Goal: Task Accomplishment & Management: Manage account settings

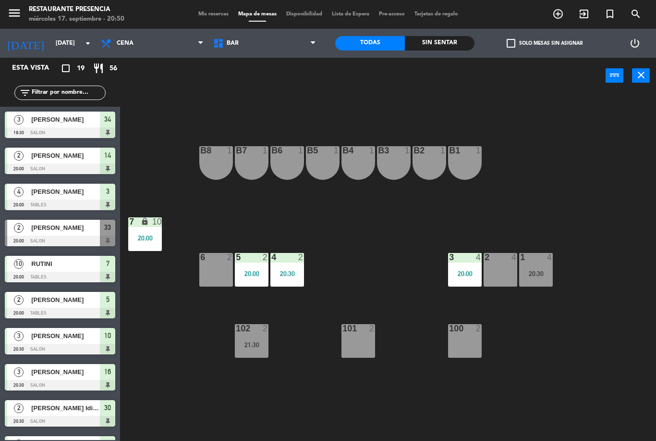
click at [499, 269] on div "2 4" at bounding box center [501, 270] width 34 height 34
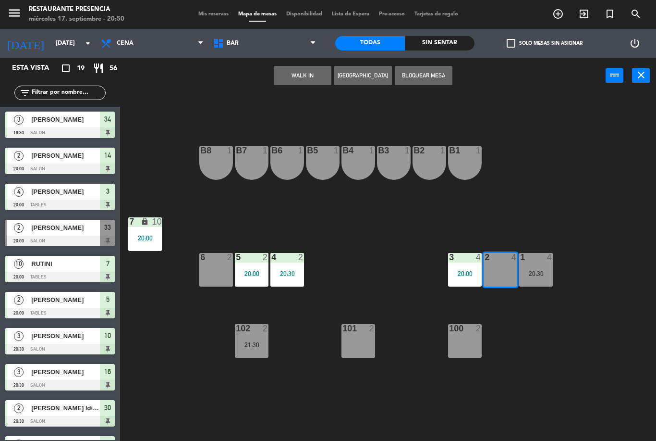
click at [529, 356] on div "B1 1 B2 1 B3 1 B4 1 B5 1 B6 1 B7 1 B8 1 7 lock 10 20:00 1 4 20:30 2 4 3 4 20:00…" at bounding box center [391, 267] width 529 height 347
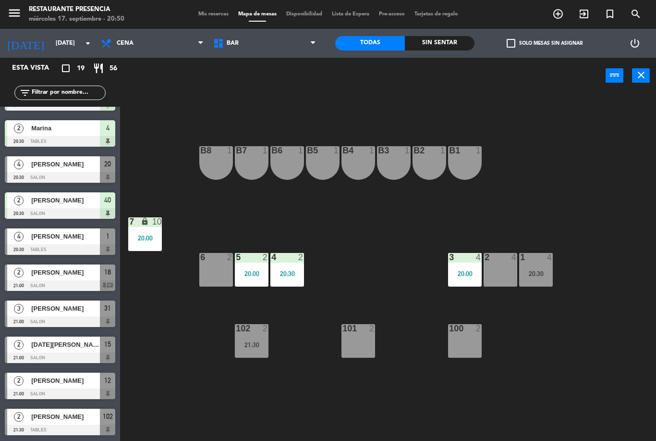
scroll to position [352, 0]
click at [554, 12] on icon "add_circle_outline" at bounding box center [558, 14] width 12 height 12
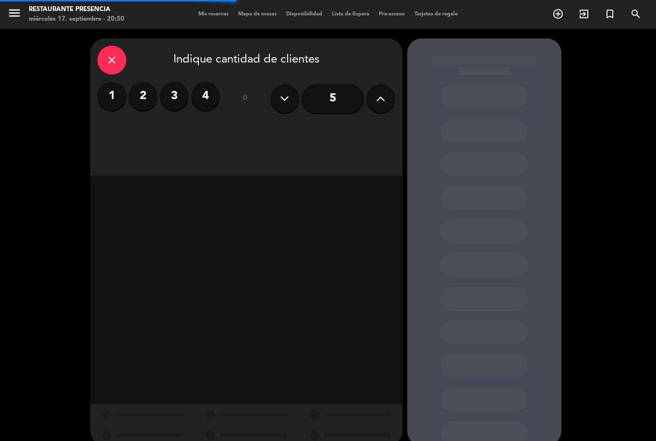
click at [154, 90] on label "2" at bounding box center [143, 96] width 29 height 29
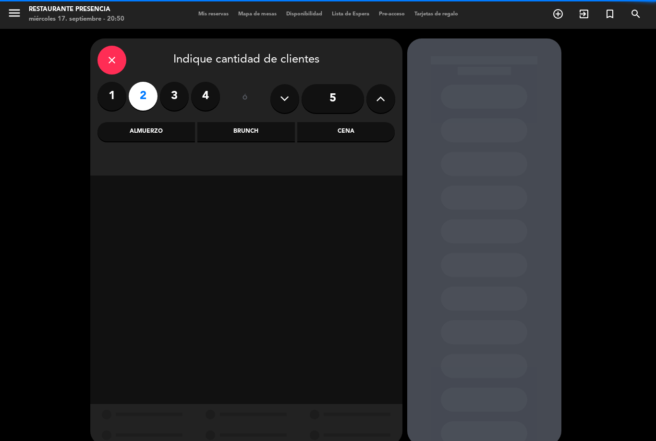
click at [184, 94] on label "3" at bounding box center [174, 96] width 29 height 29
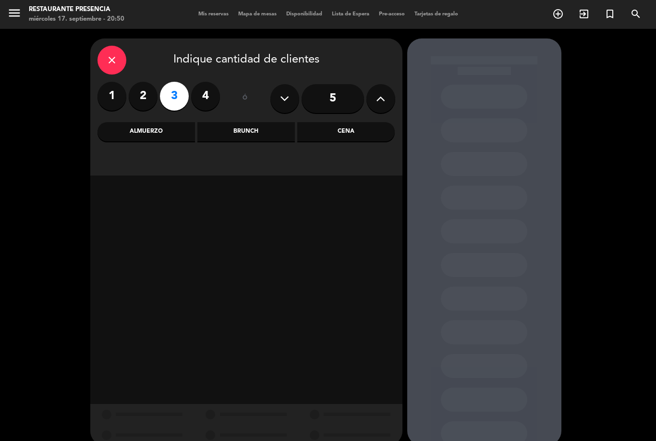
click at [369, 133] on div "Cena" at bounding box center [346, 131] width 98 height 19
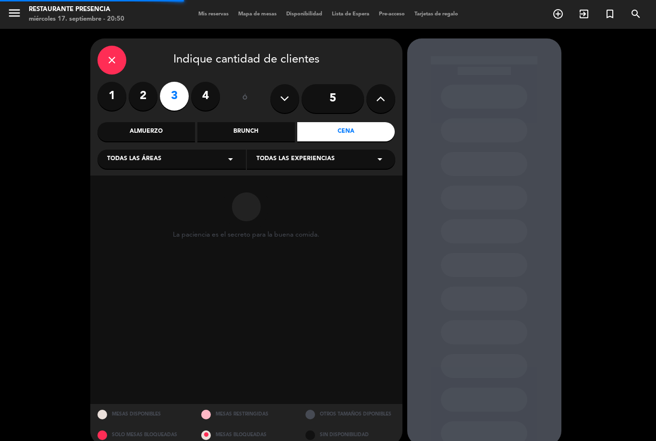
click at [188, 160] on div "Todas las áreas arrow_drop_down" at bounding box center [172, 158] width 148 height 19
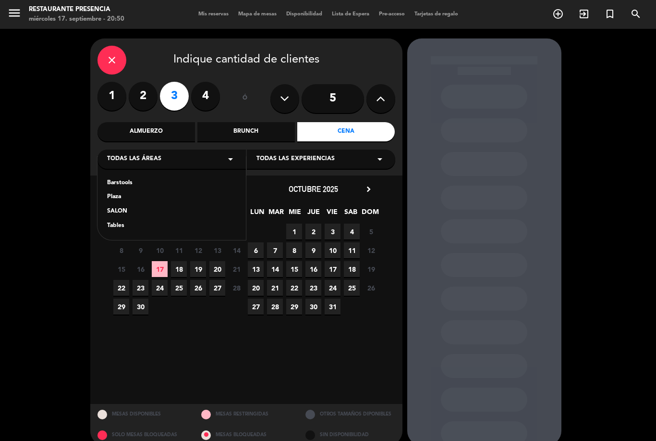
click at [160, 270] on span "17" at bounding box center [160, 269] width 16 height 16
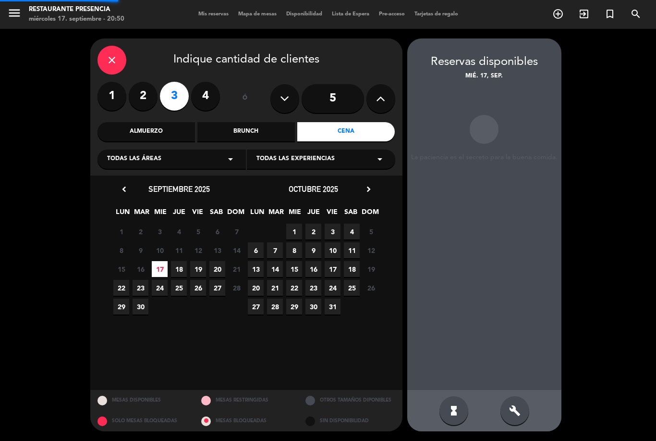
scroll to position [31, 0]
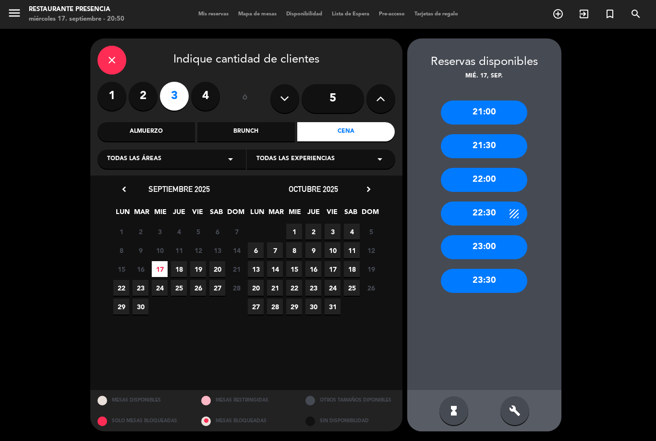
click at [496, 100] on div "21:00" at bounding box center [484, 112] width 86 height 24
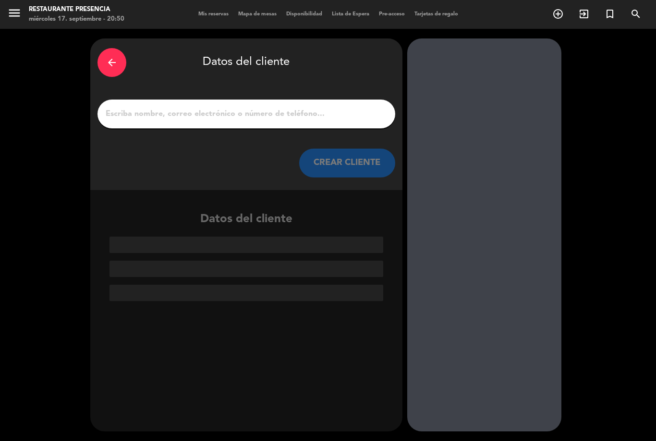
click at [330, 107] on input "1" at bounding box center [246, 113] width 283 height 13
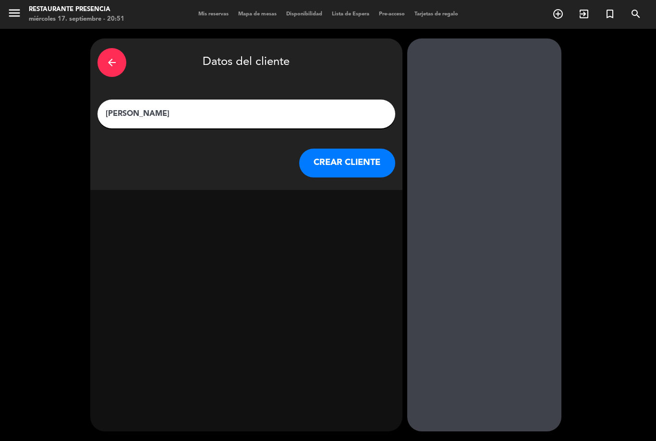
type input "[PERSON_NAME]"
click at [367, 218] on div "exit_to_app" at bounding box center [375, 226] width 24 height 16
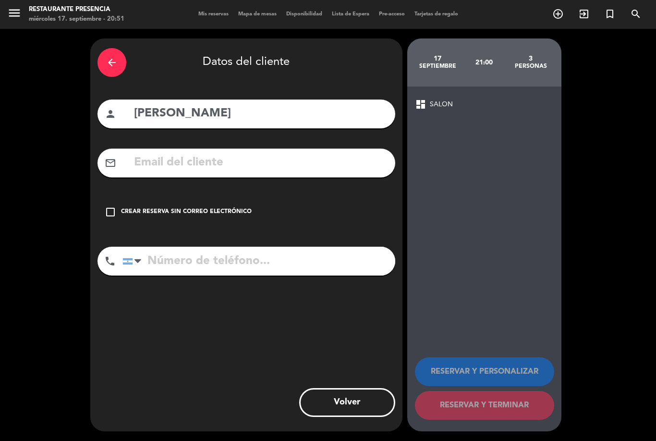
click at [114, 206] on icon "check_box_outline_blank" at bounding box center [111, 212] width 12 height 12
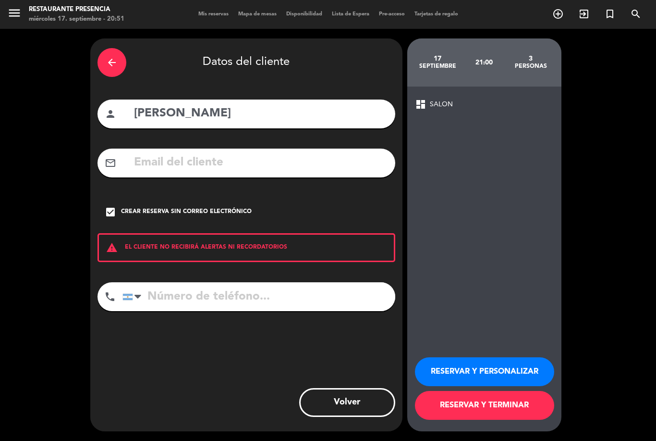
click at [515, 405] on button "RESERVAR Y TERMINAR" at bounding box center [484, 405] width 139 height 29
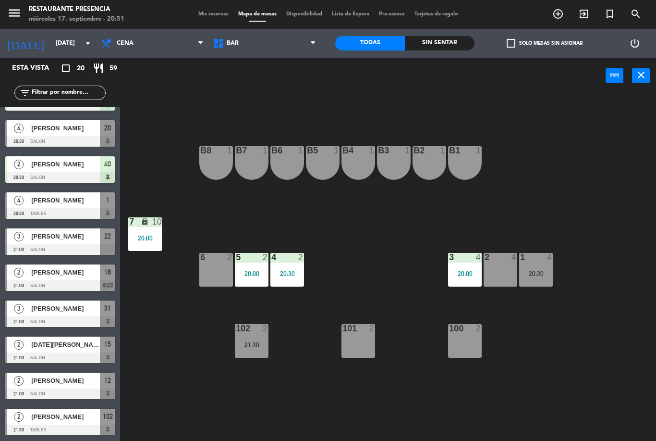
scroll to position [352, 0]
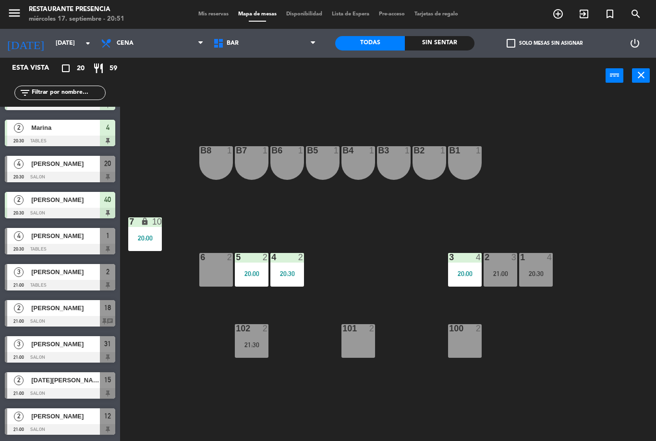
click at [505, 270] on div "21:00" at bounding box center [501, 273] width 34 height 7
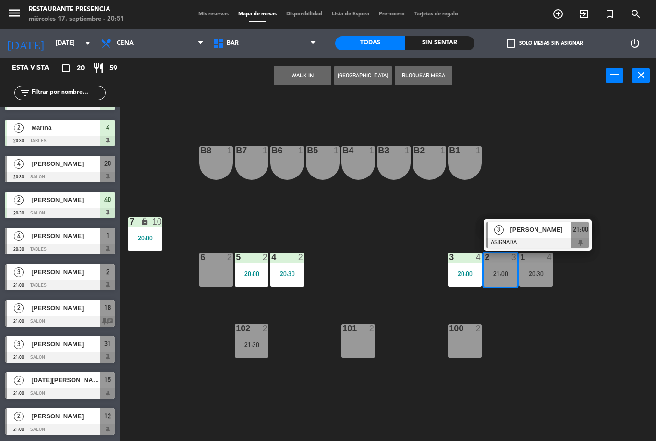
click at [501, 274] on div "21:00" at bounding box center [501, 273] width 34 height 7
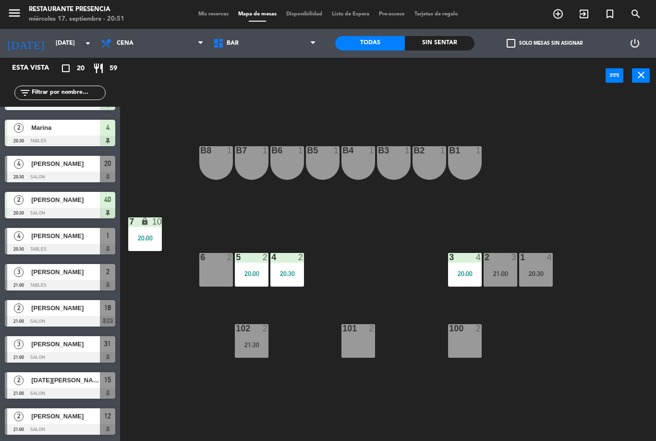
click at [506, 270] on div "21:00" at bounding box center [501, 273] width 34 height 7
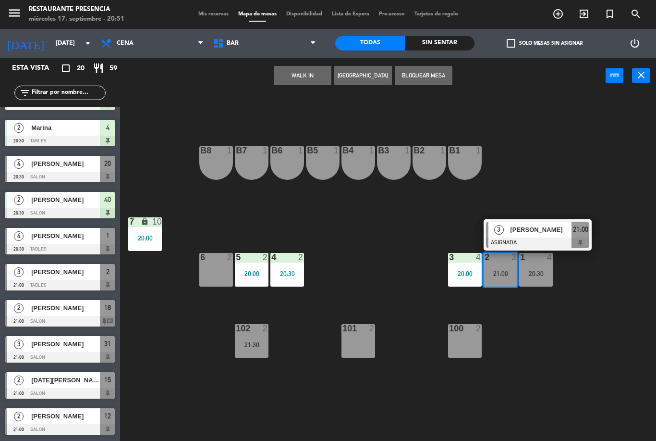
click at [539, 237] on div "[PERSON_NAME]" at bounding box center [540, 229] width 62 height 16
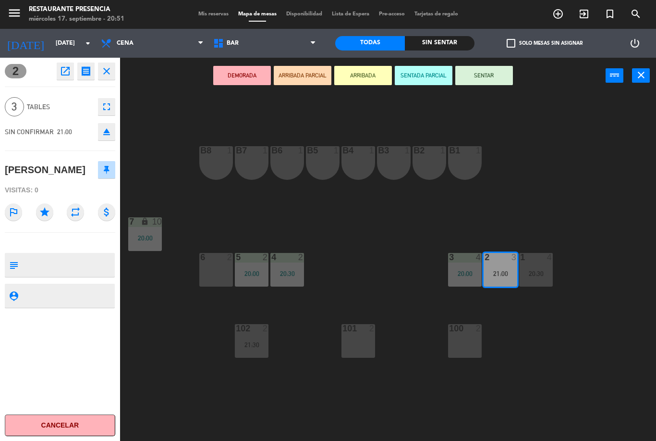
click at [478, 71] on button "SENTAR" at bounding box center [484, 75] width 58 height 19
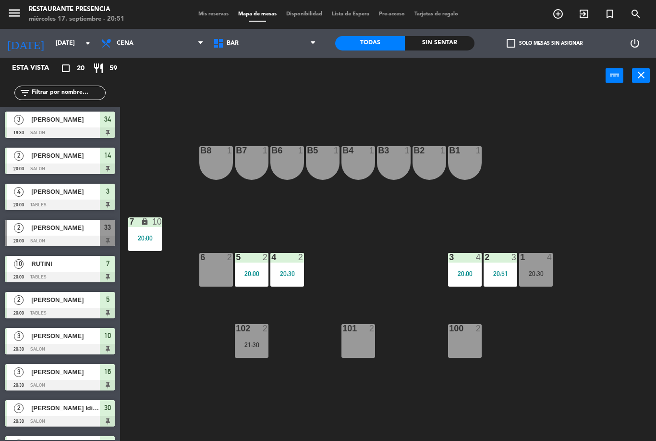
scroll to position [40, 0]
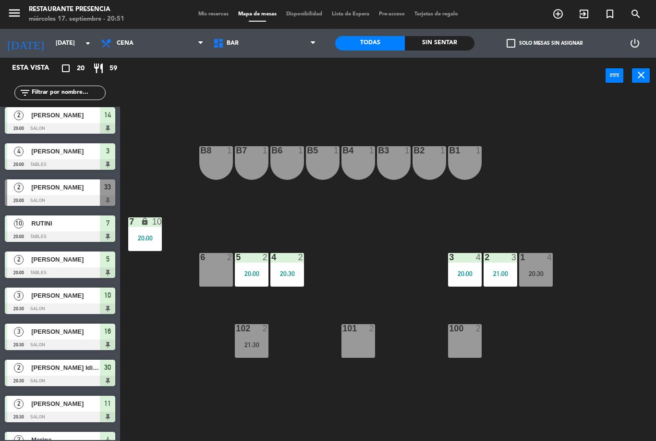
click at [503, 270] on div "21:00" at bounding box center [501, 273] width 34 height 7
click at [541, 332] on div "B1 1 B2 1 B3 1 B4 1 B5 1 B6 1 B7 1 B8 1 7 lock 10 20:00 1 4 20:30 2 3 21:00 3 4…" at bounding box center [391, 267] width 529 height 347
click at [538, 272] on div "20:30" at bounding box center [536, 273] width 34 height 7
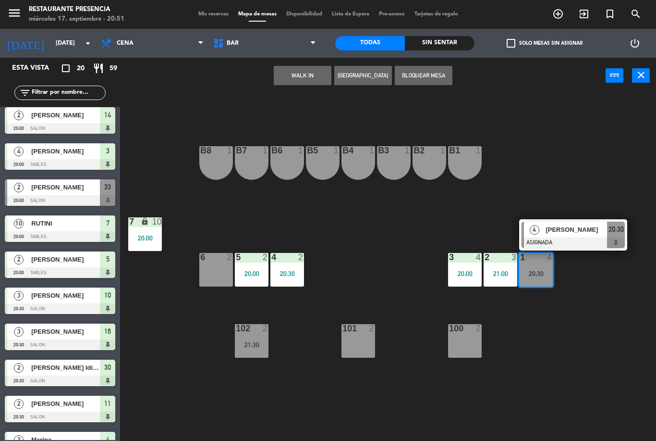
click at [597, 233] on span "[PERSON_NAME]" at bounding box center [576, 229] width 61 height 10
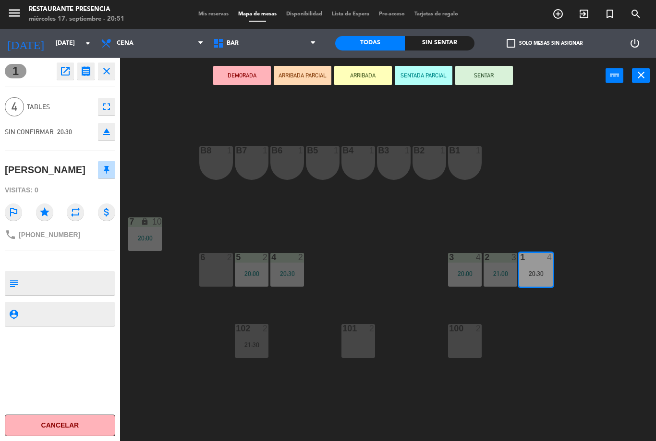
click at [504, 74] on button "SENTAR" at bounding box center [484, 75] width 58 height 19
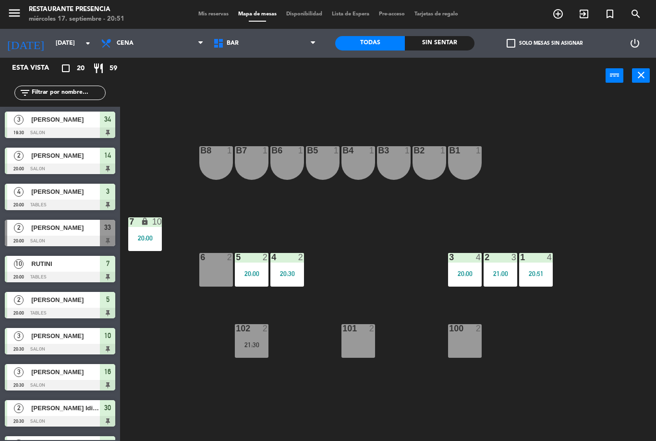
scroll to position [4, 0]
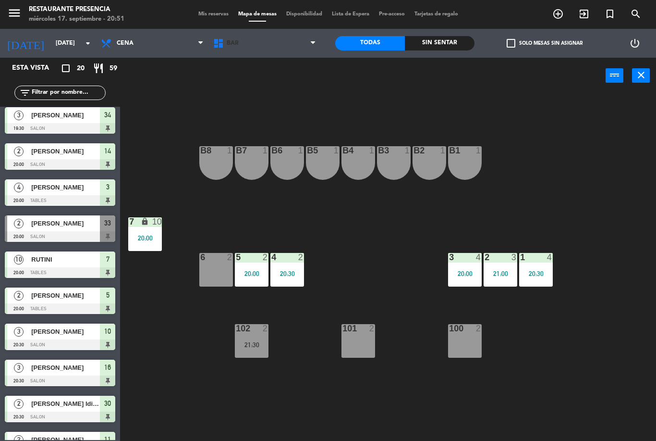
click at [276, 42] on span "BAR" at bounding box center [264, 43] width 112 height 21
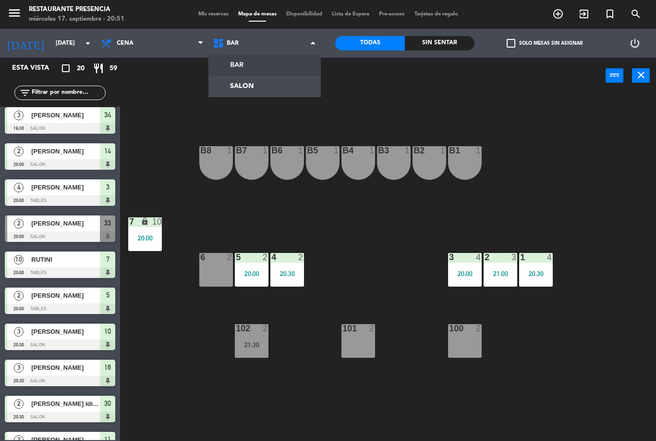
click at [263, 75] on ng-component "menu Restaurante Presencia [DATE] 17. septiembre - 20:51 Mis reservas Mapa de m…" at bounding box center [328, 220] width 656 height 441
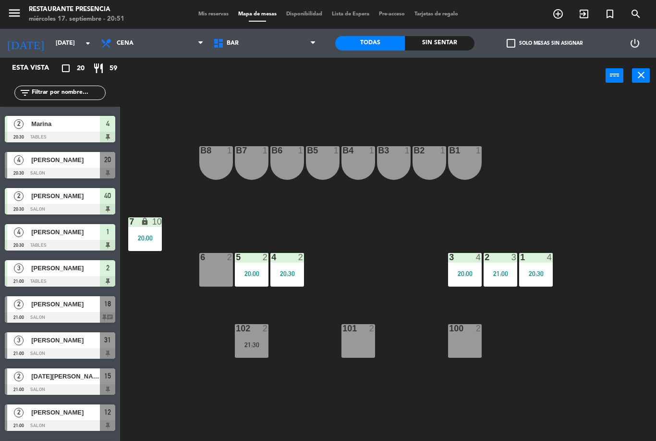
scroll to position [356, 0]
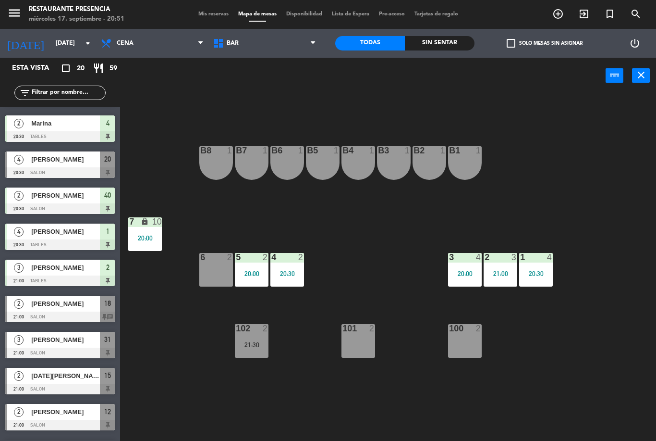
click at [81, 170] on div at bounding box center [60, 172] width 110 height 11
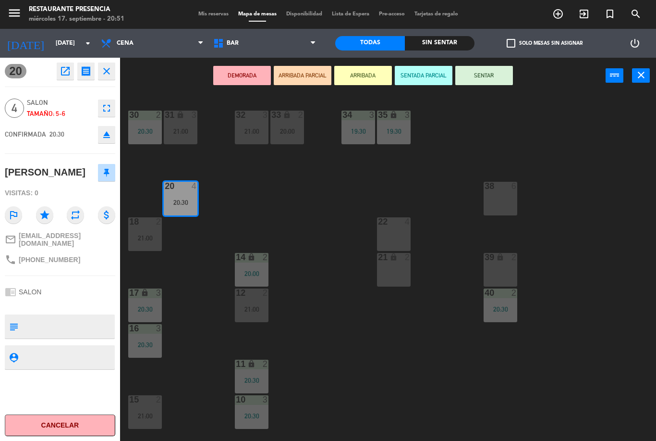
click at [496, 81] on button "SENTAR" at bounding box center [484, 75] width 58 height 19
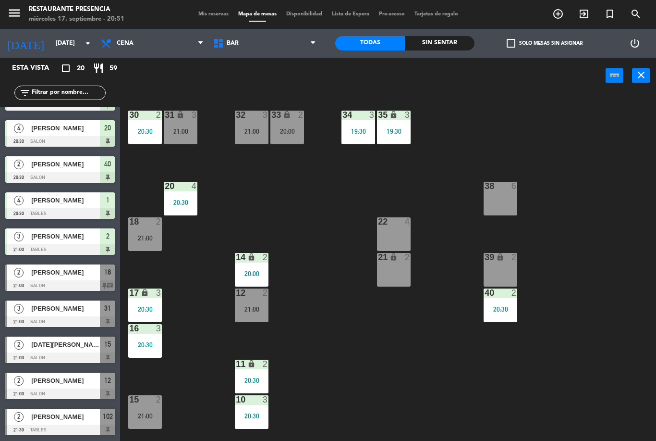
scroll to position [0, 0]
click at [335, 227] on div "30 2 20:30 31 lock 3 21:00 32 3 21:00 33 lock 2 20:00 34 3 19:30 35 lock 3 19:3…" at bounding box center [391, 267] width 529 height 347
click at [289, 135] on div "20:00" at bounding box center [287, 131] width 34 height 7
click at [311, 230] on div "30 2 20:30 31 lock 3 21:00 32 3 21:00 33 lock 2 20:00 34 3 19:30 35 lock 3 19:3…" at bounding box center [391, 267] width 529 height 347
click at [253, 128] on div "21:00" at bounding box center [252, 131] width 34 height 7
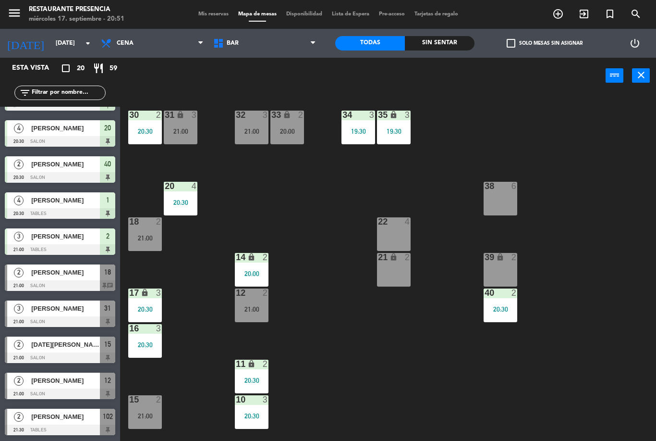
click at [313, 225] on div "30 2 20:30 31 lock 3 21:00 32 3 21:00 33 lock 2 20:00 34 3 19:30 35 lock 3 19:3…" at bounding box center [391, 267] width 529 height 347
click at [294, 131] on div "20:00" at bounding box center [287, 131] width 34 height 7
click at [341, 241] on div "30 2 20:30 31 lock 3 21:00 32 3 21:00 33 lock 2 20:00 34 3 19:30 35 lock 3 19:3…" at bounding box center [391, 267] width 529 height 347
click at [300, 127] on div "20:00" at bounding box center [287, 130] width 34 height 7
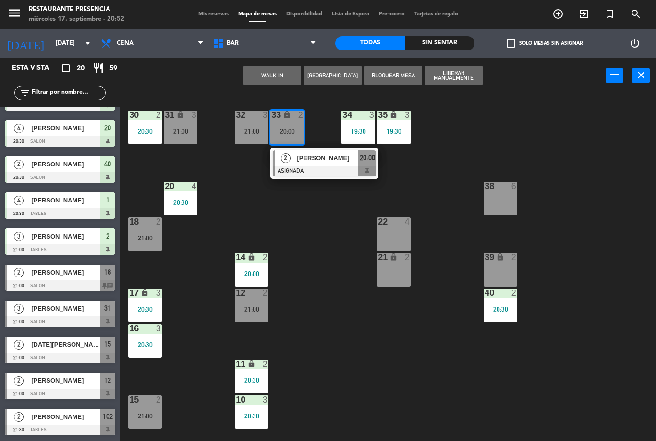
click at [333, 166] on div at bounding box center [324, 171] width 103 height 11
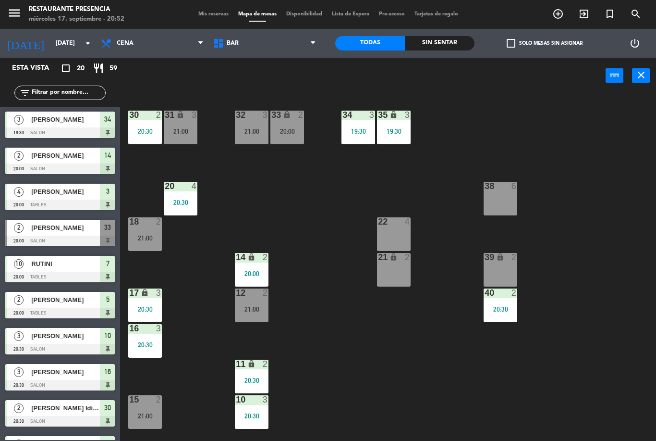
click at [290, 135] on div "33 lock 2 20:00" at bounding box center [287, 127] width 34 height 34
click at [329, 267] on div "30 2 20:30 31 lock 3 21:00 32 3 21:00 33 lock 2 20:00 34 3 19:30 35 lock 3 19:3…" at bounding box center [391, 267] width 529 height 347
click at [248, 130] on div "21:00" at bounding box center [252, 131] width 34 height 7
click at [340, 305] on div "30 2 20:30 31 lock 3 21:00 32 3 21:00 33 lock 2 20:00 34 3 19:30 35 lock 3 19:3…" at bounding box center [391, 267] width 529 height 347
click at [326, 256] on div "30 2 20:30 31 lock 3 21:00 32 3 21:00 33 lock 2 20:00 34 3 19:30 35 lock 3 19:3…" at bounding box center [391, 267] width 529 height 347
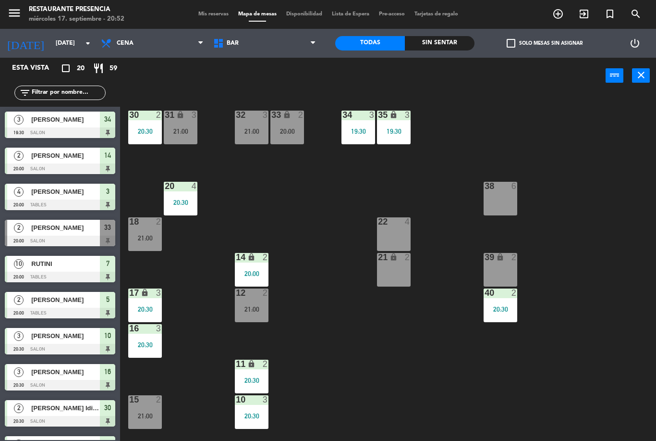
click at [255, 134] on div "21:00" at bounding box center [252, 131] width 34 height 7
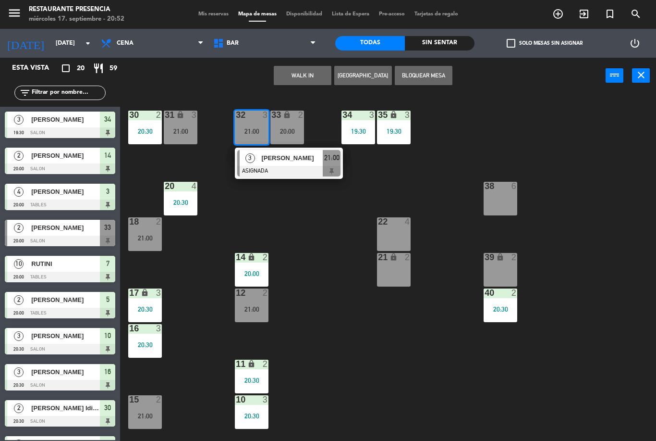
click at [174, 121] on div "31 lock 3 21:00" at bounding box center [181, 127] width 34 height 34
click at [265, 214] on div "30 2 20:30 31 lock 3 21:00 32 3 21:00 3 [PERSON_NAME] ASIGNADA 21:00 33 lock 2 …" at bounding box center [391, 267] width 529 height 347
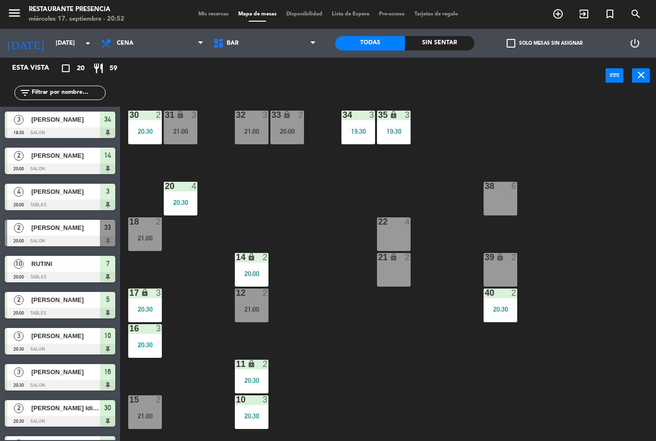
click at [261, 129] on div "21:00" at bounding box center [252, 131] width 34 height 7
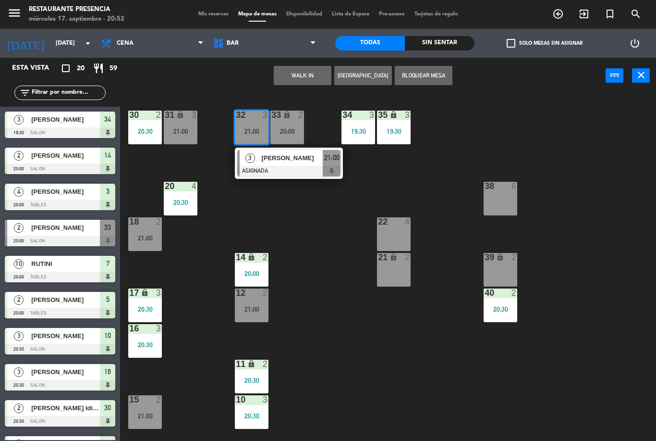
click at [290, 218] on div "30 2 20:30 31 lock 3 21:00 32 3 21:00 3 [PERSON_NAME] ASIGNADA 21:00 33 lock 2 …" at bounding box center [391, 267] width 529 height 347
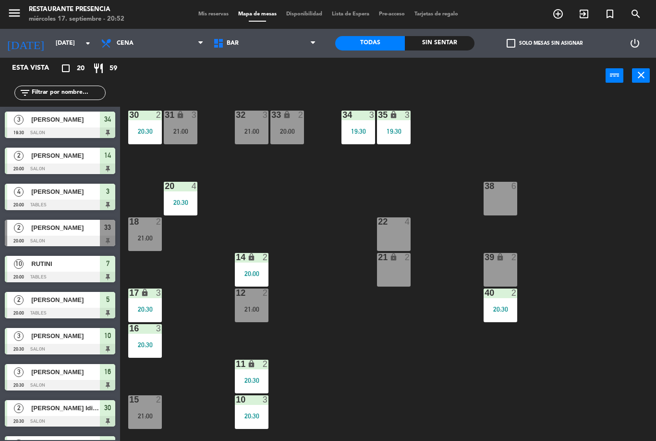
click at [160, 228] on div "18 2 21:00" at bounding box center [145, 234] width 34 height 34
click at [327, 211] on div "30 2 20:30 31 lock 3 21:00 32 3 21:00 33 lock 2 20:00 34 3 19:30 35 lock 3 19:3…" at bounding box center [391, 267] width 529 height 347
click at [251, 306] on div "21:00" at bounding box center [252, 309] width 34 height 7
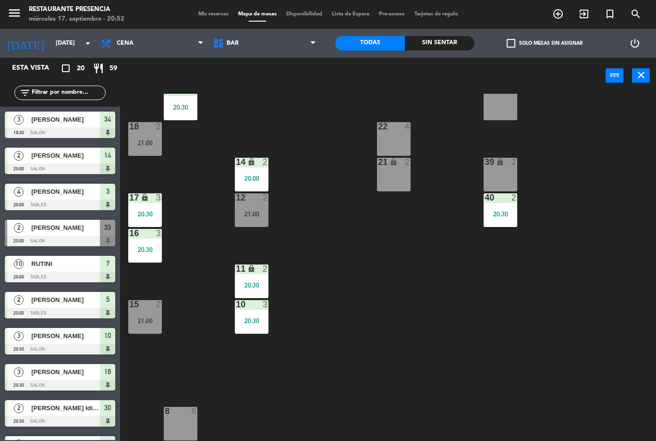
scroll to position [95, 0]
click at [154, 310] on div "15 2 21:00" at bounding box center [145, 317] width 34 height 34
click at [349, 345] on div "30 2 20:30 31 lock 3 21:00 32 3 21:00 33 lock 2 20:00 34 3 19:30 35 lock 3 19:3…" at bounding box center [391, 267] width 529 height 347
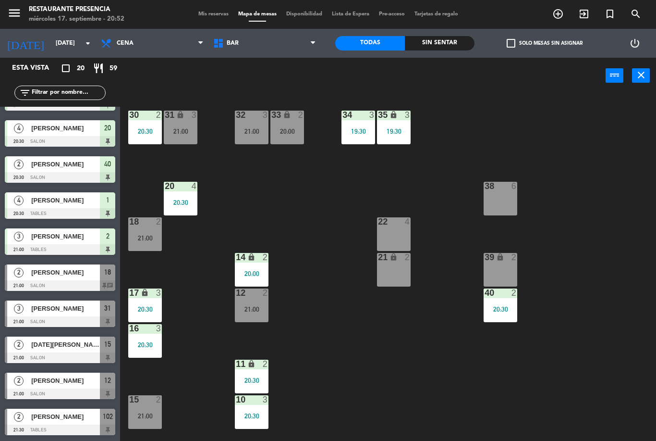
scroll to position [388, 0]
click at [211, 3] on div "menu Restaurante Presencia [DATE] 17. septiembre - 20:52 Mis reservas Mapa de m…" at bounding box center [328, 14] width 656 height 29
click at [213, 12] on span "Mis reservas" at bounding box center [214, 14] width 40 height 5
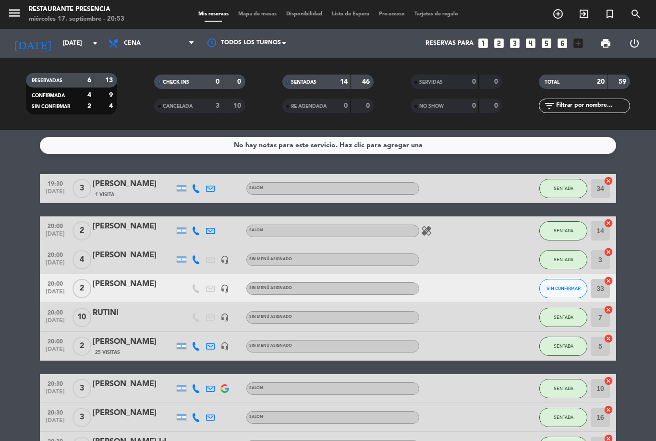
click at [573, 285] on span "SIN CONFIRMAR" at bounding box center [564, 287] width 34 height 5
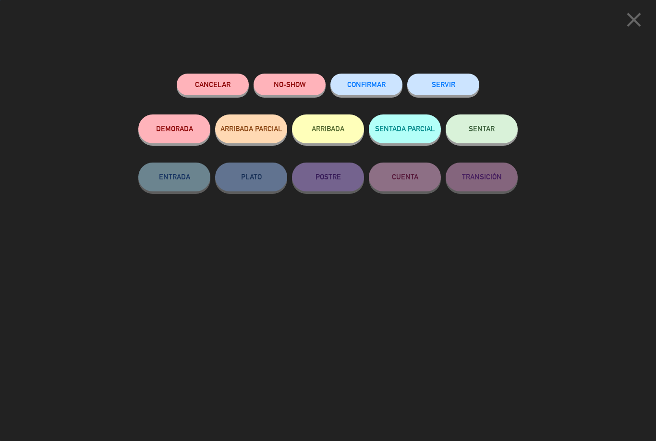
click at [293, 81] on button "NO-SHOW" at bounding box center [290, 85] width 72 height 22
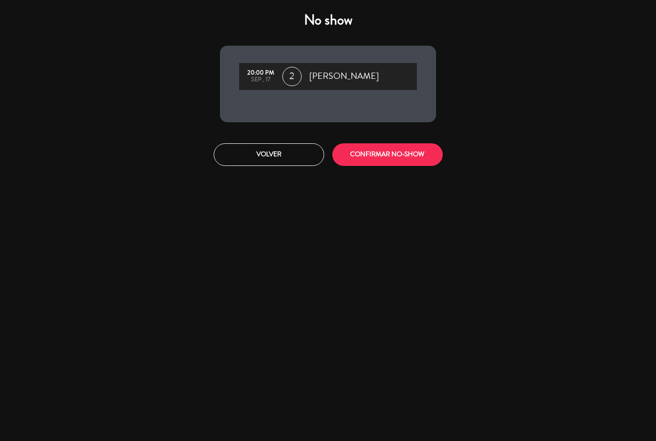
click at [414, 157] on button "CONFIRMAR NO-SHOW" at bounding box center [387, 154] width 110 height 23
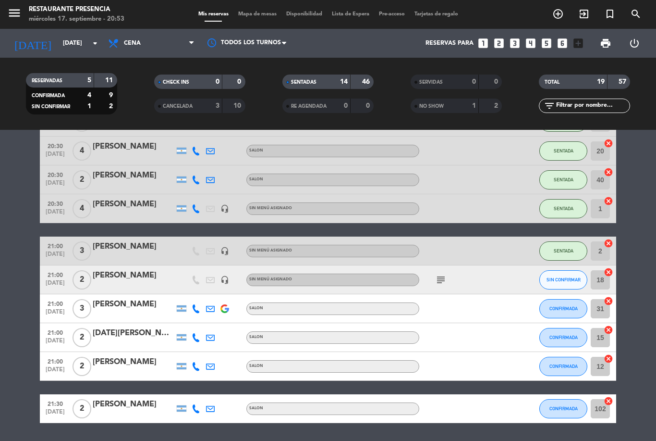
scroll to position [352, 0]
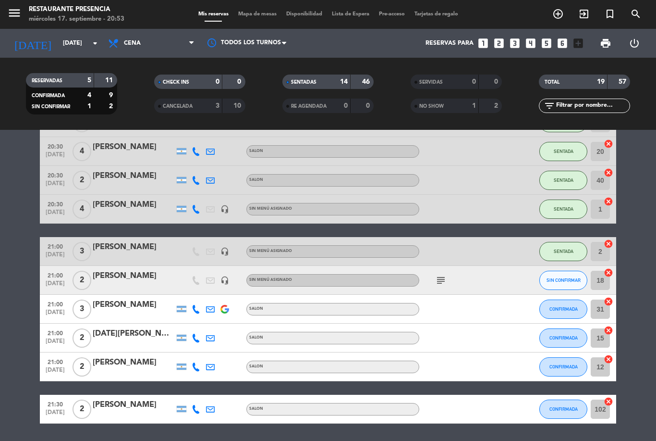
click at [453, 237] on div at bounding box center [462, 251] width 86 height 28
click at [126, 241] on div "[PERSON_NAME]" at bounding box center [134, 247] width 82 height 12
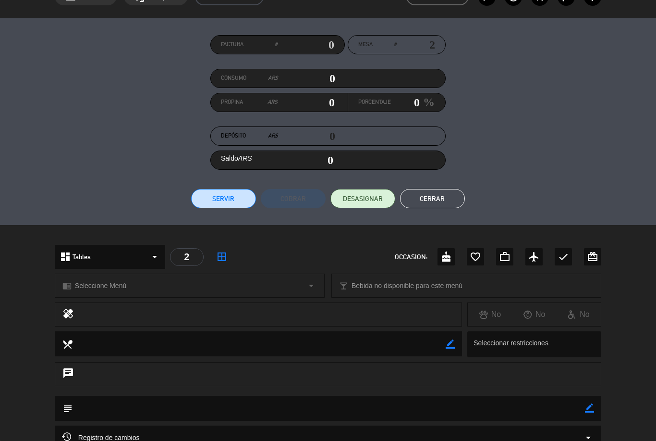
scroll to position [107, 0]
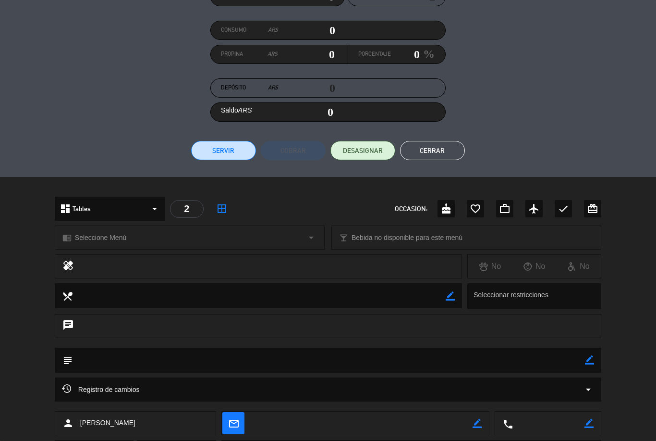
click at [593, 348] on div "border_color" at bounding box center [589, 359] width 9 height 25
click at [589, 356] on icon "border_color" at bounding box center [589, 359] width 9 height 9
click at [545, 357] on textarea at bounding box center [329, 359] width 513 height 25
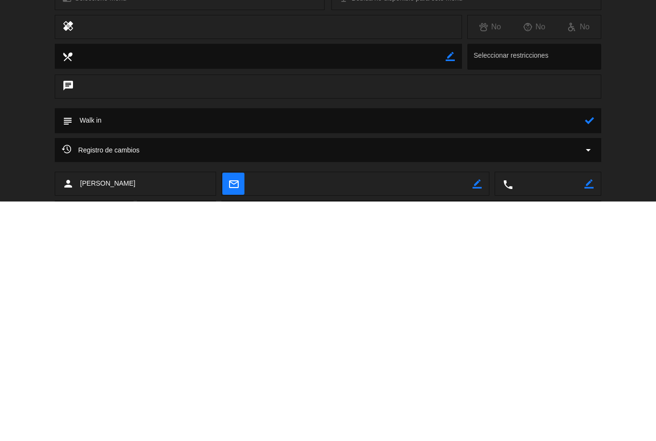
type textarea "Walk in"
click at [589, 355] on icon at bounding box center [589, 359] width 9 height 9
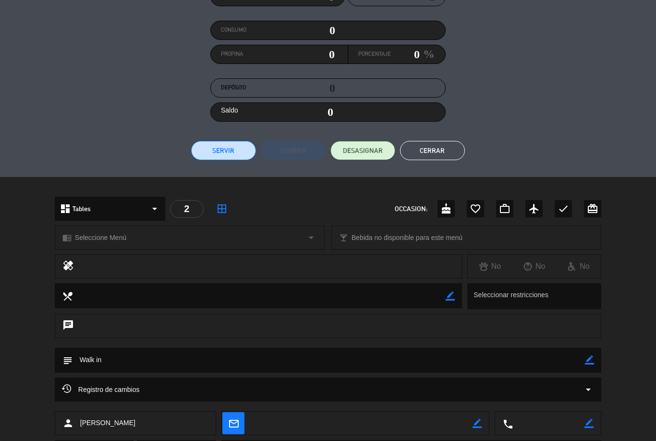
click at [448, 151] on button "Cerrar" at bounding box center [432, 150] width 65 height 19
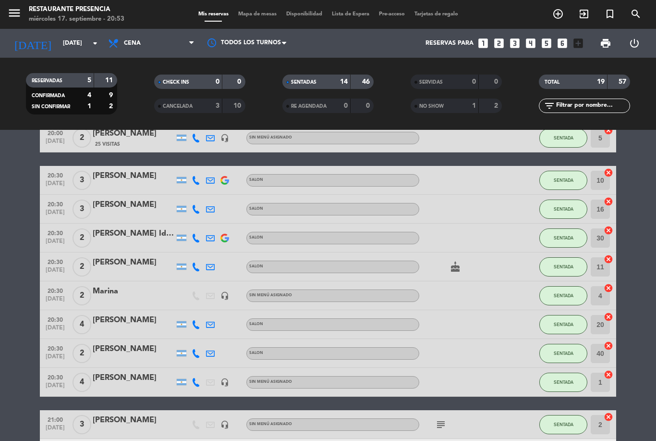
scroll to position [180, 0]
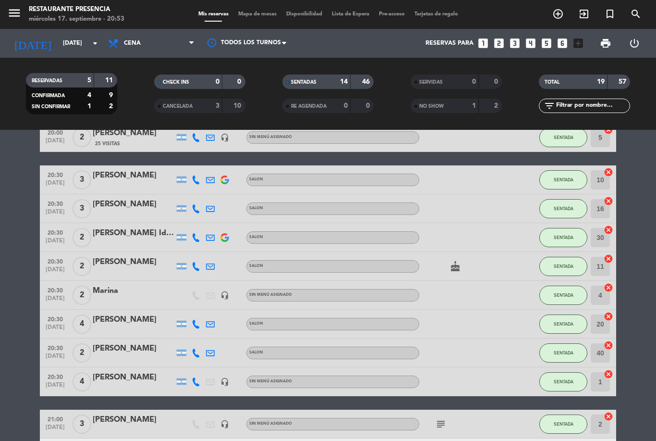
click at [108, 371] on div "[PERSON_NAME]" at bounding box center [134, 377] width 82 height 12
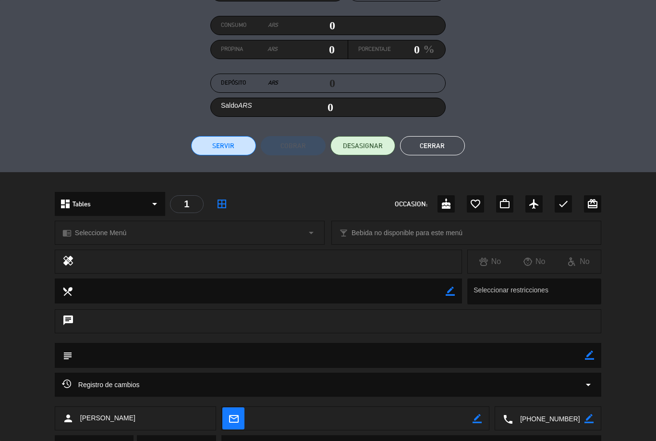
scroll to position [110, 0]
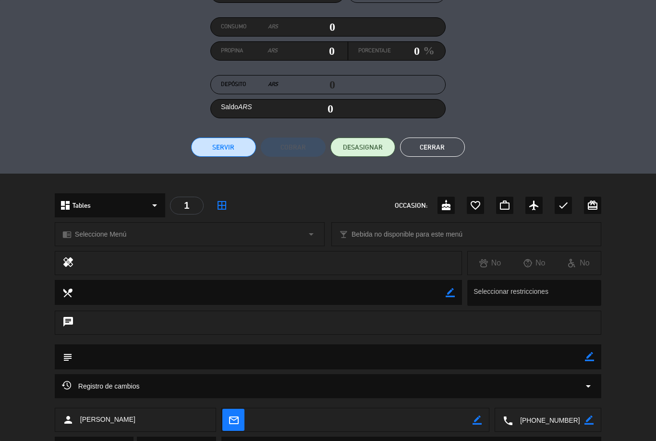
click at [587, 359] on icon "border_color" at bounding box center [589, 356] width 9 height 9
click at [515, 356] on textarea at bounding box center [329, 356] width 513 height 25
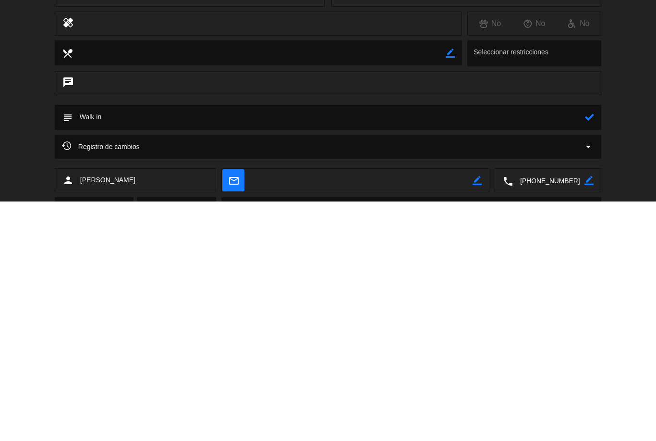
type textarea "Walk in"
click at [594, 352] on icon at bounding box center [589, 356] width 9 height 9
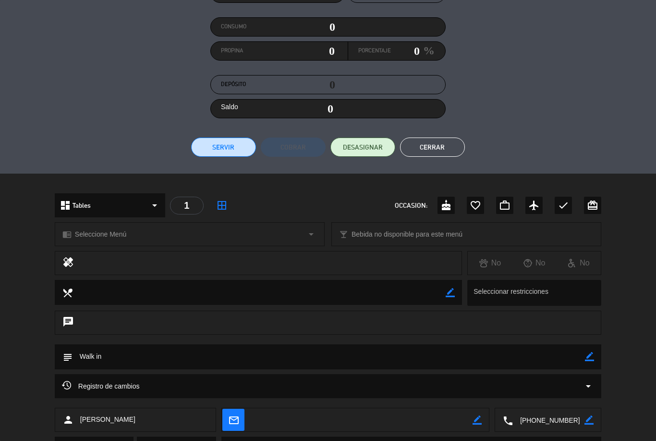
click at [436, 148] on button "Cerrar" at bounding box center [432, 146] width 65 height 19
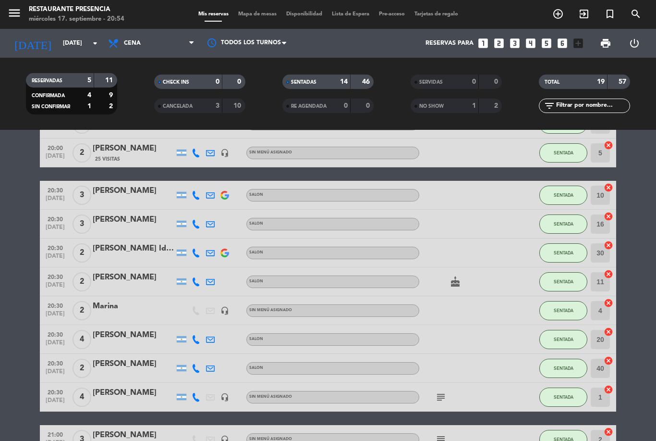
scroll to position [163, 0]
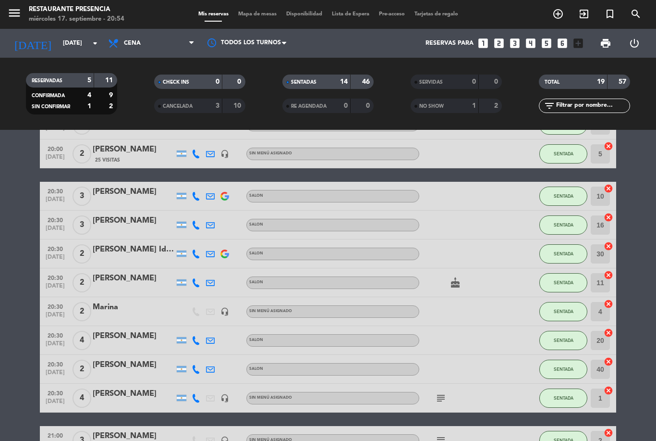
click at [109, 301] on div "Marina" at bounding box center [134, 307] width 82 height 12
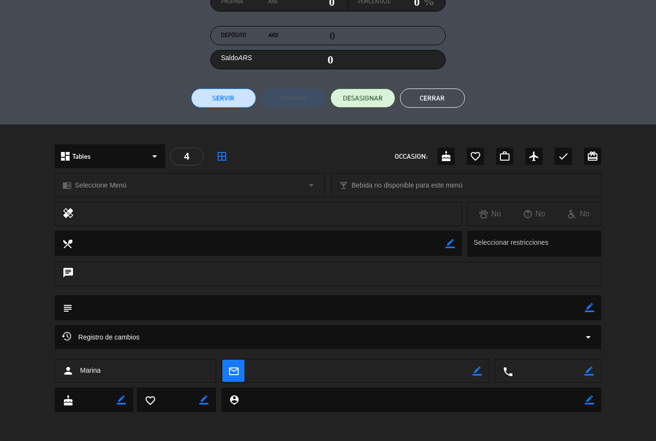
scroll to position [159, 0]
click at [578, 309] on textarea at bounding box center [329, 307] width 513 height 25
click at [592, 306] on icon "border_color" at bounding box center [589, 307] width 9 height 9
click at [517, 307] on textarea at bounding box center [329, 307] width 513 height 25
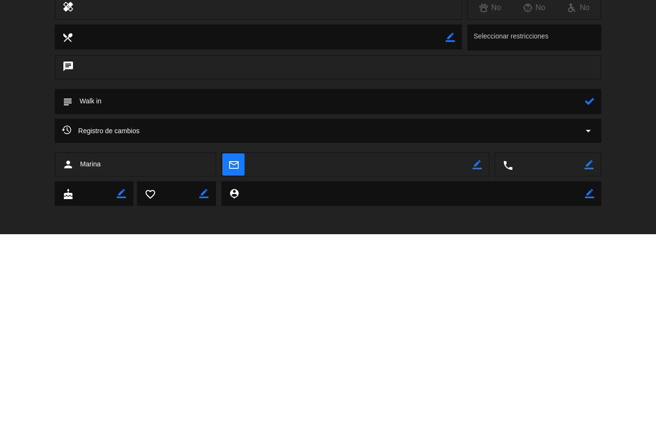
type textarea "Walk in"
click at [593, 303] on icon at bounding box center [589, 307] width 9 height 9
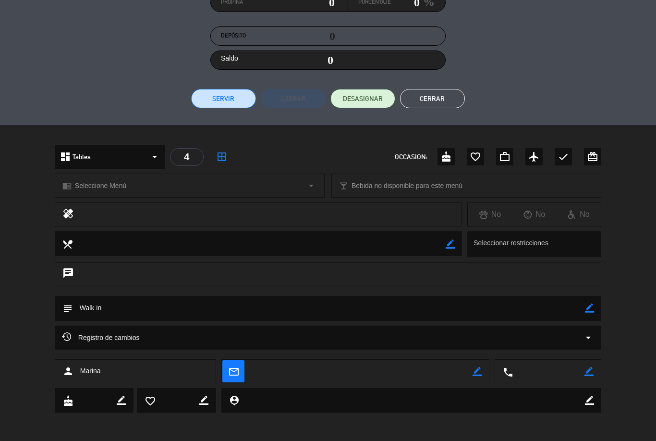
click at [439, 90] on button "Cerrar" at bounding box center [432, 98] width 65 height 19
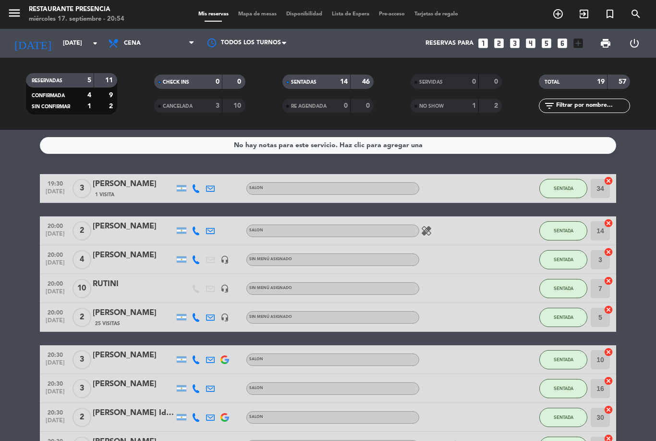
scroll to position [0, 0]
click at [107, 306] on div "[PERSON_NAME]" at bounding box center [134, 312] width 82 height 12
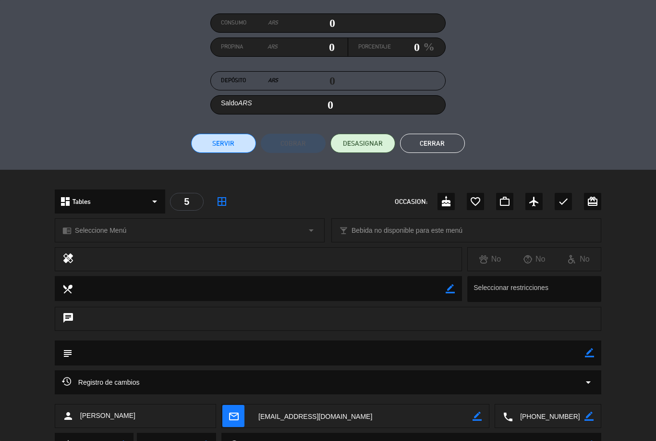
scroll to position [116, 0]
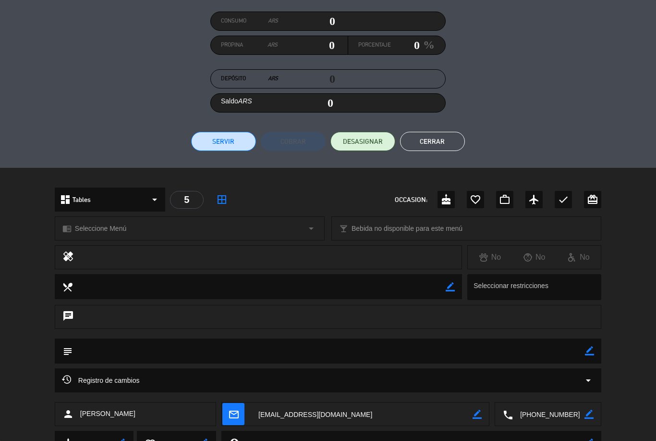
click at [590, 346] on icon "border_color" at bounding box center [589, 350] width 9 height 9
click at [586, 352] on icon at bounding box center [589, 350] width 9 height 9
click at [589, 353] on icon "border_color" at bounding box center [589, 350] width 9 height 9
click at [502, 356] on textarea at bounding box center [329, 350] width 513 height 25
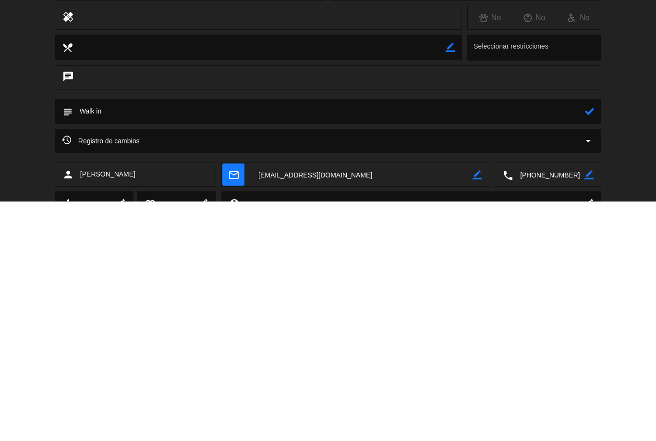
type textarea "Walk in"
click at [599, 338] on div "subject" at bounding box center [328, 350] width 547 height 25
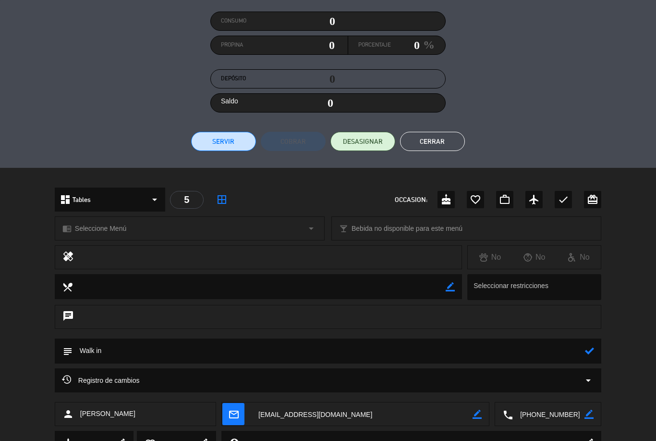
click at [601, 347] on div "subject" at bounding box center [328, 350] width 547 height 25
click at [589, 351] on icon at bounding box center [589, 350] width 9 height 9
click at [444, 138] on button "Cerrar" at bounding box center [432, 141] width 65 height 19
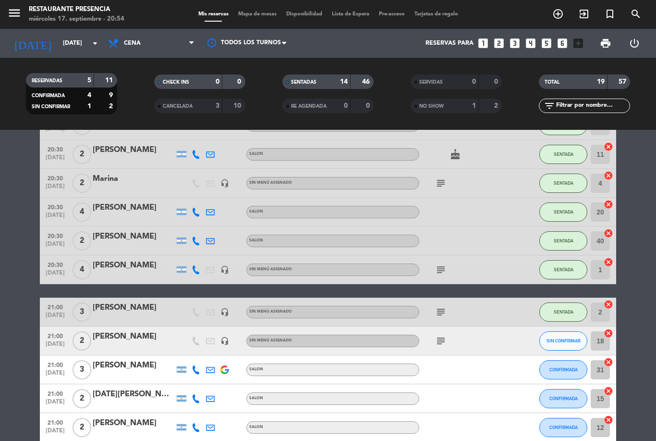
scroll to position [284, 0]
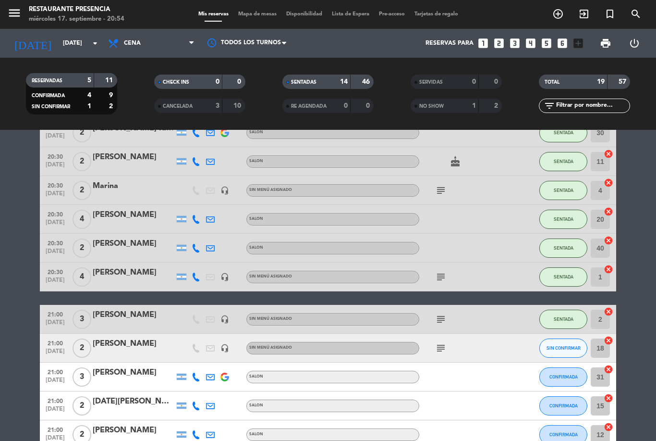
click at [446, 313] on icon "subject" at bounding box center [441, 319] width 12 height 12
click at [443, 313] on icon "subject" at bounding box center [441, 319] width 12 height 12
click at [438, 333] on div "subject" at bounding box center [462, 347] width 86 height 28
click at [436, 342] on icon "subject" at bounding box center [441, 348] width 12 height 12
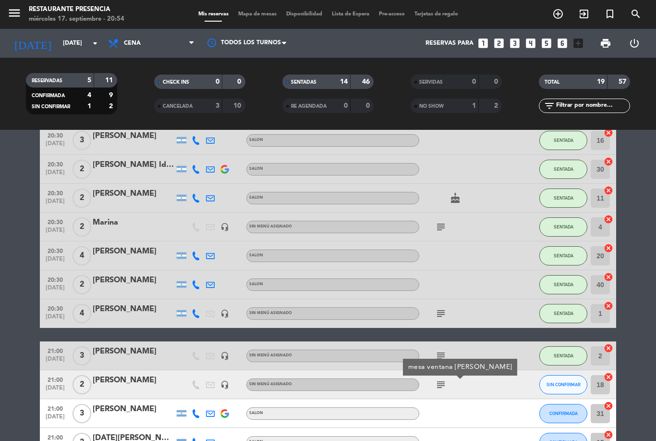
scroll to position [248, 0]
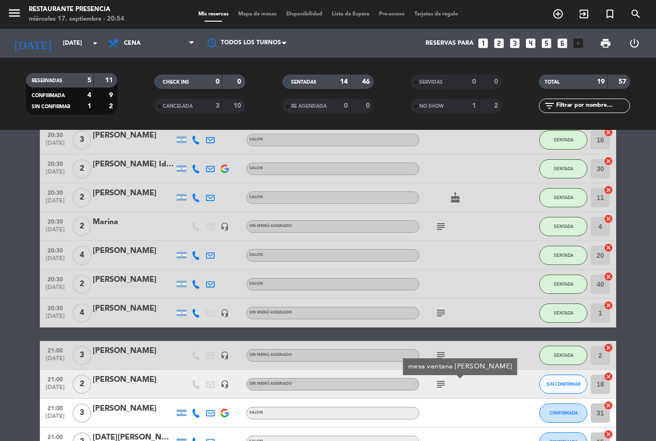
click at [485, 369] on div "subject mesa ventana [PERSON_NAME]" at bounding box center [462, 383] width 86 height 28
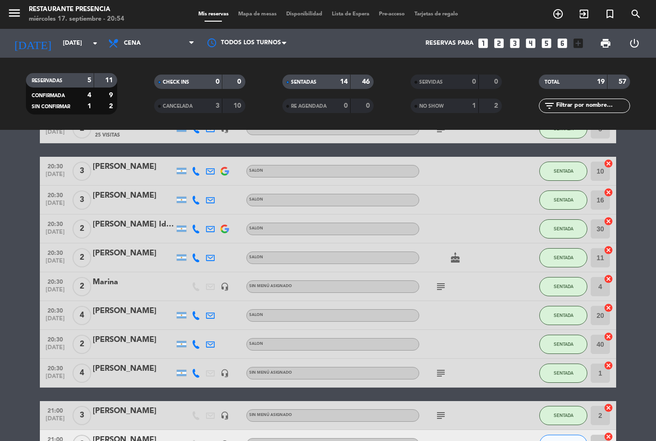
scroll to position [181, 0]
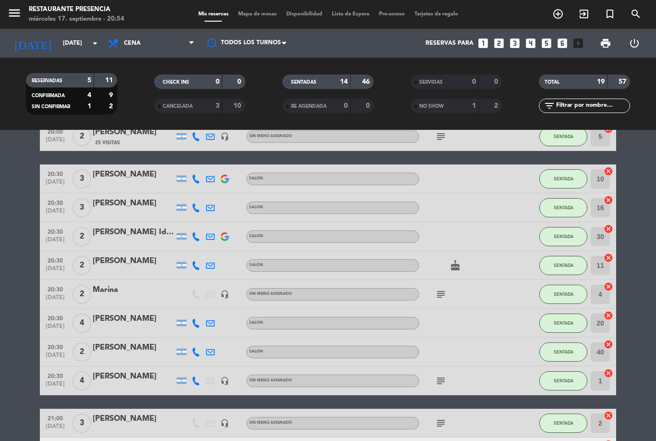
click at [444, 417] on icon "subject" at bounding box center [441, 423] width 12 height 12
click at [477, 377] on div "19:30 [DATE] 3 [PERSON_NAME] 1 Visita SALON SENTADA 34 cancel 20:00 [DATE] 2 [P…" at bounding box center [328, 293] width 576 height 601
click at [436, 375] on icon "subject" at bounding box center [441, 381] width 12 height 12
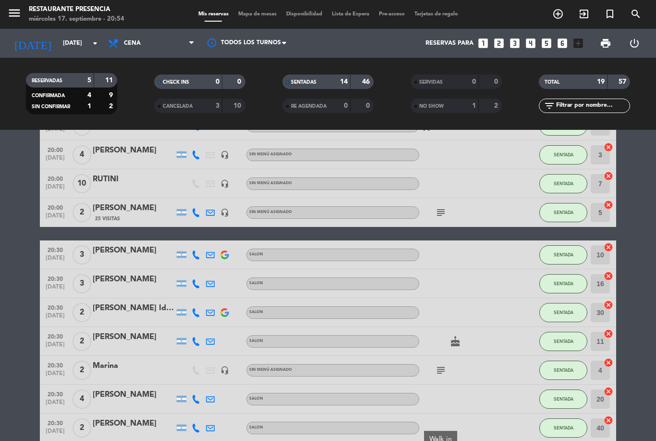
scroll to position [78, 0]
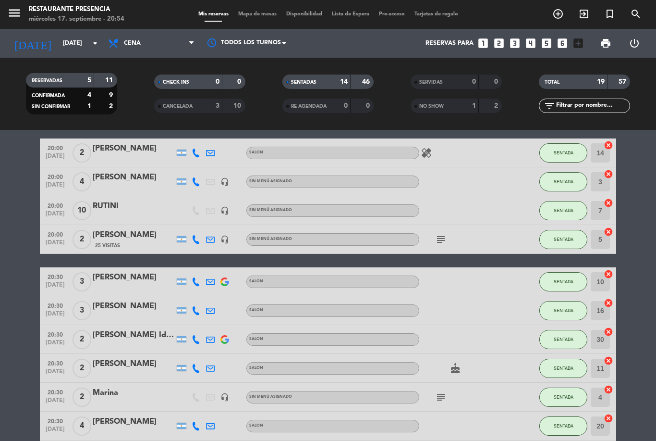
click at [447, 233] on span "subject" at bounding box center [441, 239] width 14 height 12
click at [437, 233] on icon "subject" at bounding box center [441, 239] width 12 height 12
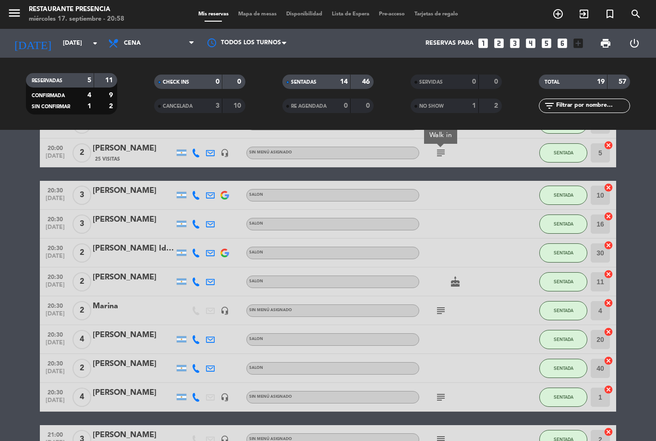
scroll to position [161, 0]
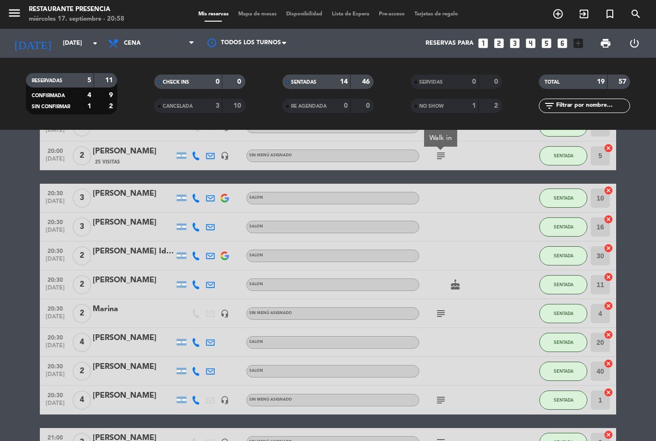
click at [452, 279] on icon "cake" at bounding box center [456, 285] width 12 height 12
click at [480, 299] on div "subject" at bounding box center [462, 313] width 86 height 28
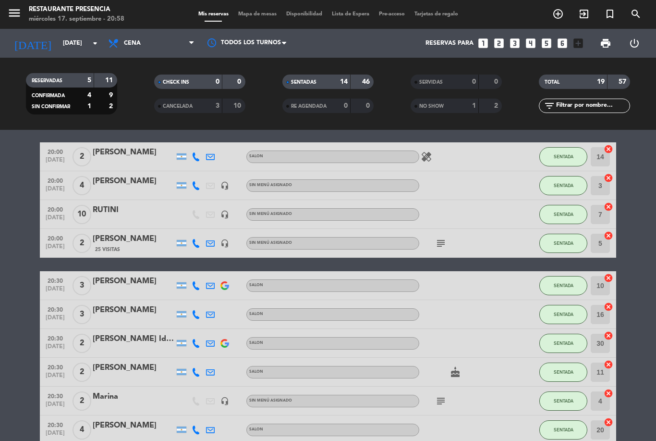
scroll to position [73, 0]
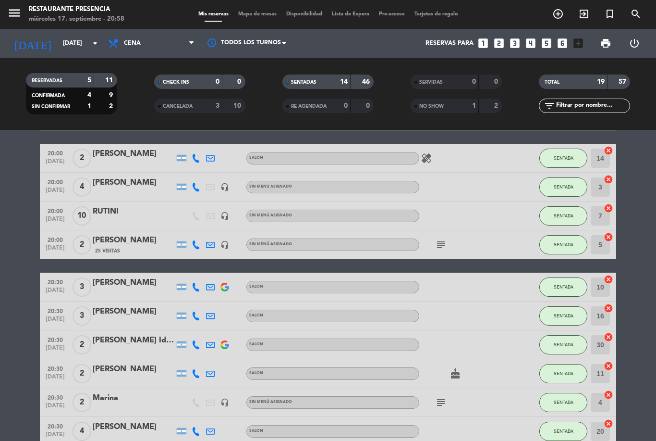
click at [440, 239] on icon "subject" at bounding box center [441, 245] width 12 height 12
click at [463, 272] on div at bounding box center [462, 286] width 86 height 28
click at [441, 239] on icon "subject" at bounding box center [441, 245] width 12 height 12
click at [467, 272] on div at bounding box center [462, 286] width 86 height 28
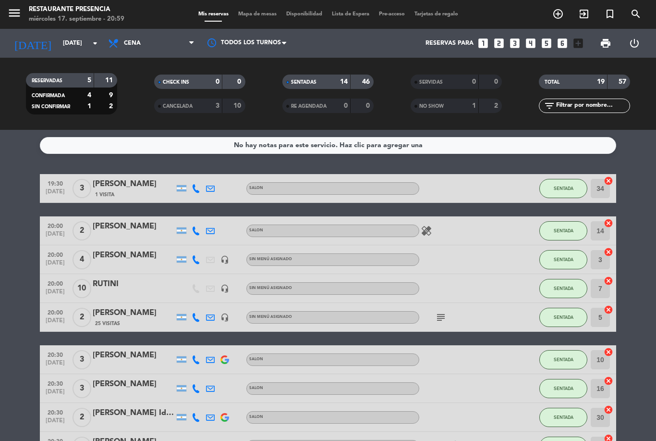
scroll to position [0, 0]
click at [518, 37] on icon "looks_3" at bounding box center [515, 43] width 12 height 12
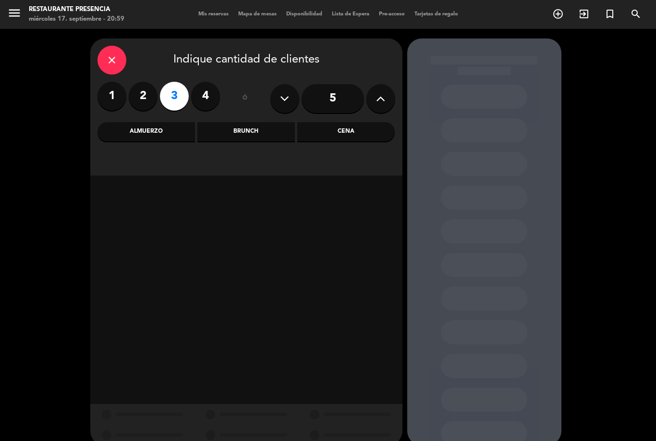
click at [355, 122] on div "Cena" at bounding box center [346, 131] width 98 height 19
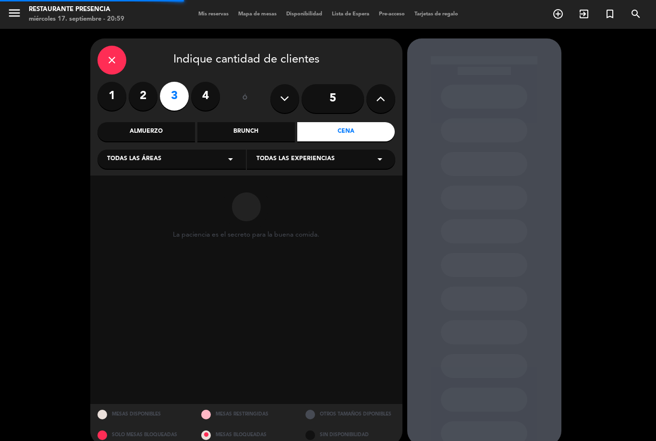
click at [175, 149] on div "Todas las áreas arrow_drop_down" at bounding box center [172, 158] width 148 height 19
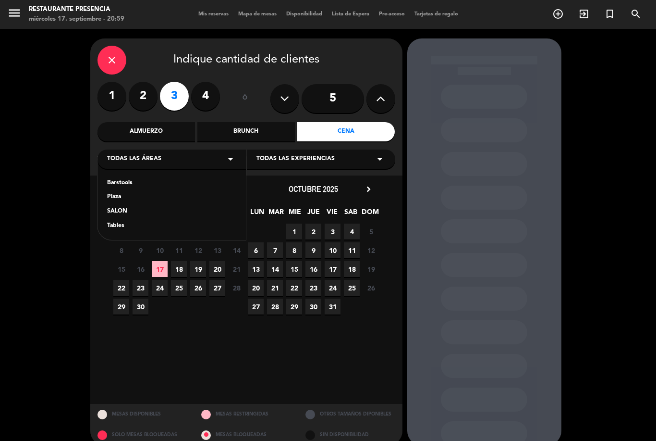
click at [126, 207] on div "SALON" at bounding box center [171, 212] width 129 height 10
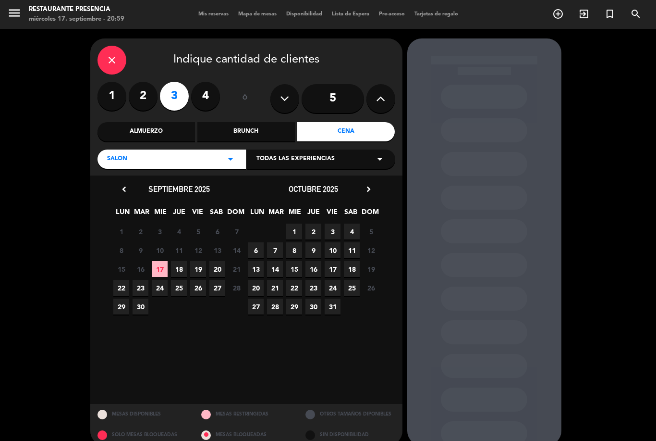
click at [163, 261] on span "17" at bounding box center [160, 269] width 16 height 16
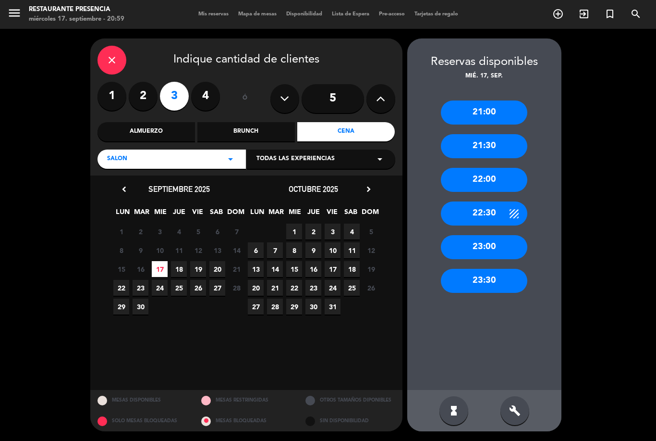
click at [500, 100] on div "21:00" at bounding box center [484, 112] width 86 height 24
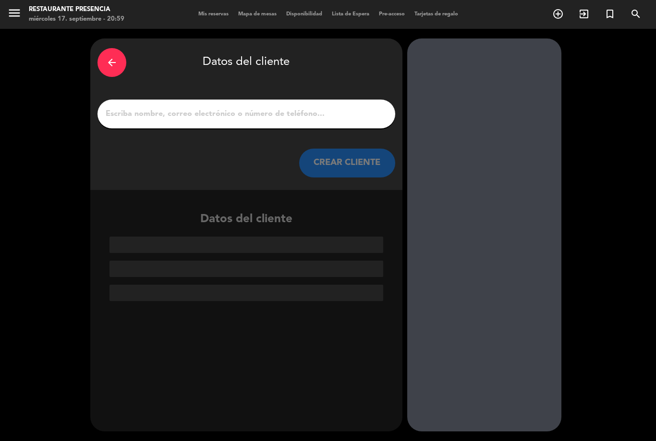
click at [344, 107] on input "1" at bounding box center [246, 113] width 283 height 13
click at [114, 48] on div "arrow_back" at bounding box center [112, 62] width 29 height 29
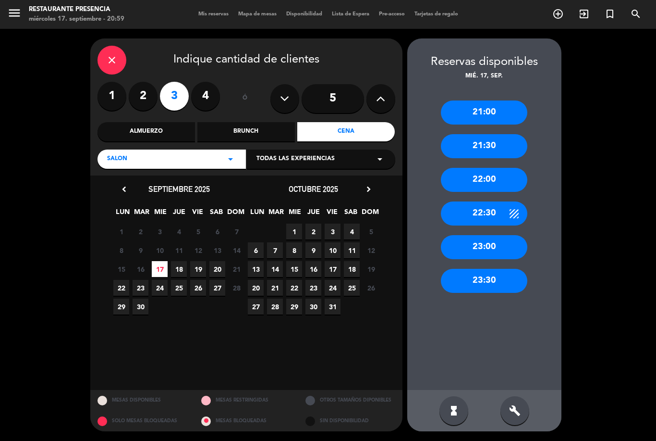
click at [117, 54] on icon "close" at bounding box center [112, 60] width 12 height 12
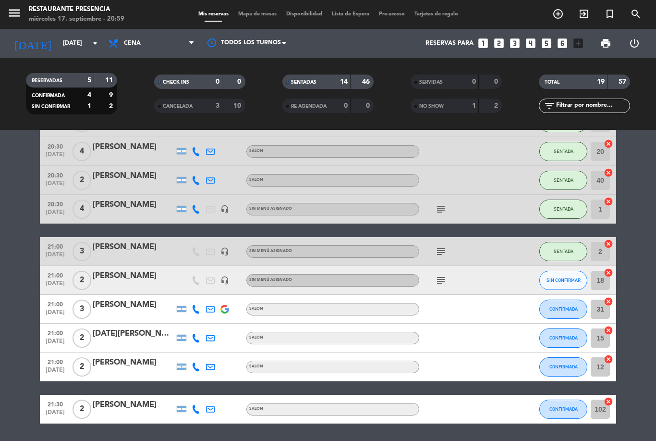
scroll to position [328, 0]
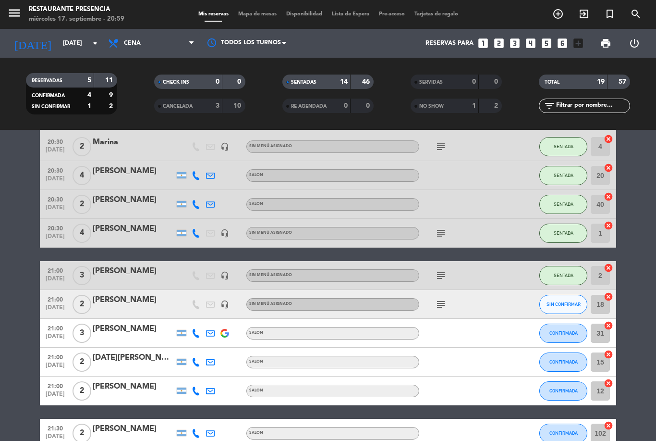
click at [433, 290] on div "subject" at bounding box center [462, 304] width 86 height 28
click at [435, 290] on div "subject" at bounding box center [462, 304] width 86 height 28
click at [525, 37] on icon "looks_4" at bounding box center [531, 43] width 12 height 12
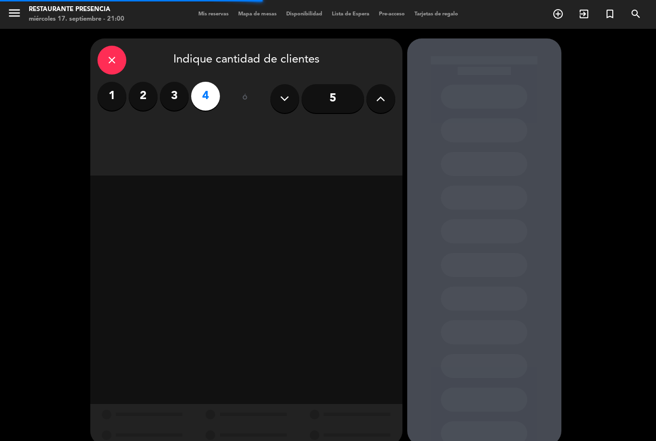
click at [176, 82] on label "3" at bounding box center [174, 96] width 29 height 29
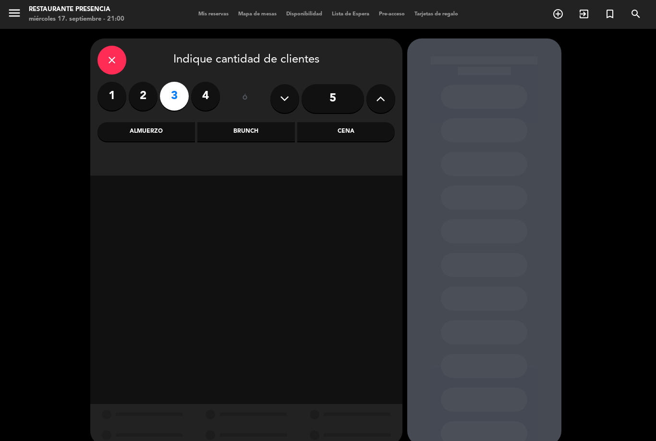
click at [353, 122] on div "Cena" at bounding box center [346, 131] width 98 height 19
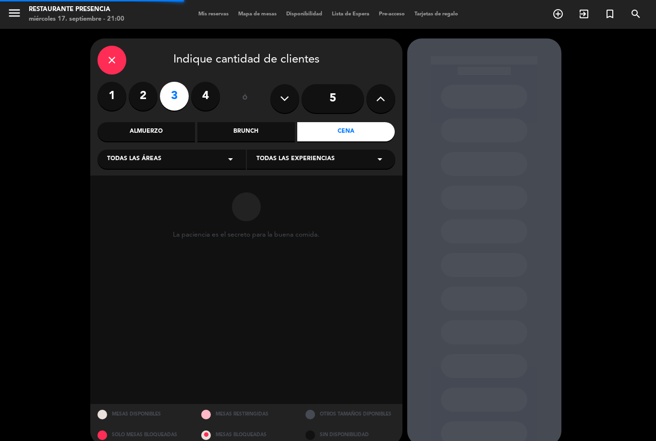
click at [196, 149] on div "Todas las áreas arrow_drop_down" at bounding box center [172, 158] width 148 height 19
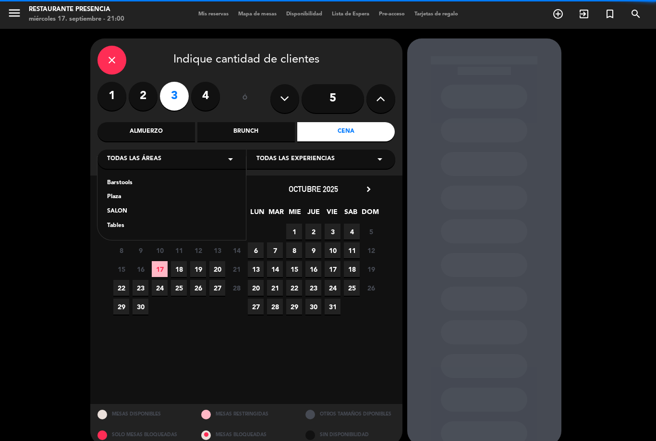
click at [139, 207] on div "SALON" at bounding box center [171, 212] width 129 height 10
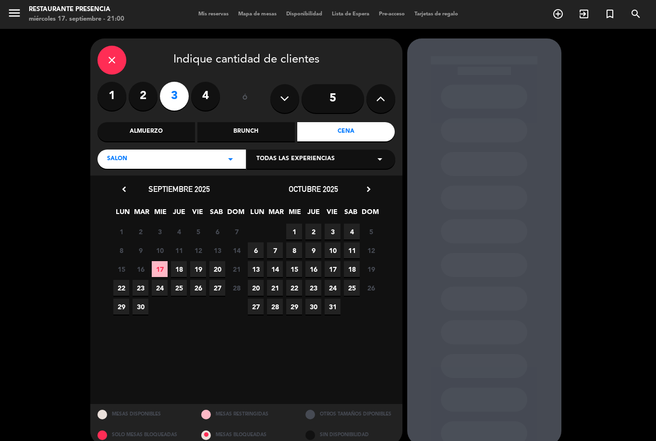
click at [158, 261] on span "17" at bounding box center [160, 269] width 16 height 16
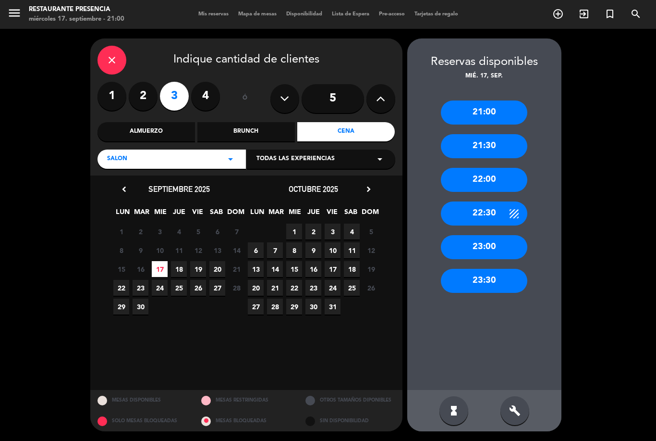
click at [498, 100] on div "21:00" at bounding box center [484, 112] width 86 height 24
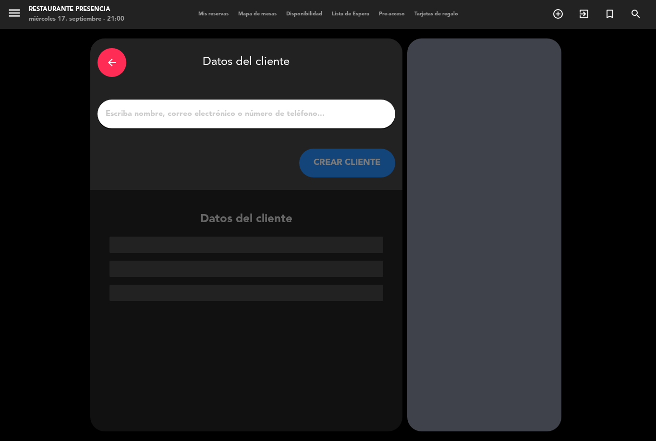
click at [283, 107] on input "1" at bounding box center [246, 113] width 283 height 13
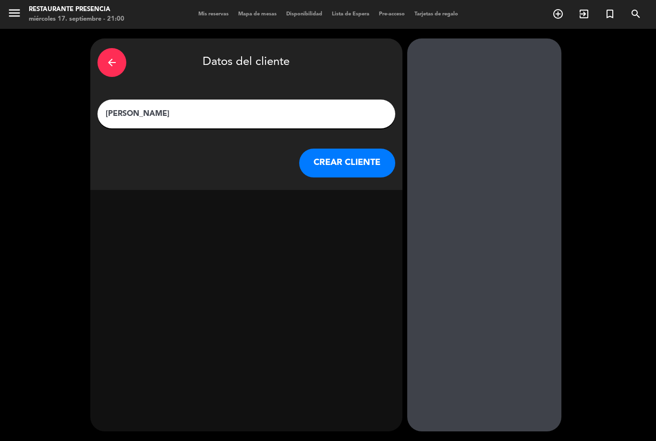
type input "[PERSON_NAME]"
click at [368, 220] on icon "exit_to_app" at bounding box center [375, 226] width 14 height 12
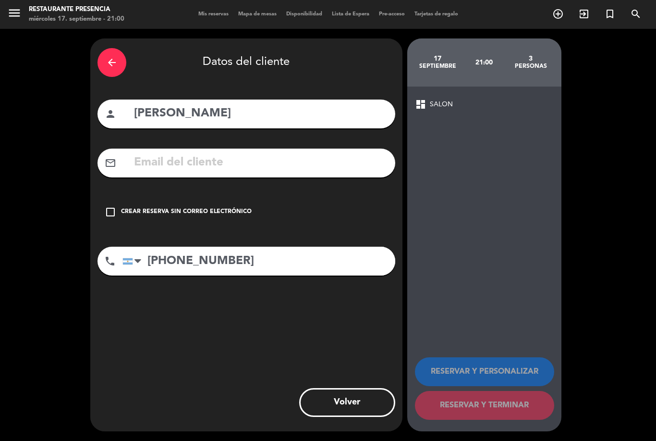
click at [112, 206] on icon "check_box_outline_blank" at bounding box center [111, 212] width 12 height 12
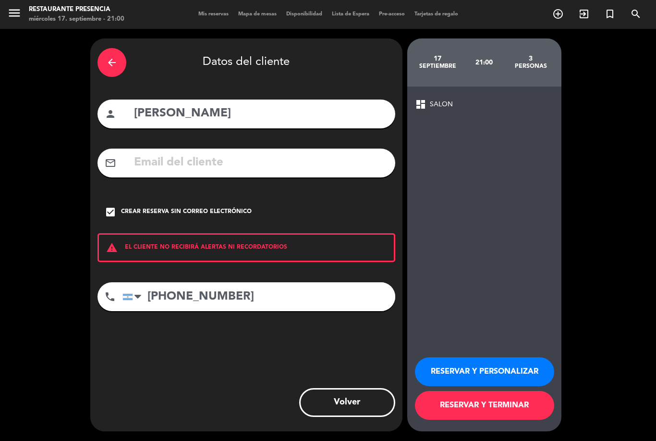
click at [508, 400] on button "RESERVAR Y TERMINAR" at bounding box center [484, 405] width 139 height 29
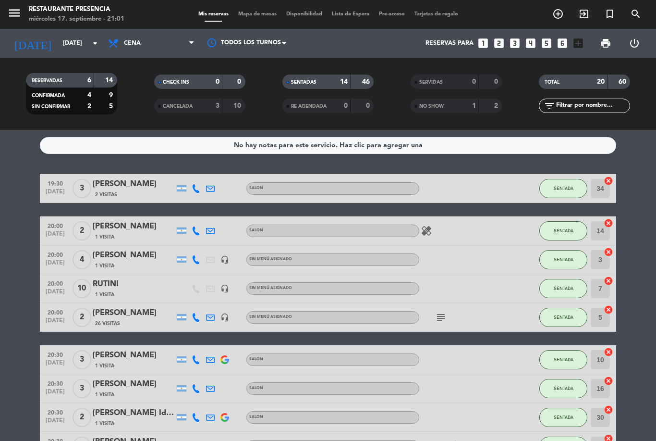
click at [249, 16] on span "Mapa de mesas" at bounding box center [257, 14] width 48 height 5
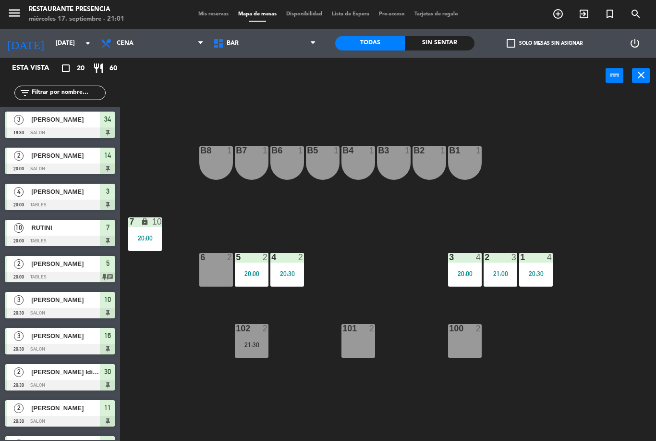
click at [268, 44] on span "BAR" at bounding box center [264, 43] width 112 height 21
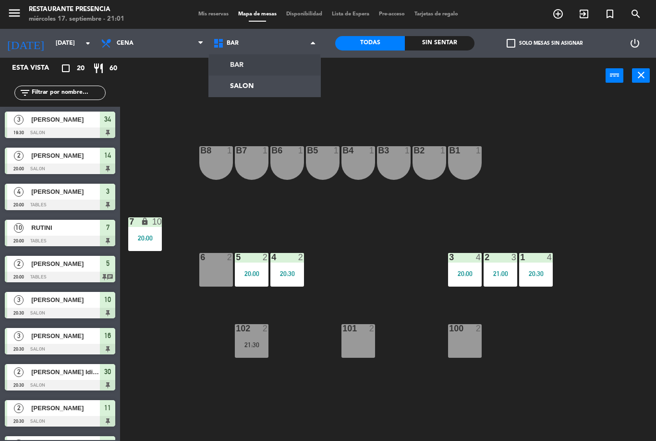
click at [274, 86] on ng-component "menu Restaurante Presencia [DATE] 17. septiembre - 21:01 Mis reservas Mapa de m…" at bounding box center [328, 220] width 656 height 441
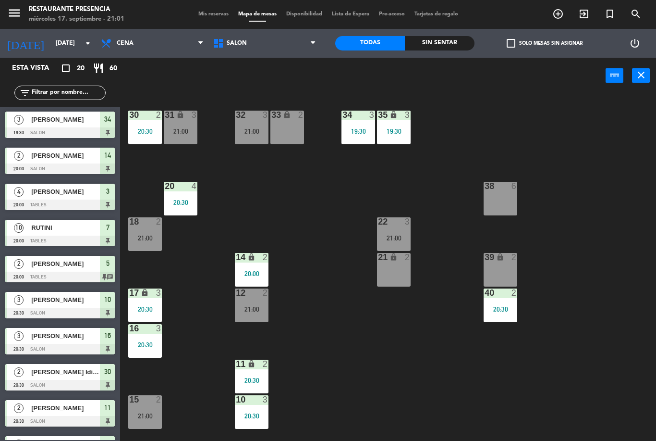
click at [405, 231] on div "22 3 21:00" at bounding box center [394, 234] width 34 height 34
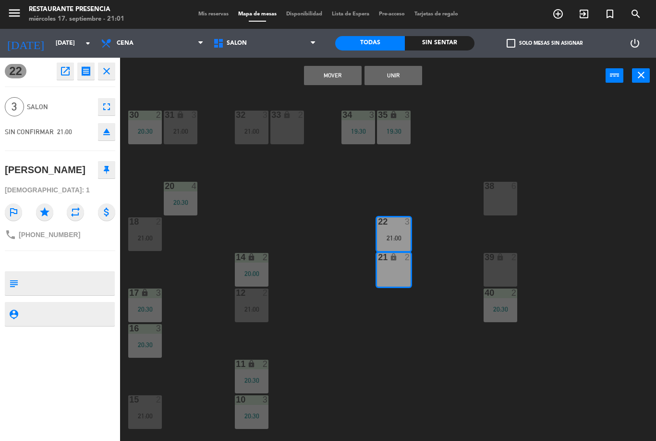
click at [406, 82] on button "Unir" at bounding box center [394, 75] width 58 height 19
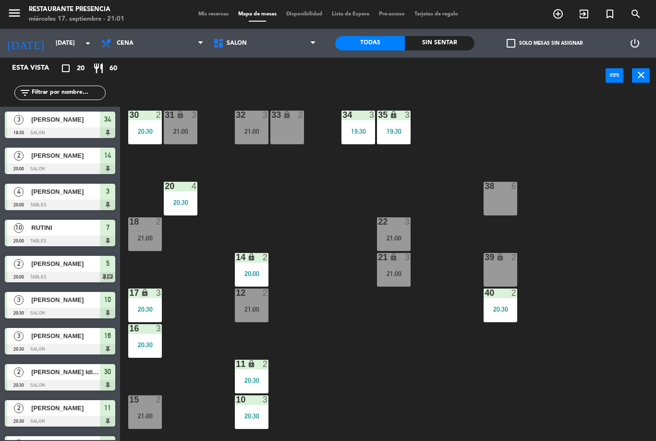
scroll to position [184, 0]
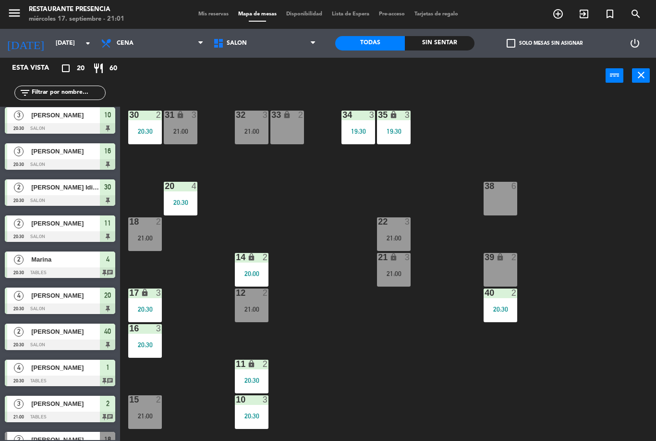
click at [409, 277] on div "21 lock 3 21:00" at bounding box center [394, 270] width 34 height 34
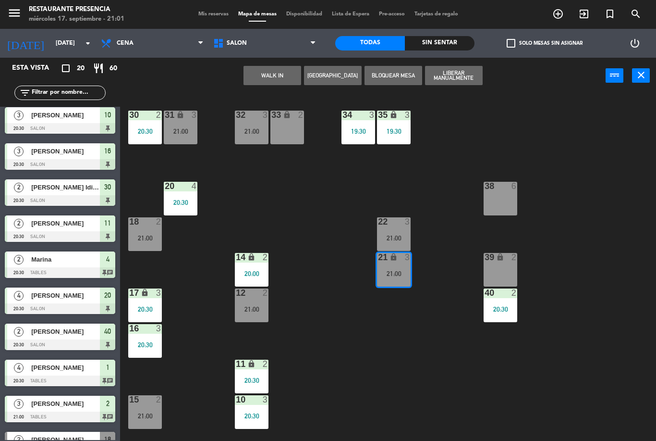
click at [399, 270] on div "21:00" at bounding box center [394, 273] width 34 height 7
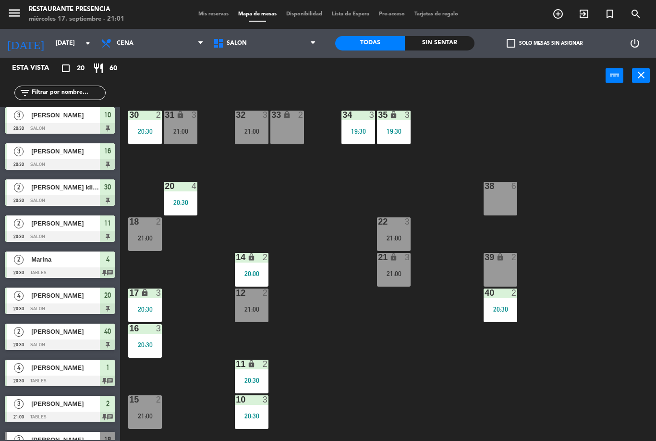
click at [398, 272] on div "21:00" at bounding box center [394, 273] width 34 height 7
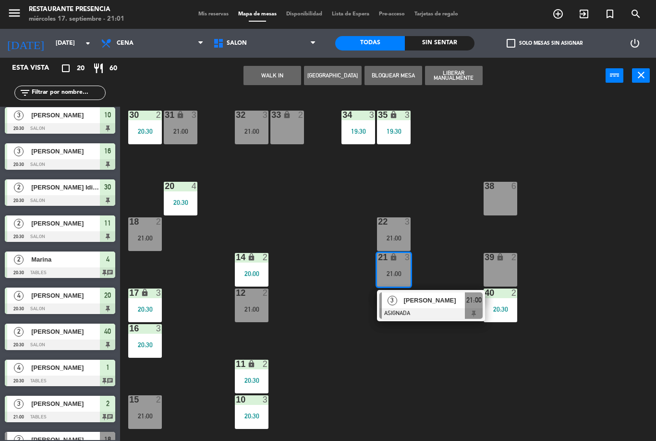
click at [433, 296] on span "[PERSON_NAME]" at bounding box center [434, 300] width 61 height 10
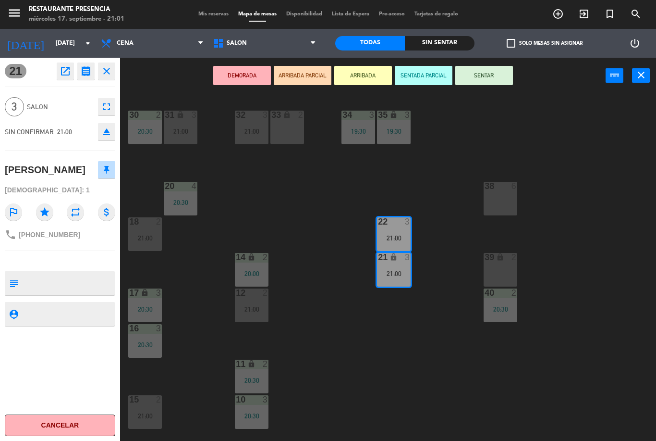
click at [495, 74] on button "SENTAR" at bounding box center [484, 75] width 58 height 19
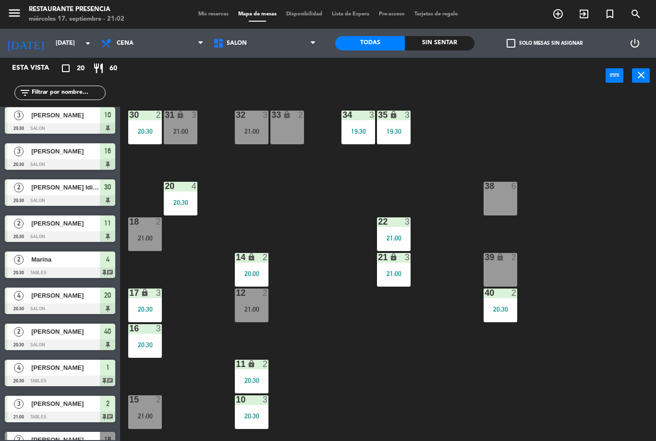
click at [198, 23] on div "menu Restaurante Presencia [DATE] 17. septiembre - 21:02 Mis reservas Mapa de m…" at bounding box center [328, 14] width 656 height 29
click at [209, 13] on span "Mis reservas" at bounding box center [214, 14] width 40 height 5
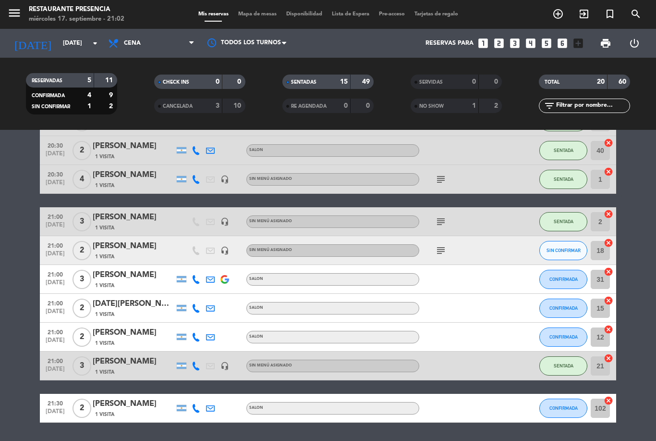
scroll to position [381, 0]
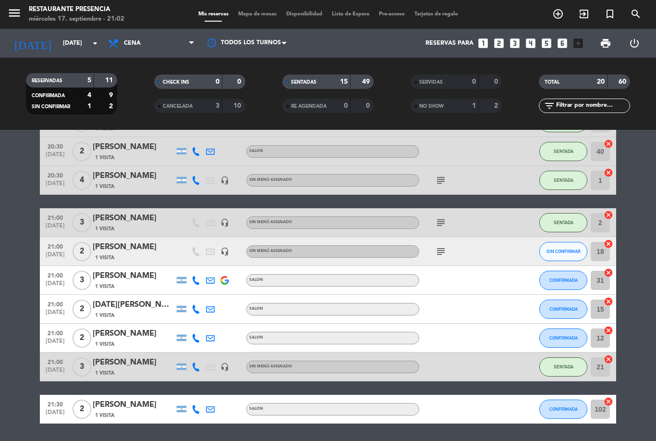
click at [125, 369] on div "1 Visita" at bounding box center [134, 372] width 82 height 8
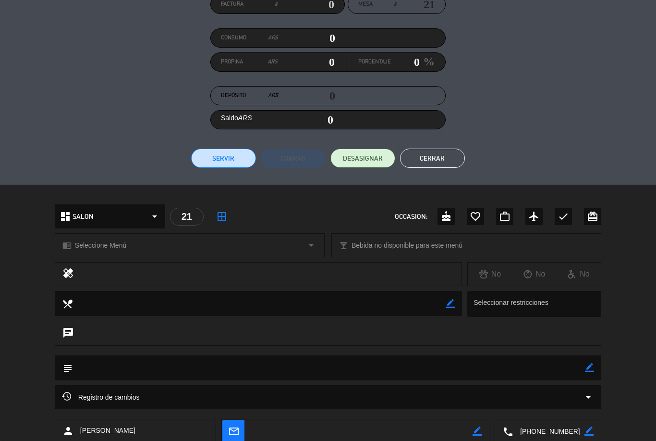
scroll to position [110, 0]
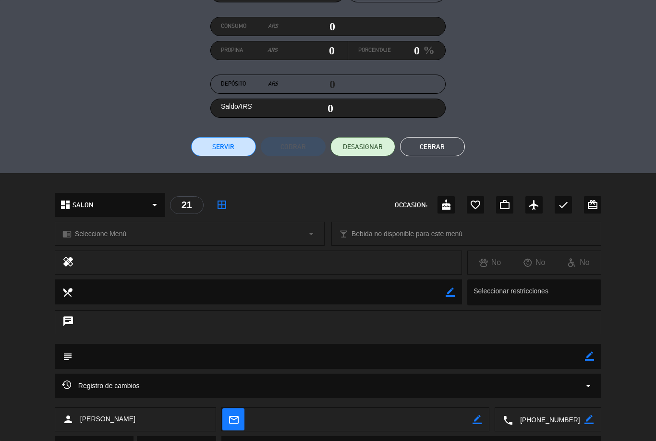
click at [590, 359] on icon "border_color" at bounding box center [589, 355] width 9 height 9
click at [371, 352] on textarea at bounding box center [329, 355] width 513 height 25
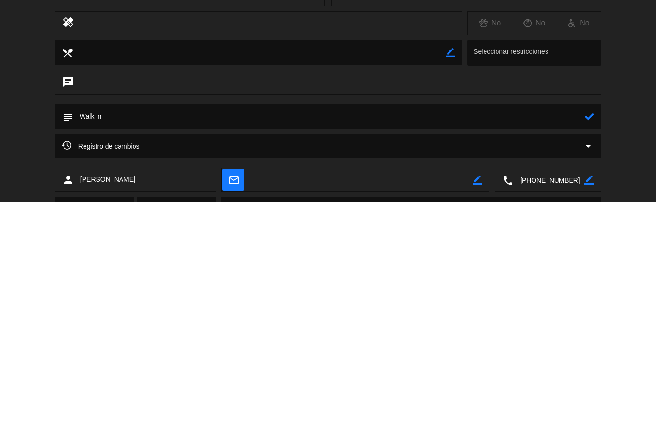
click at [584, 343] on textarea at bounding box center [329, 355] width 513 height 25
click at [582, 343] on textarea at bounding box center [329, 355] width 513 height 25
type textarea "Walk in"
click at [590, 351] on icon at bounding box center [589, 355] width 9 height 9
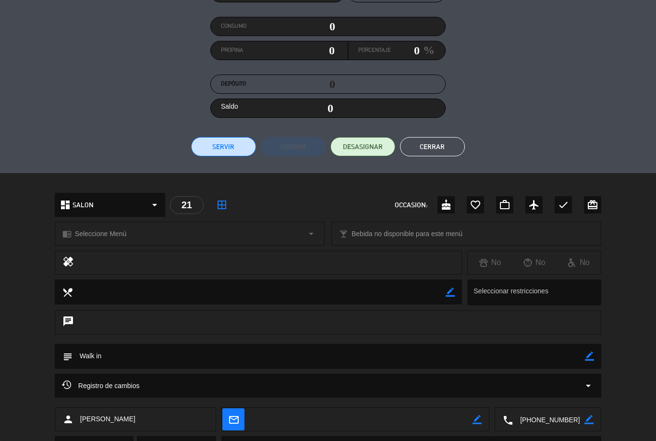
click at [426, 141] on button "Cerrar" at bounding box center [432, 146] width 65 height 19
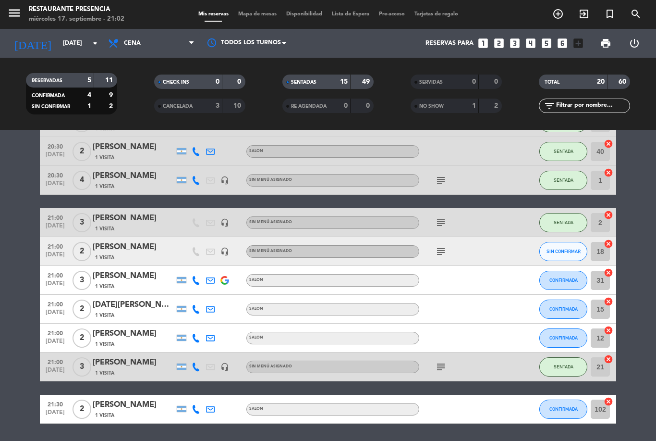
scroll to position [0, 0]
click at [258, 15] on span "Mapa de mesas" at bounding box center [257, 14] width 48 height 5
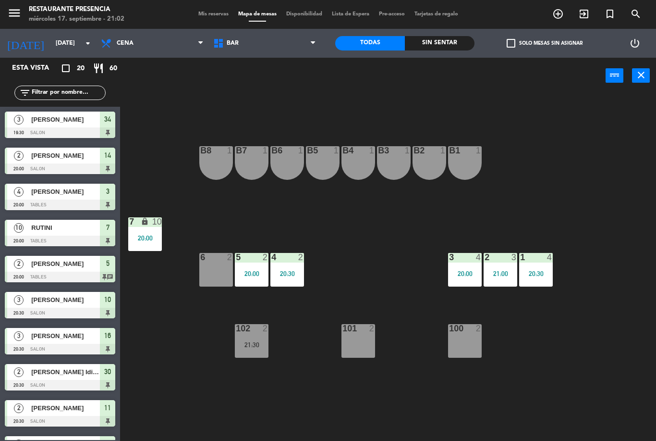
click at [279, 34] on span "BAR" at bounding box center [264, 43] width 112 height 21
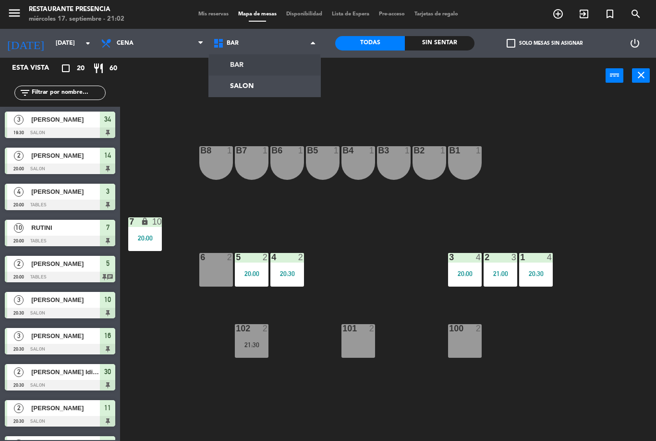
click at [271, 82] on ng-component "menu Restaurante Presencia [DATE] 17. septiembre - 21:02 Mis reservas Mapa de m…" at bounding box center [328, 220] width 656 height 441
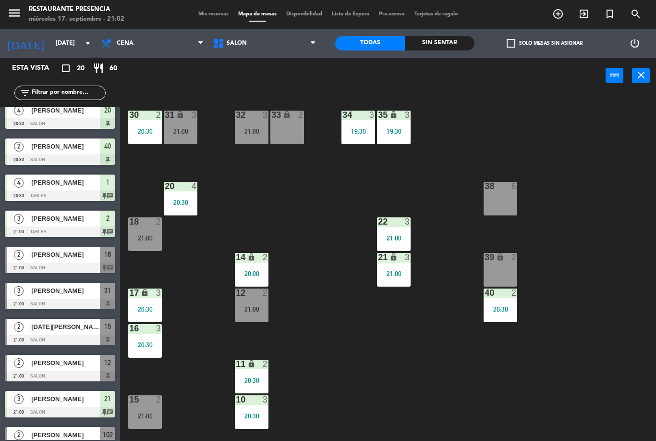
click at [245, 137] on div "32 3 21:00" at bounding box center [252, 127] width 34 height 34
click at [318, 247] on div "30 2 20:30 31 lock 3 21:00 32 3 21:00 33 lock 2 34 3 19:30 35 lock 3 19:30 38 6…" at bounding box center [391, 267] width 529 height 347
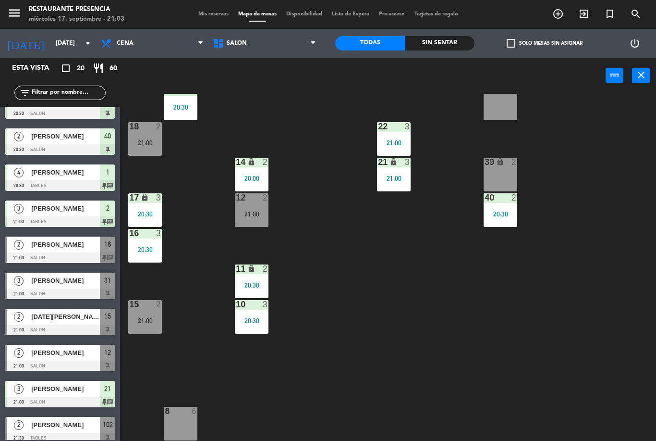
scroll to position [380, 0]
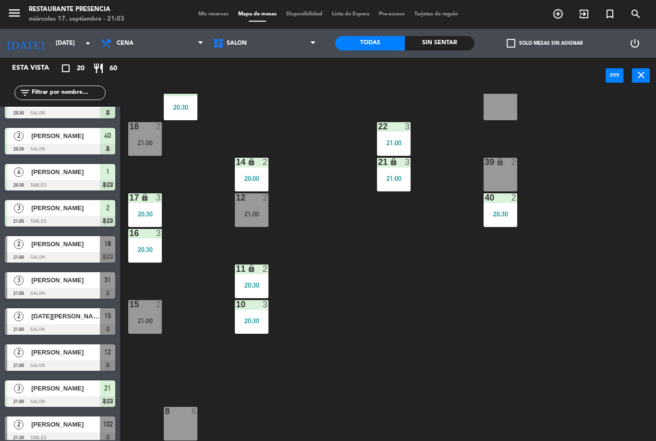
click at [78, 250] on div "[PERSON_NAME]" at bounding box center [65, 244] width 70 height 16
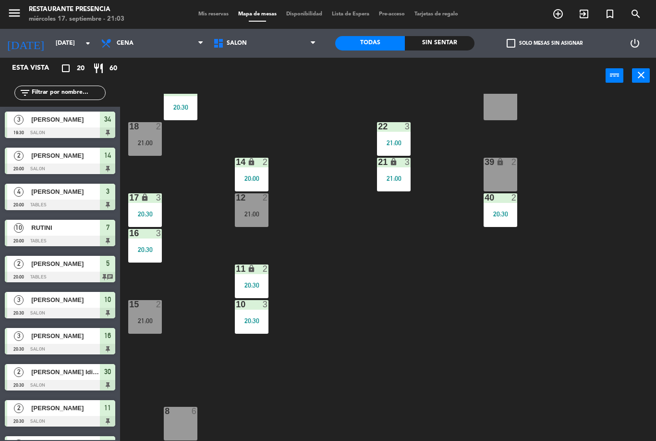
scroll to position [40, 0]
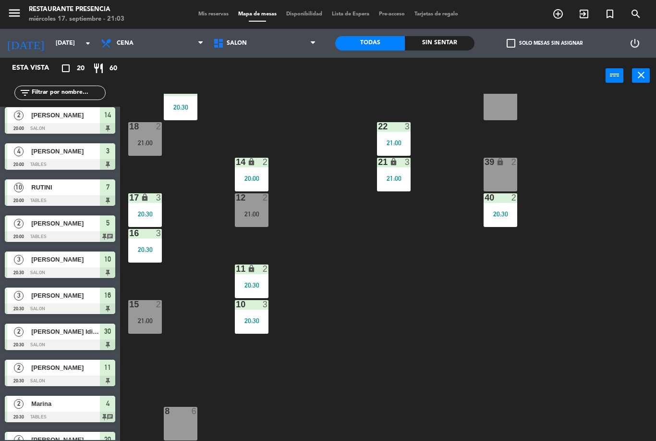
click at [147, 144] on div "21:00" at bounding box center [145, 142] width 34 height 7
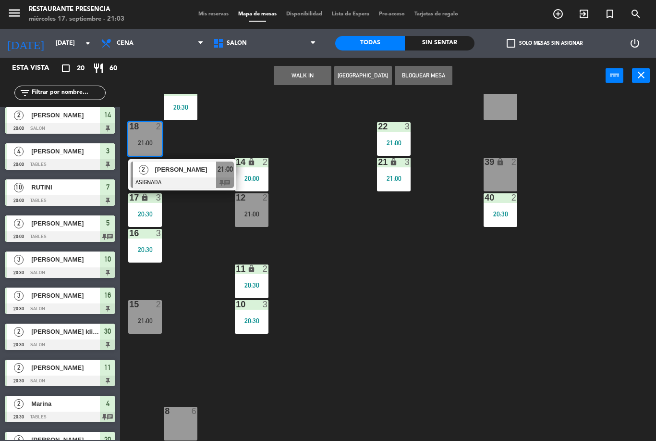
click at [201, 171] on span "[PERSON_NAME]" at bounding box center [185, 169] width 61 height 10
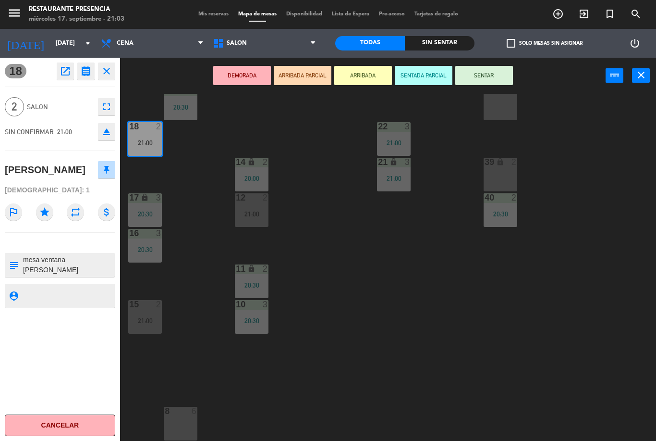
click at [492, 77] on button "SENTAR" at bounding box center [484, 75] width 58 height 19
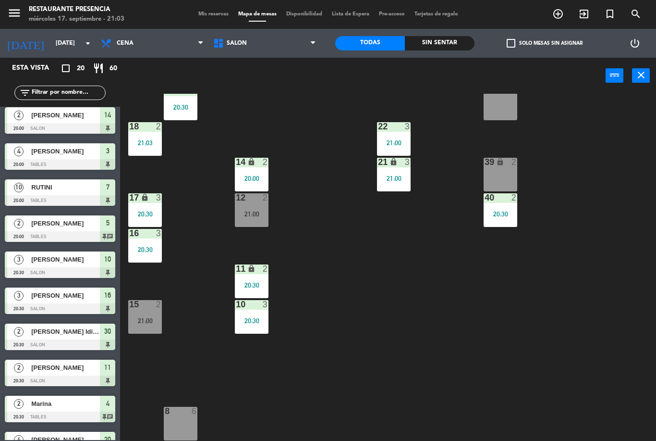
click at [159, 151] on div "18 2 21:03" at bounding box center [145, 139] width 34 height 34
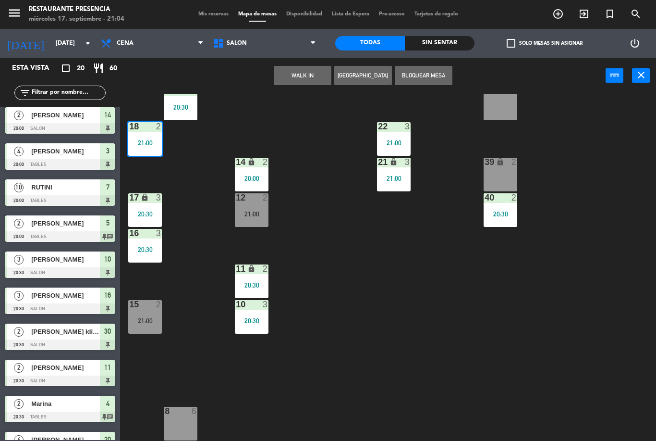
click at [140, 146] on div "21:00" at bounding box center [145, 142] width 34 height 7
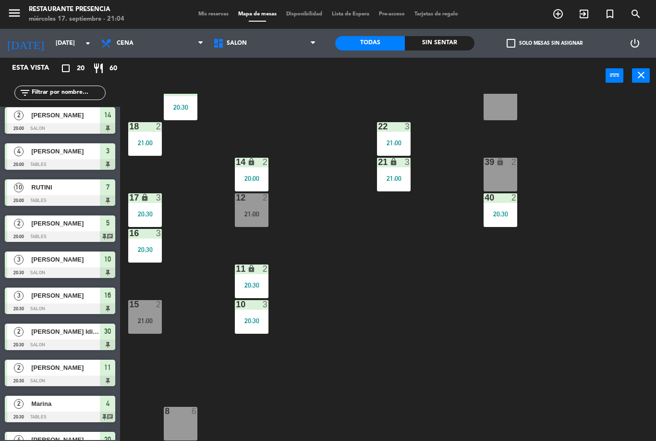
click at [195, 171] on div "30 2 20:30 31 lock 3 21:00 32 3 21:00 33 lock 2 34 3 19:30 35 lock 3 19:30 38 6…" at bounding box center [391, 267] width 529 height 347
click at [158, 146] on div "21:00" at bounding box center [145, 142] width 34 height 7
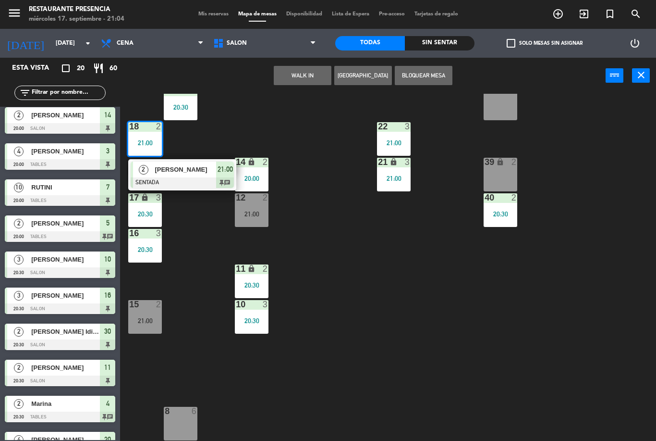
click at [184, 171] on span "[PERSON_NAME]" at bounding box center [185, 169] width 61 height 10
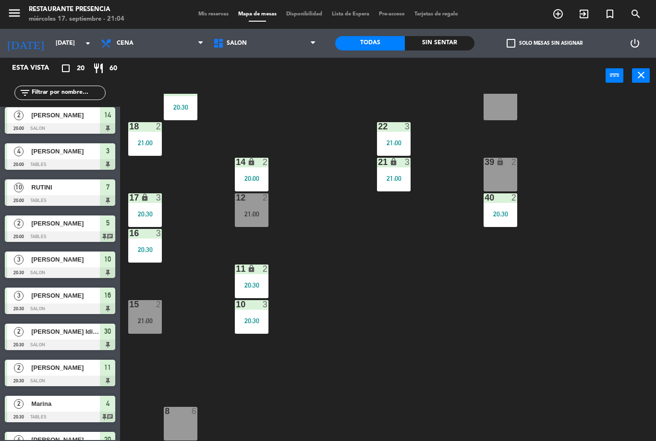
click at [143, 140] on div "21:00" at bounding box center [145, 142] width 34 height 7
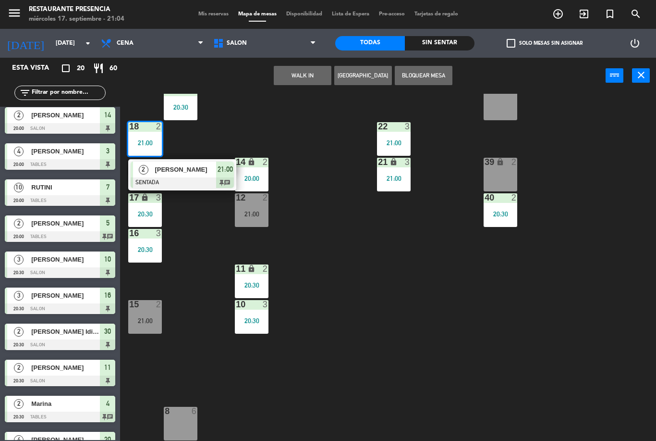
click at [197, 175] on div "[PERSON_NAME]" at bounding box center [185, 169] width 62 height 16
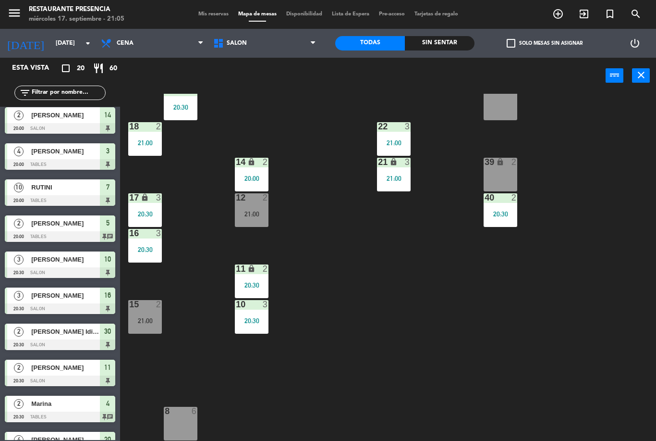
click at [247, 210] on div "21:00" at bounding box center [252, 213] width 34 height 7
click at [394, 306] on div "30 2 20:30 31 lock 3 21:00 32 3 21:00 33 lock 2 34 3 19:30 35 lock 3 19:30 38 6…" at bounding box center [391, 267] width 529 height 347
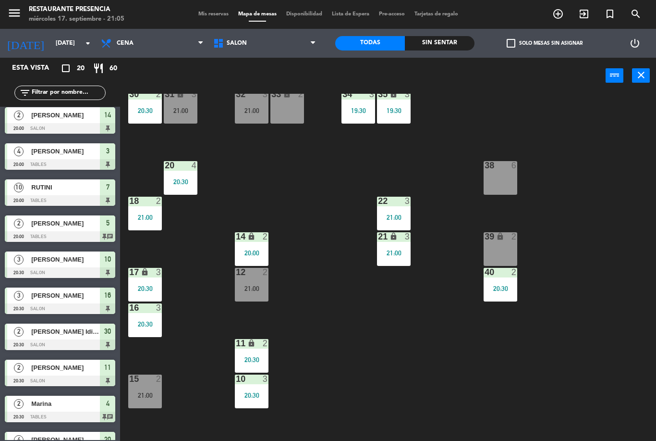
scroll to position [22, 0]
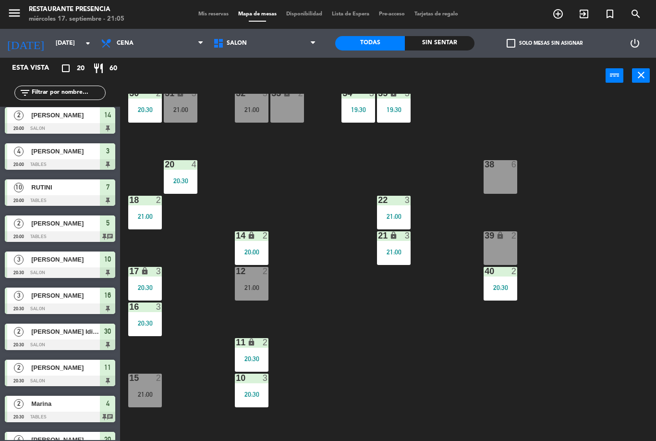
click at [243, 280] on div "12 2 21:00" at bounding box center [252, 284] width 34 height 34
click at [402, 372] on div "30 2 20:30 31 lock 3 21:00 32 3 21:00 33 lock 2 34 3 19:30 35 lock 3 19:30 38 6…" at bounding box center [391, 267] width 529 height 347
click at [244, 122] on div "32 3 21:00" at bounding box center [252, 106] width 34 height 34
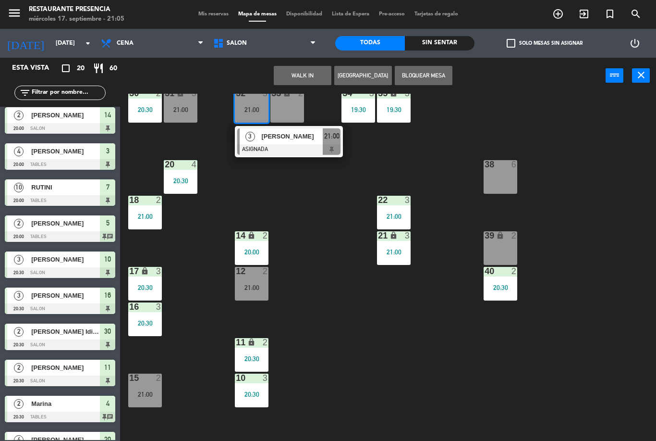
click at [310, 261] on div "30 2 20:30 31 lock 3 21:00 32 3 21:00 3 [PERSON_NAME] ASIGNADA 21:00 33 lock 2 …" at bounding box center [391, 267] width 529 height 347
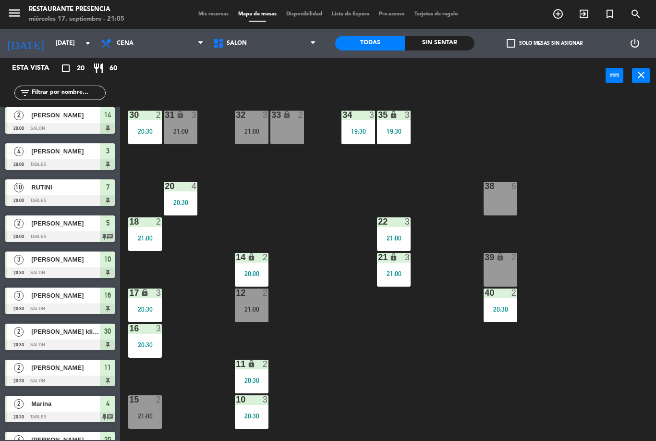
scroll to position [0, 0]
click at [259, 301] on div "12 2 21:00" at bounding box center [252, 305] width 34 height 34
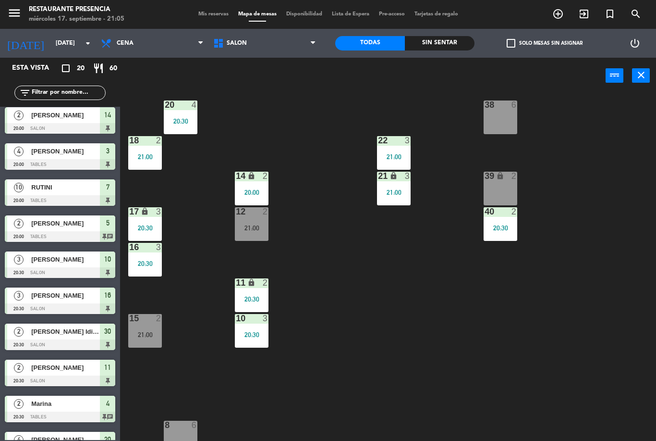
scroll to position [82, 0]
click at [157, 340] on div "15 2 21:00" at bounding box center [145, 330] width 34 height 34
click at [320, 349] on div "30 2 20:30 31 lock 3 21:00 32 3 21:00 33 lock 2 34 3 19:30 35 lock 3 19:30 38 6…" at bounding box center [391, 267] width 529 height 347
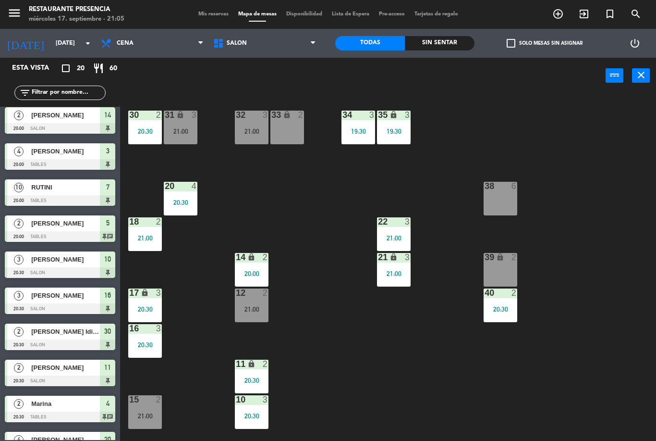
scroll to position [0, 0]
click at [244, 292] on div at bounding box center [252, 292] width 16 height 9
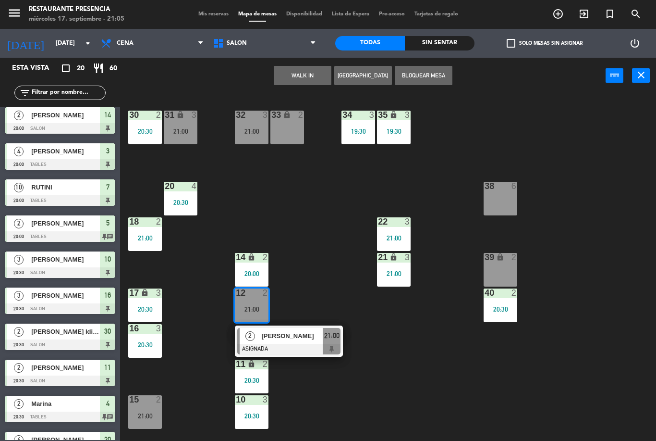
click at [368, 322] on div "30 2 20:30 31 lock 3 21:00 32 3 21:00 33 lock 2 34 3 19:30 35 lock 3 19:30 38 6…" at bounding box center [391, 267] width 529 height 347
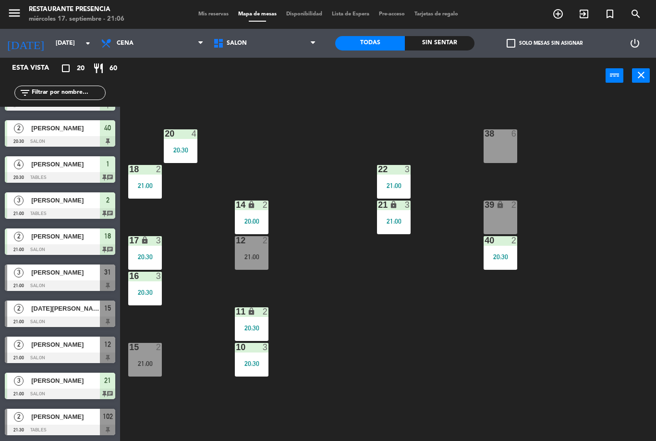
scroll to position [66, 0]
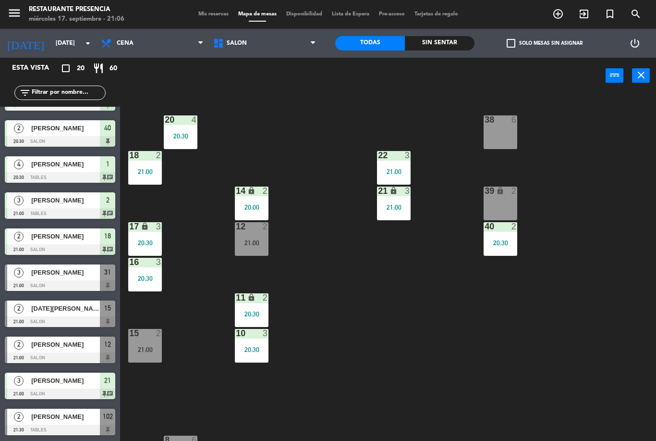
click at [94, 307] on span "[DATE][PERSON_NAME]" at bounding box center [65, 308] width 69 height 10
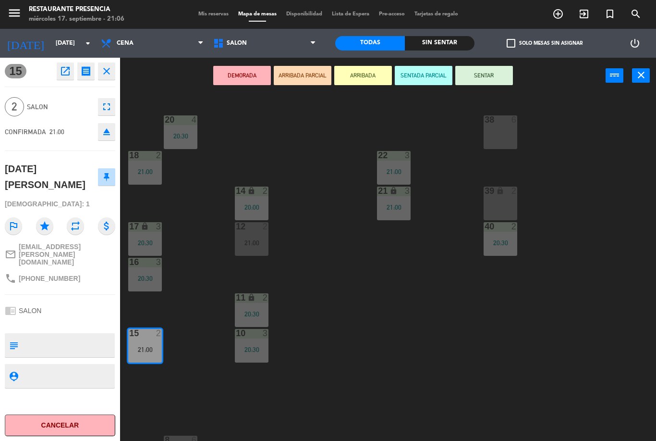
click at [506, 92] on div "DEMORADA ARRIBADA PARCIAL ARRIBADA SENTADA PARCIAL SENTAR power_input close" at bounding box center [363, 76] width 486 height 37
click at [492, 78] on button "SENTAR" at bounding box center [484, 75] width 58 height 19
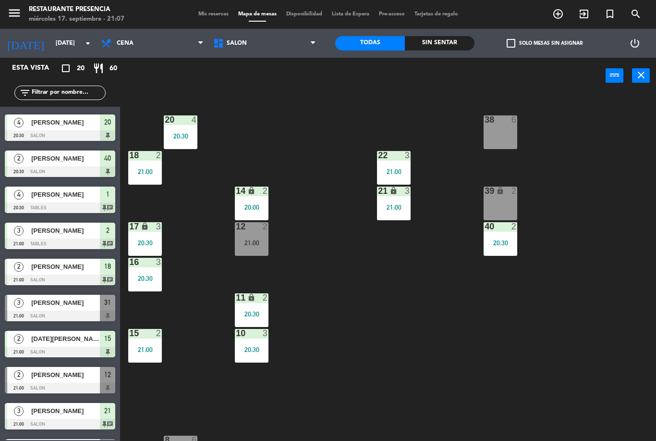
scroll to position [356, 0]
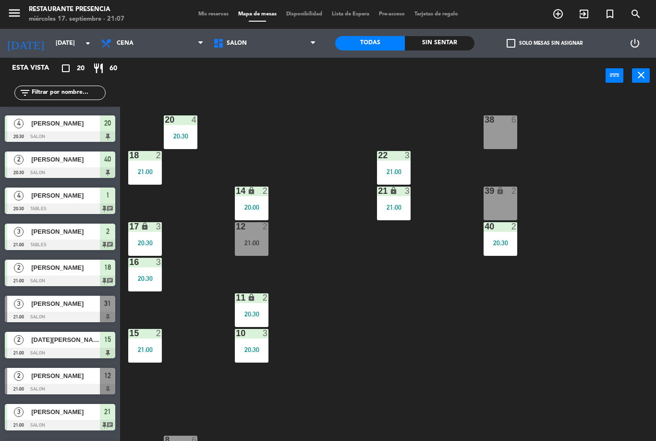
click at [184, 138] on div "20:30" at bounding box center [181, 136] width 34 height 7
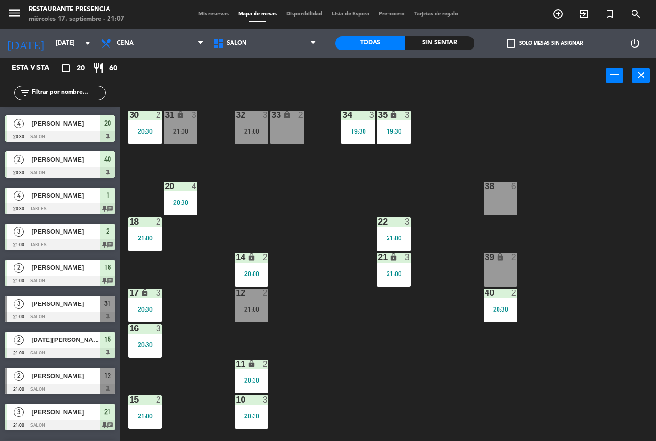
scroll to position [0, 0]
click at [564, 12] on icon "add_circle_outline" at bounding box center [558, 14] width 12 height 12
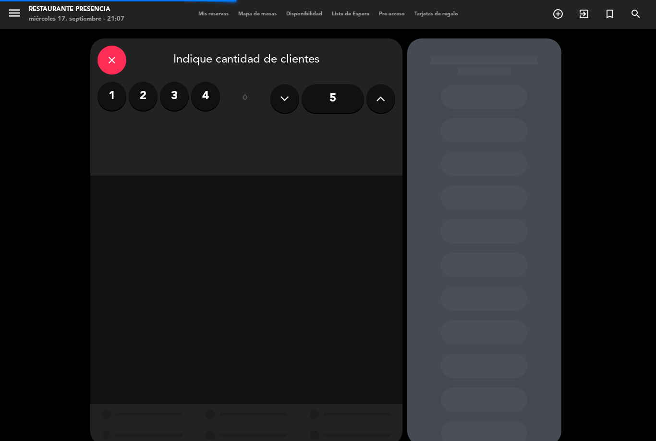
click at [145, 95] on label "2" at bounding box center [143, 96] width 29 height 29
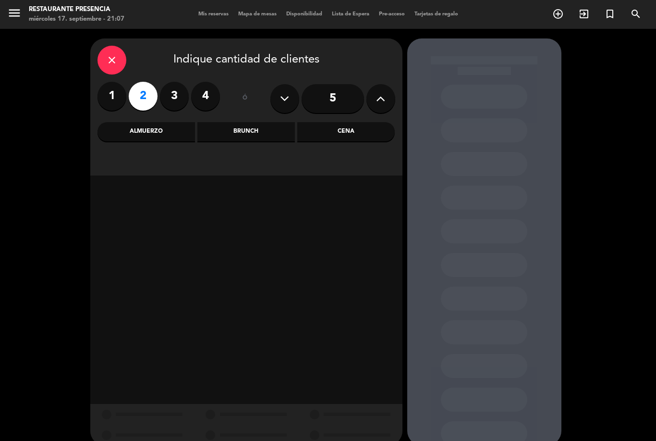
click at [366, 130] on div "Cena" at bounding box center [346, 131] width 98 height 19
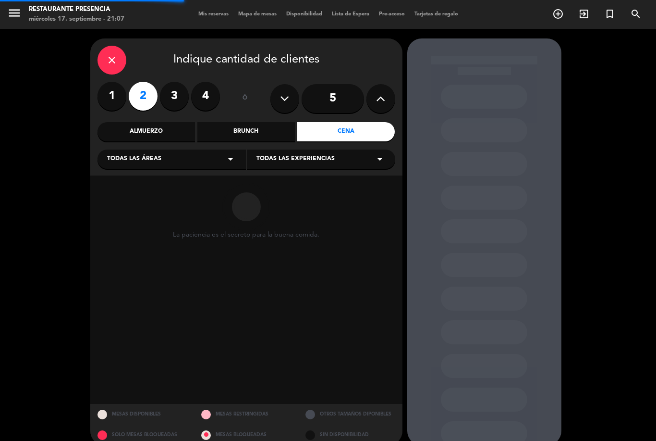
click at [175, 159] on div "Todas las áreas arrow_drop_down" at bounding box center [172, 158] width 148 height 19
click at [135, 199] on div "Plaza" at bounding box center [171, 197] width 129 height 10
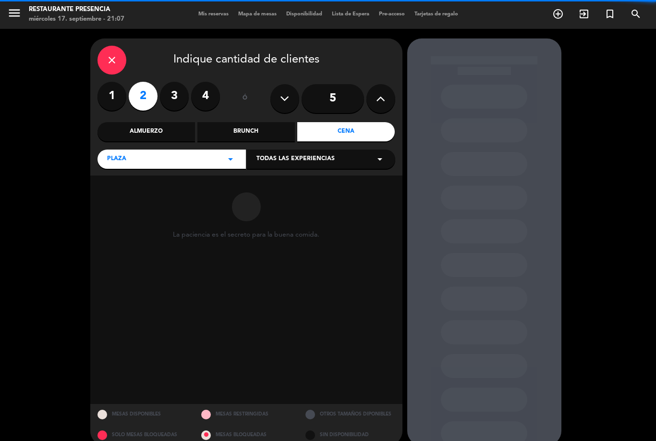
click at [183, 156] on div "Plaza arrow_drop_down" at bounding box center [172, 158] width 148 height 19
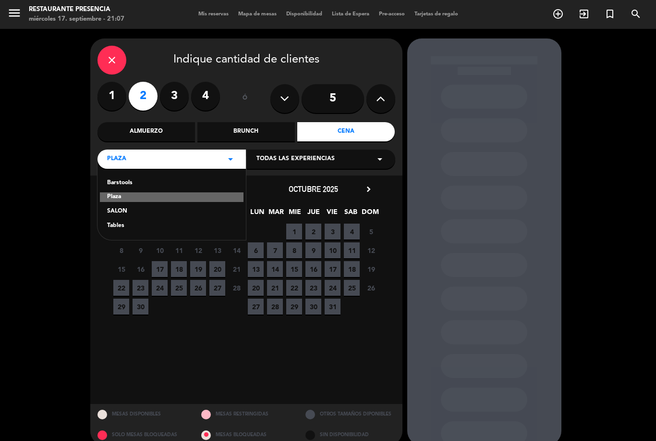
click at [136, 214] on div "SALON" at bounding box center [171, 212] width 129 height 10
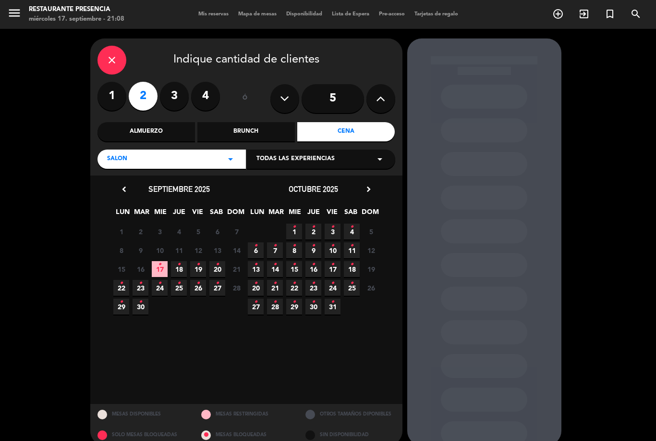
click at [155, 273] on span "17 •" at bounding box center [160, 269] width 16 height 16
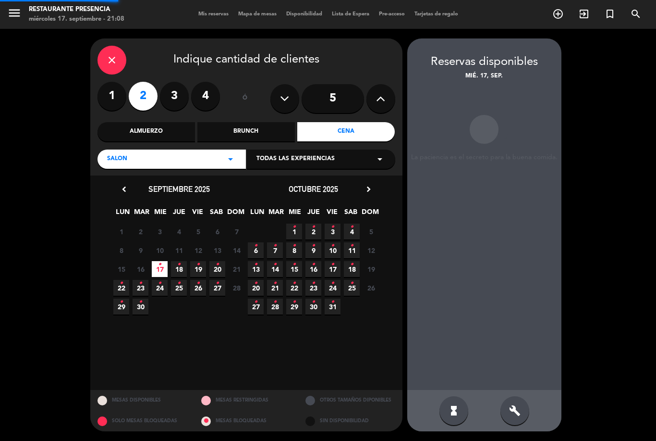
scroll to position [31, 0]
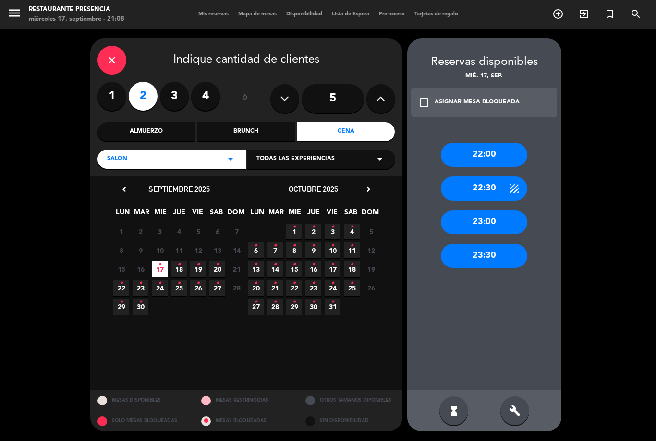
click at [501, 143] on div "22:00" at bounding box center [484, 155] width 86 height 24
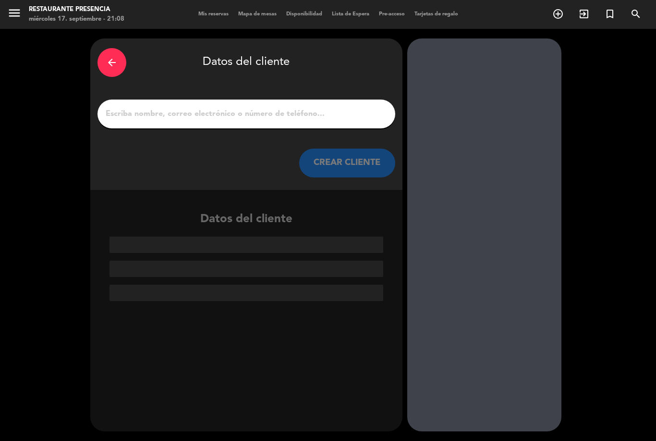
click at [280, 107] on input "1" at bounding box center [246, 113] width 283 height 13
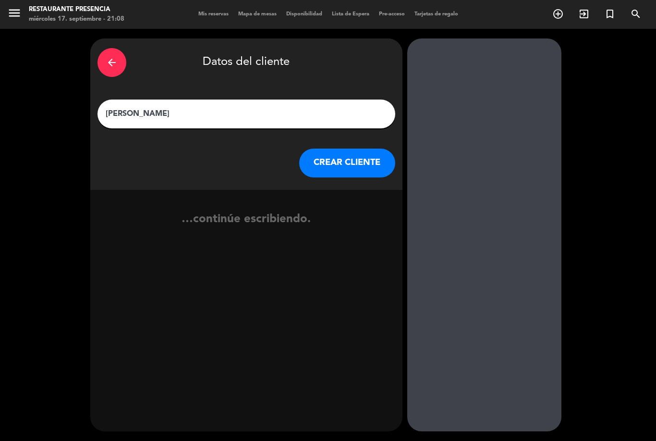
type input "[PERSON_NAME]"
click at [345, 148] on button "CREAR CLIENTE" at bounding box center [347, 162] width 96 height 29
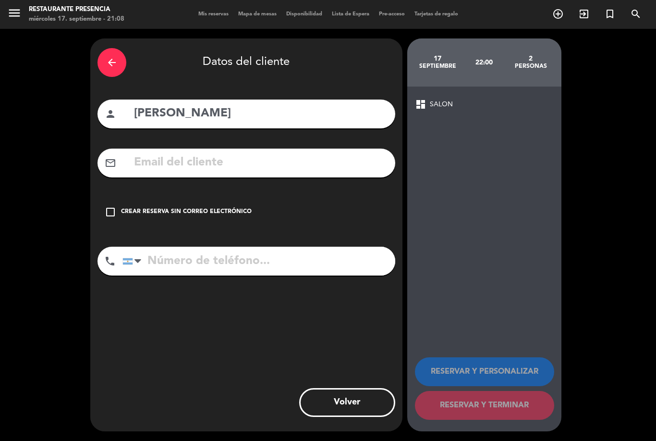
click at [110, 197] on div "check_box_outline_blank Crear reserva sin correo electrónico" at bounding box center [247, 211] width 298 height 29
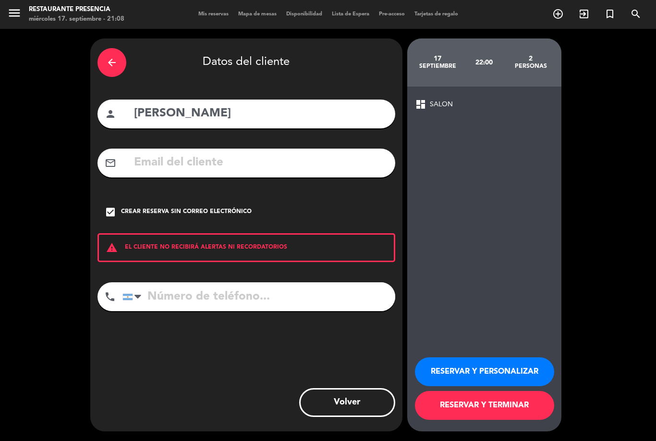
click at [213, 249] on div "arrow_back Datos del cliente person [PERSON_NAME] mail_outline check_box Crear …" at bounding box center [246, 234] width 312 height 392
click at [273, 282] on input "tel" at bounding box center [259, 296] width 273 height 29
type input "1154548534"
click at [506, 408] on button "RESERVAR Y TERMINAR" at bounding box center [484, 405] width 139 height 29
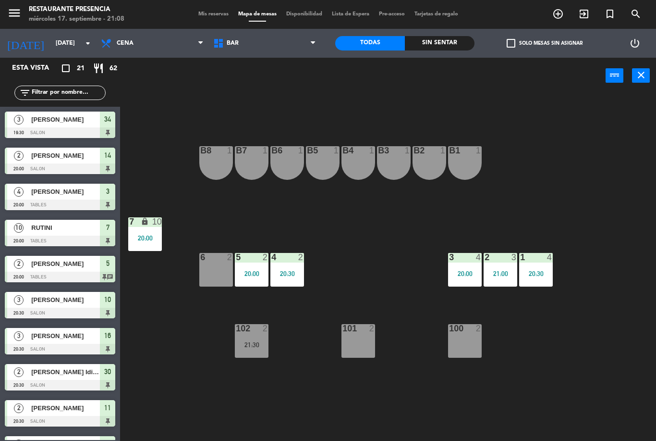
click at [259, 66] on div "power_input close" at bounding box center [363, 76] width 486 height 37
click at [275, 59] on div "power_input close" at bounding box center [363, 76] width 486 height 37
click at [283, 37] on span "BAR" at bounding box center [264, 43] width 112 height 21
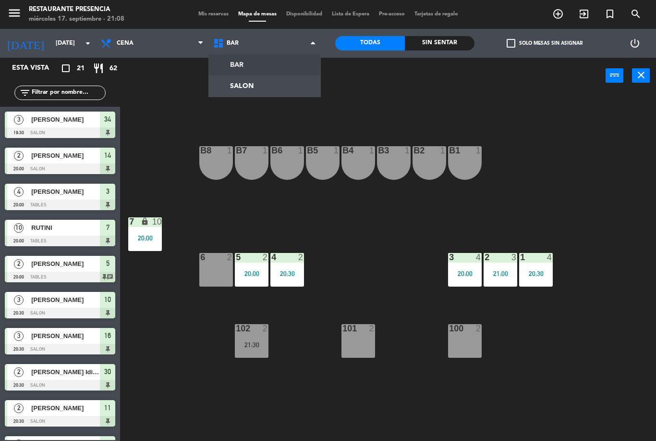
click at [250, 92] on ng-component "menu Restaurante Presencia [DATE] 17. septiembre - 21:08 Mis reservas Mapa de m…" at bounding box center [328, 220] width 656 height 441
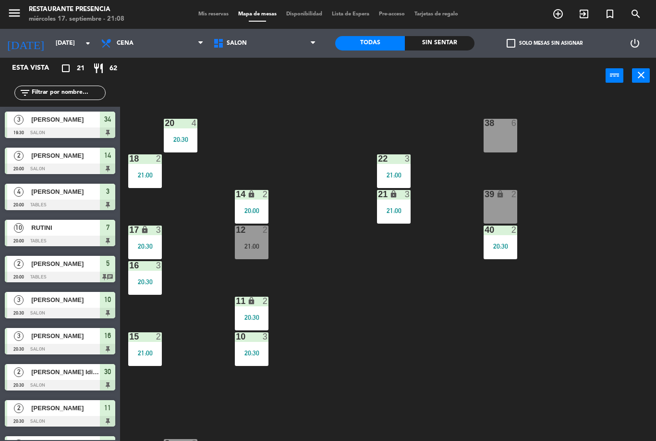
scroll to position [90, 0]
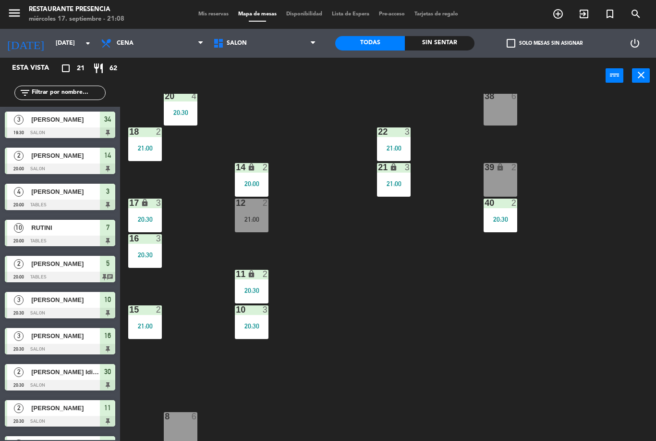
click at [256, 214] on div "12 2 21:00" at bounding box center [252, 215] width 34 height 34
click at [345, 314] on div "30 2 20:30 31 lock 3 21:00 32 3 21:00 33 lock 2 34 3 19:30 | 22:00 35 lock 3 19…" at bounding box center [391, 267] width 529 height 347
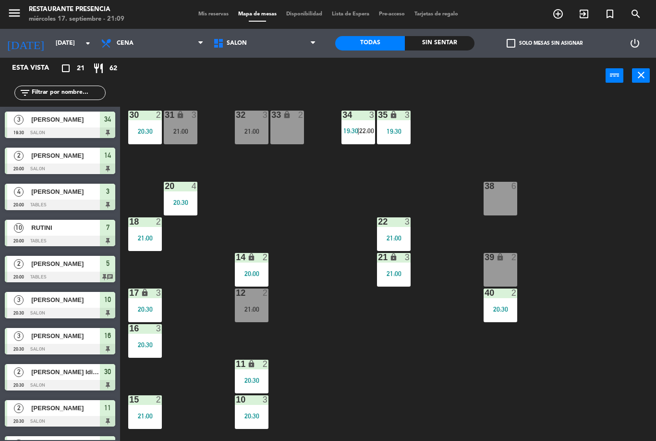
scroll to position [0, 0]
click at [256, 138] on div "32 3 21:00" at bounding box center [252, 127] width 34 height 34
click at [306, 228] on div "30 2 20:30 31 lock 3 21:00 32 3 21:00 33 lock 2 34 3 19:30 | 22:00 35 lock 3 19…" at bounding box center [391, 267] width 529 height 347
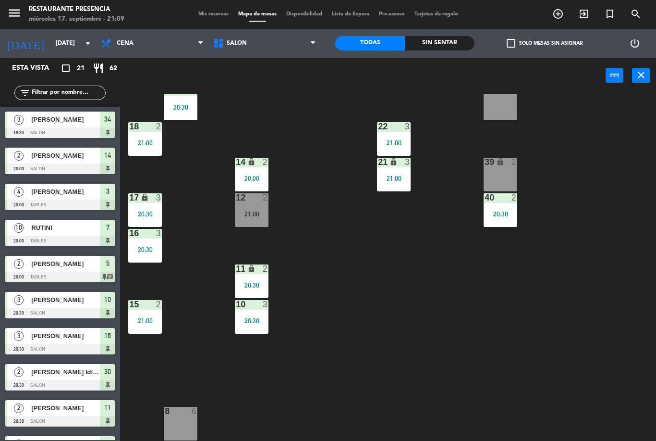
scroll to position [95, 0]
click at [148, 312] on div "15 2 21:00" at bounding box center [145, 317] width 34 height 34
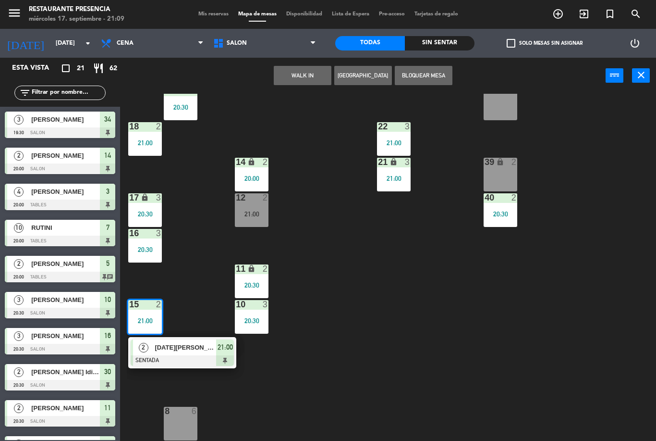
click at [368, 343] on div "30 2 20:30 31 lock 3 21:00 32 3 21:00 33 lock 2 34 3 19:30 | 22:00 35 lock 3 19…" at bounding box center [391, 267] width 529 height 347
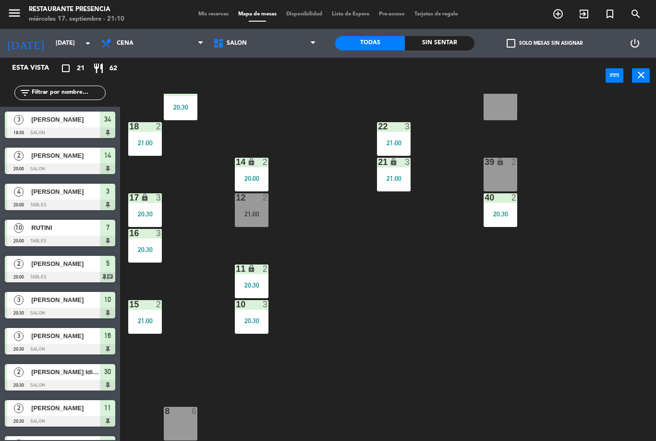
click at [260, 189] on div "14 lock 2 20:00" at bounding box center [252, 175] width 34 height 34
click at [372, 343] on div "30 2 20:30 31 lock 3 21:00 32 3 21:00 33 lock 2 34 3 19:30 | 22:00 35 lock 3 19…" at bounding box center [391, 267] width 529 height 347
click at [260, 200] on div "2" at bounding box center [268, 197] width 16 height 9
click at [376, 301] on div "30 2 20:30 31 lock 3 21:00 32 3 21:00 33 lock 2 34 3 19:30 | 22:00 35 lock 3 19…" at bounding box center [391, 267] width 529 height 347
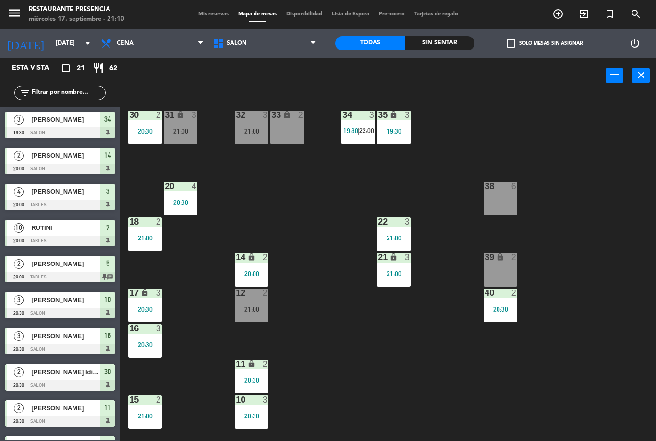
scroll to position [-1, 0]
click at [249, 134] on div "21:00" at bounding box center [252, 131] width 34 height 7
click at [318, 250] on div "30 2 20:30 31 lock 3 21:00 32 3 21:00 33 lock 2 34 3 19:30 | 22:00 35 lock 3 19…" at bounding box center [391, 267] width 529 height 347
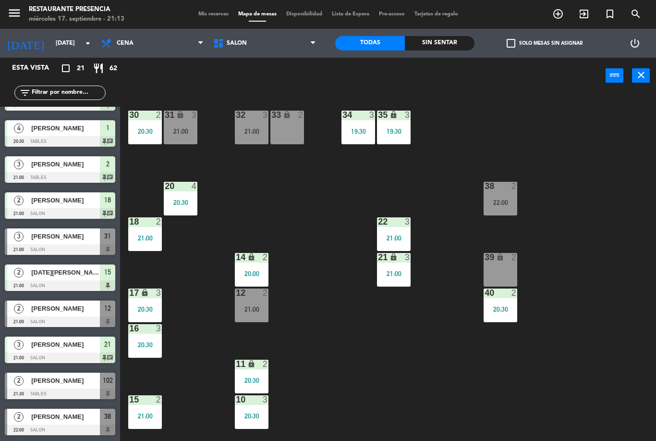
click at [253, 119] on div at bounding box center [252, 114] width 16 height 9
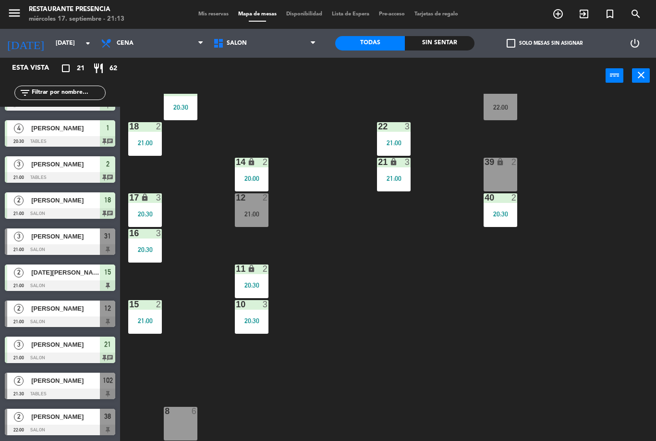
scroll to position [95, 0]
click at [251, 322] on div "20:30" at bounding box center [252, 320] width 34 height 7
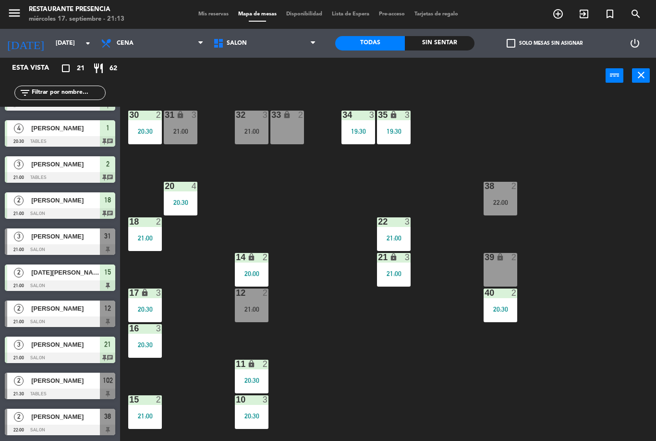
scroll to position [0, 0]
click at [244, 129] on div "21:00" at bounding box center [252, 131] width 34 height 7
click at [405, 355] on div "30 2 20:30 31 lock 3 21:00 32 3 21:00 33 lock 2 34 3 19:30 35 lock 3 19:30 38 2…" at bounding box center [391, 267] width 529 height 347
click at [432, 369] on div "30 2 20:30 31 lock 3 21:00 32 3 21:00 33 lock 2 34 3 19:30 35 lock 3 19:30 38 2…" at bounding box center [391, 267] width 529 height 347
click at [253, 131] on div "21:00" at bounding box center [252, 131] width 34 height 7
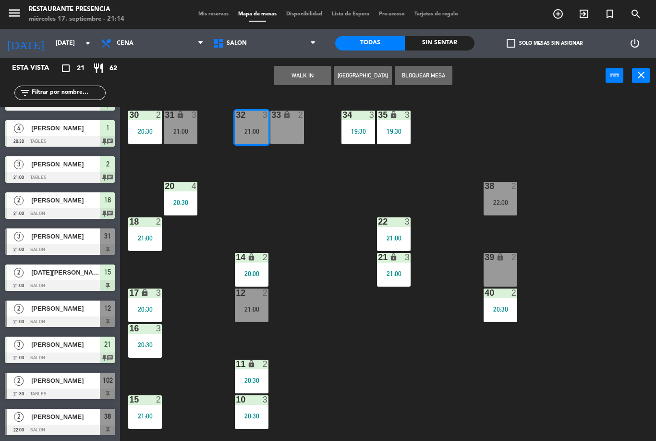
click at [238, 125] on div "32 3 21:00" at bounding box center [252, 127] width 34 height 34
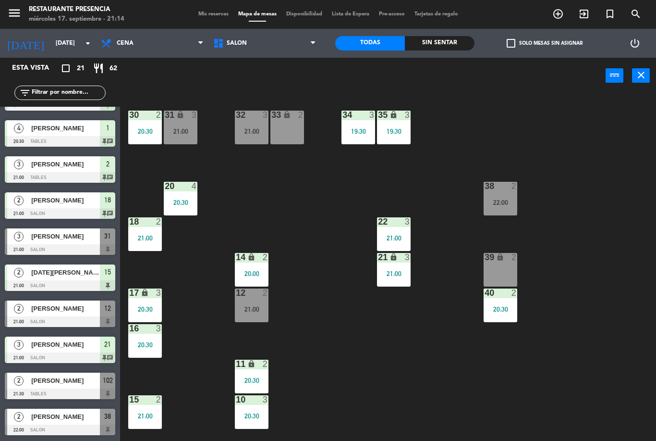
click at [276, 175] on div "30 2 20:30 31 lock 3 21:00 32 3 21:00 33 lock 2 34 3 19:30 35 lock 3 19:30 38 2…" at bounding box center [391, 267] width 529 height 347
click at [251, 143] on div "32 3 21:00" at bounding box center [252, 127] width 34 height 34
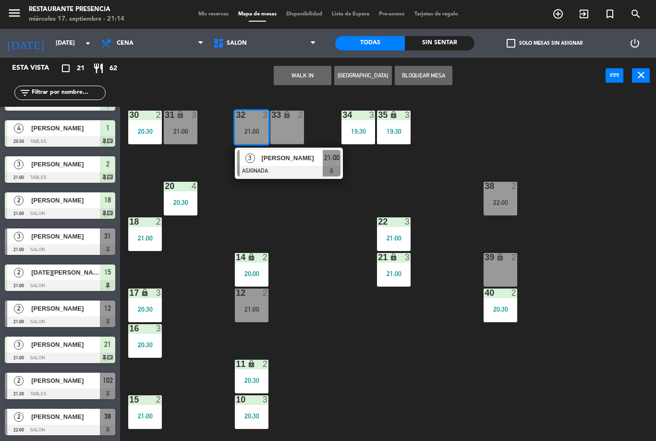
click at [279, 158] on span "[PERSON_NAME]" at bounding box center [291, 158] width 61 height 10
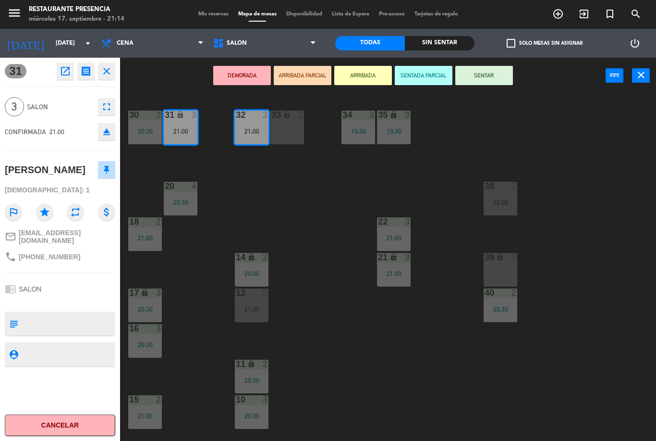
click at [486, 66] on button "SENTAR" at bounding box center [484, 75] width 58 height 19
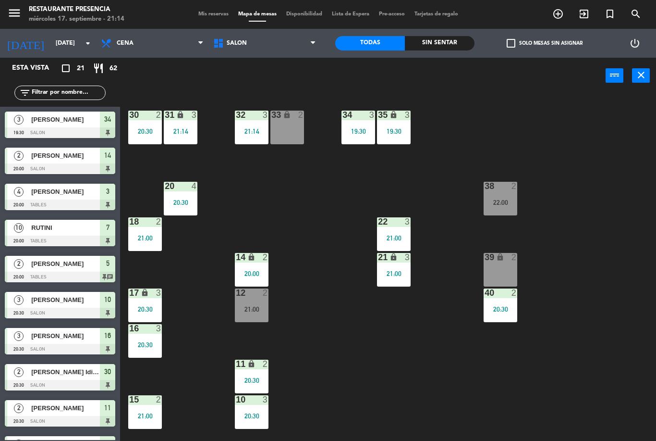
scroll to position [53, 0]
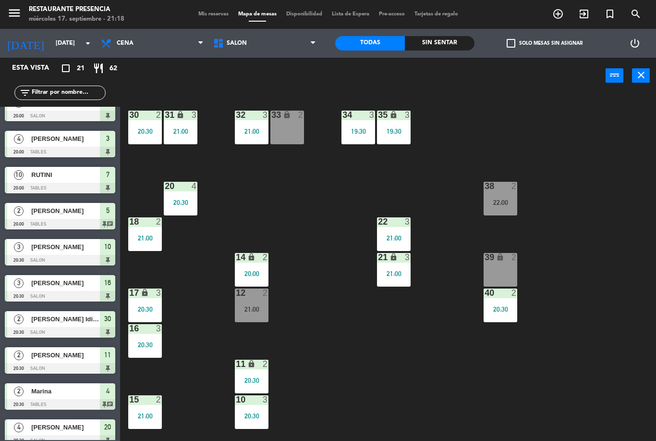
click at [555, 11] on icon "add_circle_outline" at bounding box center [558, 14] width 12 height 12
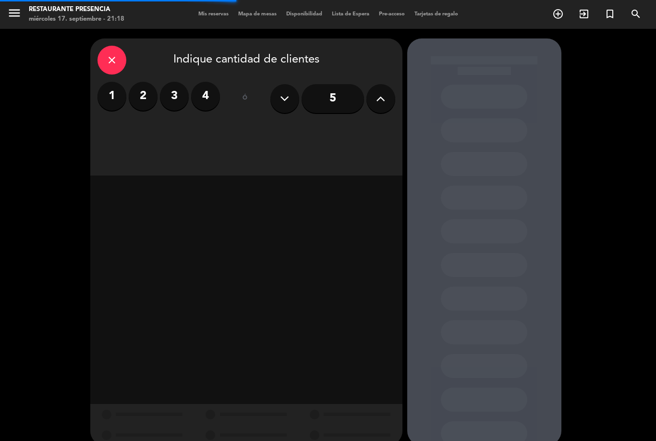
click at [135, 82] on label "2" at bounding box center [143, 96] width 29 height 29
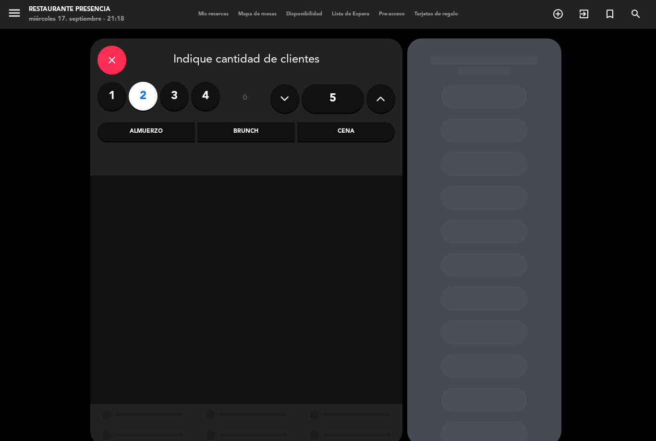
scroll to position [31, 0]
click at [347, 89] on div "close Indique cantidad de clientes 1 2 3 4 ó 5 Almuerzo Brunch Cena" at bounding box center [246, 106] width 312 height 137
click at [341, 122] on div "Cena" at bounding box center [346, 131] width 98 height 19
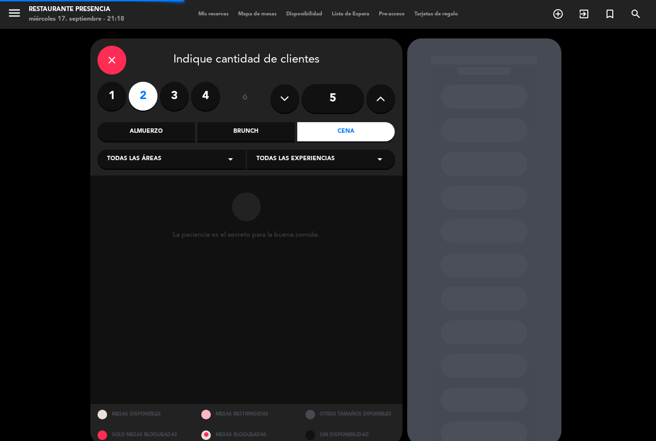
click at [172, 149] on div "Todas las áreas arrow_drop_down" at bounding box center [172, 158] width 148 height 19
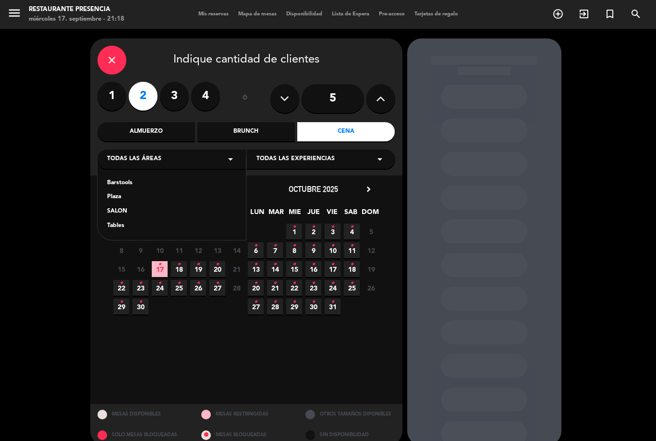
click at [136, 207] on div "SALON" at bounding box center [171, 212] width 129 height 10
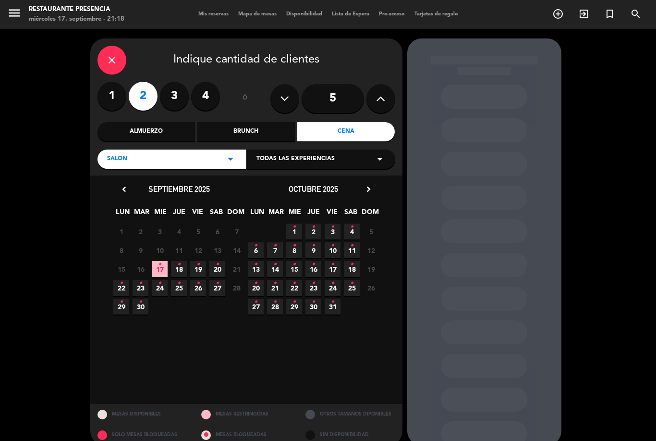
click at [156, 261] on span "17 •" at bounding box center [160, 269] width 16 height 16
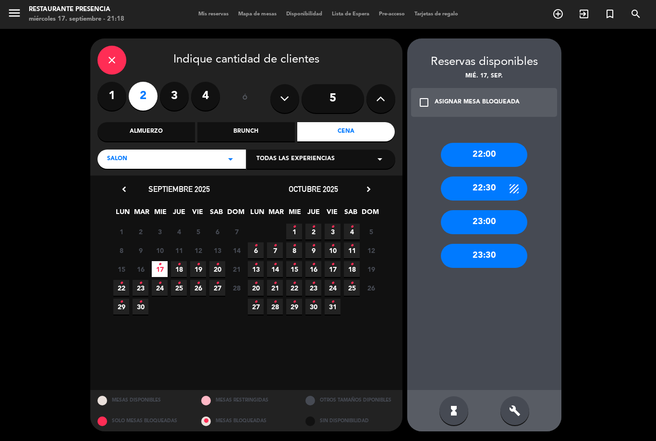
click at [519, 412] on icon "build" at bounding box center [515, 410] width 12 height 12
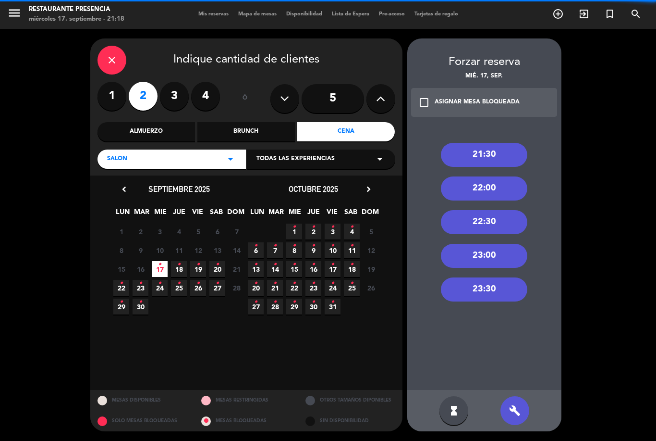
click at [502, 143] on div "21:30" at bounding box center [484, 155] width 86 height 24
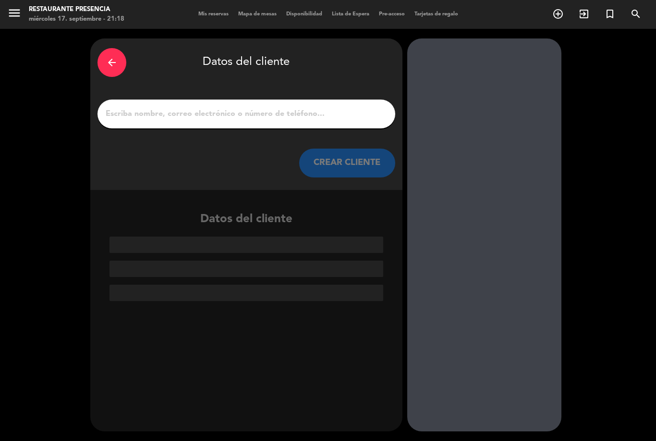
click at [278, 107] on input "1" at bounding box center [246, 113] width 283 height 13
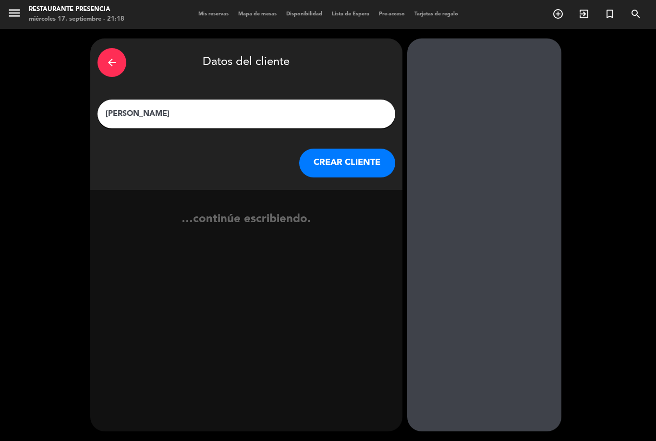
type input "[PERSON_NAME]"
click at [359, 148] on button "CREAR CLIENTE" at bounding box center [347, 162] width 96 height 29
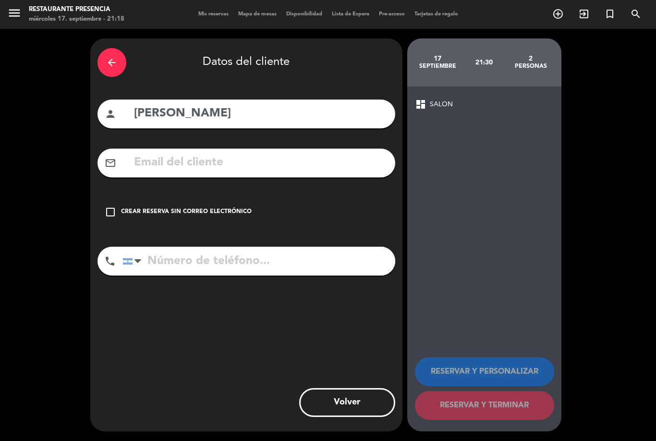
click at [111, 206] on icon "check_box_outline_blank" at bounding box center [111, 212] width 12 height 12
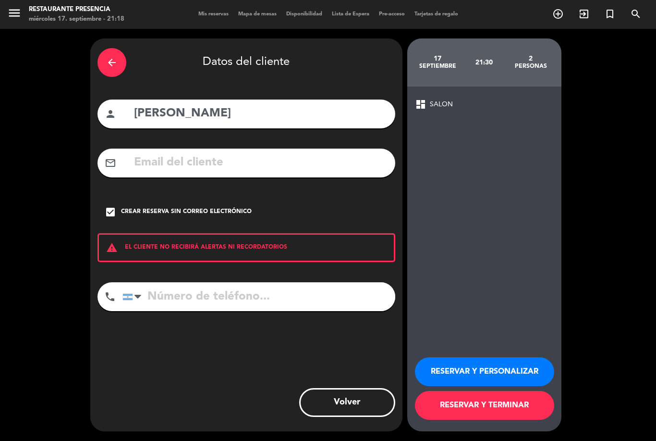
click at [515, 411] on button "RESERVAR Y TERMINAR" at bounding box center [484, 405] width 139 height 29
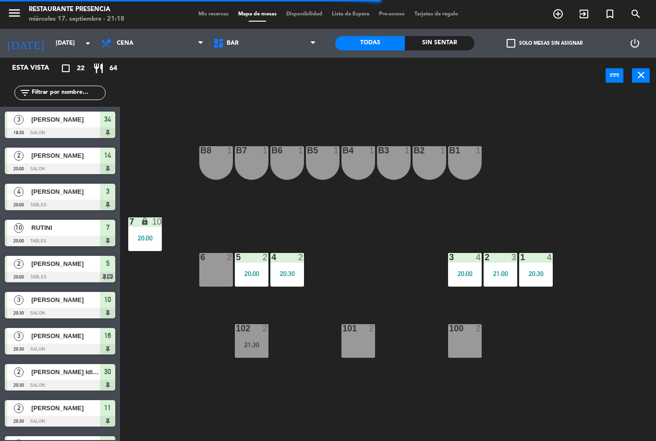
click at [210, 12] on span "Mis reservas" at bounding box center [214, 14] width 40 height 5
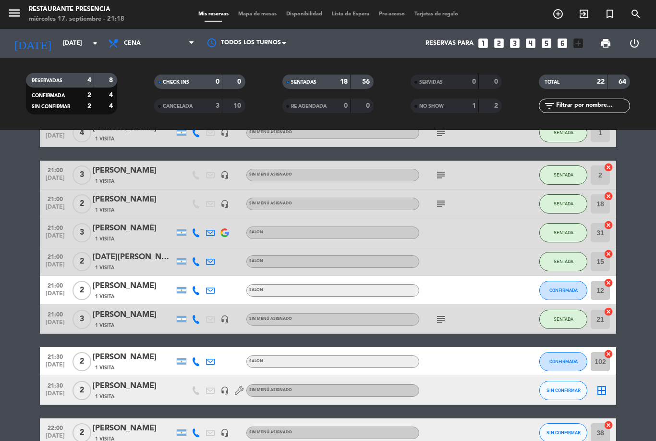
scroll to position [452, 0]
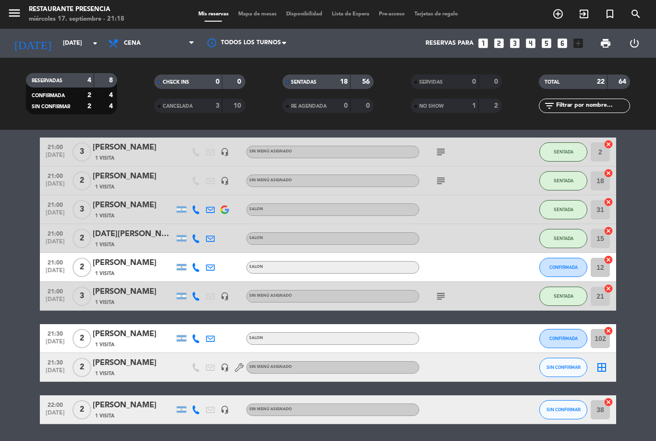
click at [128, 369] on div "1 Visita" at bounding box center [134, 373] width 82 height 8
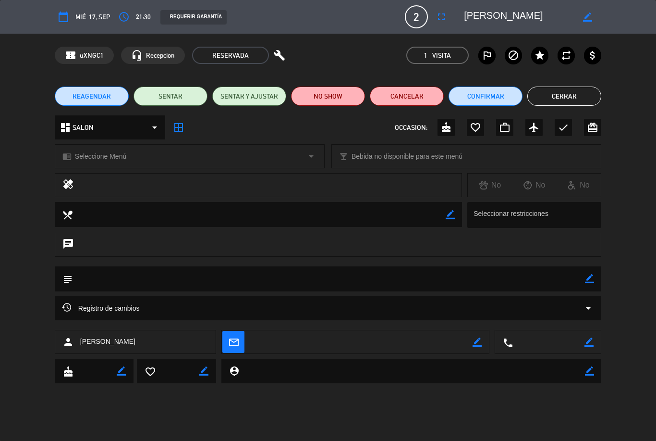
click at [590, 279] on icon "border_color" at bounding box center [589, 278] width 9 height 9
click at [123, 278] on textarea at bounding box center [329, 278] width 513 height 25
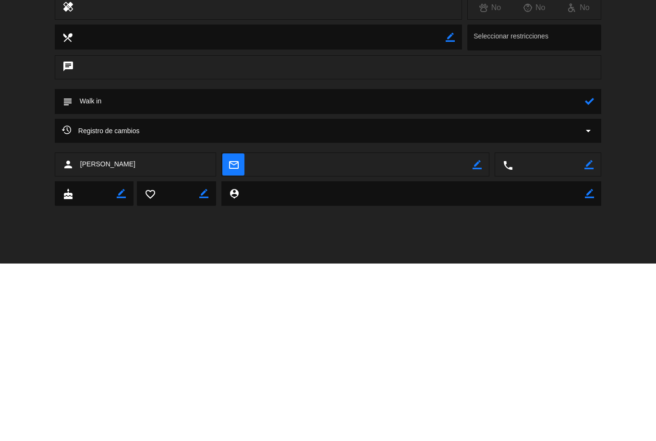
click at [582, 266] on textarea at bounding box center [329, 278] width 513 height 25
type textarea "Walk in"
click at [593, 266] on div at bounding box center [589, 278] width 9 height 25
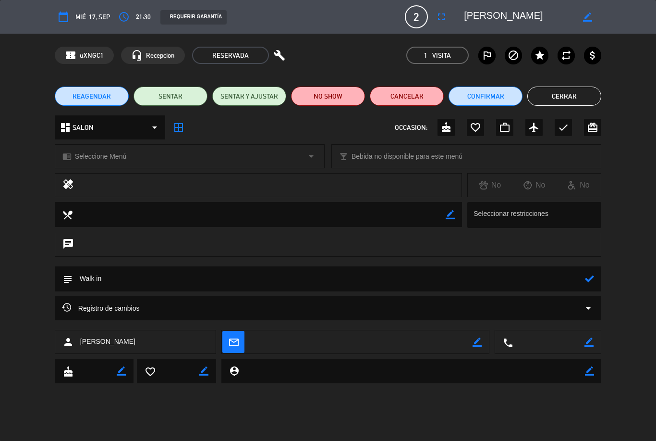
click at [588, 277] on icon at bounding box center [589, 278] width 9 height 9
click at [579, 103] on button "Cerrar" at bounding box center [564, 95] width 74 height 19
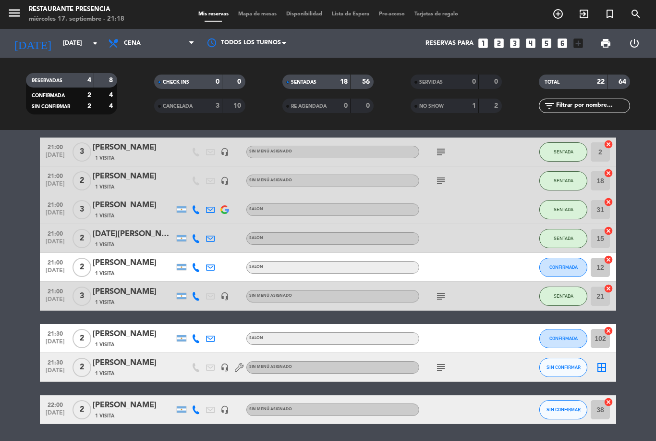
click at [111, 399] on div "[PERSON_NAME]" at bounding box center [134, 405] width 82 height 12
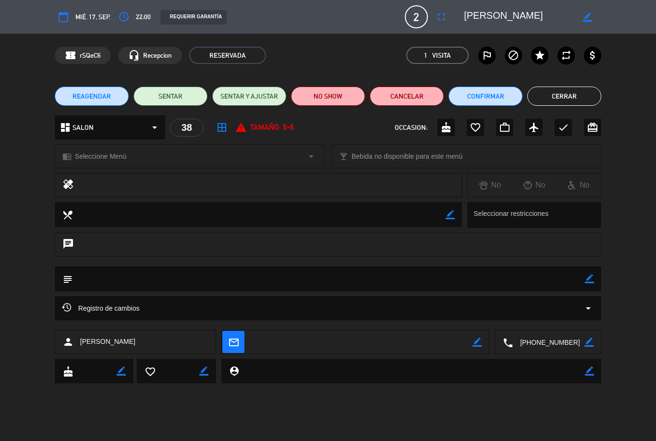
click at [592, 280] on icon "border_color" at bounding box center [589, 278] width 9 height 9
click at [111, 282] on textarea at bounding box center [329, 278] width 513 height 25
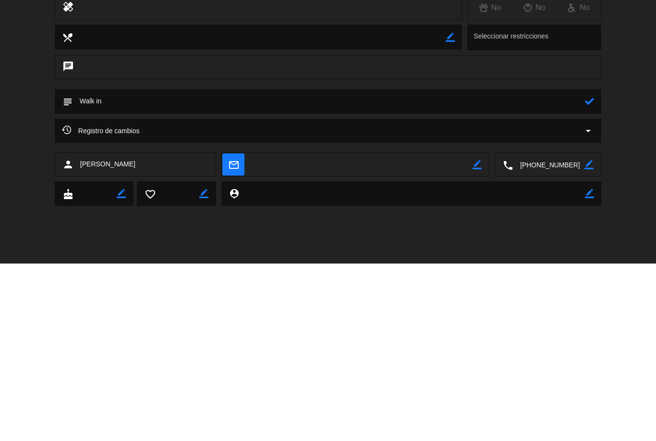
type textarea "Walk in"
click at [588, 274] on icon at bounding box center [589, 278] width 9 height 9
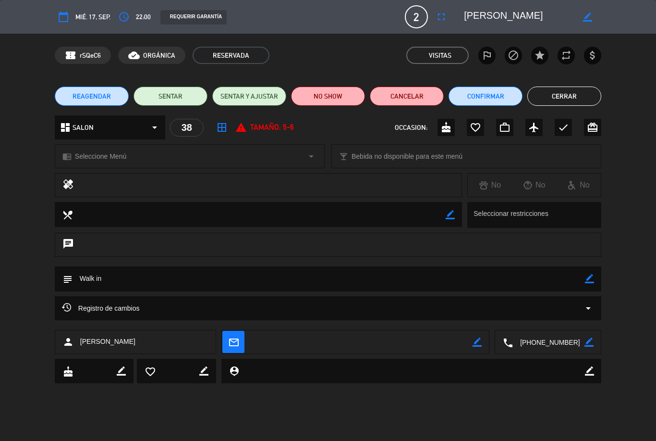
click at [574, 93] on button "Cerrar" at bounding box center [564, 95] width 74 height 19
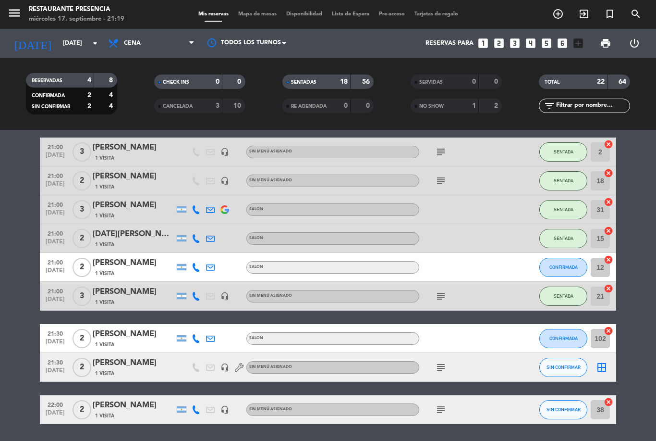
click at [565, 257] on button "CONFIRMADA" at bounding box center [563, 266] width 48 height 19
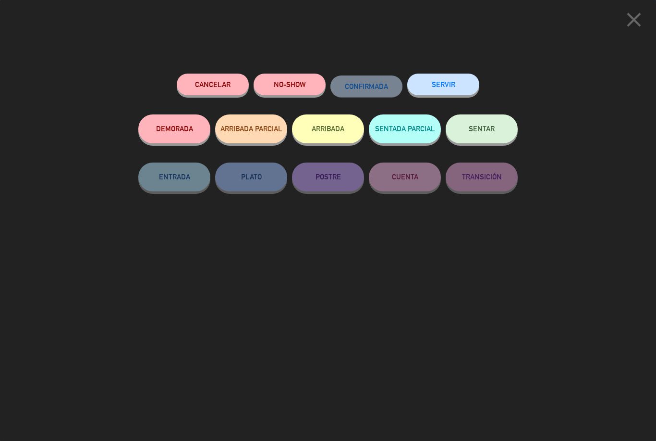
click at [329, 131] on button "ARRIBADA" at bounding box center [328, 128] width 72 height 29
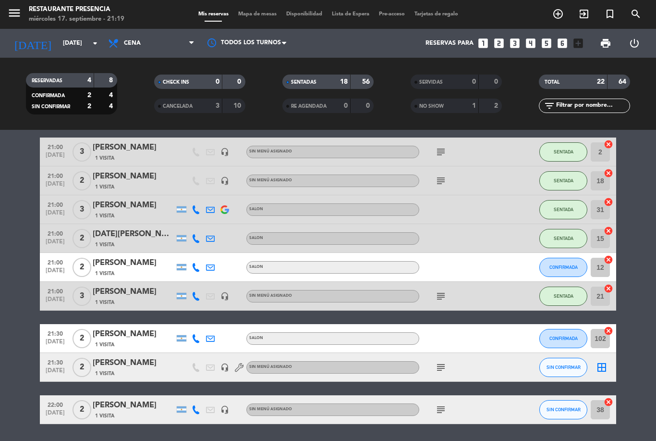
click at [333, 132] on button "ARRIBADA" at bounding box center [328, 128] width 72 height 29
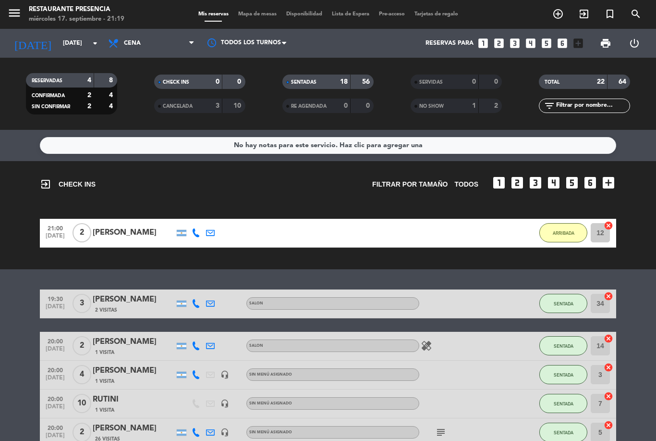
scroll to position [0, 0]
click at [244, 16] on span "Mapa de mesas" at bounding box center [257, 14] width 48 height 5
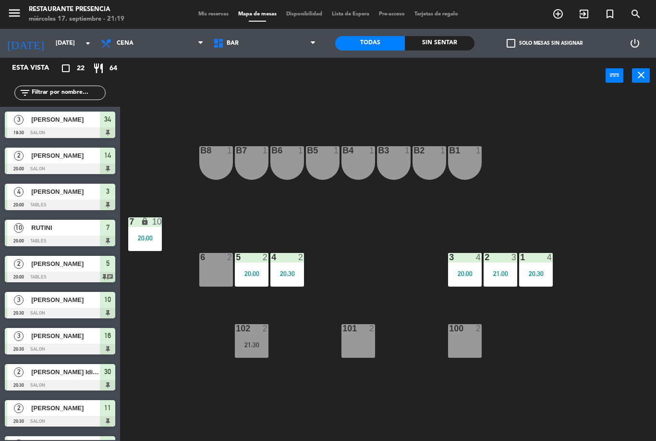
click at [294, 50] on span "BAR" at bounding box center [264, 43] width 112 height 21
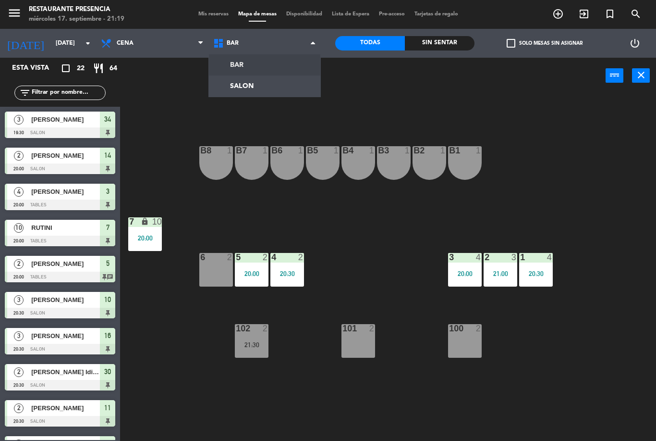
click at [267, 79] on ng-component "menu Restaurante Presencia [DATE] 17. septiembre - 21:19 Mis reservas Mapa de m…" at bounding box center [328, 220] width 656 height 441
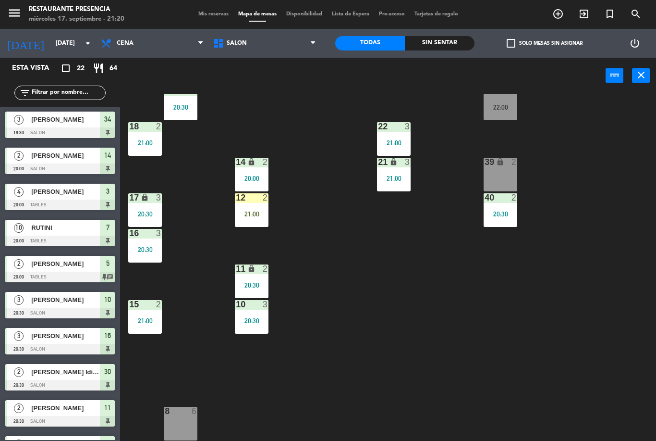
scroll to position [95, 0]
click at [256, 321] on div "20:30" at bounding box center [252, 320] width 34 height 7
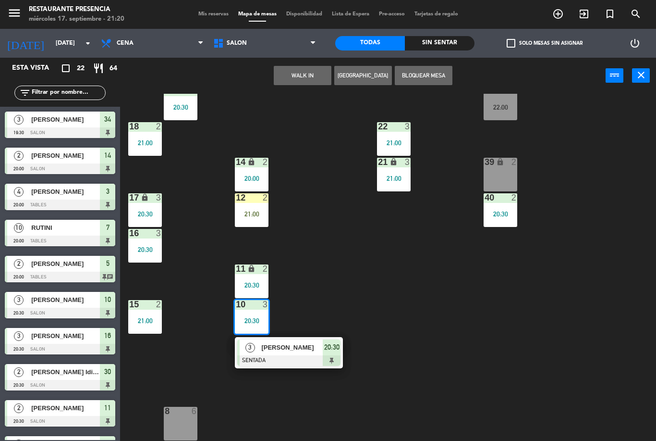
click at [344, 305] on div "30 2 20:30 31 lock 3 21:00 32 3 21:00 33 lock 2 34 3 19:30 35 lock 3 19:30 38 2…" at bounding box center [391, 267] width 529 height 347
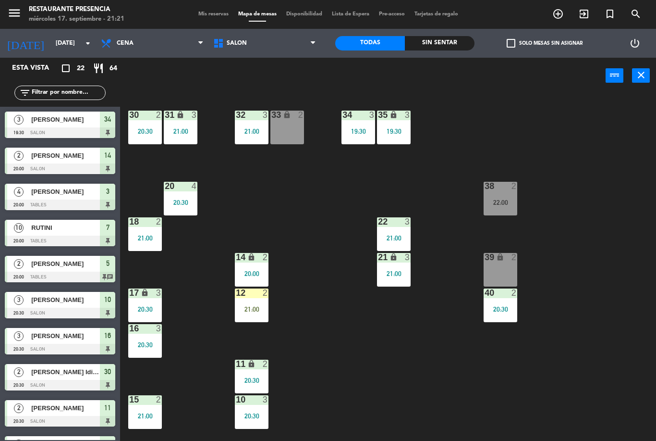
scroll to position [0, 0]
click at [497, 182] on div at bounding box center [500, 186] width 16 height 9
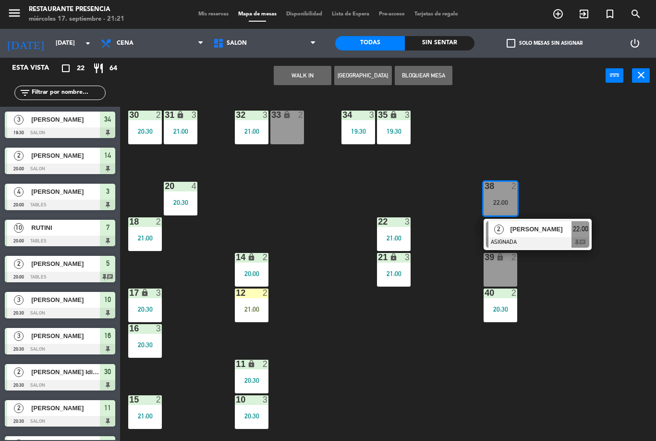
click at [568, 241] on div at bounding box center [537, 242] width 103 height 11
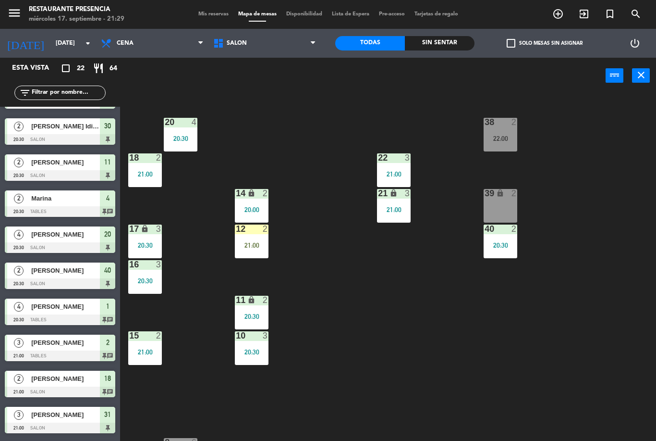
scroll to position [62, 0]
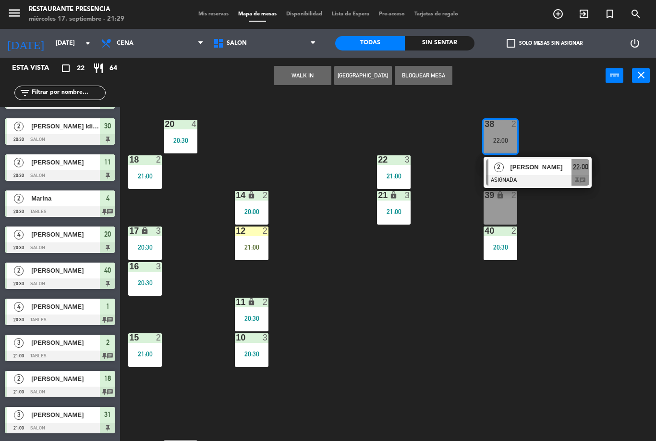
click at [561, 170] on span "[PERSON_NAME]" at bounding box center [540, 167] width 61 height 10
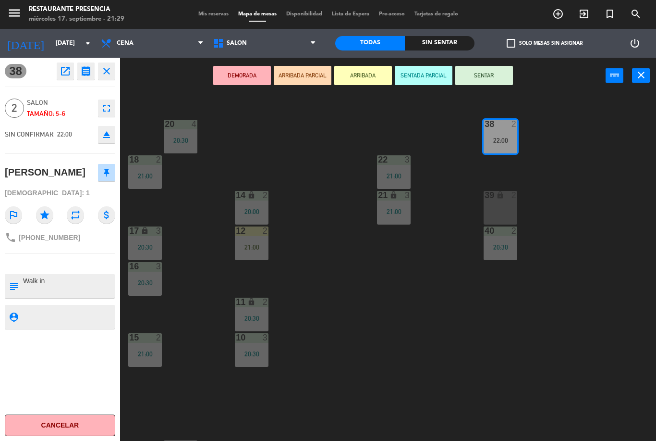
click at [477, 85] on button "SENTAR" at bounding box center [484, 75] width 58 height 19
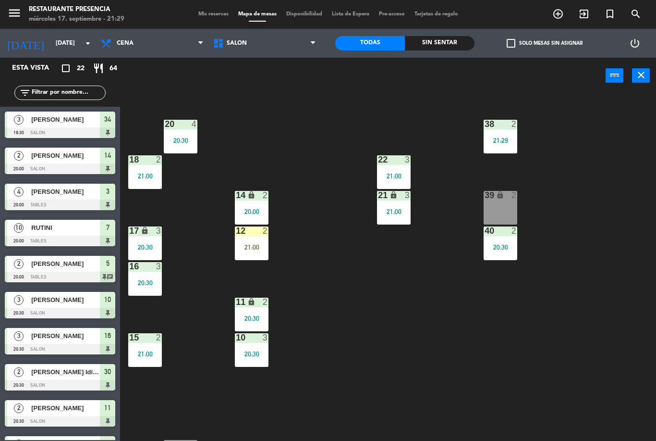
scroll to position [245, 0]
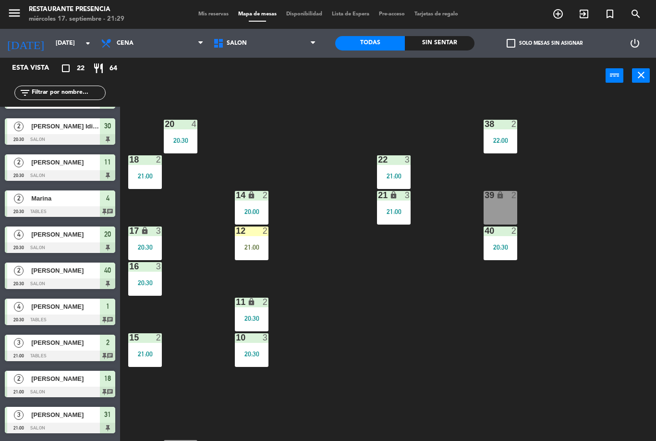
click at [257, 250] on div "21:00" at bounding box center [252, 247] width 34 height 7
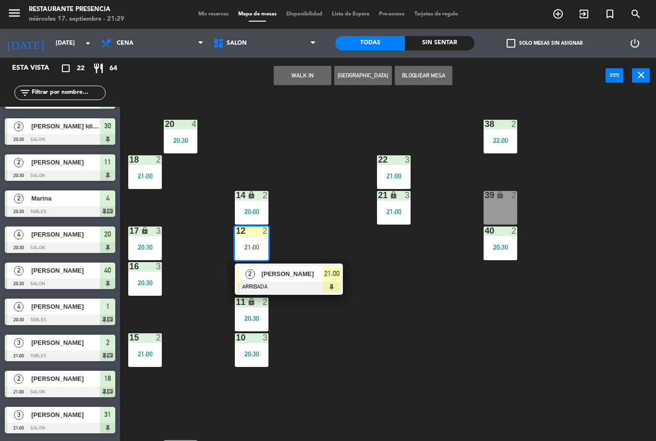
click at [313, 277] on span "[PERSON_NAME]" at bounding box center [291, 274] width 61 height 10
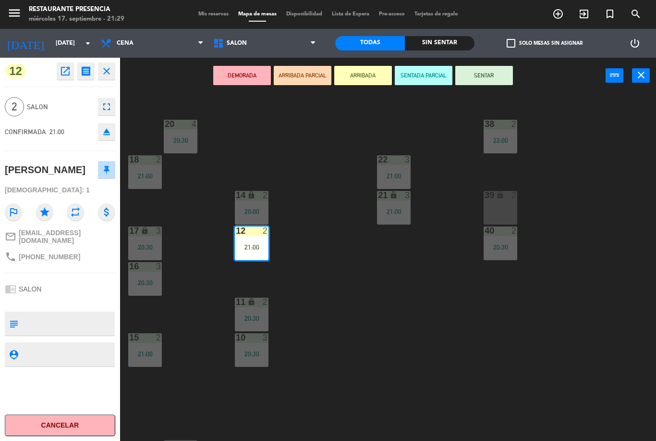
click at [484, 82] on button "SENTAR" at bounding box center [484, 75] width 58 height 19
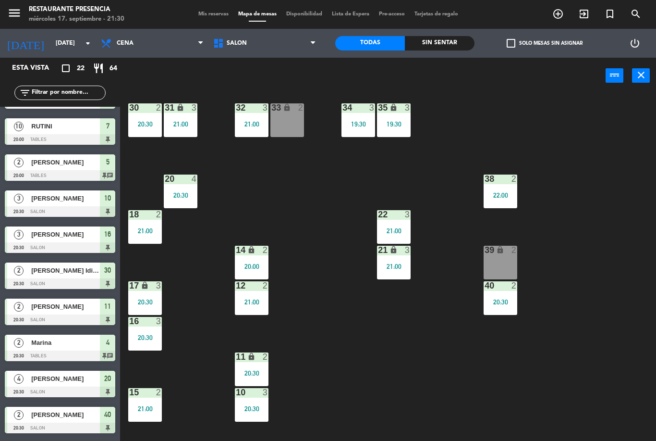
scroll to position [1, 0]
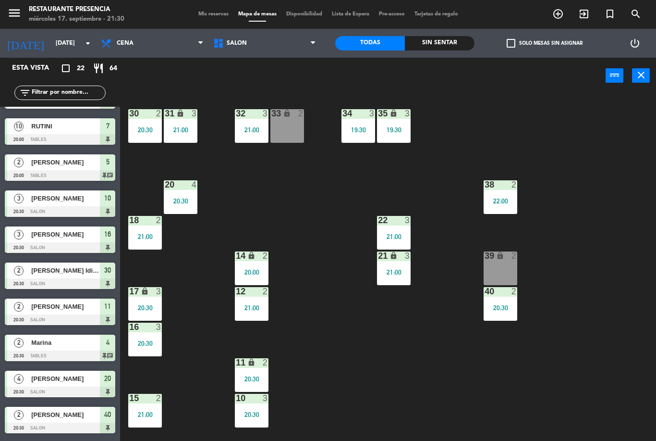
click at [509, 200] on div "22:00" at bounding box center [501, 200] width 34 height 7
click at [572, 306] on div "30 2 20:30 31 lock 3 21:00 32 3 21:00 33 lock 2 34 3 19:30 35 lock 3 19:30 38 2…" at bounding box center [391, 267] width 529 height 347
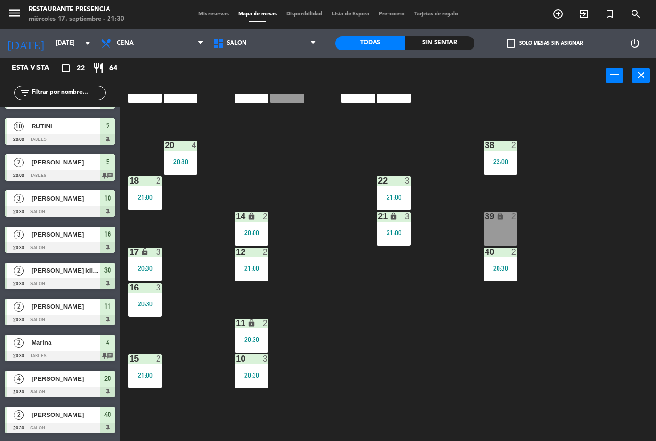
scroll to position [41, 0]
click at [385, 321] on div "30 2 20:30 31 lock 3 21:00 32 3 21:00 33 lock 2 34 3 19:30 35 lock 3 19:30 38 2…" at bounding box center [391, 267] width 529 height 347
click at [218, 17] on span "Mis reservas" at bounding box center [214, 14] width 40 height 5
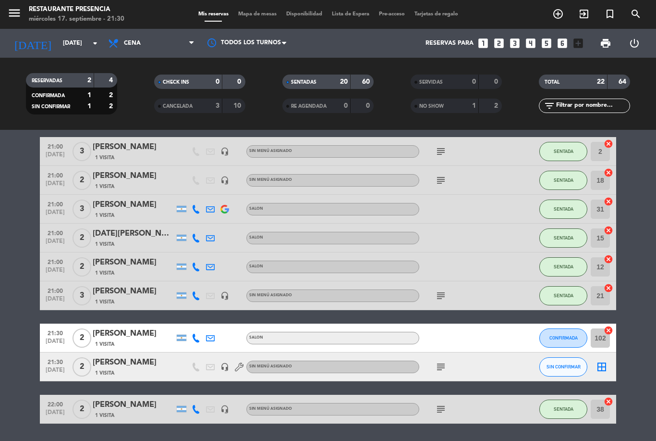
scroll to position [452, 0]
click at [577, 337] on span "CONFIRMADA" at bounding box center [564, 337] width 28 height 5
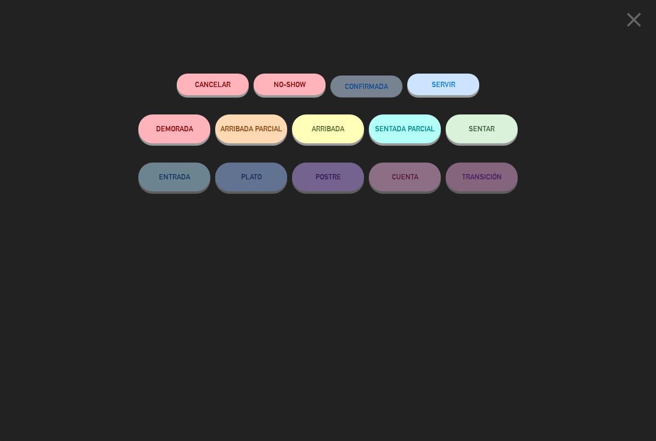
click at [476, 125] on span "SENTAR" at bounding box center [482, 128] width 26 height 8
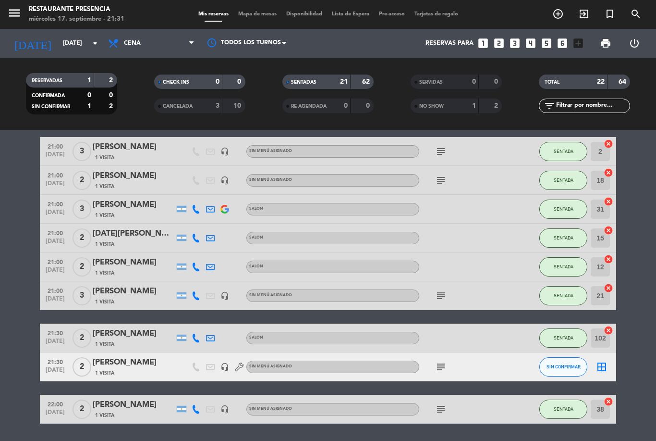
click at [444, 361] on icon "subject" at bounding box center [441, 367] width 12 height 12
click at [607, 365] on icon "border_all" at bounding box center [602, 367] width 12 height 12
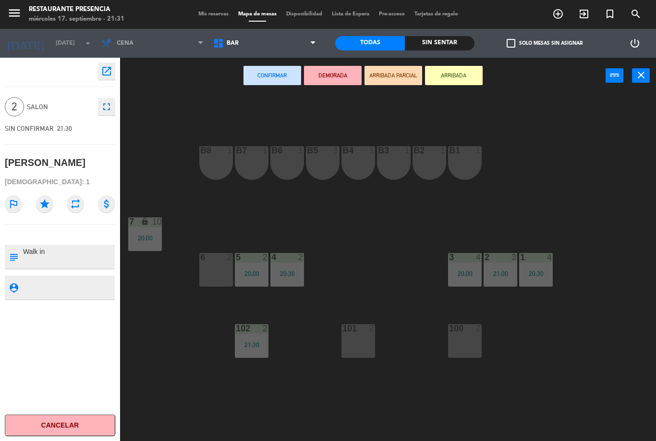
click at [257, 49] on span "BAR" at bounding box center [264, 43] width 112 height 21
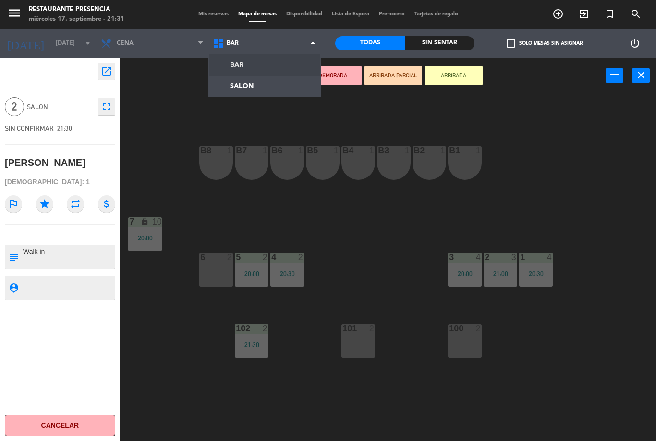
click at [268, 86] on ng-component "menu Restaurante Presencia [DATE] 17. septiembre - 21:31 Mis reservas Mapa de m…" at bounding box center [328, 220] width 656 height 441
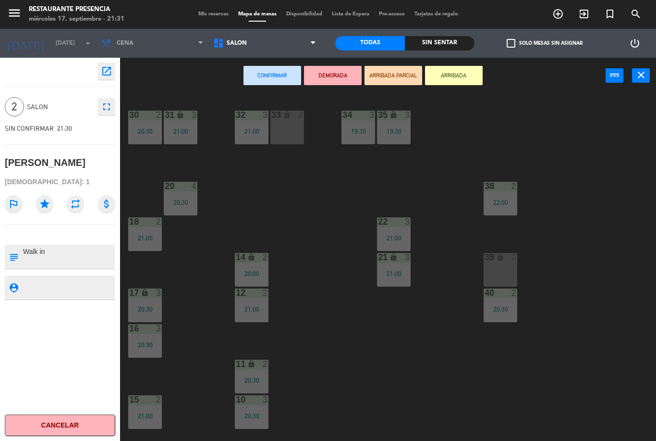
click at [339, 208] on div "30 2 20:30 31 lock 3 21:00 32 3 21:00 33 lock 2 34 3 19:30 35 lock 3 19:30 38 2…" at bounding box center [391, 267] width 529 height 347
click at [286, 225] on div "30 2 20:30 31 lock 3 21:00 32 3 21:00 33 lock 2 34 3 19:30 35 lock 3 19:30 38 2…" at bounding box center [391, 267] width 529 height 347
click at [207, 13] on span "Mis reservas" at bounding box center [214, 14] width 40 height 5
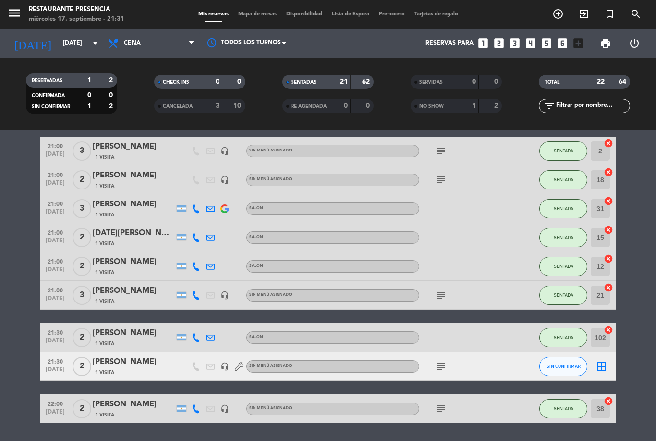
scroll to position [452, 0]
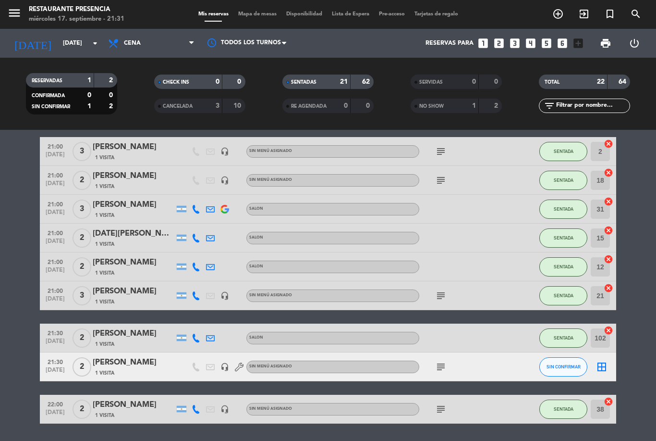
click at [437, 367] on icon "subject" at bounding box center [441, 367] width 12 height 12
click at [483, 379] on div "subject Walk in" at bounding box center [462, 366] width 86 height 28
click at [249, 17] on span "Mapa de mesas" at bounding box center [257, 14] width 48 height 5
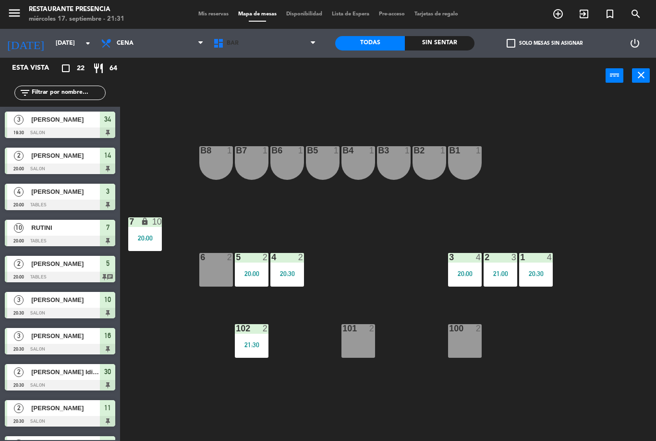
click at [270, 48] on span "BAR" at bounding box center [264, 43] width 112 height 21
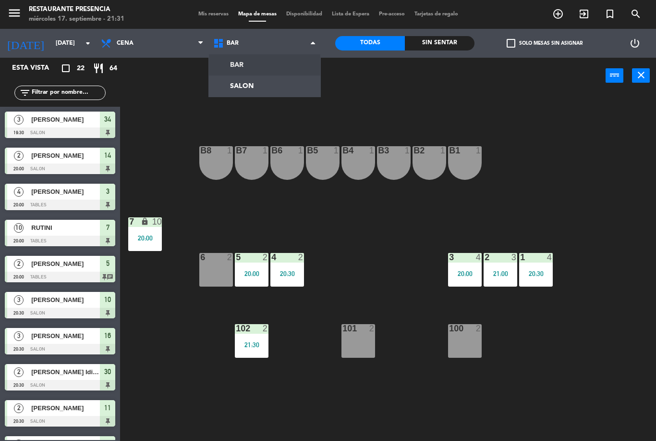
click at [294, 89] on ng-component "menu Restaurante Presencia [DATE] 17. septiembre - 21:31 Mis reservas Mapa de m…" at bounding box center [328, 220] width 656 height 441
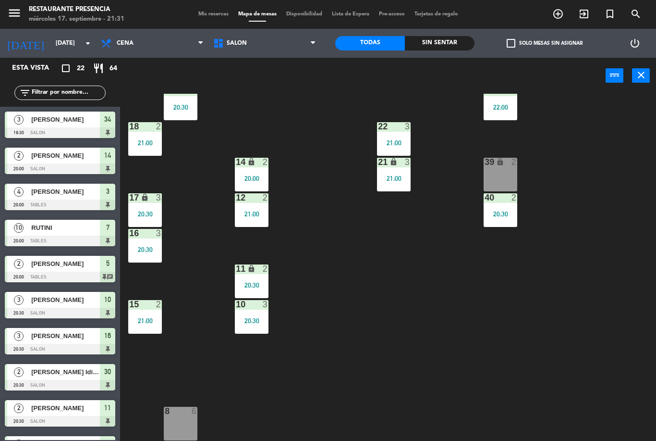
scroll to position [95, 0]
click at [280, 52] on span "SALON" at bounding box center [264, 43] width 112 height 21
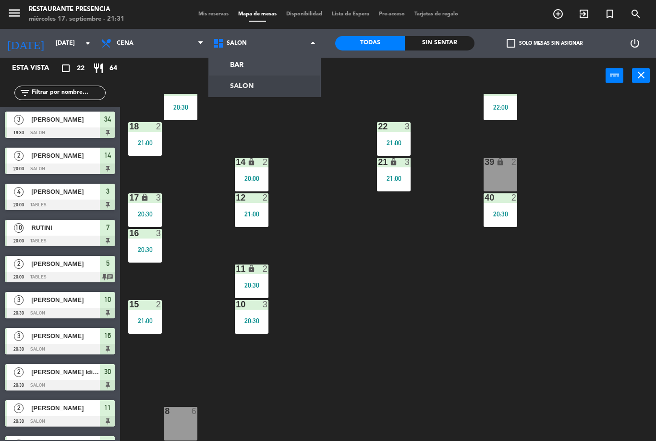
click at [299, 144] on div "30 2 20:30 31 lock 3 21:00 32 3 21:00 33 lock 2 34 3 19:30 35 lock 3 19:30 38 2…" at bounding box center [391, 267] width 529 height 347
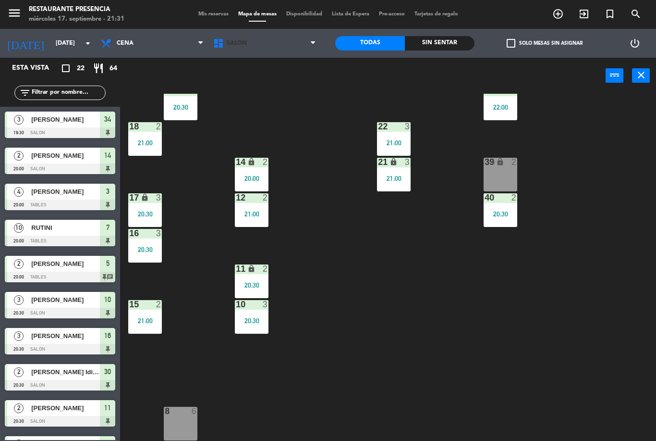
click at [284, 43] on span "SALON" at bounding box center [264, 43] width 112 height 21
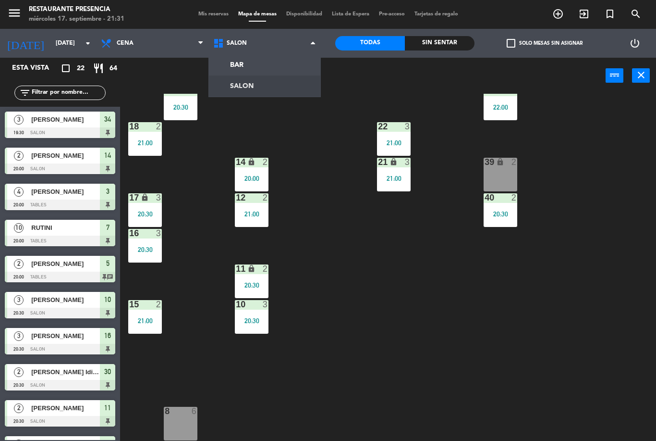
click at [307, 130] on div "30 2 20:30 31 lock 3 21:00 32 3 21:00 33 lock 2 34 3 19:30 35 lock 3 19:30 38 2…" at bounding box center [391, 267] width 529 height 347
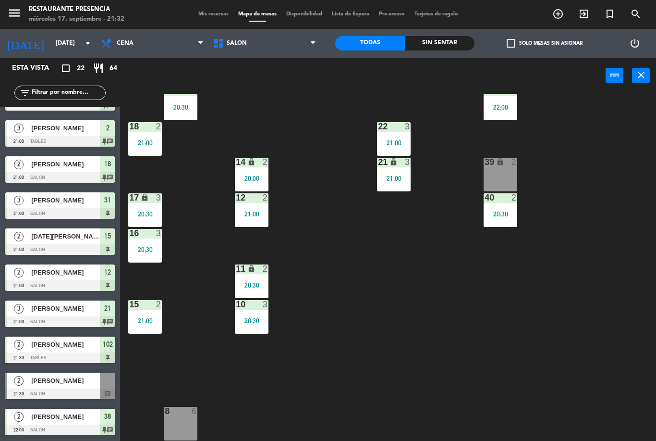
scroll to position [460, 0]
click at [218, 16] on span "Mis reservas" at bounding box center [214, 14] width 40 height 5
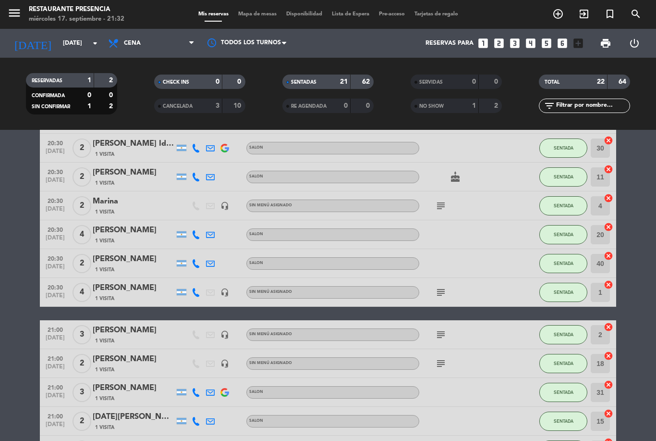
scroll to position [270, 0]
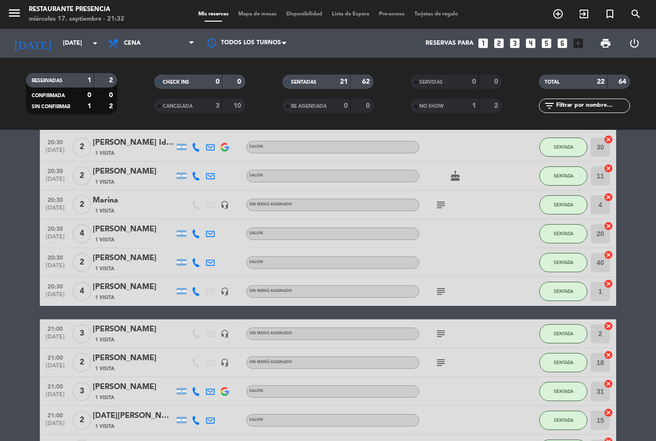
click at [428, 208] on div "subject" at bounding box center [462, 204] width 86 height 28
click at [448, 199] on div "subject" at bounding box center [462, 204] width 86 height 28
click at [446, 206] on icon "subject" at bounding box center [441, 205] width 12 height 12
click at [442, 295] on icon "subject" at bounding box center [441, 291] width 12 height 12
click at [445, 318] on div "19:30 [DATE] 3 [PERSON_NAME] 2 Visitas SALON SENTADA 34 cancel 20:00 [DATE] 2 […" at bounding box center [328, 254] width 576 height 701
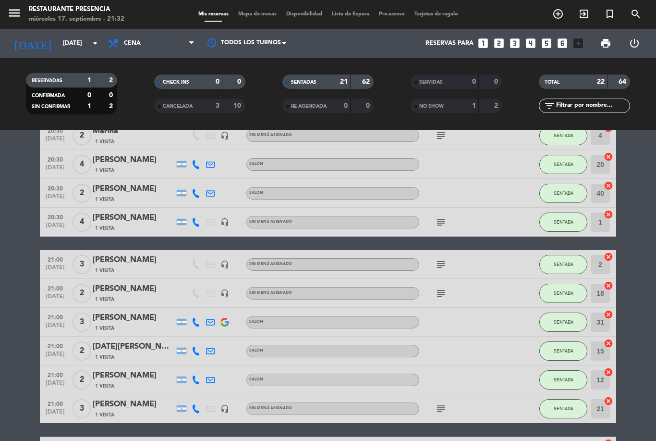
scroll to position [351, 0]
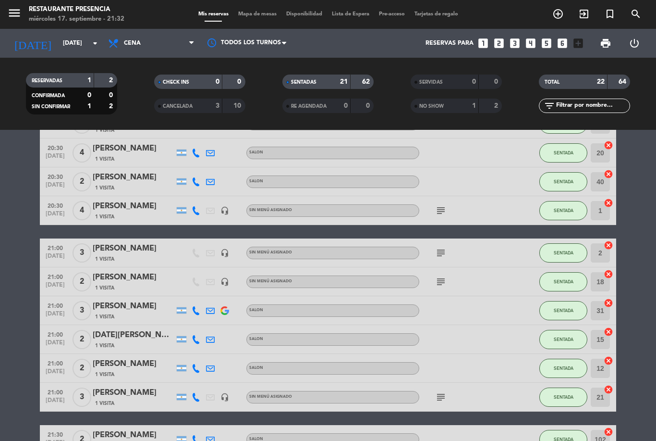
click at [443, 258] on icon "subject" at bounding box center [441, 253] width 12 height 12
click at [445, 276] on icon "subject" at bounding box center [441, 282] width 12 height 12
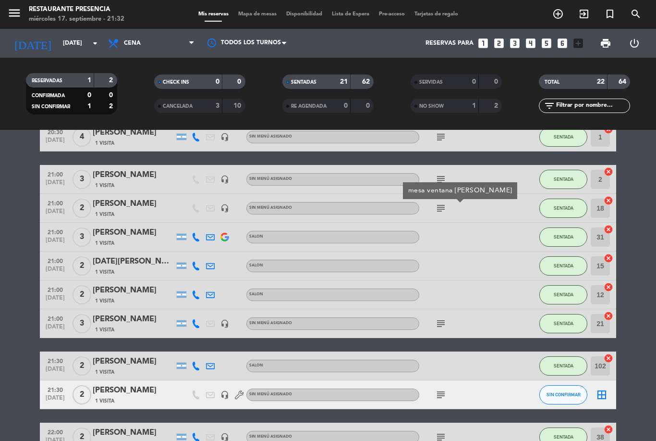
scroll to position [423, 0]
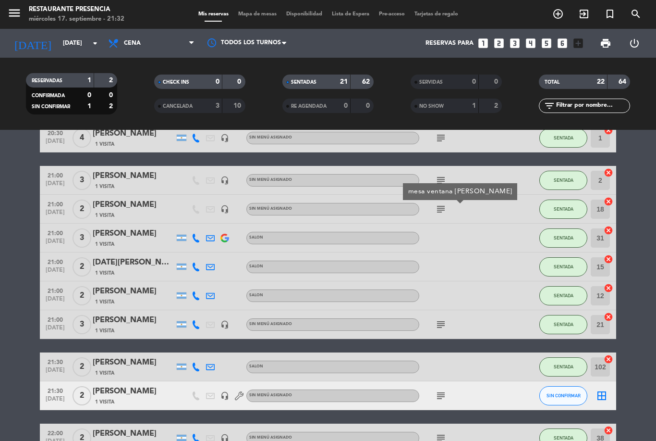
click at [441, 325] on icon "subject" at bounding box center [441, 325] width 12 height 12
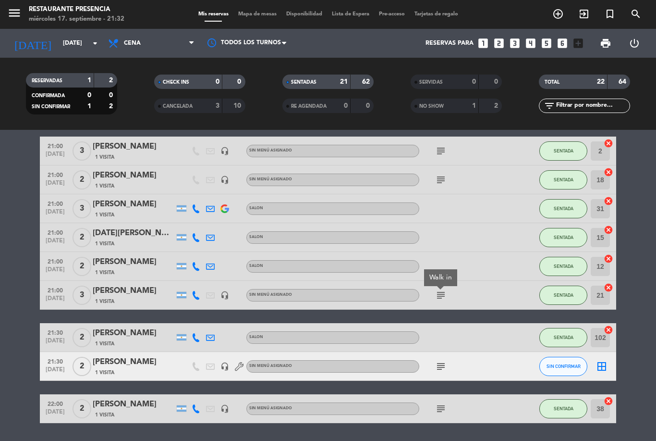
scroll to position [452, 0]
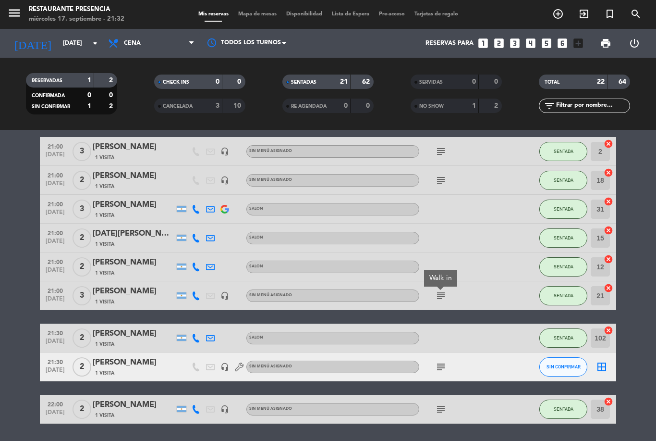
click at [445, 407] on icon "subject" at bounding box center [441, 409] width 12 height 12
click at [479, 412] on div "subject Walk in" at bounding box center [462, 408] width 86 height 28
click at [260, 12] on span "Mapa de mesas" at bounding box center [257, 14] width 48 height 5
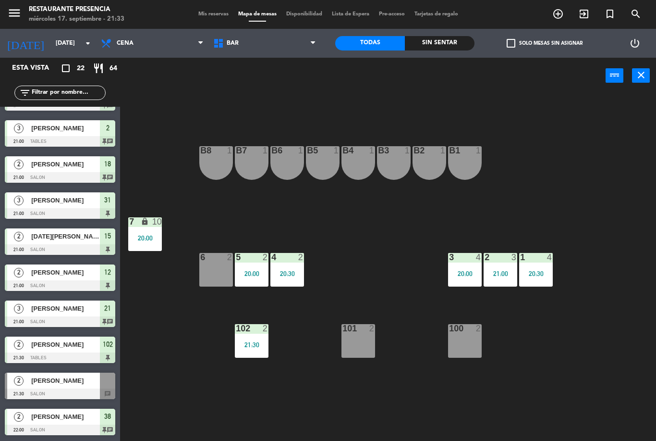
scroll to position [460, 0]
click at [381, 391] on div "B1 1 B2 1 B3 1 B4 1 B5 1 B6 1 B7 1 B8 1 7 lock 10 20:00 1 4 20:30 2 3 21:00 3 4…" at bounding box center [391, 267] width 529 height 347
click at [284, 49] on span "BAR" at bounding box center [264, 43] width 112 height 21
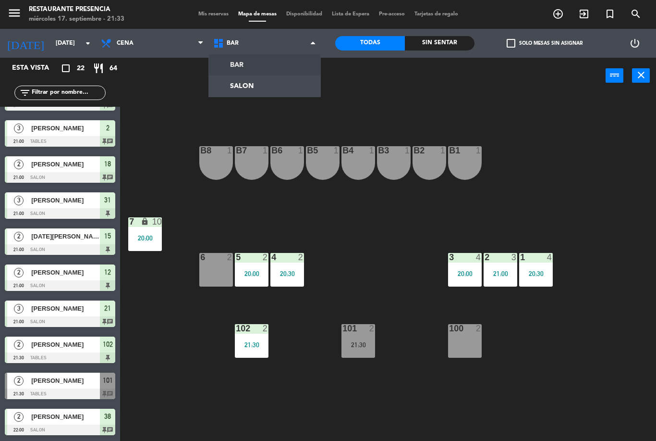
click at [282, 88] on ng-component "menu Restaurante Presencia [DATE] 17. septiembre - 21:33 Mis reservas Mapa de m…" at bounding box center [328, 220] width 656 height 441
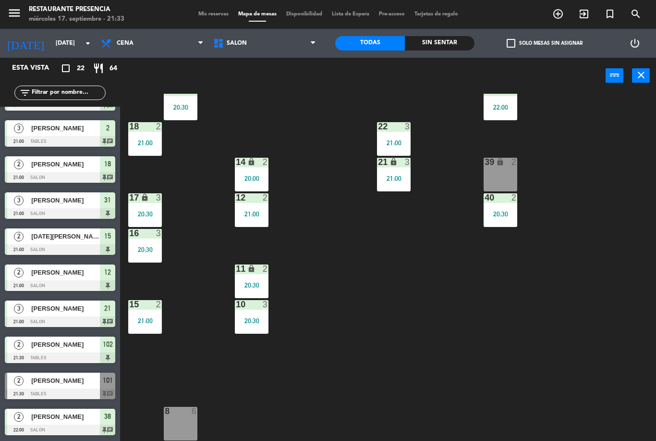
scroll to position [95, 0]
click at [547, 18] on span "add_circle_outline" at bounding box center [558, 14] width 26 height 16
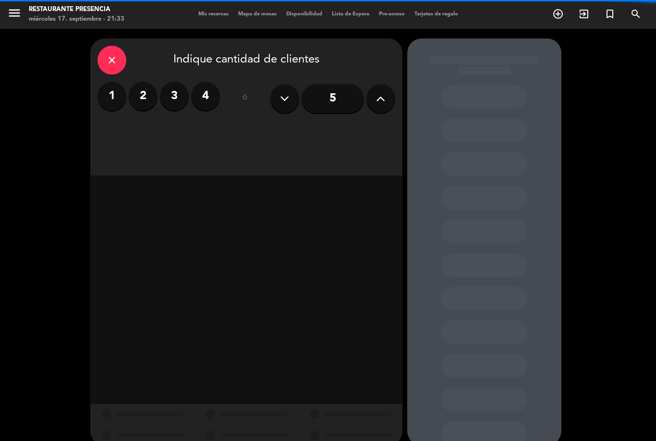
click at [146, 96] on label "2" at bounding box center [143, 96] width 29 height 29
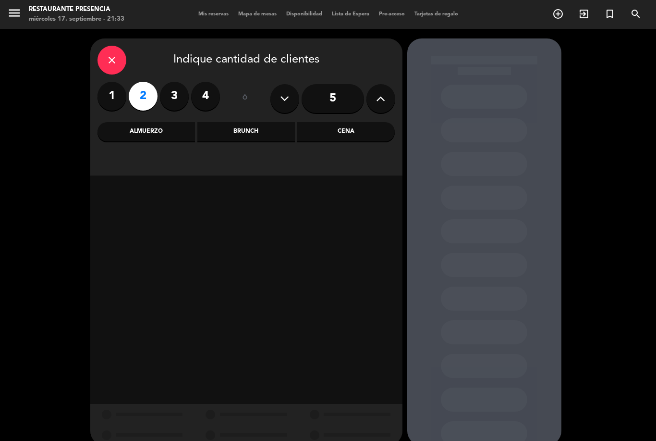
click at [360, 127] on div "Cena" at bounding box center [346, 131] width 98 height 19
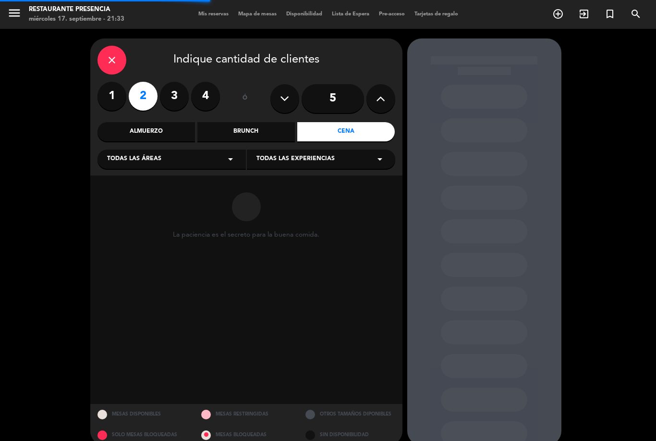
click at [199, 156] on div "Todas las áreas arrow_drop_down" at bounding box center [172, 158] width 148 height 19
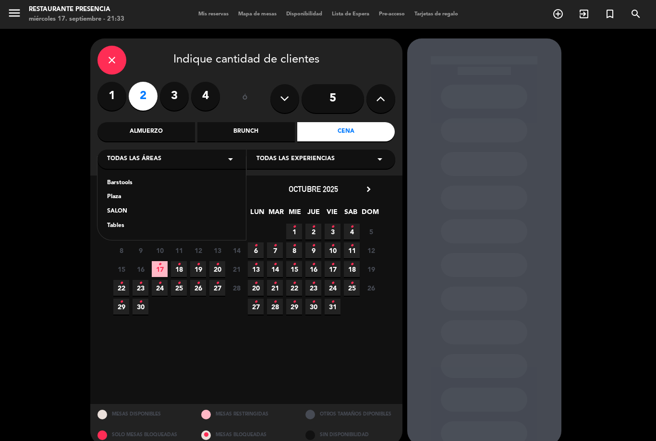
click at [142, 209] on div "SALON" at bounding box center [171, 212] width 129 height 10
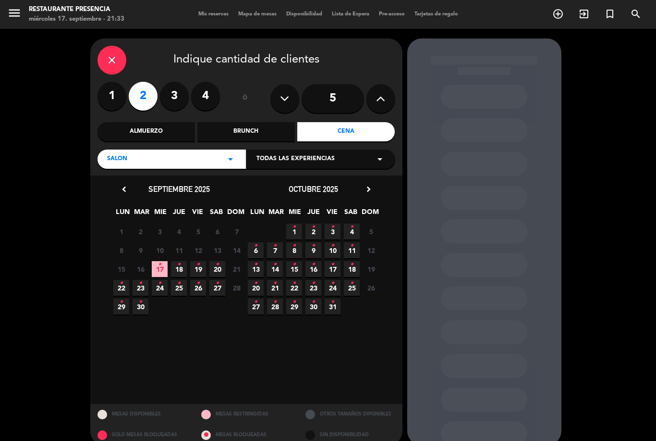
click at [162, 262] on span "17 •" at bounding box center [160, 269] width 16 height 16
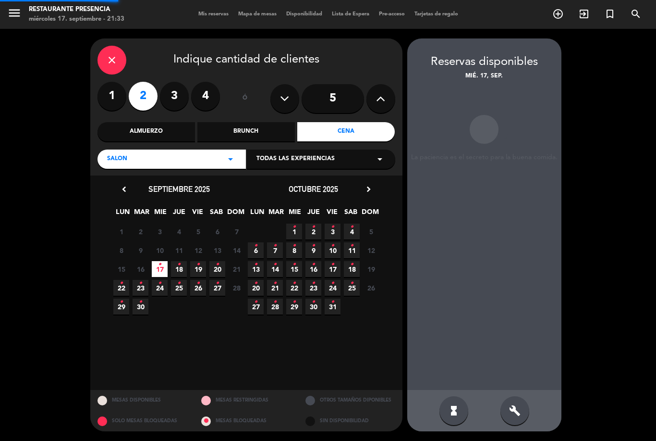
scroll to position [31, 0]
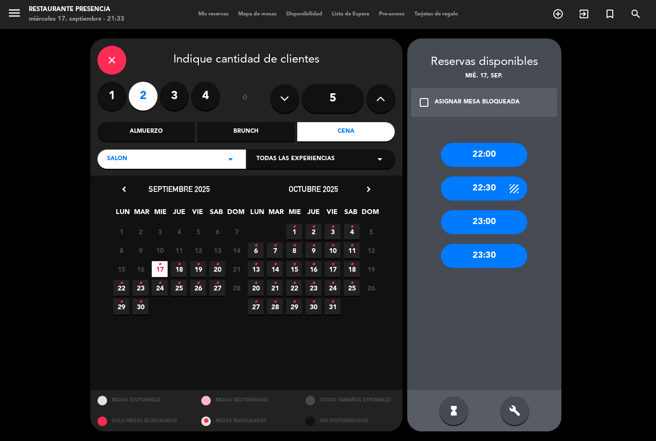
click at [503, 143] on div "22:00" at bounding box center [484, 155] width 86 height 24
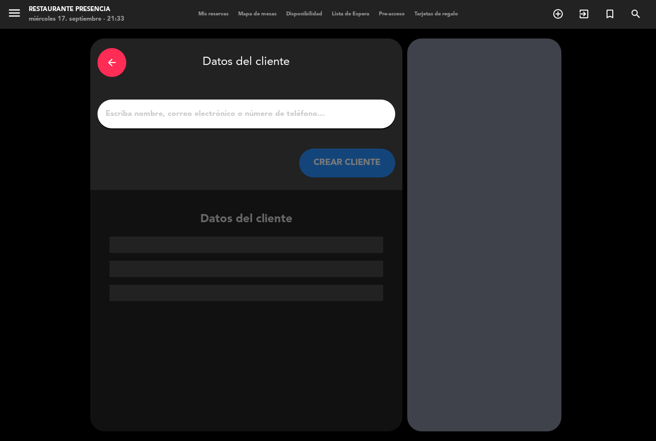
click at [326, 107] on input "1" at bounding box center [246, 113] width 283 height 13
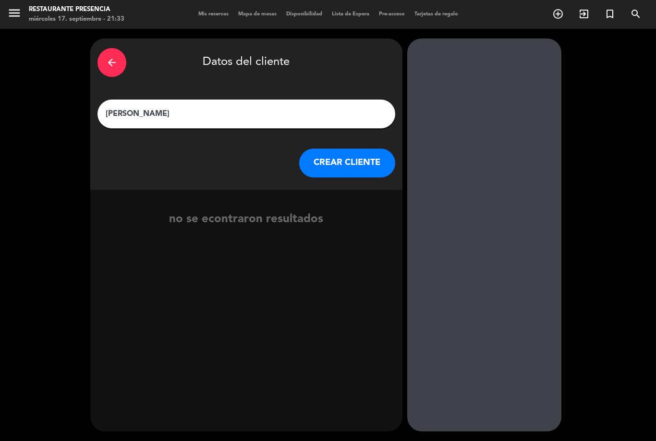
type input "[PERSON_NAME]"
click at [349, 148] on button "CREAR CLIENTE" at bounding box center [347, 162] width 96 height 29
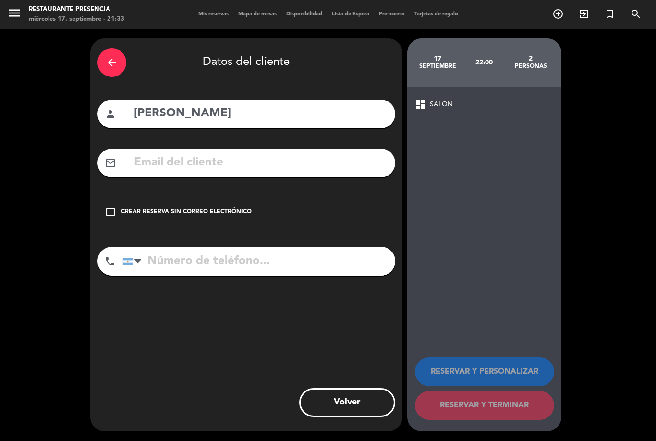
click at [100, 197] on div "check_box_outline_blank Crear reserva sin correo electrónico" at bounding box center [247, 211] width 298 height 29
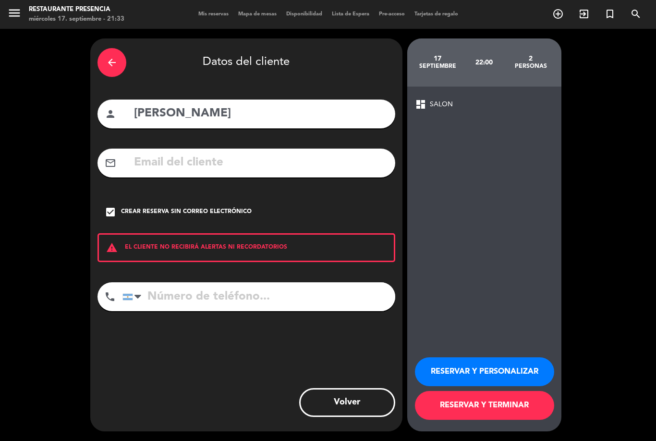
click at [207, 282] on input "tel" at bounding box center [259, 296] width 273 height 29
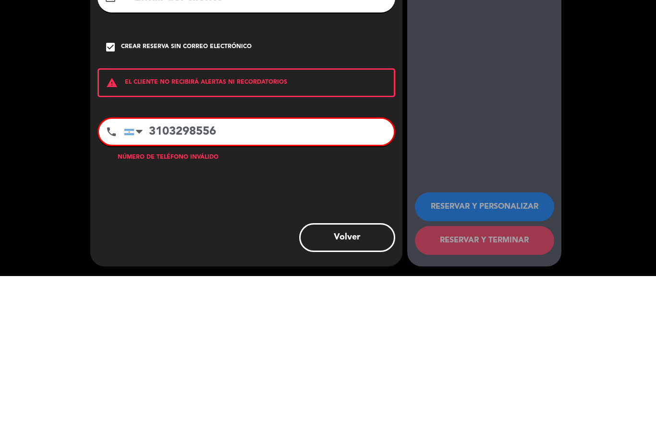
type input "3103298556"
click at [130, 284] on div at bounding box center [135, 296] width 22 height 25
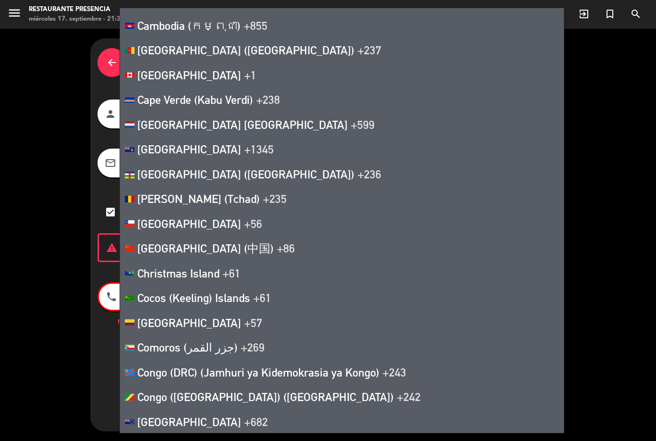
scroll to position [969, 0]
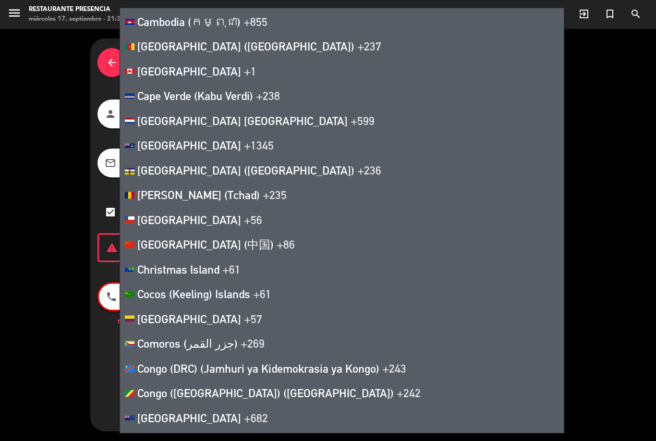
click at [175, 324] on li "Colombia +57" at bounding box center [342, 318] width 444 height 25
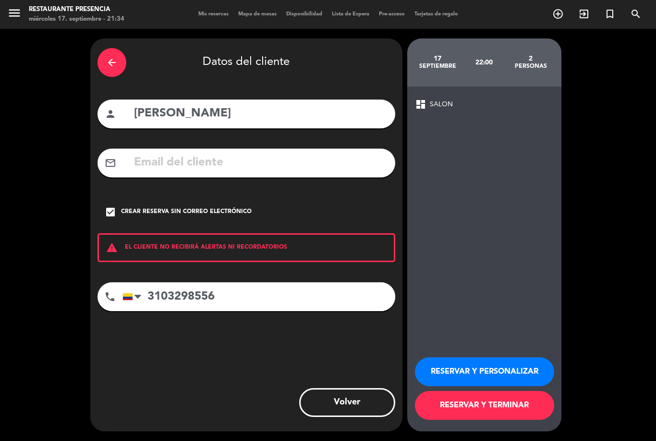
click at [509, 414] on button "RESERVAR Y TERMINAR" at bounding box center [484, 405] width 139 height 29
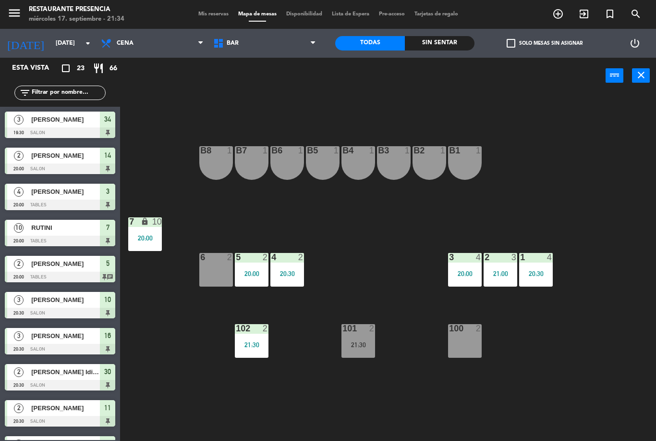
click at [366, 348] on div "21:30" at bounding box center [359, 344] width 34 height 7
click at [471, 395] on div "B1 1 B2 1 B3 1 B4 1 B5 1 B6 1 B7 1 B8 1 7 lock 10 20:00 1 4 20:30 2 3 21:00 3 4…" at bounding box center [391, 267] width 529 height 347
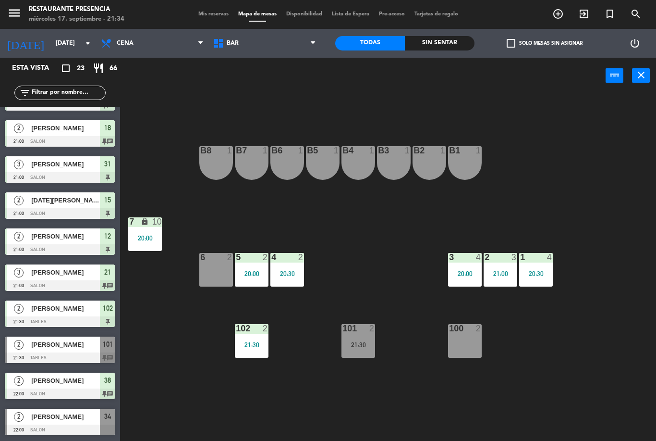
scroll to position [496, 0]
click at [277, 35] on span "BAR" at bounding box center [264, 43] width 112 height 21
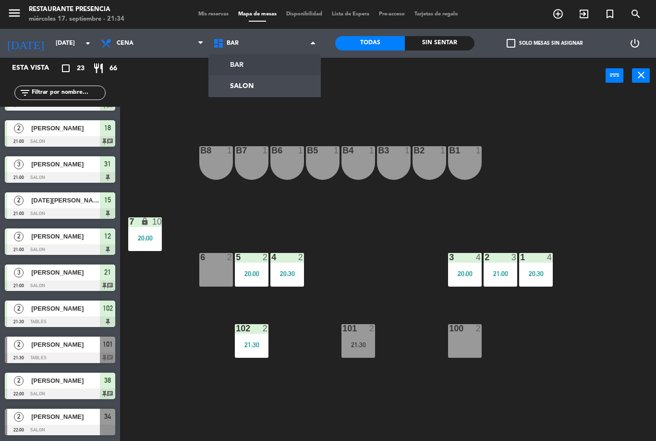
click at [282, 79] on ng-component "menu Restaurante Presencia [DATE] 17. septiembre - 21:34 Mis reservas Mapa de m…" at bounding box center [328, 220] width 656 height 441
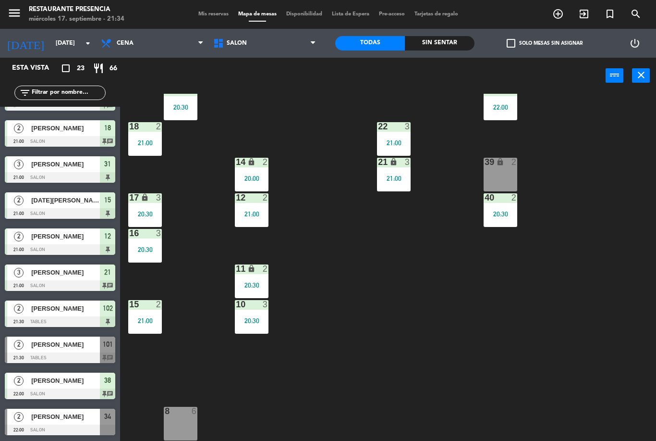
scroll to position [95, 0]
click at [185, 404] on div "30 2 20:30 31 lock 3 21:00 32 3 21:00 33 lock 2 34 3 19:30 35 lock 3 19:30 38 2…" at bounding box center [391, 267] width 529 height 347
click at [186, 413] on div at bounding box center [180, 410] width 16 height 9
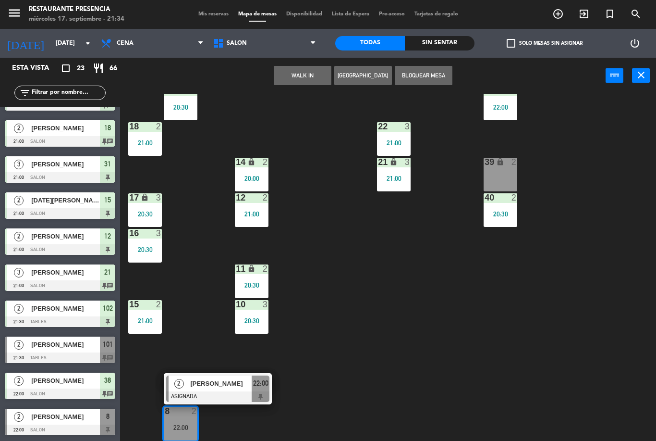
click at [229, 374] on div "2 [PERSON_NAME] ASIGNADA 22:00" at bounding box center [218, 388] width 108 height 31
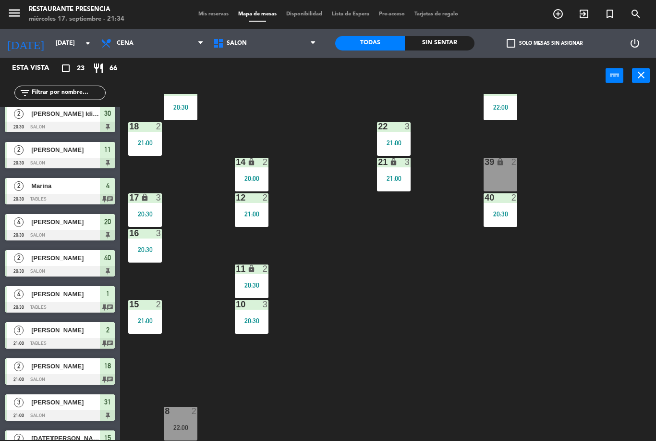
scroll to position [0, 0]
click at [194, 425] on div "22:00" at bounding box center [181, 427] width 34 height 7
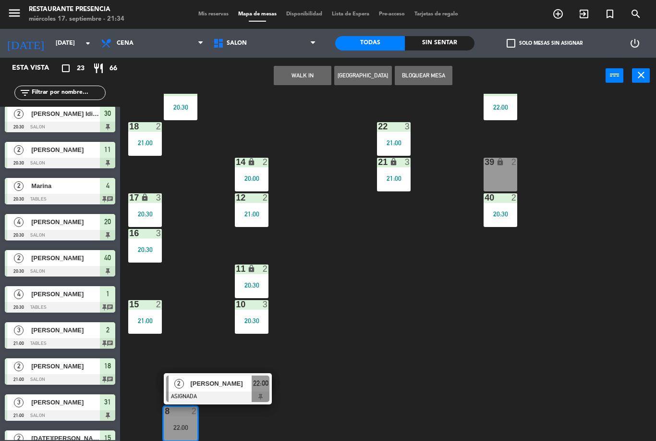
click at [210, 391] on div at bounding box center [217, 396] width 103 height 11
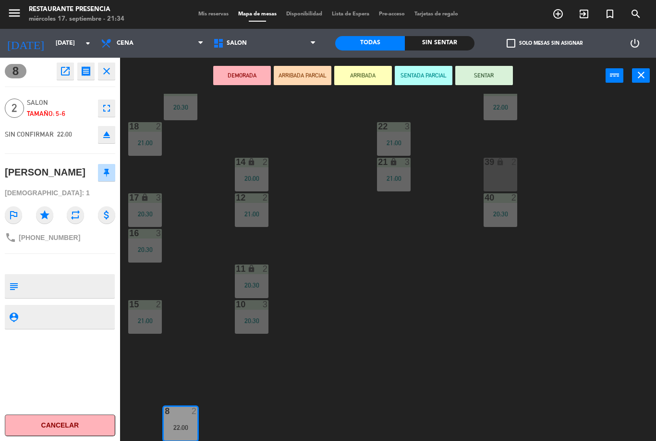
click at [84, 284] on textarea at bounding box center [68, 286] width 92 height 20
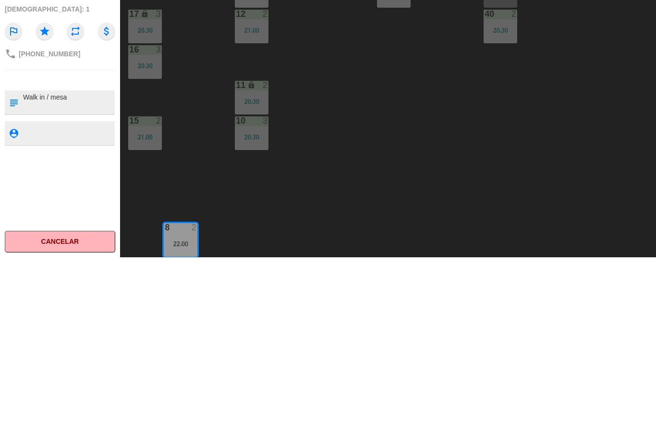
type textarea "Walk in / mesa 9"
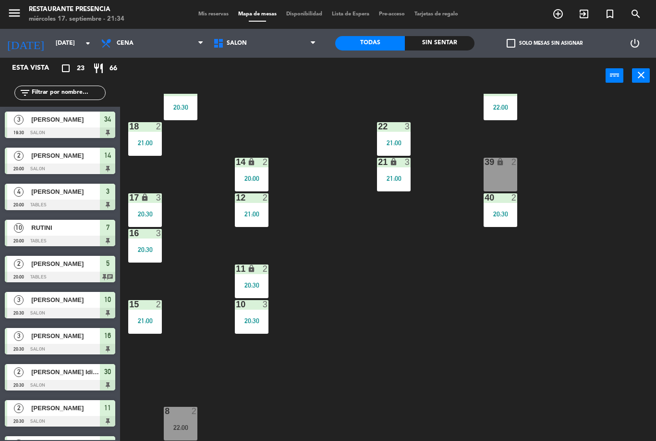
scroll to position [258, 0]
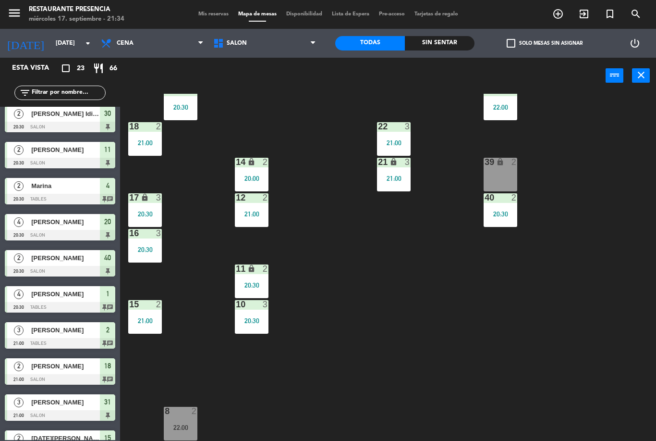
click at [175, 417] on div "8 2 22:00" at bounding box center [181, 423] width 34 height 34
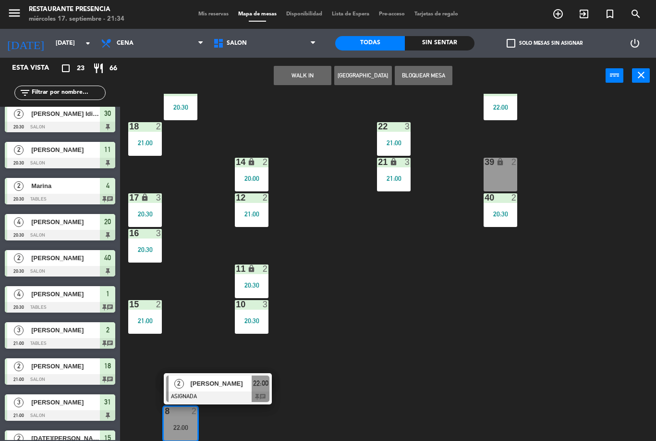
click at [234, 397] on div at bounding box center [217, 396] width 103 height 11
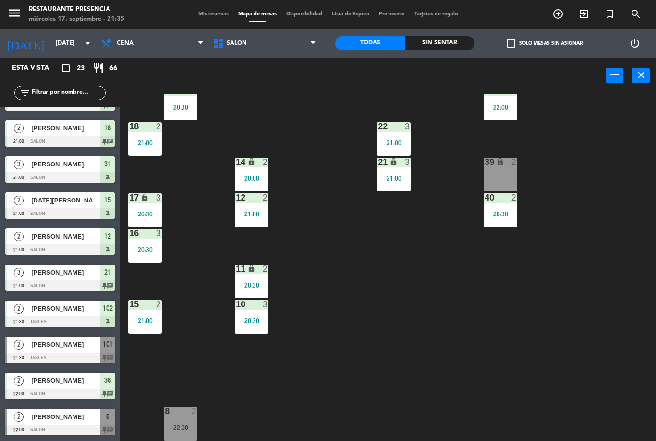
scroll to position [496, 0]
click at [71, 349] on div "[PERSON_NAME]" at bounding box center [65, 344] width 70 height 16
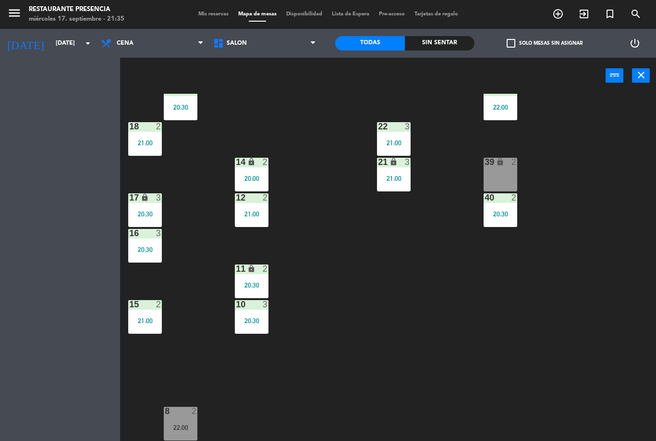
scroll to position [0, 0]
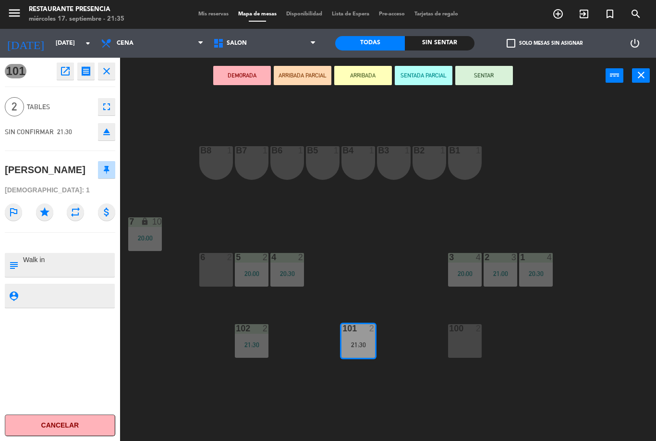
click at [486, 84] on button "SENTAR" at bounding box center [484, 75] width 58 height 19
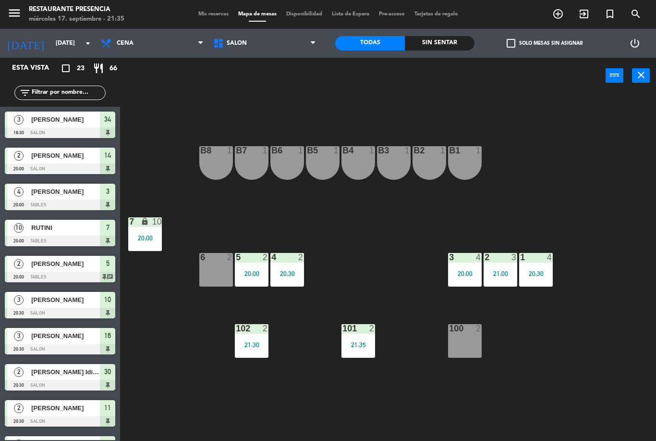
scroll to position [186, 0]
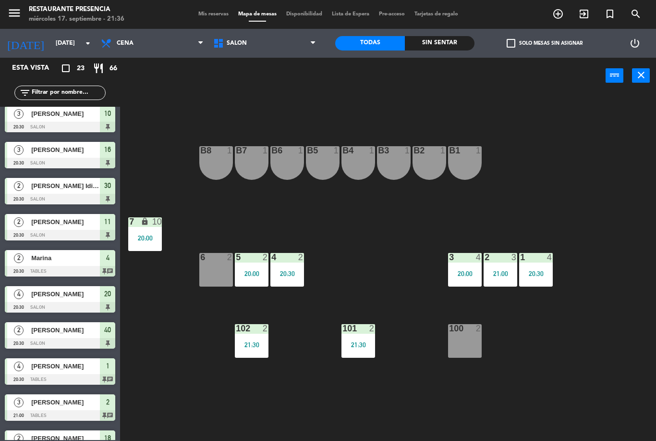
click at [559, 3] on div "menu Restaurante Presencia [DATE] 17. septiembre - 21:36 Mis reservas Mapa de m…" at bounding box center [328, 14] width 656 height 29
click at [559, 16] on icon "add_circle_outline" at bounding box center [558, 14] width 12 height 12
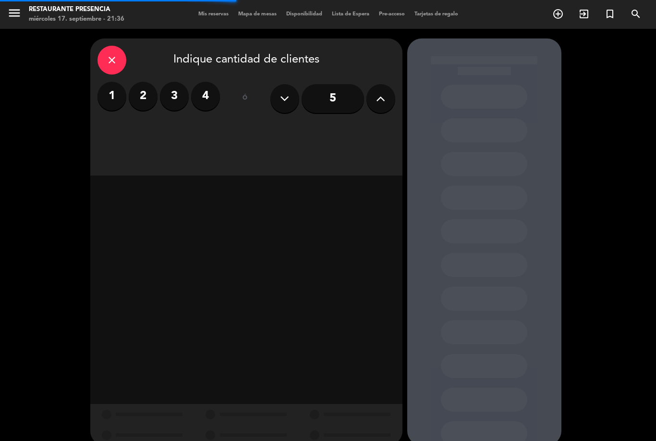
click at [120, 82] on label "1" at bounding box center [112, 96] width 29 height 29
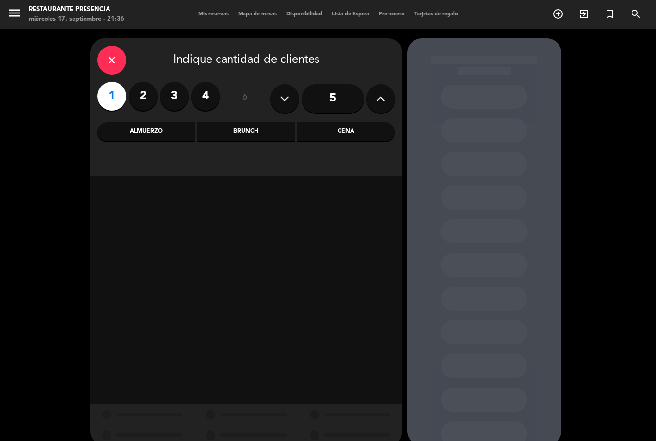
click at [365, 122] on div "Cena" at bounding box center [346, 131] width 98 height 19
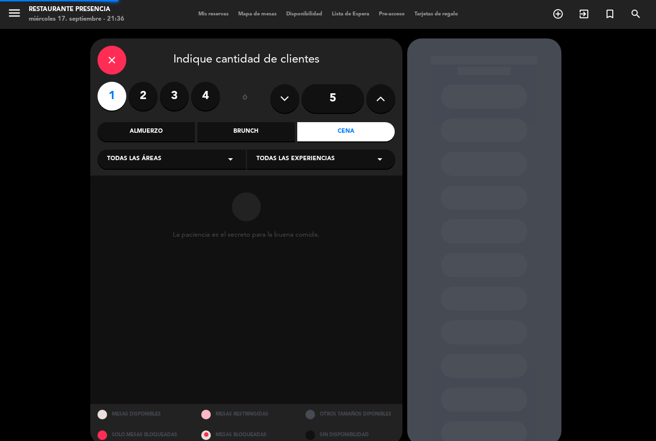
click at [192, 149] on div "Todas las áreas arrow_drop_down" at bounding box center [172, 158] width 148 height 19
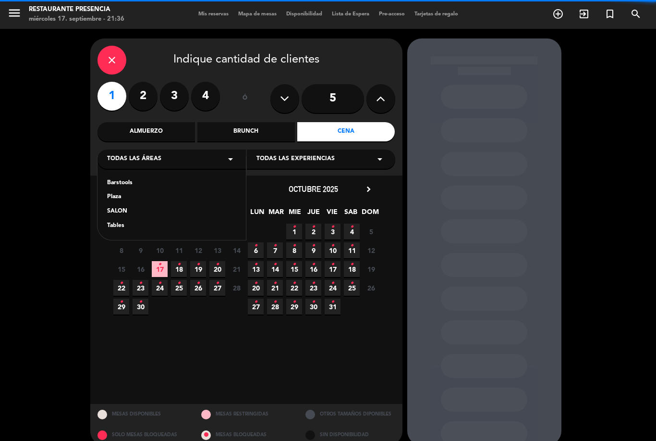
click at [143, 207] on div "SALON" at bounding box center [171, 212] width 129 height 10
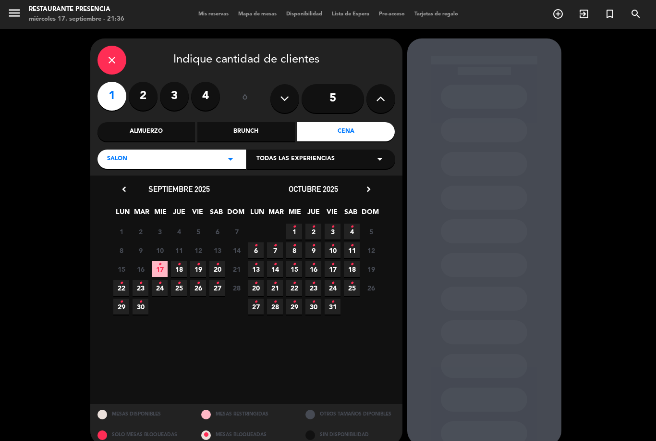
click at [160, 257] on icon "•" at bounding box center [159, 264] width 3 height 15
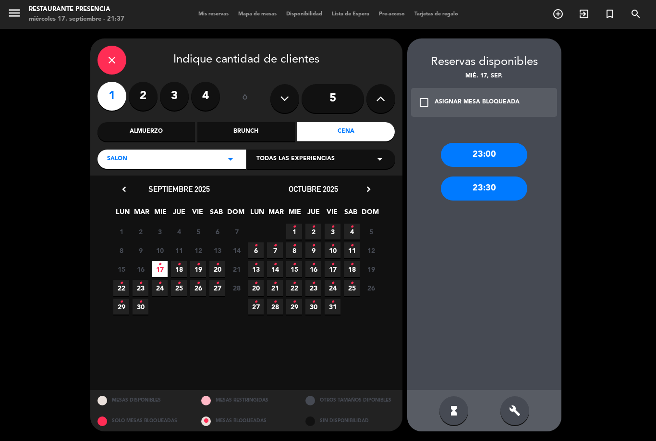
click at [521, 388] on div "23:00 23:30" at bounding box center [484, 256] width 154 height 266
click at [523, 411] on div "build" at bounding box center [515, 410] width 29 height 29
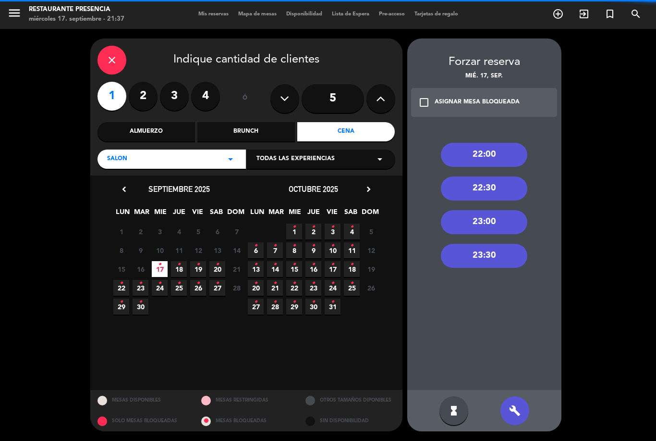
click at [482, 143] on div "22:00" at bounding box center [484, 155] width 86 height 24
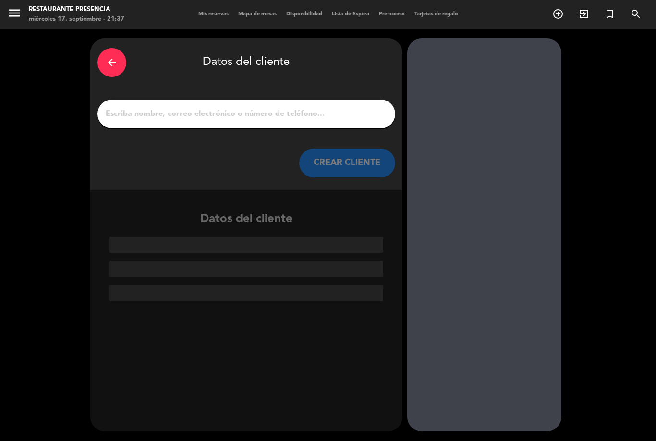
click at [308, 107] on input "1" at bounding box center [246, 113] width 283 height 13
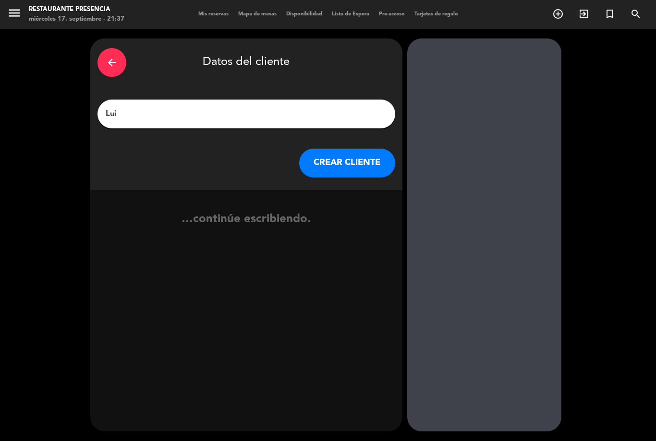
type input "[PERSON_NAME]"
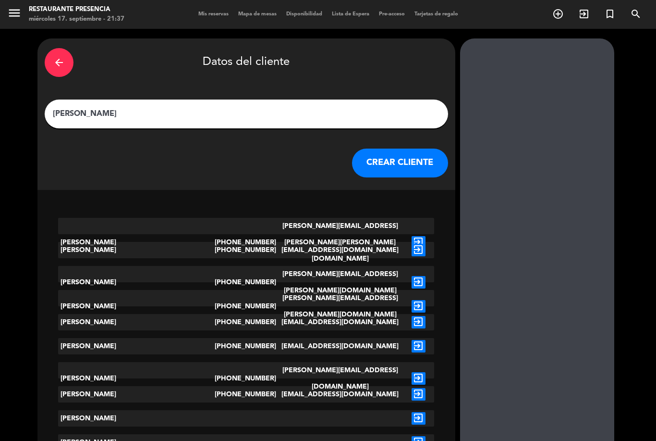
click at [358, 148] on button "CREAR CLIENTE" at bounding box center [400, 162] width 96 height 29
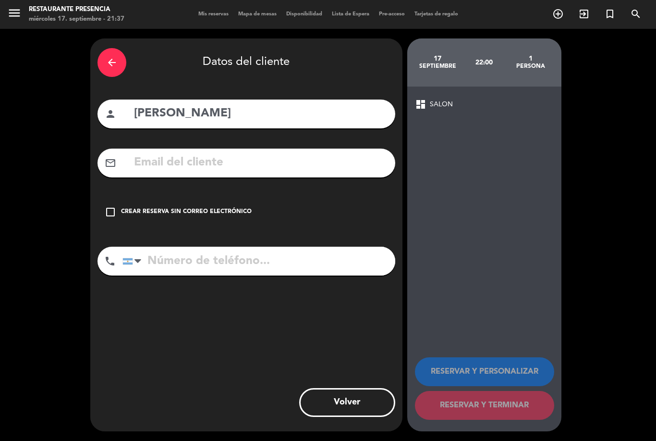
click at [110, 206] on icon "check_box_outline_blank" at bounding box center [111, 212] width 12 height 12
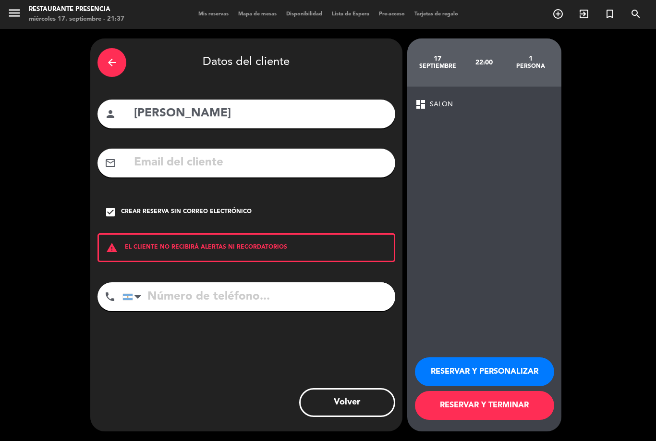
click at [512, 408] on button "RESERVAR Y TERMINAR" at bounding box center [484, 405] width 139 height 29
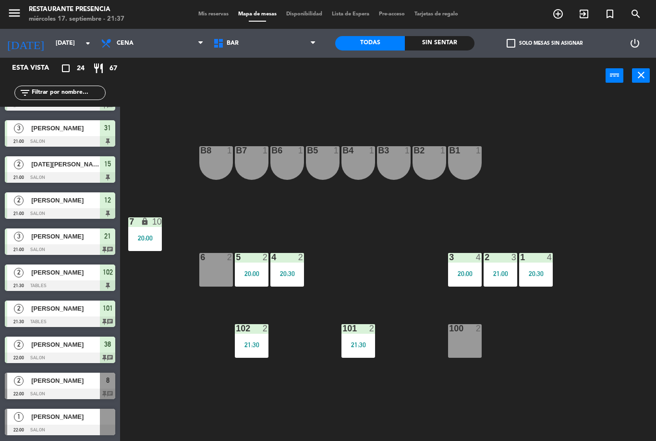
scroll to position [532, 0]
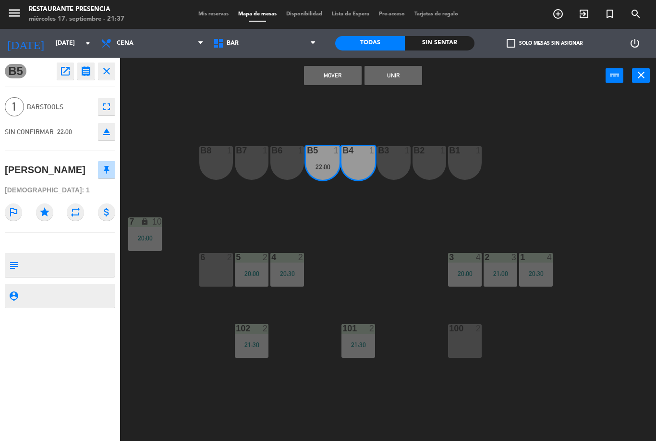
click at [335, 76] on button "Mover" at bounding box center [333, 75] width 58 height 19
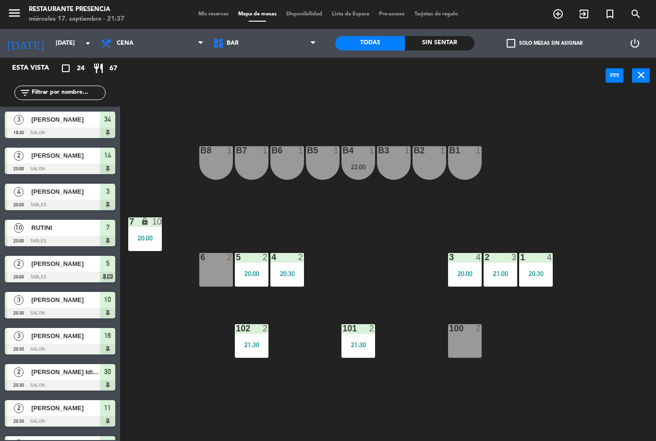
scroll to position [271, 0]
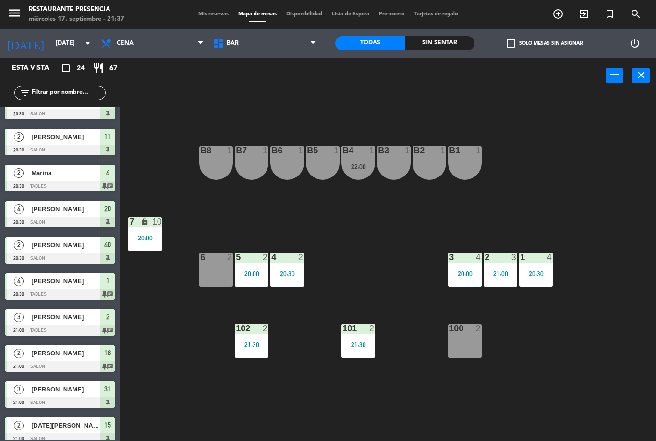
click at [360, 160] on div "B4 1 22:00" at bounding box center [359, 163] width 34 height 34
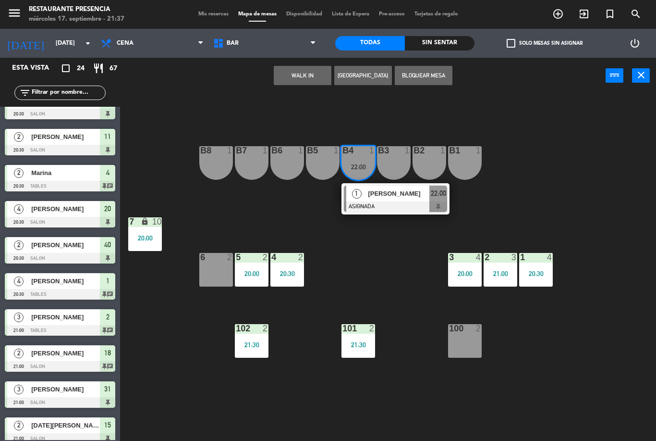
click at [374, 203] on div at bounding box center [395, 206] width 103 height 11
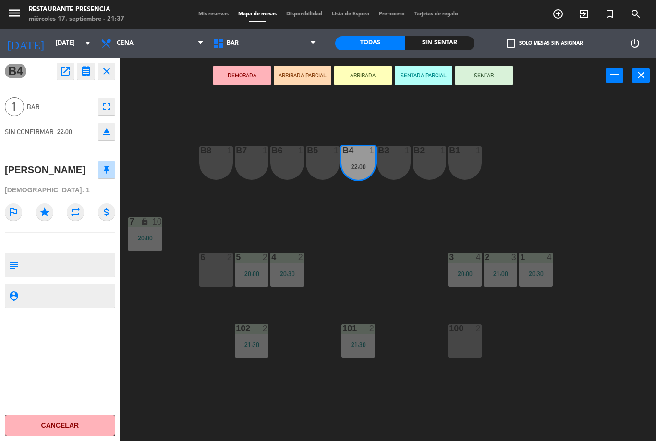
click at [490, 82] on button "SENTAR" at bounding box center [484, 75] width 58 height 19
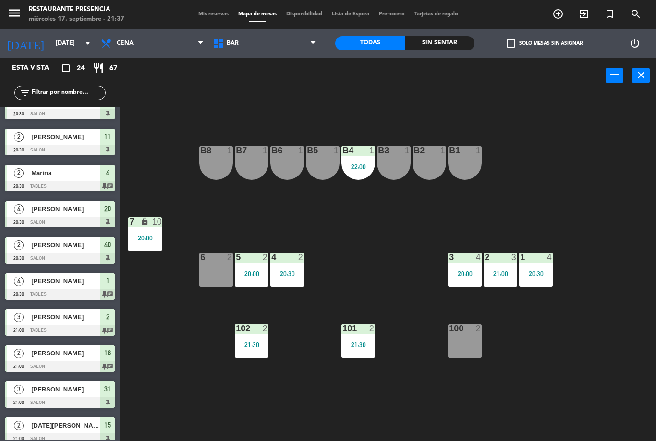
click at [380, 171] on div "B3 1" at bounding box center [394, 163] width 34 height 34
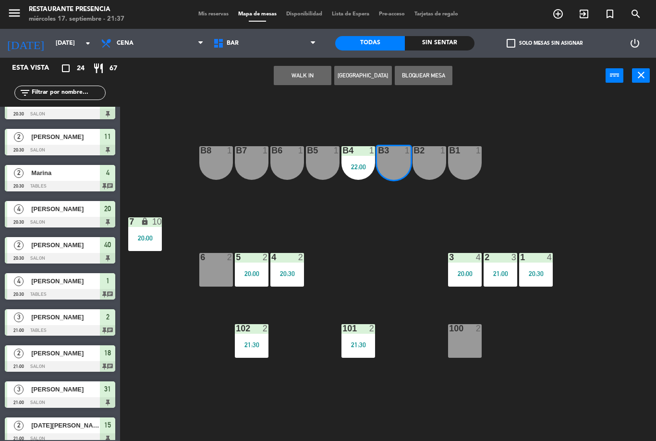
click at [362, 165] on div "22:00" at bounding box center [359, 166] width 34 height 7
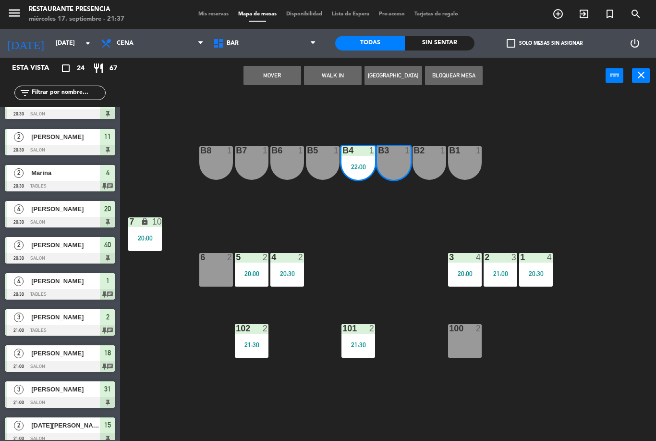
click at [396, 231] on div "B1 1 B2 1 B3 1 B4 1 22:00 B5 1 B6 1 B7 1 B8 1 7 lock 10 20:00 1 4 20:30 2 3 21:…" at bounding box center [391, 267] width 529 height 347
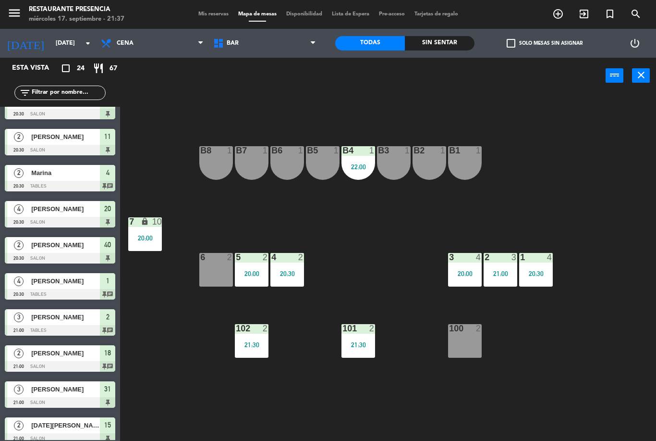
click at [357, 166] on div "22:00" at bounding box center [359, 166] width 34 height 7
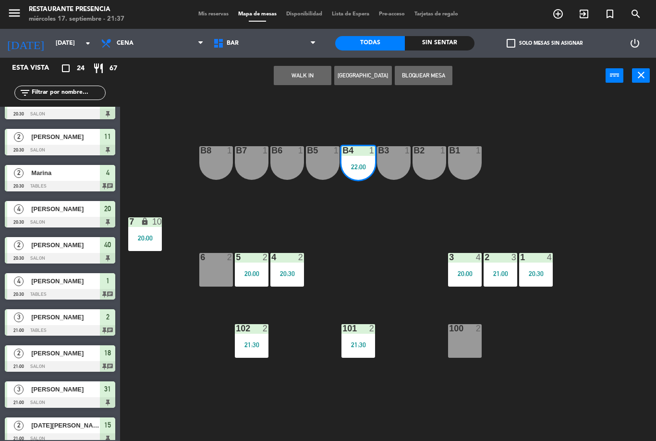
click at [369, 179] on div "B4 1 22:00" at bounding box center [359, 163] width 34 height 34
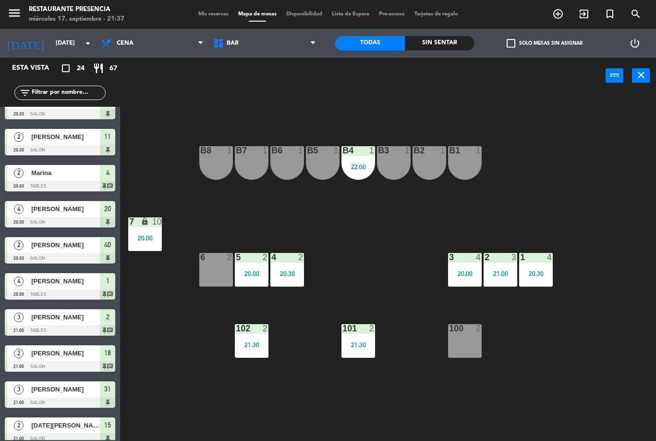
click at [355, 172] on div "B4 1 22:00" at bounding box center [359, 163] width 34 height 34
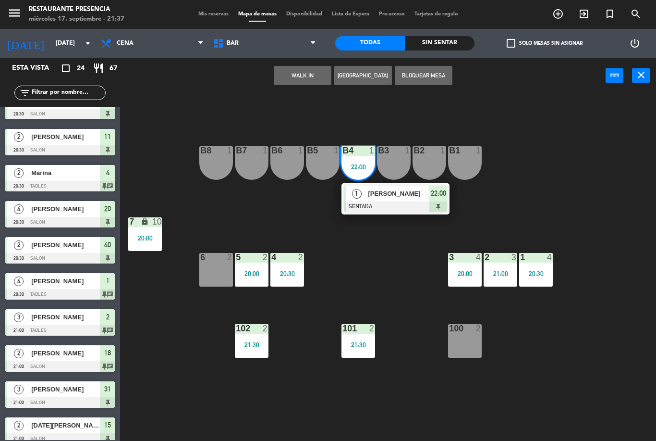
click at [401, 192] on span "[PERSON_NAME]" at bounding box center [398, 193] width 61 height 10
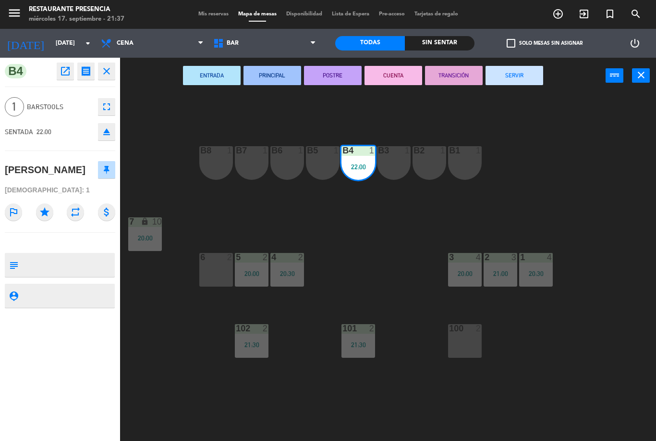
click at [86, 261] on textarea at bounding box center [68, 265] width 92 height 20
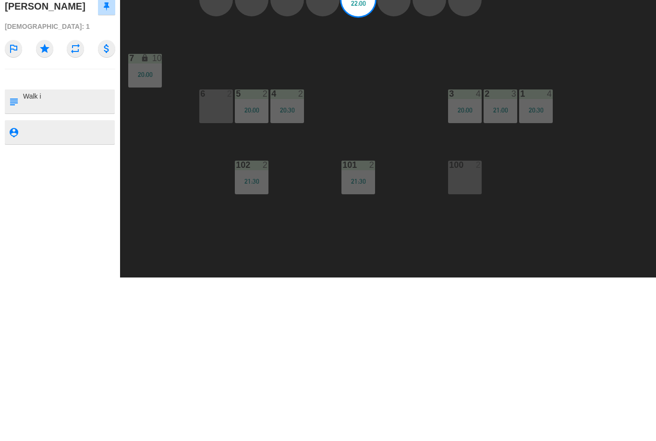
type textarea "Walk in"
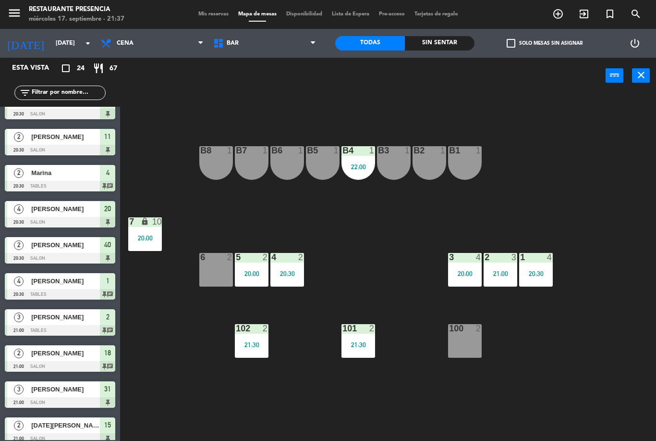
click at [349, 176] on div "B4 1 22:00" at bounding box center [359, 163] width 34 height 34
click at [396, 259] on div "B1 1 B2 1 B3 1 B4 1 22:00 B5 1 B6 1 B7 1 B8 1 7 lock 10 20:00 1 4 20:30 2 3 21:…" at bounding box center [391, 267] width 529 height 347
click at [276, 44] on span "BAR" at bounding box center [264, 43] width 112 height 21
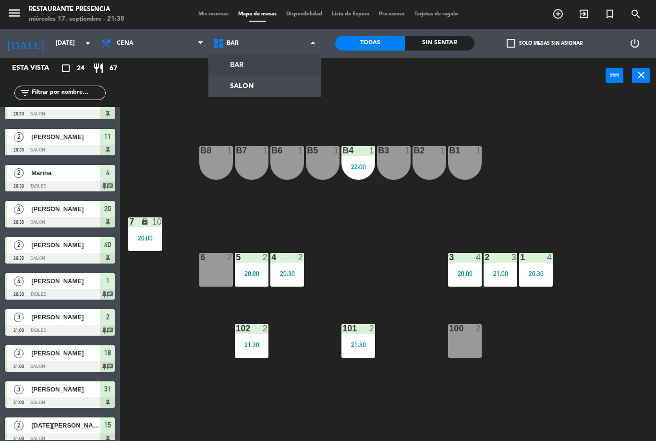
click at [333, 133] on div "B1 1 B2 1 B3 1 B4 1 22:00 B5 1 B6 1 B7 1 B8 1 7 lock 10 20:00 1 4 20:30 2 3 21:…" at bounding box center [391, 267] width 529 height 347
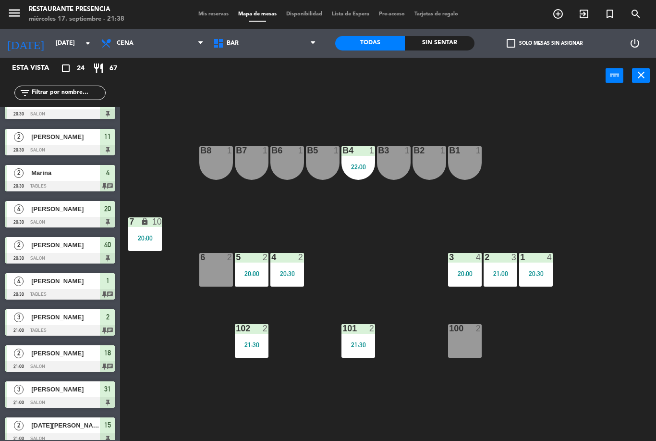
click at [254, 47] on span "BAR" at bounding box center [264, 43] width 112 height 21
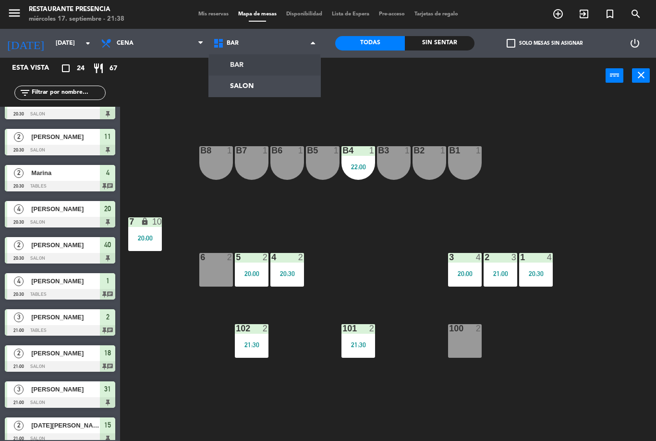
click at [275, 94] on ng-component "menu Restaurante Presencia [DATE] 17. septiembre - 21:38 Mis reservas Mapa de m…" at bounding box center [328, 220] width 656 height 441
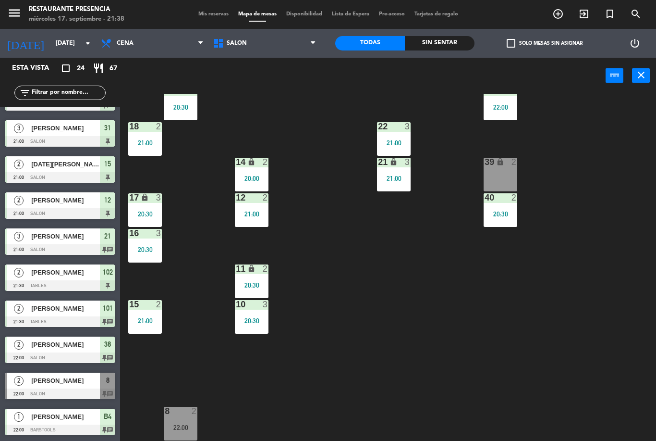
scroll to position [95, 0]
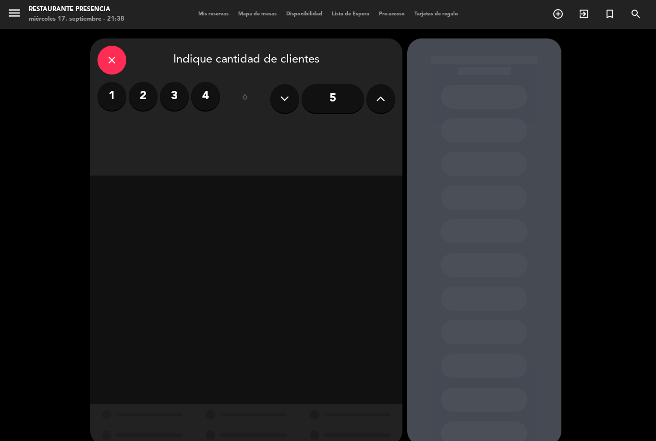
click at [104, 46] on div "close" at bounding box center [112, 60] width 29 height 29
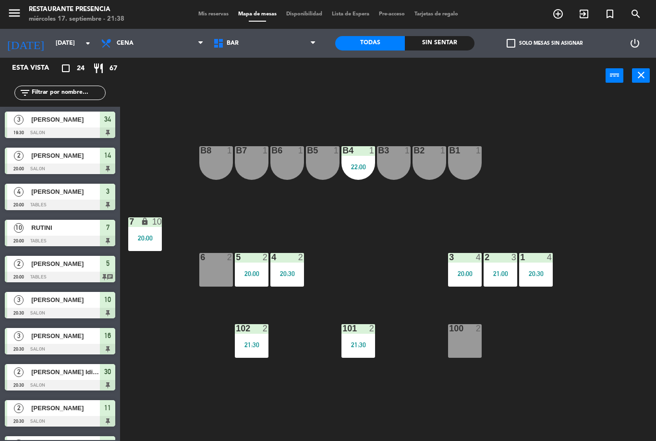
click at [255, 53] on span "BAR" at bounding box center [264, 43] width 112 height 21
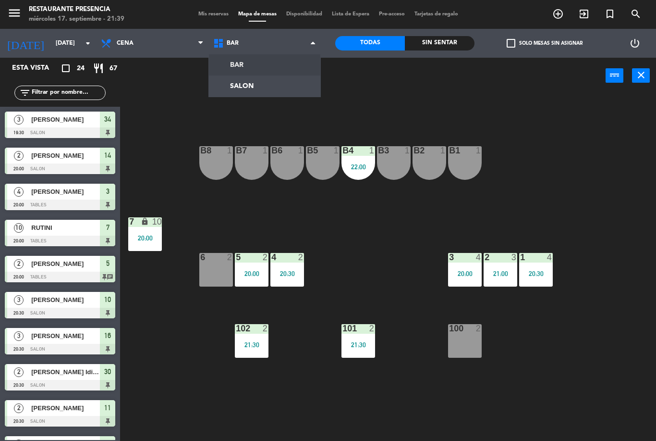
click at [251, 87] on ng-component "menu Restaurante Presencia [DATE] 17. septiembre - 21:39 Mis reservas Mapa de m…" at bounding box center [328, 220] width 656 height 441
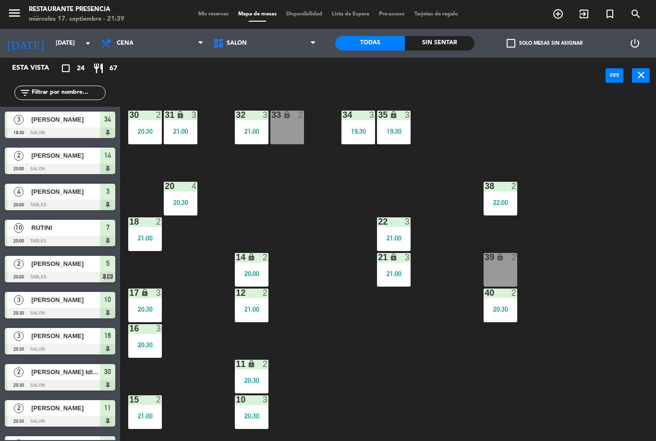
click at [401, 126] on div "35 lock 3 19:30" at bounding box center [394, 127] width 34 height 34
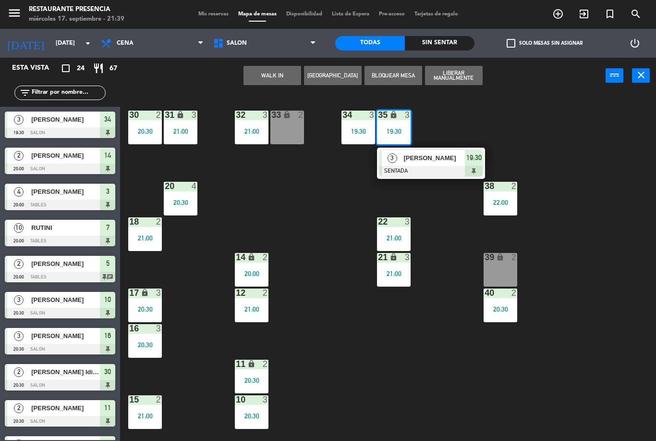
click at [439, 171] on div at bounding box center [431, 171] width 103 height 11
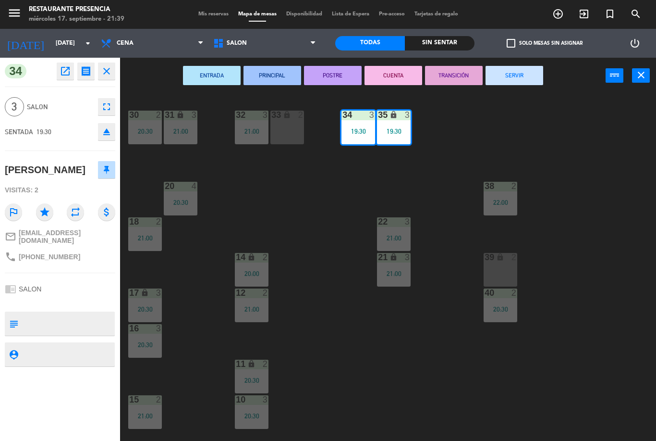
click at [100, 109] on button "fullscreen" at bounding box center [106, 106] width 17 height 17
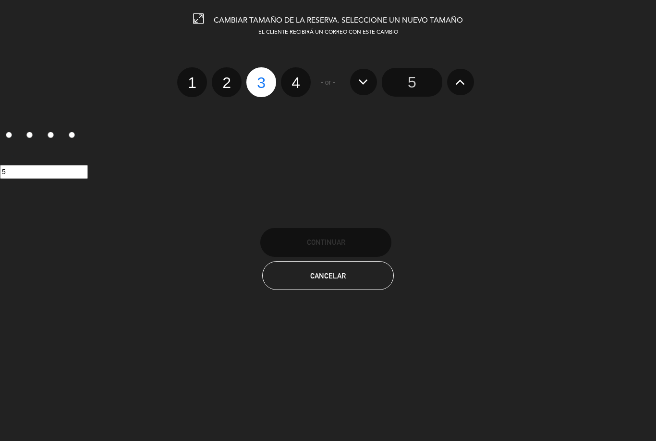
click at [232, 80] on label "2" at bounding box center [227, 82] width 30 height 30
click at [229, 77] on input "2" at bounding box center [225, 74] width 6 height 6
radio input "true"
radio input "false"
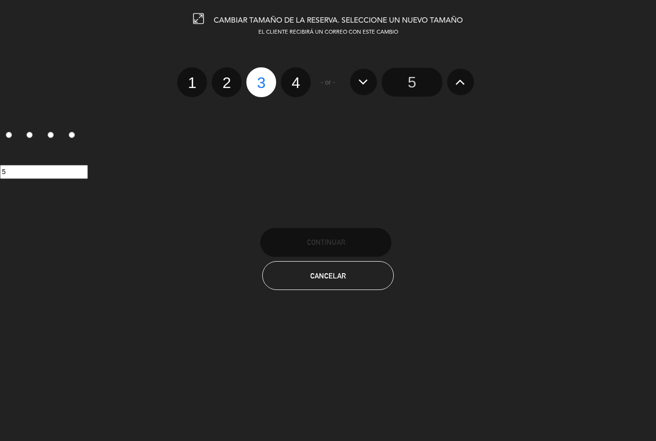
radio input "false"
radio input "true"
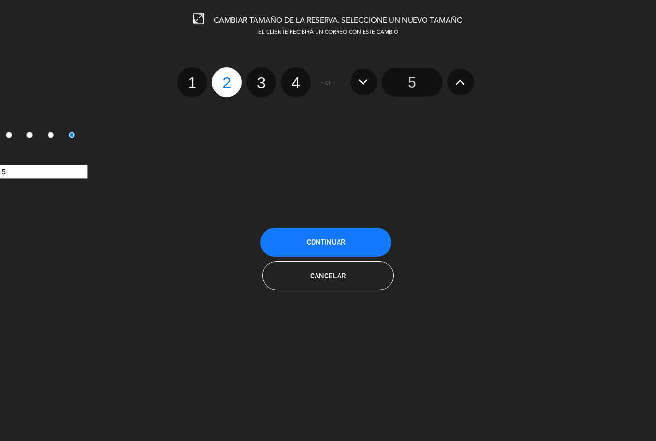
click at [348, 238] on button "Continuar" at bounding box center [325, 242] width 131 height 29
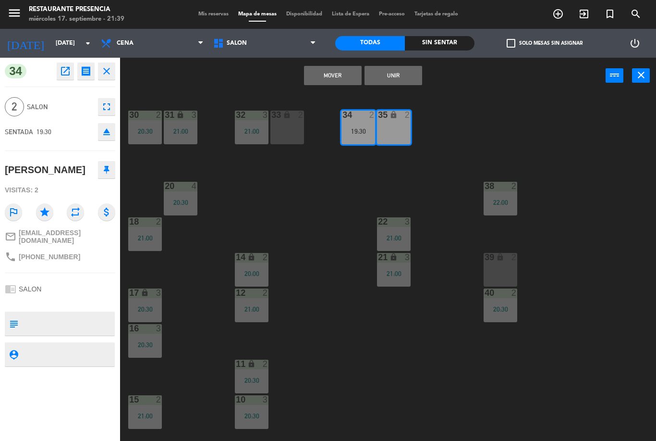
click at [398, 74] on button "Unir" at bounding box center [394, 75] width 58 height 19
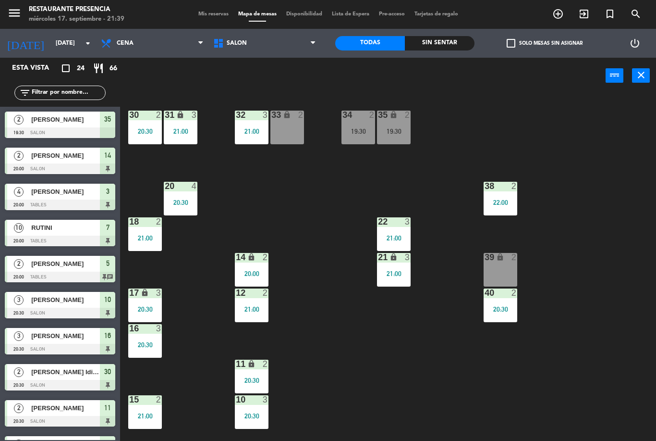
click at [393, 131] on div "19:30" at bounding box center [394, 131] width 34 height 7
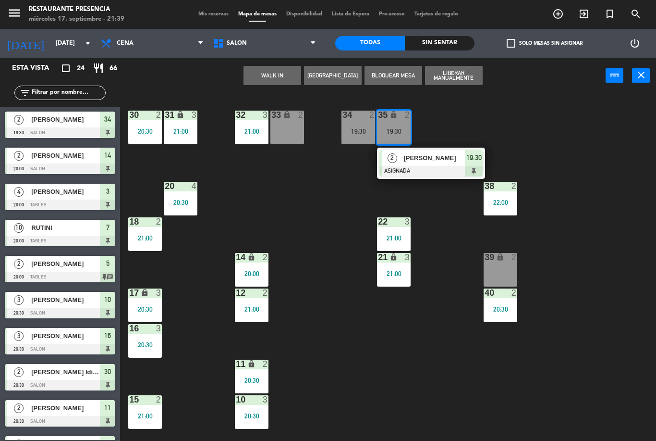
click at [441, 169] on div at bounding box center [431, 171] width 103 height 11
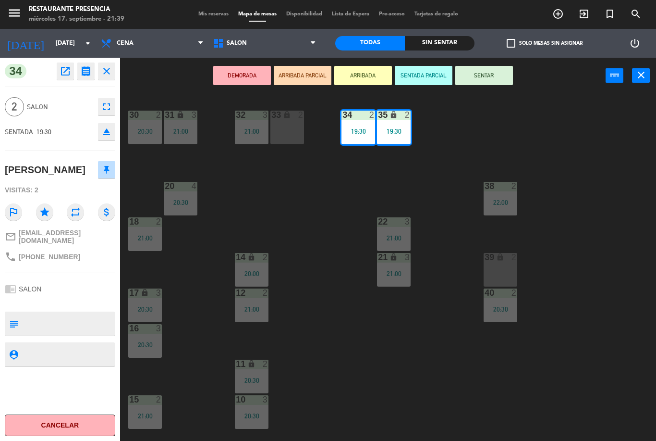
click at [499, 74] on button "SENTAR" at bounding box center [484, 75] width 58 height 19
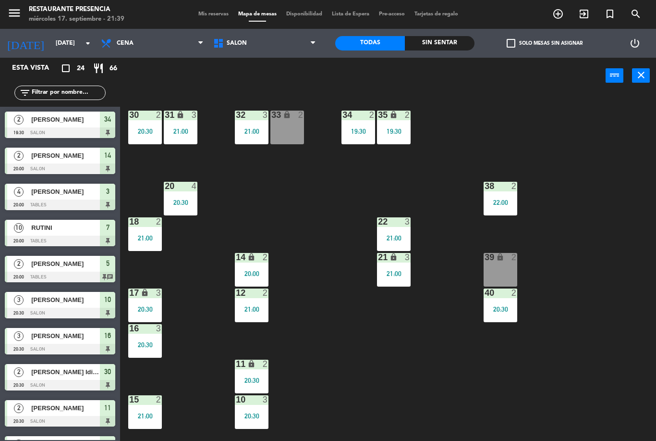
click at [482, 131] on div "30 2 20:30 31 lock 3 21:00 32 3 21:00 33 lock 2 34 2 19:30 35 lock 2 19:30 38 2…" at bounding box center [391, 267] width 529 height 347
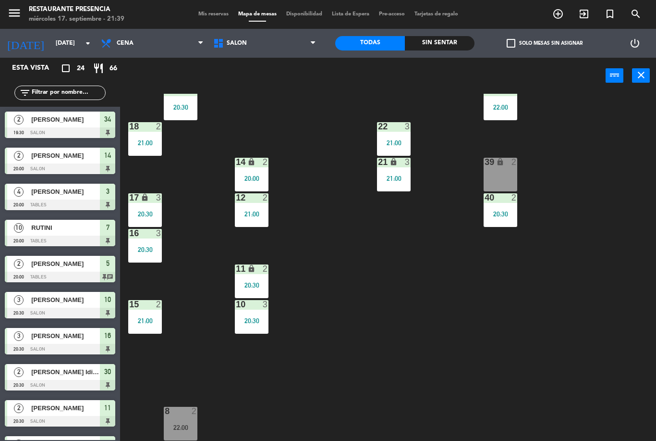
scroll to position [95, 0]
click at [255, 320] on div "20:30" at bounding box center [252, 320] width 34 height 7
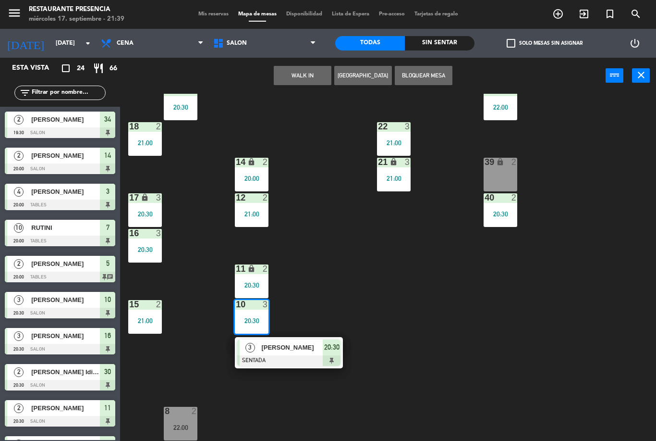
click at [298, 349] on span "[PERSON_NAME]" at bounding box center [291, 347] width 61 height 10
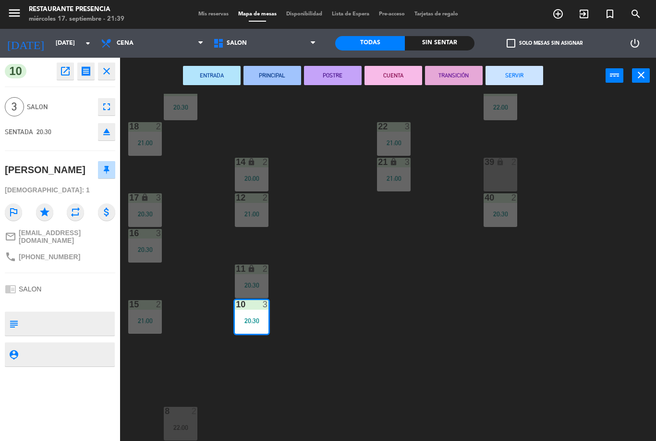
click at [106, 104] on icon "fullscreen" at bounding box center [107, 107] width 12 height 12
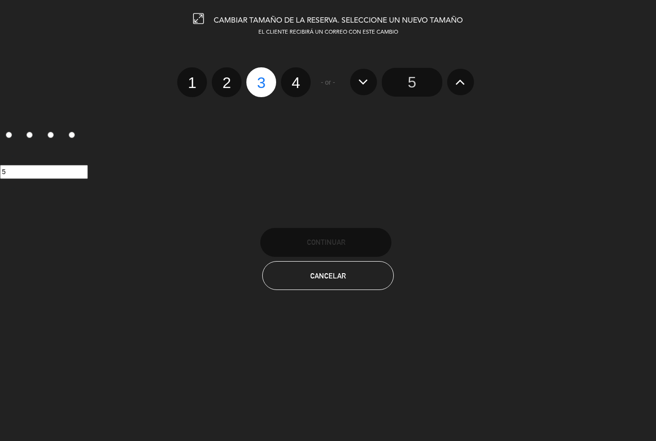
click at [224, 79] on label "2" at bounding box center [227, 82] width 30 height 30
click at [224, 77] on input "2" at bounding box center [225, 74] width 6 height 6
radio input "true"
radio input "false"
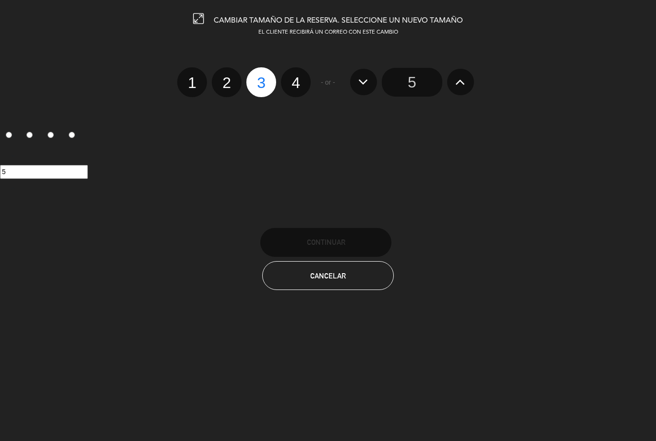
radio input "false"
radio input "true"
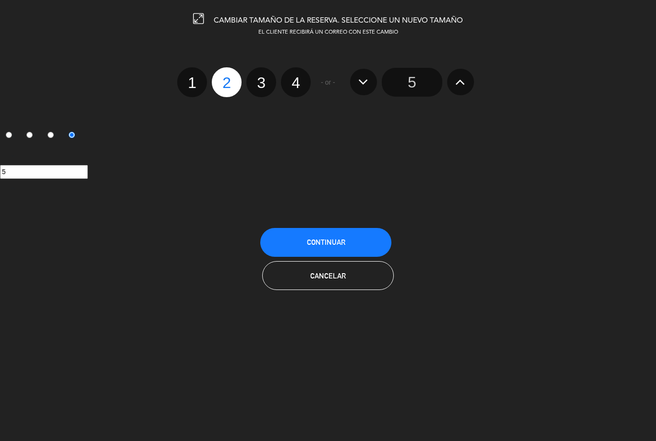
click at [291, 237] on button "Continuar" at bounding box center [325, 242] width 131 height 29
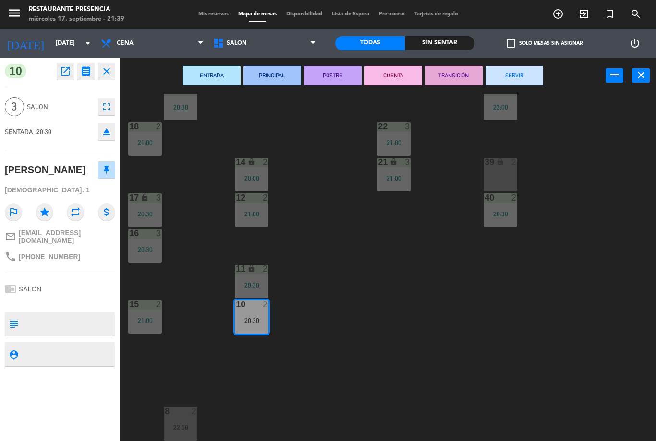
click at [259, 319] on div "20:30" at bounding box center [252, 320] width 34 height 7
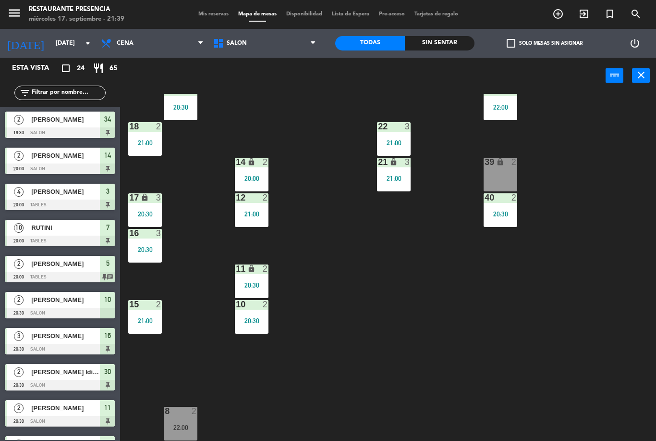
click at [256, 321] on div "20:30" at bounding box center [252, 320] width 34 height 7
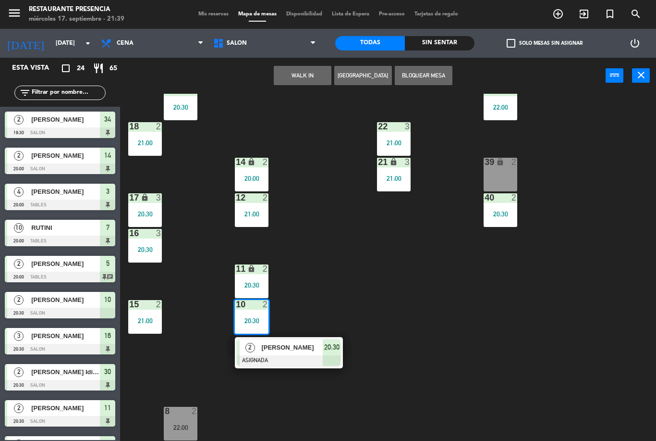
click at [263, 351] on span "[PERSON_NAME]" at bounding box center [291, 347] width 61 height 10
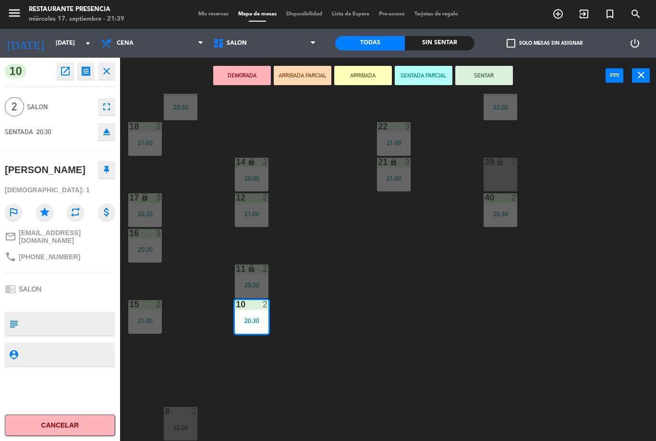
click at [487, 84] on button "SENTAR" at bounding box center [484, 75] width 58 height 19
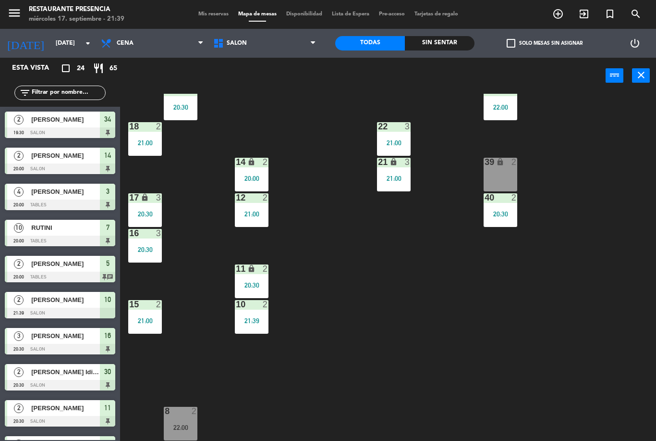
click at [651, 6] on div "add_circle_outline exit_to_app turned_in_not search" at bounding box center [574, 14] width 164 height 17
click at [247, 326] on div "10 2 21:39" at bounding box center [252, 317] width 34 height 34
click at [348, 287] on div "30 2 20:30 31 lock 3 21:00 32 3 21:00 33 lock 2 34 2 19:30 35 lock 2 19:30 38 2…" at bounding box center [391, 267] width 529 height 347
click at [186, 415] on div at bounding box center [180, 410] width 16 height 9
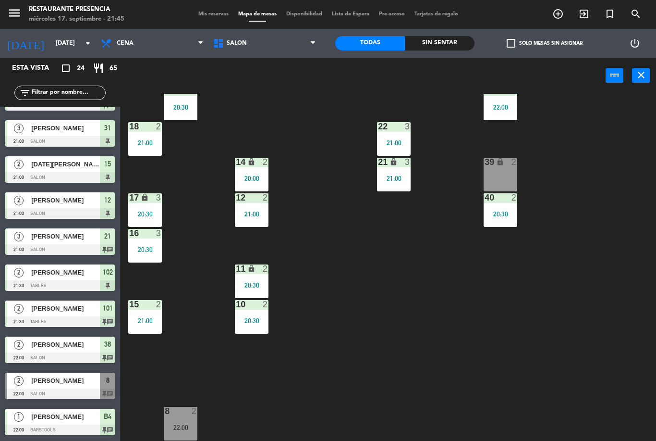
scroll to position [532, 0]
click at [282, 47] on span "SALON" at bounding box center [264, 43] width 112 height 21
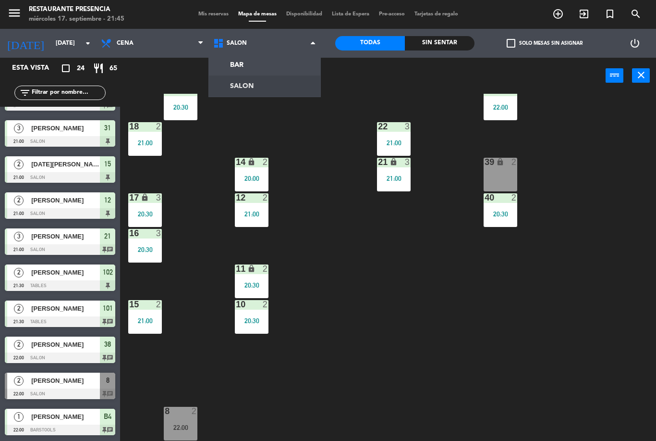
click at [280, 67] on ng-component "menu Restaurante Presencia [DATE] 17. septiembre - 21:45 Mis reservas Mapa de m…" at bounding box center [328, 220] width 656 height 441
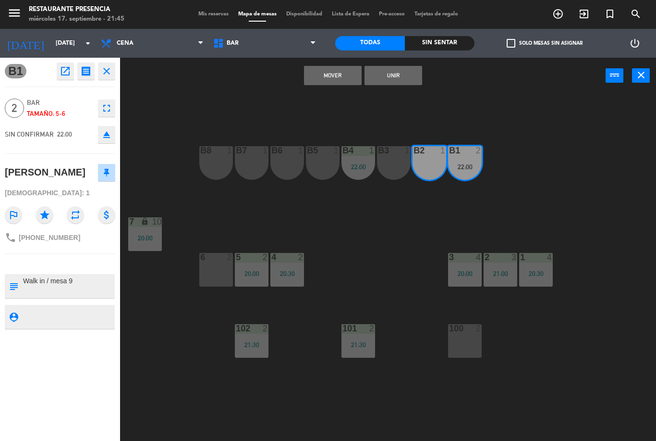
click at [406, 78] on button "Unir" at bounding box center [394, 75] width 58 height 19
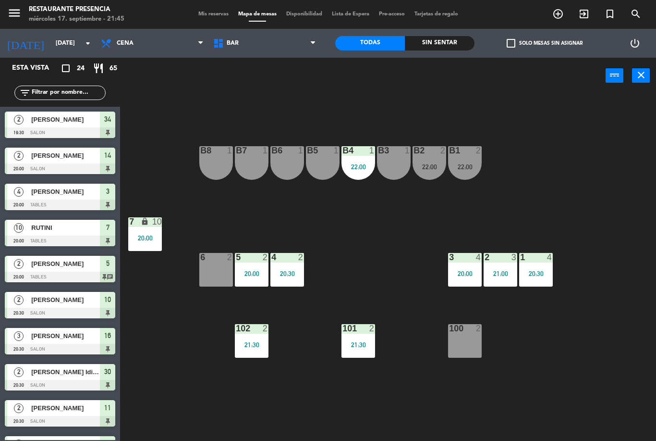
scroll to position [235, 0]
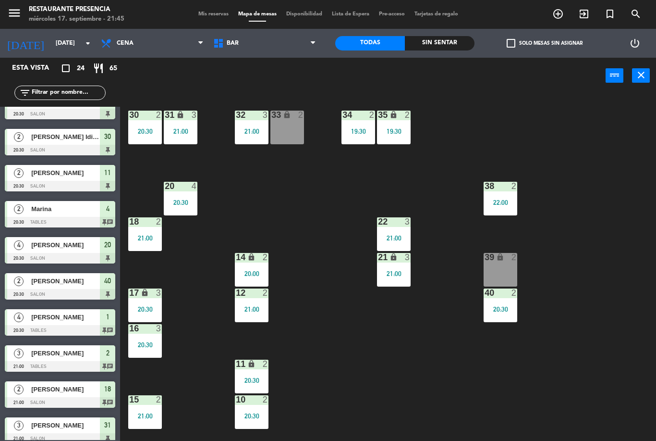
click at [469, 161] on div "30 2 20:30 31 lock 3 21:00 32 3 21:00 33 lock 2 34 2 19:30 35 lock 2 19:30 38 2…" at bounding box center [391, 267] width 529 height 347
click at [283, 49] on span "BAR" at bounding box center [264, 43] width 112 height 21
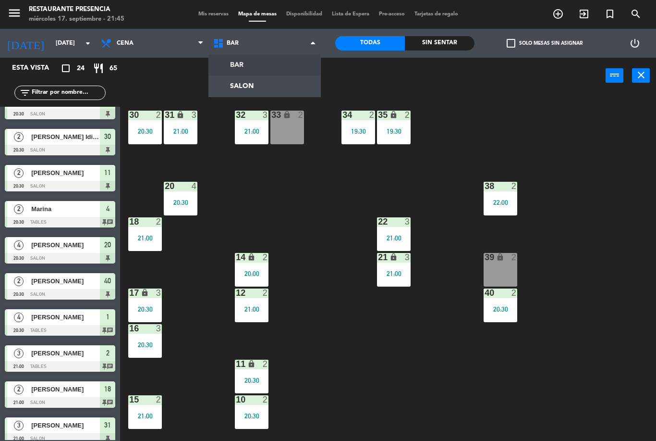
click at [265, 68] on ng-component "menu Restaurante Presencia [DATE] 17. septiembre - 21:45 Mis reservas Mapa de m…" at bounding box center [328, 220] width 656 height 441
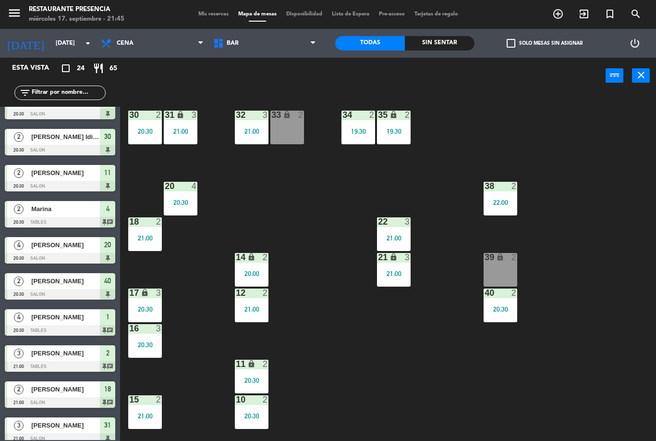
click at [276, 43] on span "BAR" at bounding box center [264, 43] width 112 height 21
click at [268, 91] on ng-component "menu Restaurante Presencia [DATE] 17. septiembre - 21:45 Mis reservas Mapa de m…" at bounding box center [328, 220] width 656 height 441
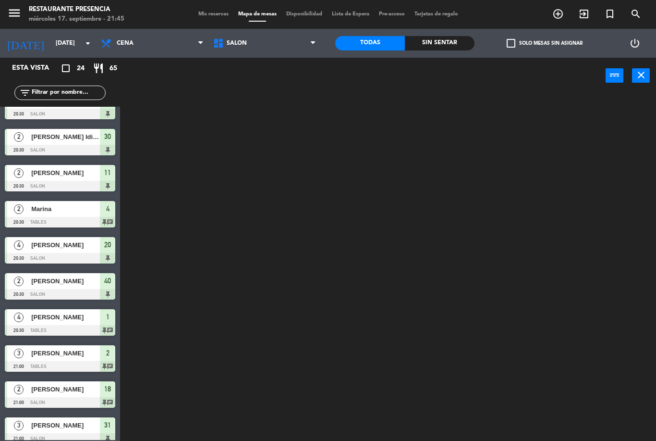
click at [275, 44] on span "SALON" at bounding box center [264, 43] width 112 height 21
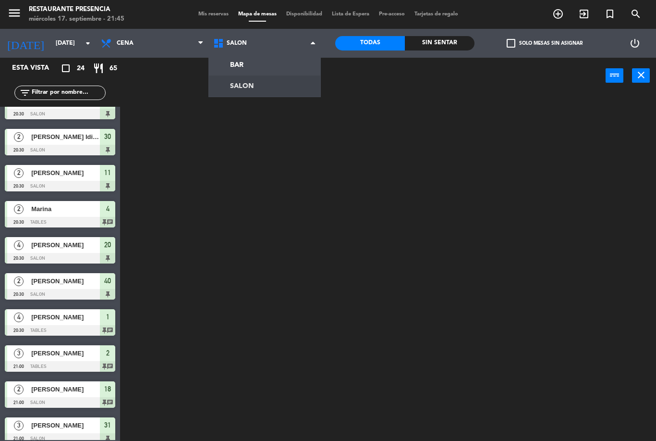
click at [267, 69] on ng-component "menu Restaurante Presencia [DATE] 17. septiembre - 21:45 Mis reservas Mapa de m…" at bounding box center [328, 220] width 656 height 441
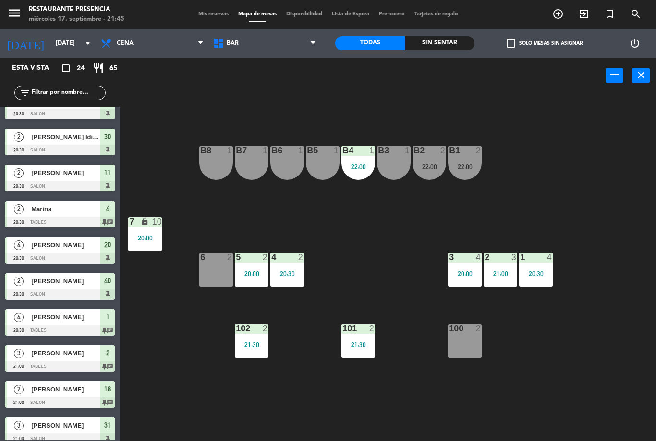
click at [469, 167] on div "22:00" at bounding box center [465, 166] width 34 height 7
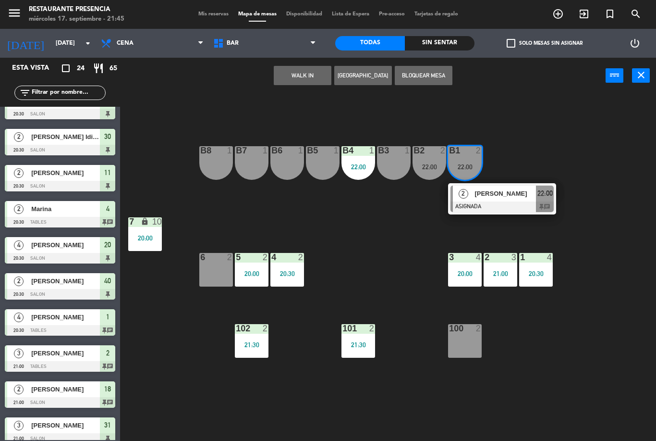
click at [487, 197] on span "[PERSON_NAME]" at bounding box center [505, 193] width 61 height 10
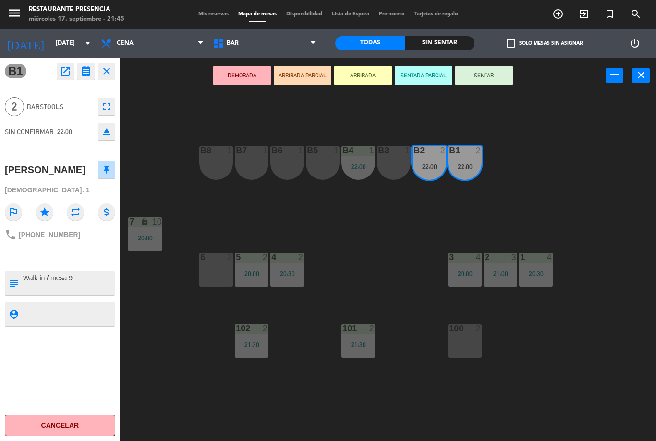
click at [497, 71] on button "SENTAR" at bounding box center [484, 75] width 58 height 19
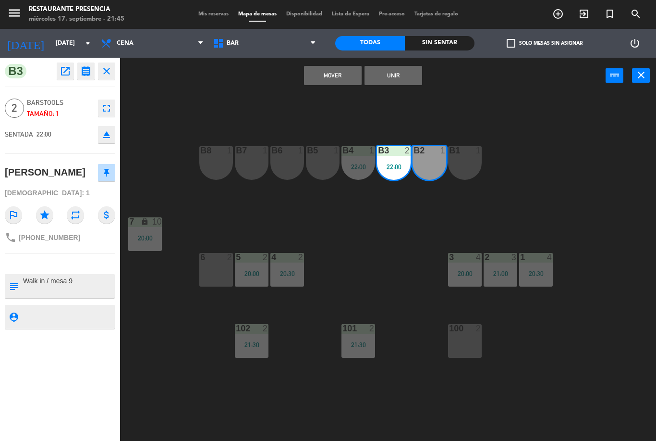
click at [400, 68] on button "Unir" at bounding box center [394, 75] width 58 height 19
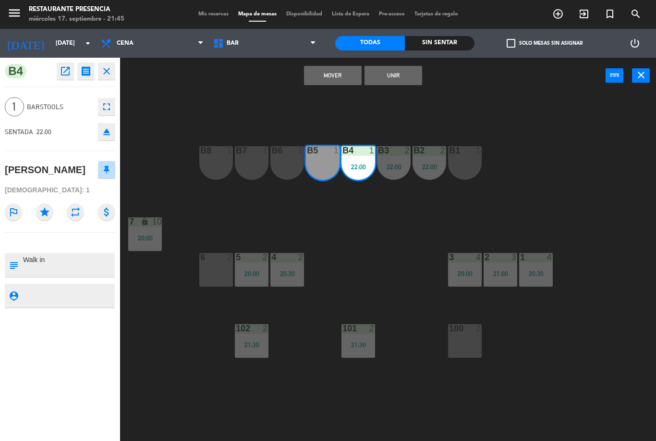
click at [342, 76] on button "Mover" at bounding box center [333, 75] width 58 height 19
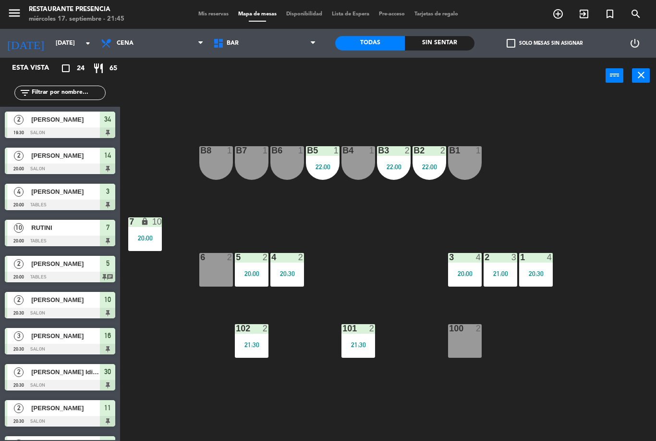
scroll to position [271, 0]
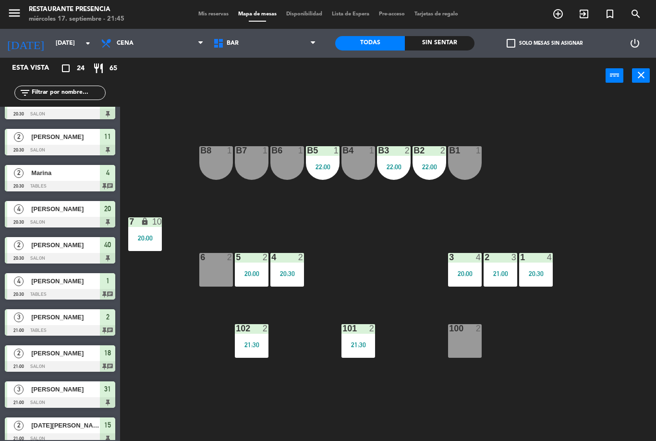
click at [297, 62] on div "power_input close" at bounding box center [363, 76] width 486 height 37
click at [300, 51] on span "BAR" at bounding box center [264, 43] width 112 height 21
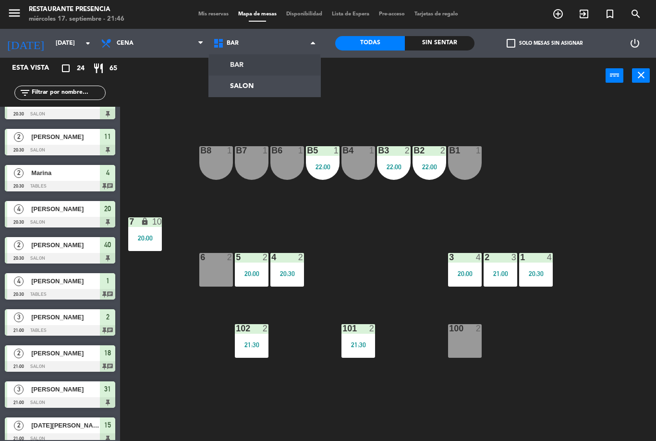
click at [281, 86] on ng-component "menu Restaurante Presencia [DATE] 17. septiembre - 21:46 Mis reservas Mapa de m…" at bounding box center [328, 220] width 656 height 441
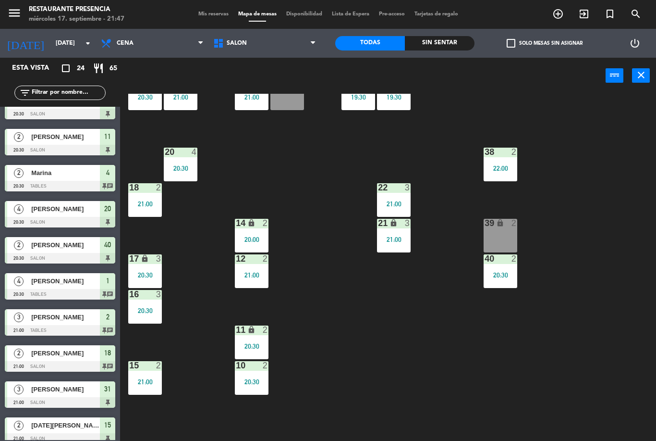
scroll to position [18, 0]
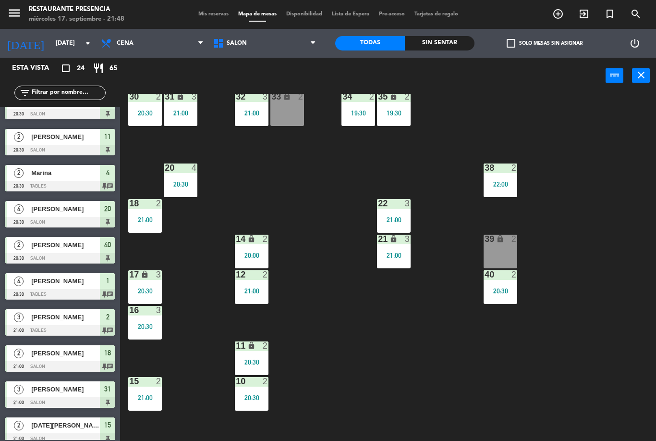
click at [398, 110] on div "19:30" at bounding box center [394, 113] width 34 height 7
click at [463, 121] on div "30 2 20:30 31 lock 3 21:00 32 3 21:00 33 lock 2 34 2 19:30 35 lock 2 19:30 38 2…" at bounding box center [391, 267] width 529 height 347
click at [202, 168] on div "4" at bounding box center [197, 167] width 16 height 9
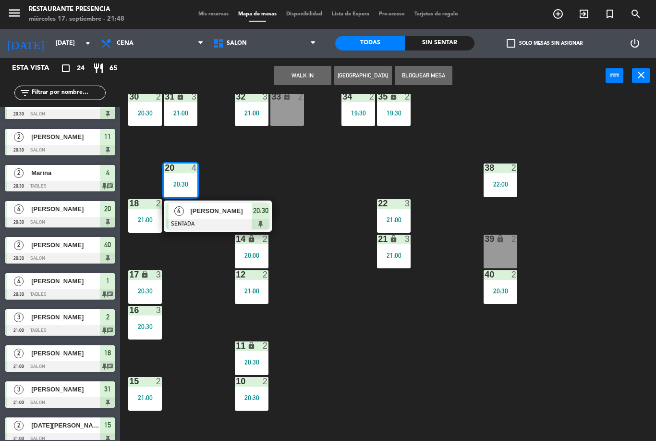
click at [258, 394] on div "20:30" at bounding box center [252, 397] width 34 height 7
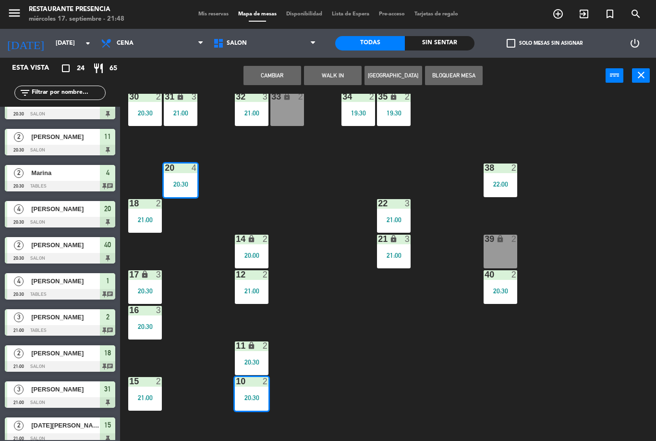
click at [343, 369] on div "30 2 20:30 31 lock 3 21:00 32 3 21:00 33 lock 2 34 2 19:30 35 lock 2 19:30 38 2…" at bounding box center [391, 267] width 529 height 347
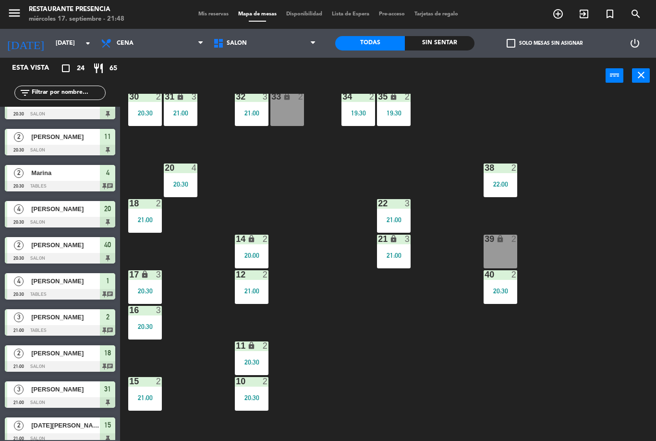
click at [244, 406] on div "10 2 20:30" at bounding box center [252, 394] width 34 height 34
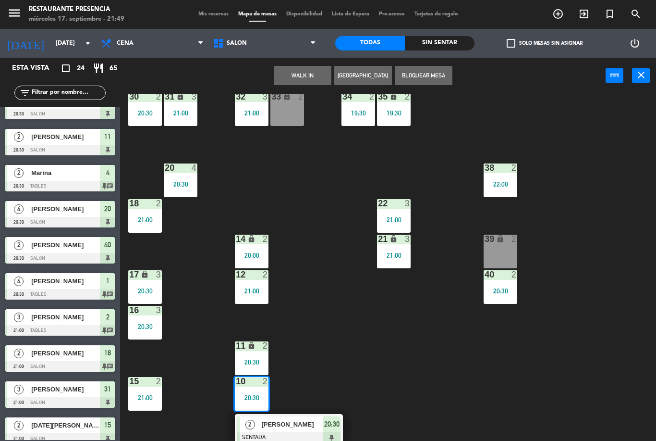
click at [210, 12] on span "Mis reservas" at bounding box center [214, 14] width 40 height 5
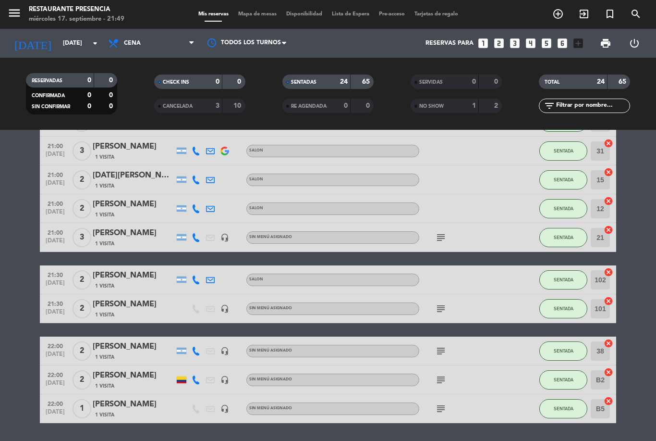
scroll to position [510, 0]
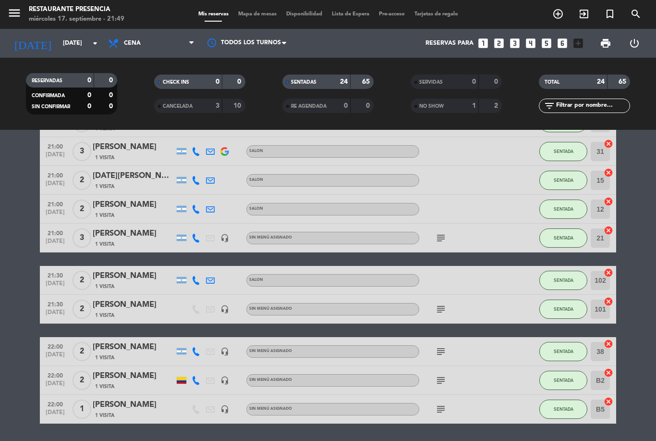
click at [433, 394] on div "subject" at bounding box center [462, 408] width 86 height 28
click at [440, 403] on icon "subject" at bounding box center [441, 409] width 12 height 12
click at [449, 366] on div "subject" at bounding box center [462, 380] width 86 height 28
click at [451, 366] on div "subject" at bounding box center [462, 380] width 86 height 28
click at [441, 374] on icon "subject" at bounding box center [441, 380] width 12 height 12
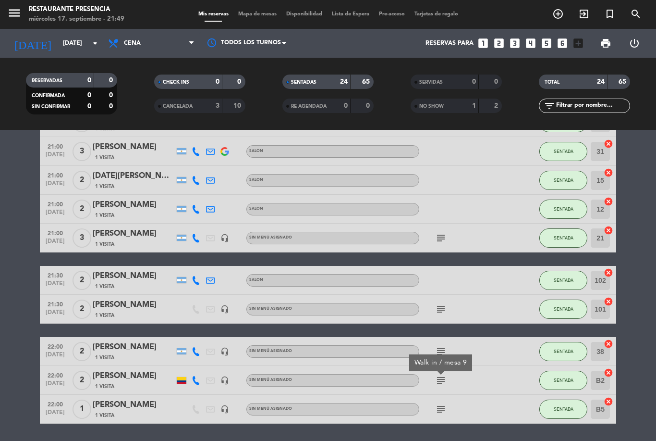
click at [476, 366] on div "subject Walk in / mesa 9" at bounding box center [462, 380] width 86 height 28
click at [445, 345] on icon "subject" at bounding box center [441, 351] width 12 height 12
click at [480, 366] on div "subject" at bounding box center [462, 380] width 86 height 28
click at [435, 374] on icon "subject" at bounding box center [441, 380] width 12 height 12
click at [490, 366] on div "subject Walk in / mesa 9" at bounding box center [462, 380] width 86 height 28
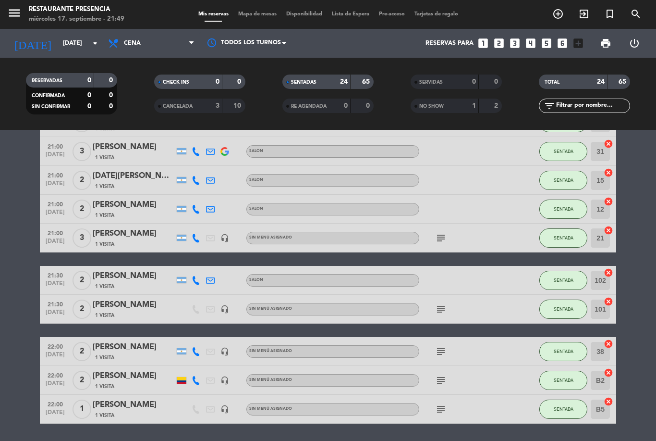
click at [127, 382] on div "1 Visita" at bounding box center [134, 386] width 82 height 8
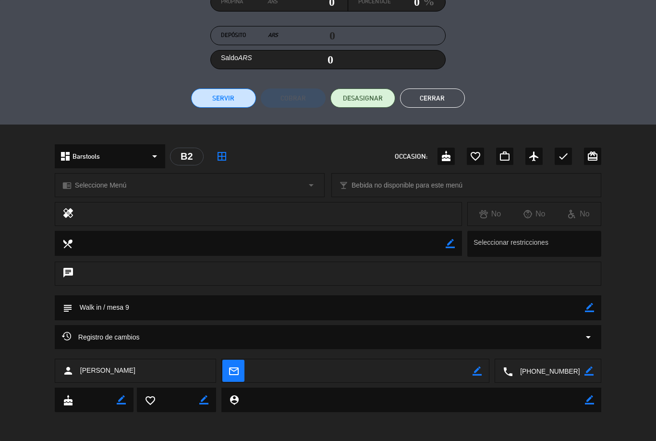
scroll to position [159, 0]
click at [593, 303] on icon "border_color" at bounding box center [589, 307] width 9 height 9
click at [506, 300] on textarea at bounding box center [329, 307] width 513 height 25
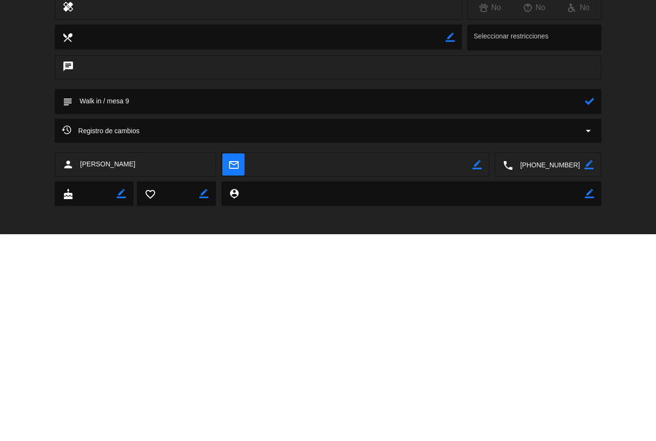
click at [342, 295] on textarea at bounding box center [329, 307] width 513 height 25
click at [586, 303] on icon at bounding box center [589, 307] width 9 height 9
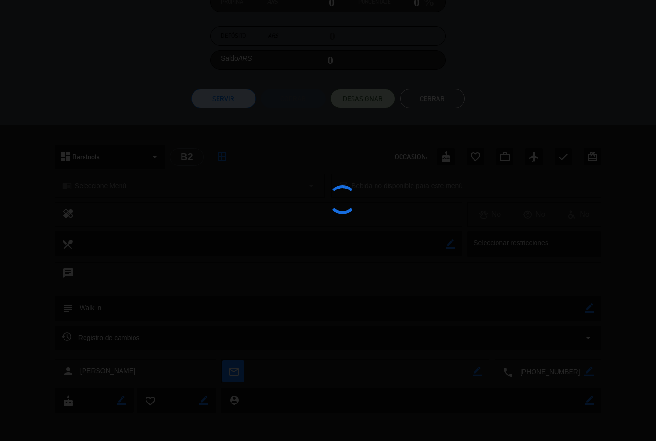
type textarea "Walk in"
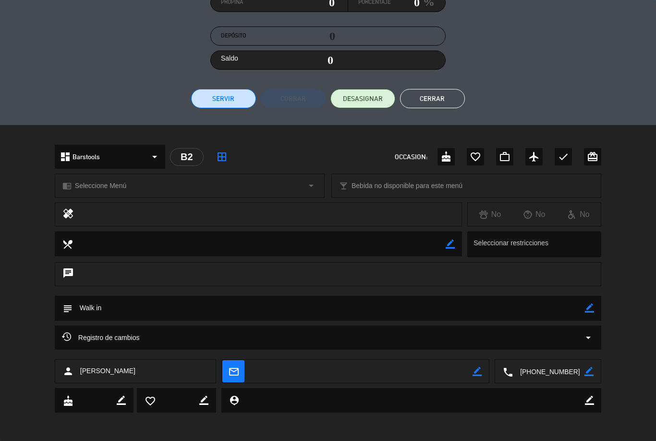
click at [436, 95] on button "Cerrar" at bounding box center [432, 98] width 65 height 19
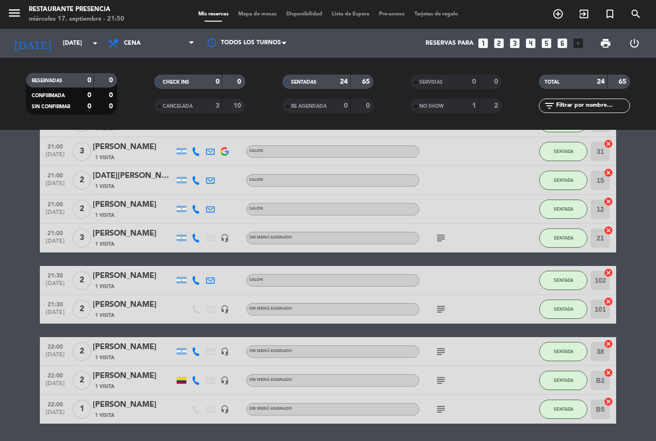
click at [443, 345] on icon "subject" at bounding box center [441, 351] width 12 height 12
click at [483, 337] on div "subject Walk in" at bounding box center [462, 351] width 86 height 28
click at [436, 303] on icon "subject" at bounding box center [441, 309] width 12 height 12
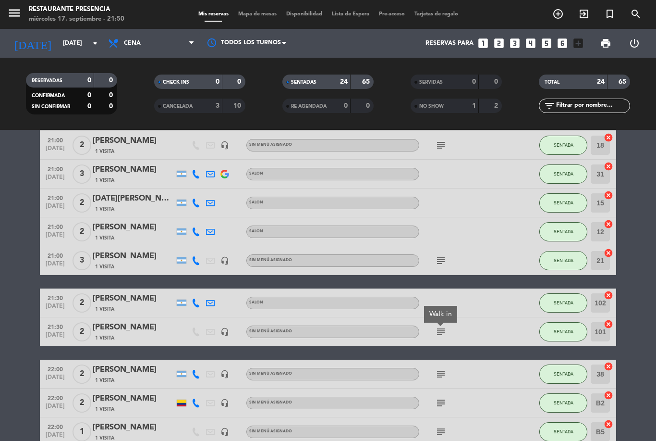
scroll to position [482, 0]
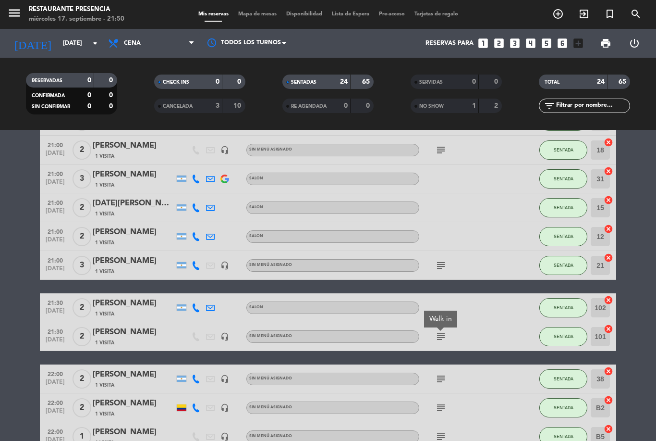
click at [472, 322] on div "subject Walk in" at bounding box center [462, 336] width 86 height 28
click at [441, 259] on icon "subject" at bounding box center [441, 265] width 12 height 12
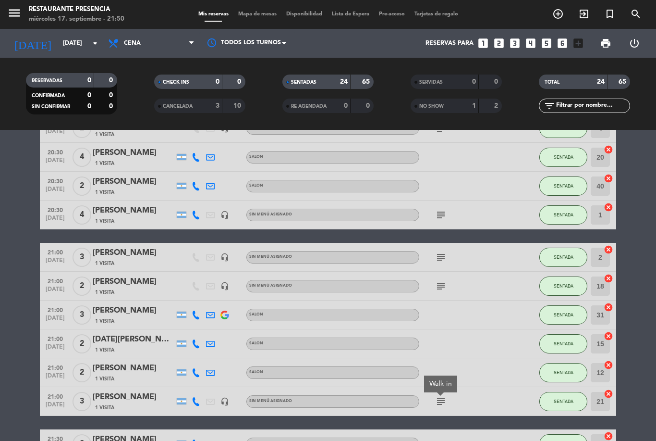
scroll to position [345, 0]
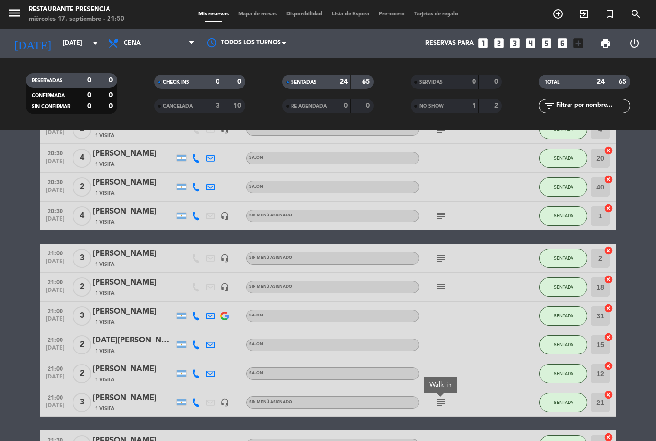
click at [442, 281] on icon "subject" at bounding box center [441, 287] width 12 height 12
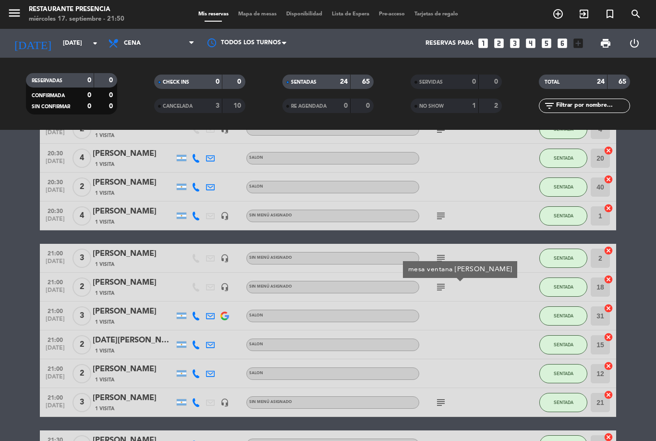
scroll to position [307, 0]
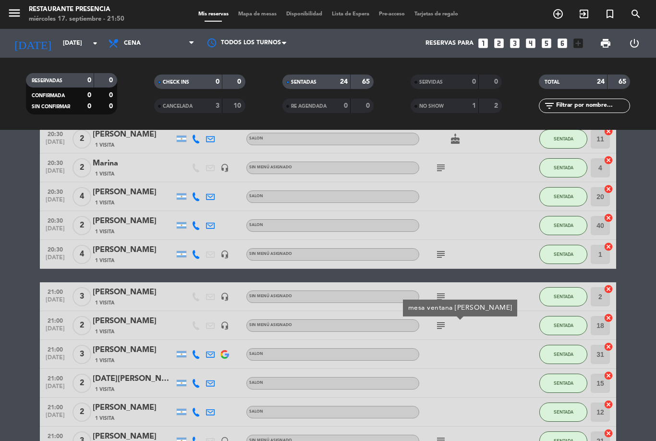
click at [439, 291] on icon "subject" at bounding box center [441, 297] width 12 height 12
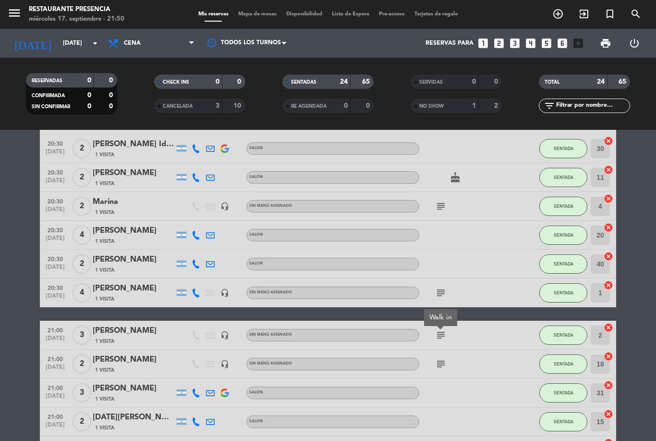
click at [446, 287] on icon "subject" at bounding box center [441, 293] width 12 height 12
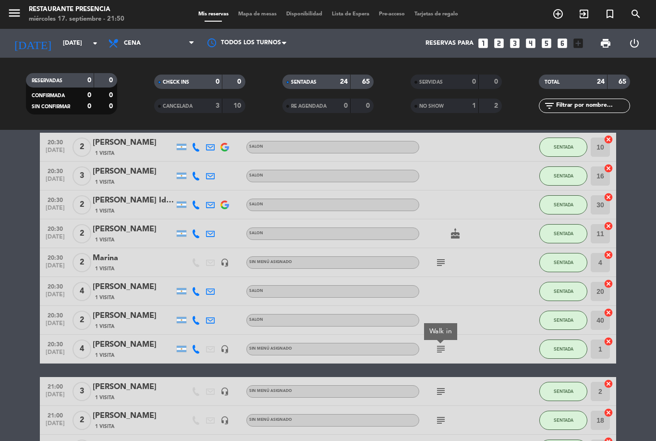
scroll to position [215, 0]
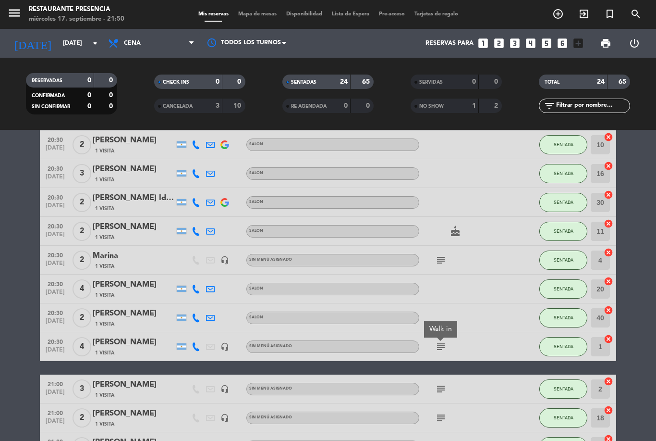
click at [448, 254] on span "subject" at bounding box center [441, 260] width 14 height 12
click at [446, 254] on icon "subject" at bounding box center [441, 260] width 12 height 12
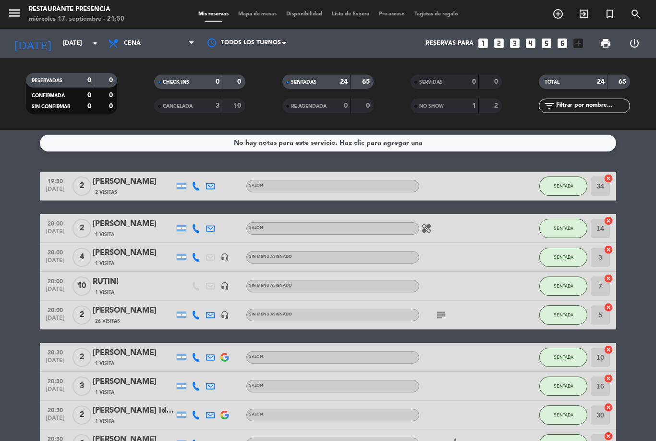
scroll to position [1, 0]
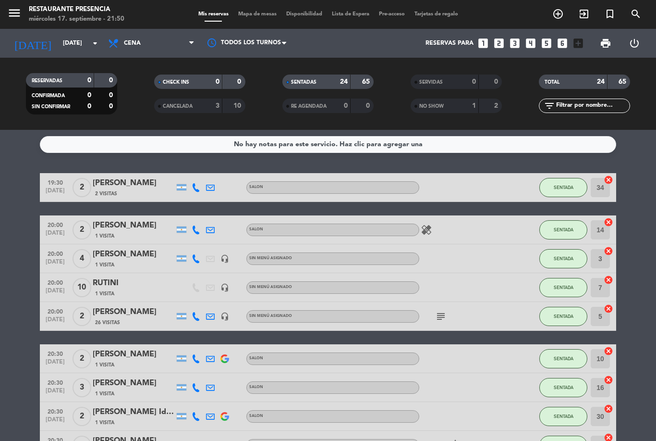
click at [440, 310] on icon "subject" at bounding box center [441, 316] width 12 height 12
click at [429, 224] on icon "healing" at bounding box center [427, 230] width 12 height 12
click at [479, 273] on div at bounding box center [462, 287] width 86 height 28
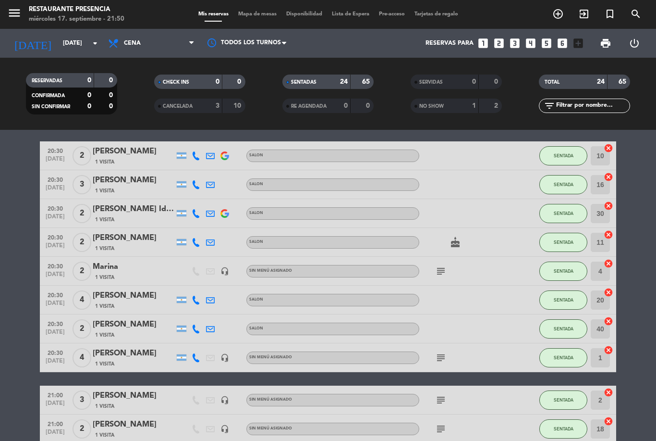
scroll to position [221, 0]
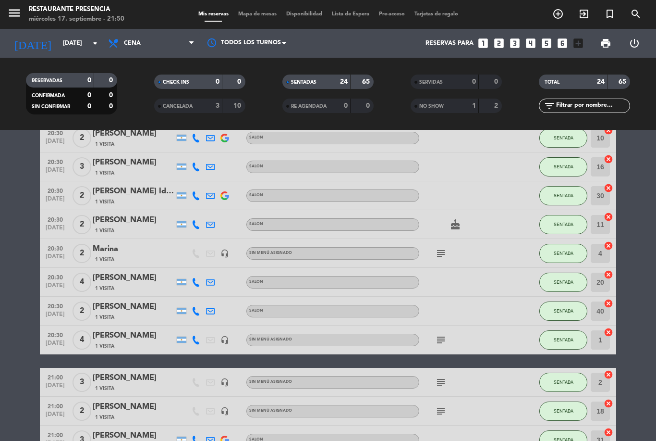
click at [113, 271] on div "[PERSON_NAME]" at bounding box center [134, 277] width 82 height 12
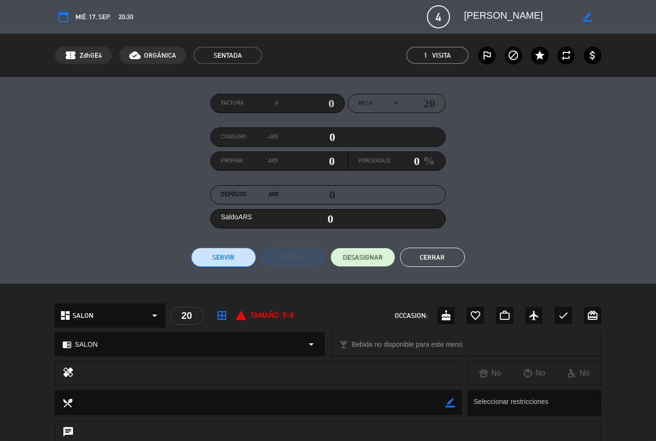
click at [441, 250] on button "Cerrar" at bounding box center [432, 256] width 65 height 19
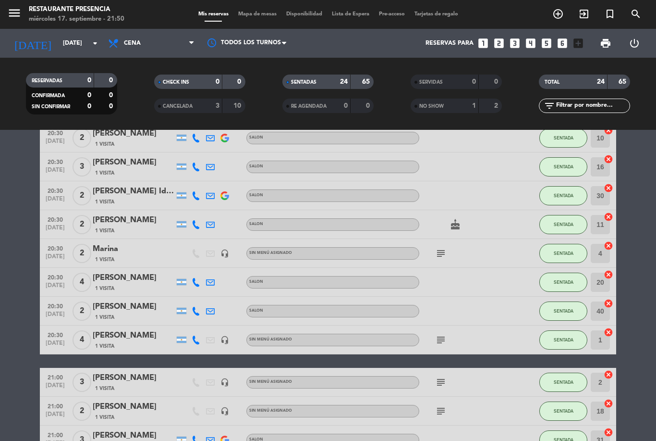
scroll to position [0, 0]
click at [261, 12] on span "Mapa de mesas" at bounding box center [257, 14] width 48 height 5
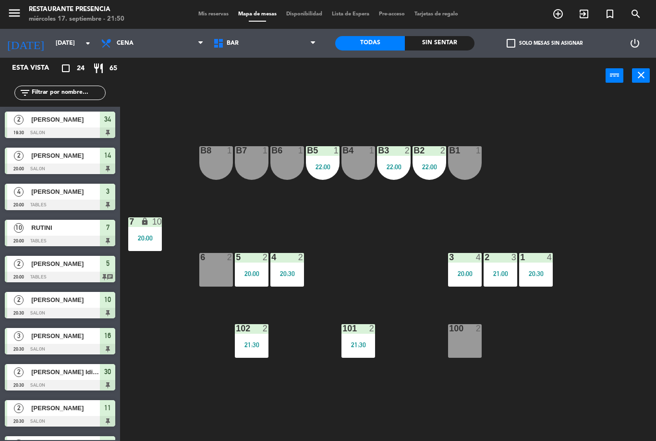
click at [270, 41] on span "BAR" at bounding box center [264, 43] width 112 height 21
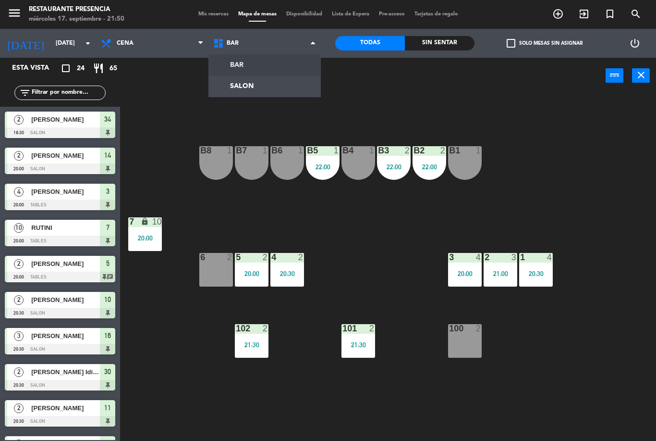
click at [281, 87] on ng-component "menu Restaurante Presencia [DATE] 17. septiembre - 21:50 Mis reservas Mapa de m…" at bounding box center [328, 220] width 656 height 441
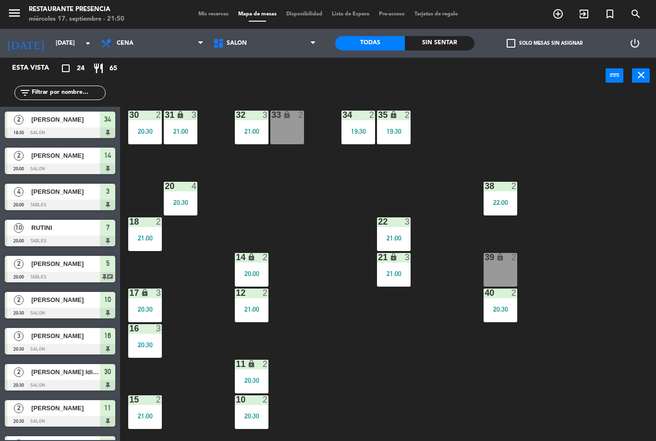
scroll to position [26, 0]
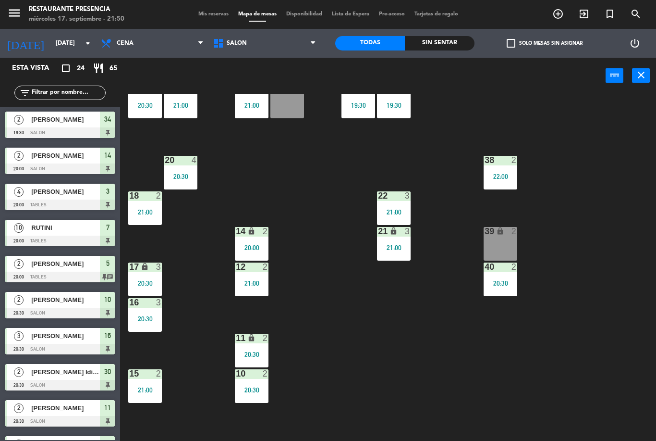
click at [187, 161] on div at bounding box center [180, 160] width 16 height 9
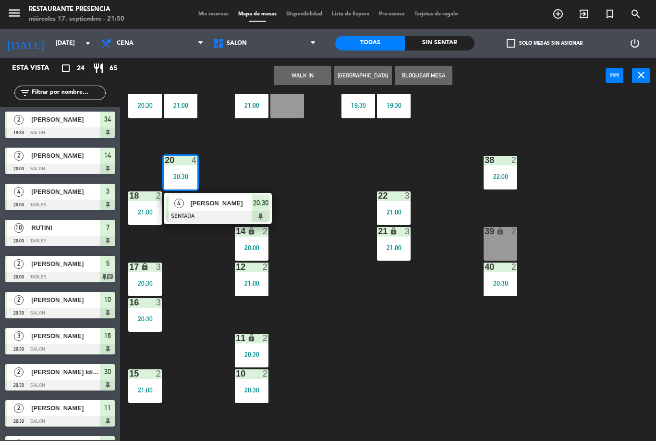
click at [221, 205] on span "[PERSON_NAME]" at bounding box center [220, 203] width 61 height 10
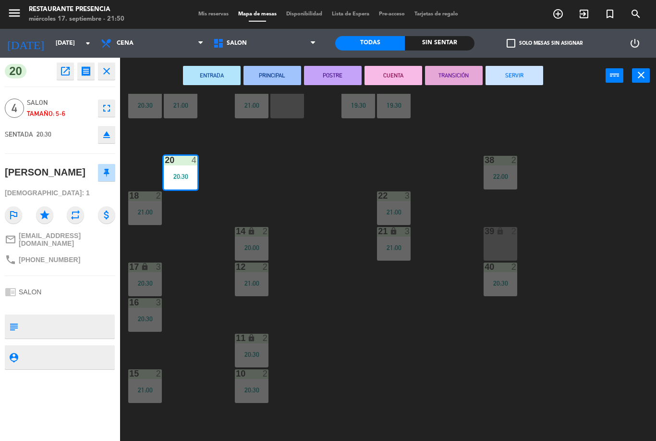
click at [110, 107] on icon "fullscreen" at bounding box center [107, 108] width 12 height 12
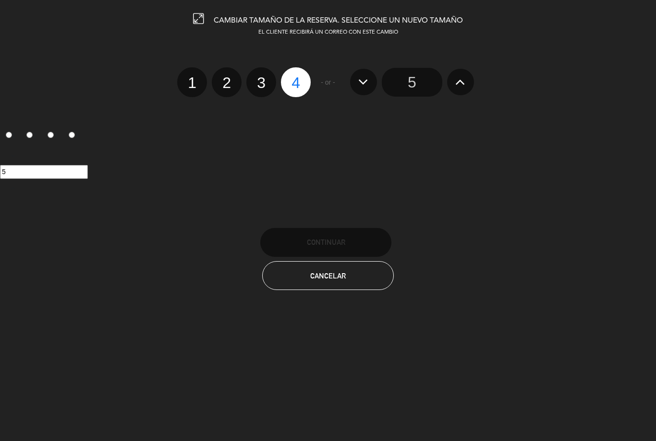
click at [264, 74] on label "3" at bounding box center [261, 82] width 30 height 30
click at [263, 74] on input "3" at bounding box center [260, 74] width 6 height 6
radio input "true"
radio input "false"
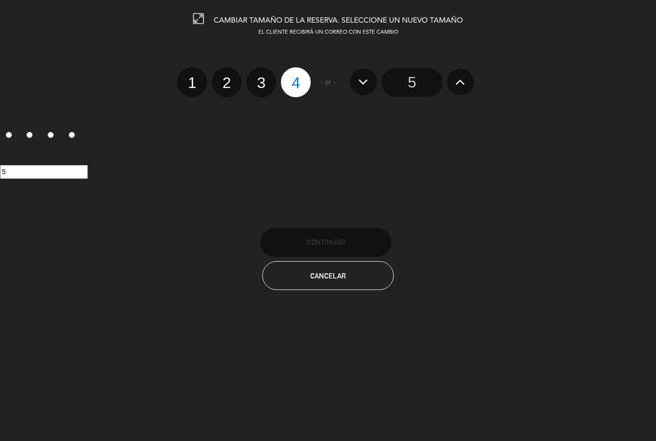
radio input "false"
radio input "true"
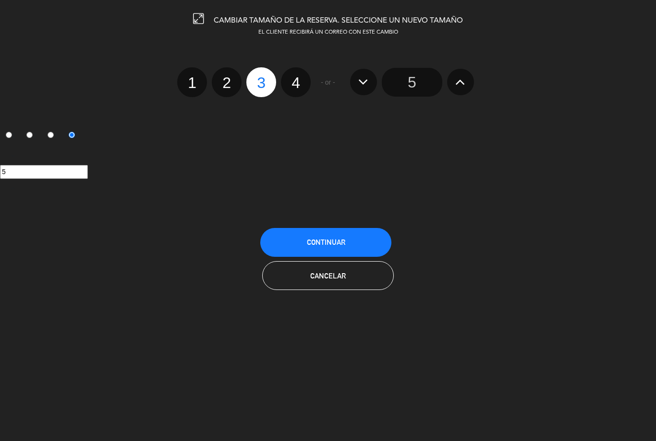
click at [367, 236] on button "Continuar" at bounding box center [325, 242] width 131 height 29
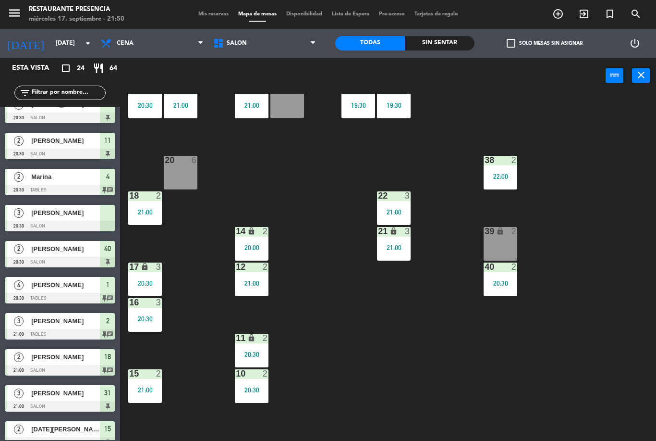
scroll to position [267, 0]
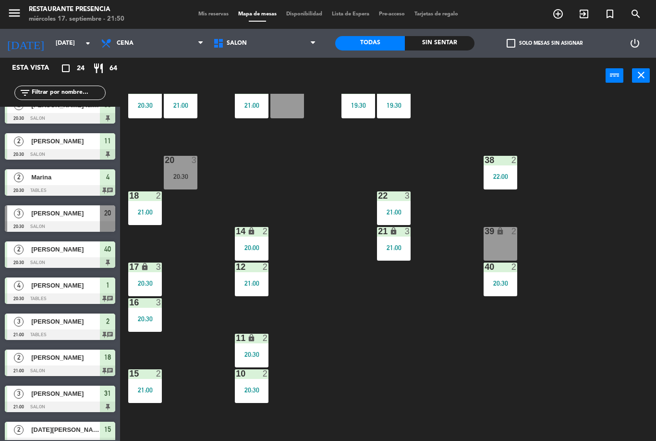
click at [188, 180] on div "20:30" at bounding box center [181, 176] width 34 height 7
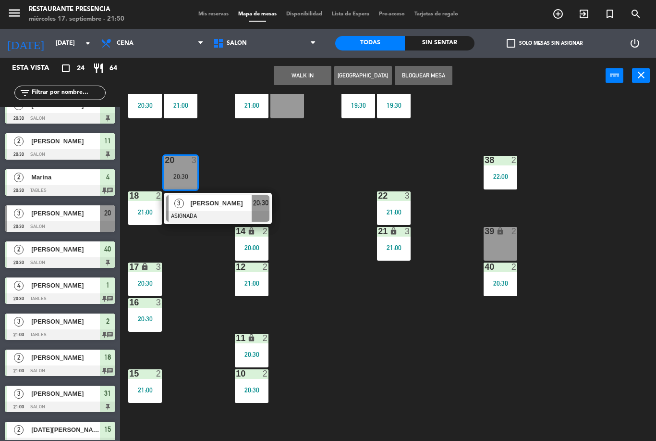
click at [233, 206] on span "[PERSON_NAME]" at bounding box center [220, 203] width 61 height 10
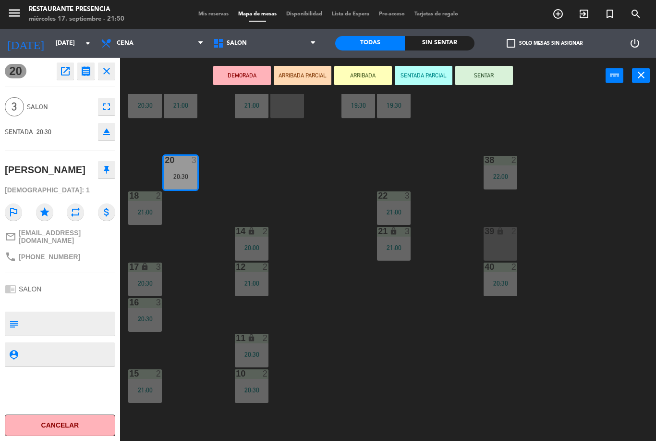
click at [500, 69] on button "SENTAR" at bounding box center [484, 75] width 58 height 19
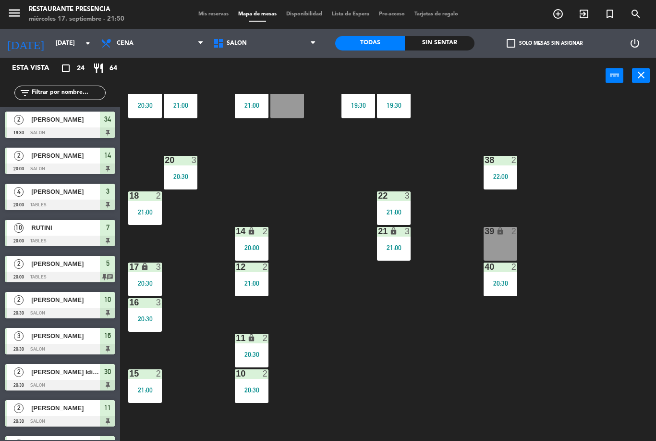
click at [186, 180] on div "20:30" at bounding box center [181, 176] width 34 height 7
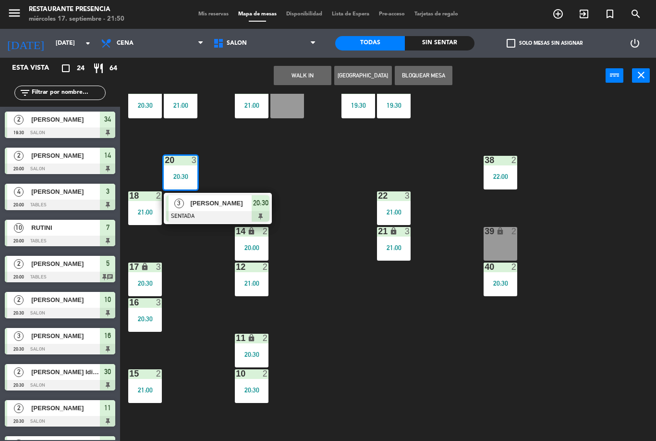
click at [222, 197] on div "[PERSON_NAME]" at bounding box center [220, 203] width 62 height 16
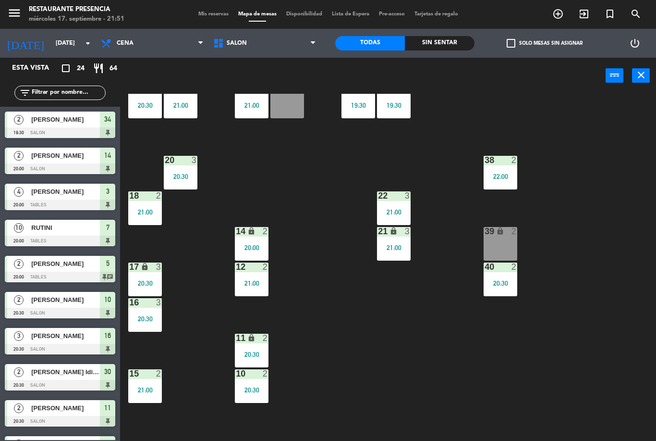
click at [222, 4] on div "menu Restaurante Presencia [DATE] 17. septiembre - 21:51 Mis reservas Mapa de m…" at bounding box center [328, 14] width 656 height 29
click at [212, 25] on div "menu Restaurante Presencia [DATE] 17. septiembre - 21:51 Mis reservas Mapa de m…" at bounding box center [328, 14] width 656 height 29
click at [212, 17] on span "Mis reservas" at bounding box center [214, 14] width 40 height 5
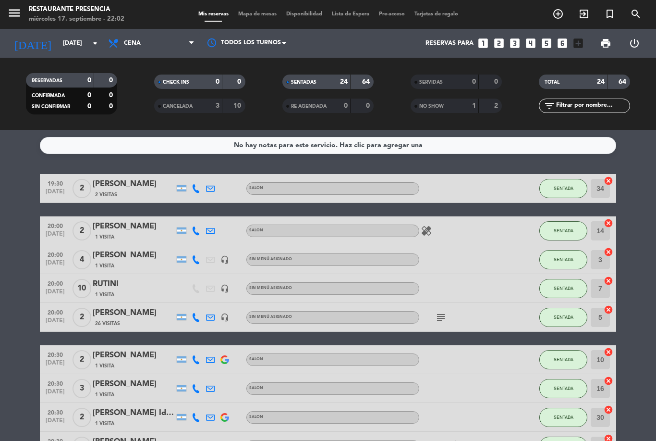
click at [501, 41] on icon "looks_two" at bounding box center [499, 43] width 12 height 12
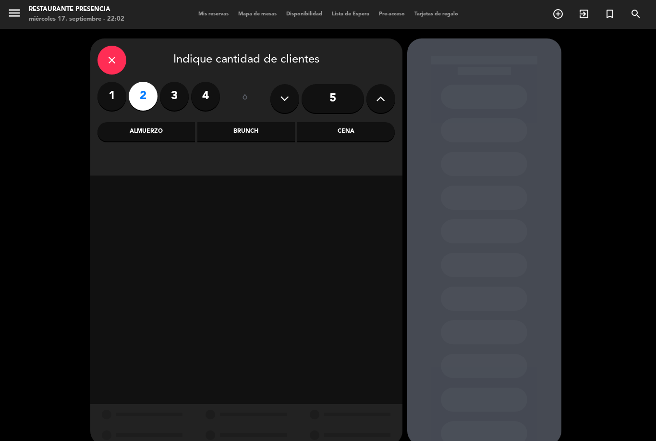
click at [333, 138] on div "Cena" at bounding box center [346, 131] width 98 height 19
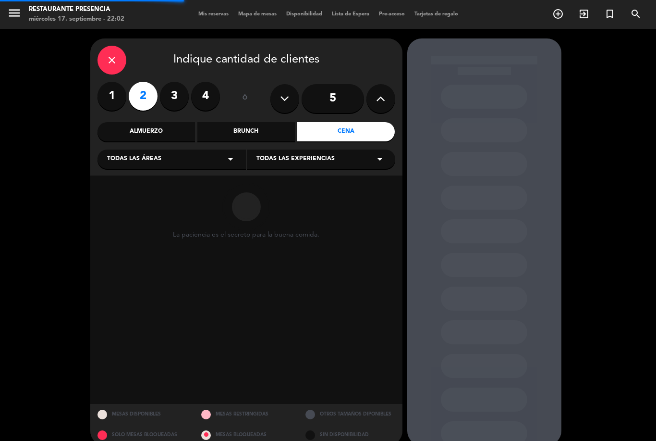
click at [184, 163] on div "Todas las áreas arrow_drop_down" at bounding box center [172, 158] width 148 height 19
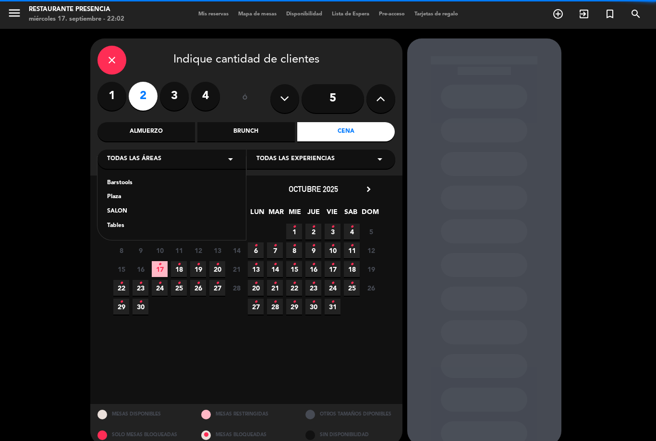
click at [130, 211] on div "SALON" at bounding box center [171, 212] width 129 height 10
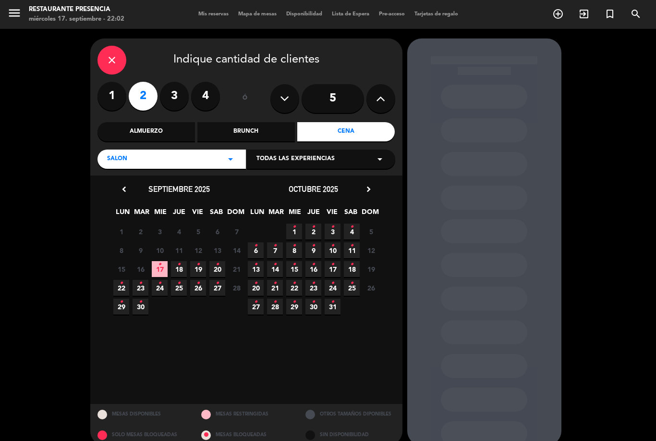
click at [162, 270] on span "17 •" at bounding box center [160, 269] width 16 height 16
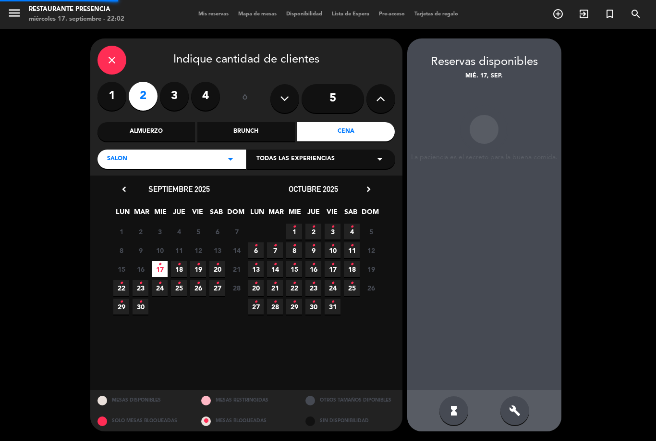
scroll to position [31, 0]
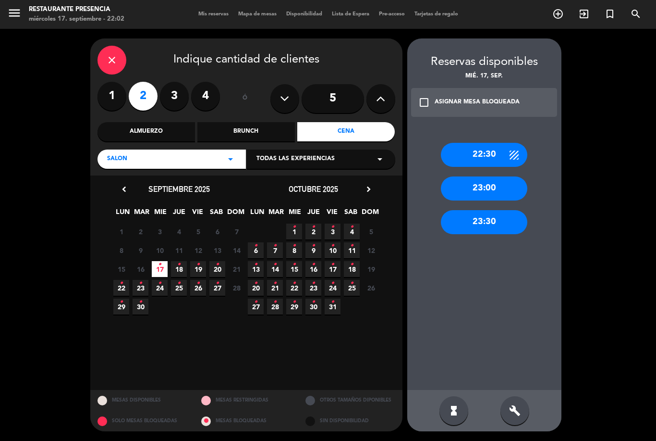
click at [520, 408] on icon "build" at bounding box center [515, 410] width 12 height 12
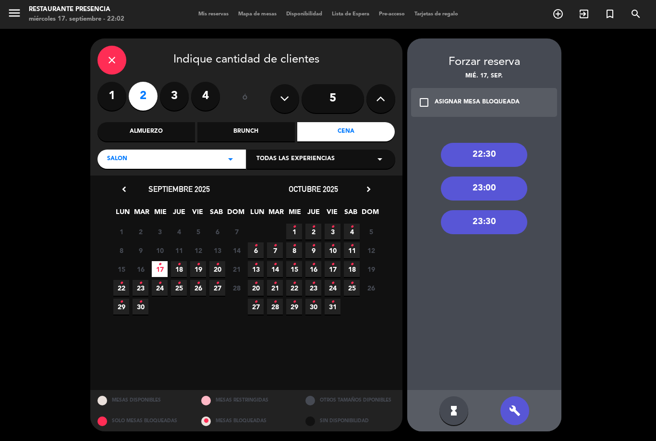
click at [490, 143] on div "22:30" at bounding box center [484, 155] width 86 height 24
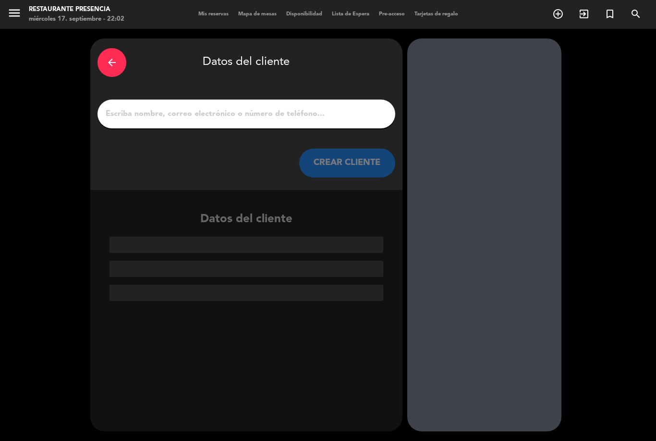
click at [287, 107] on input "1" at bounding box center [246, 113] width 283 height 13
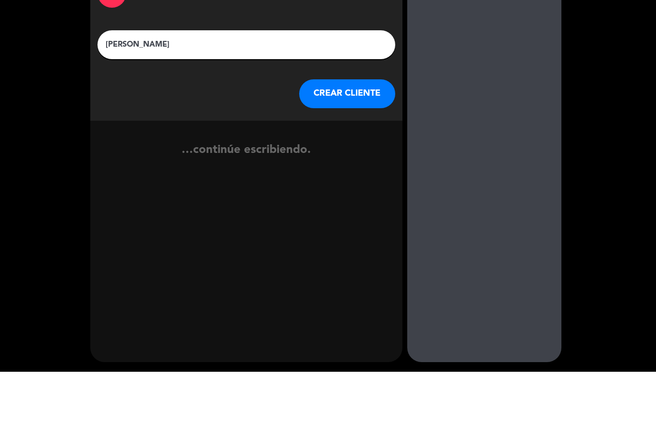
type input "[PERSON_NAME]"
click at [348, 148] on button "CREAR CLIENTE" at bounding box center [347, 162] width 96 height 29
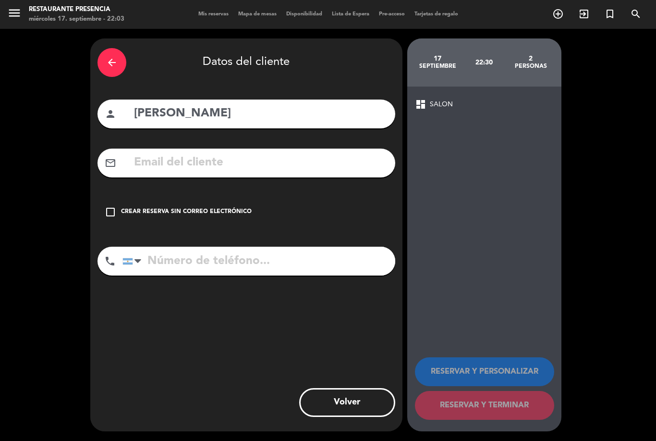
click at [106, 206] on icon "check_box_outline_blank" at bounding box center [111, 212] width 12 height 12
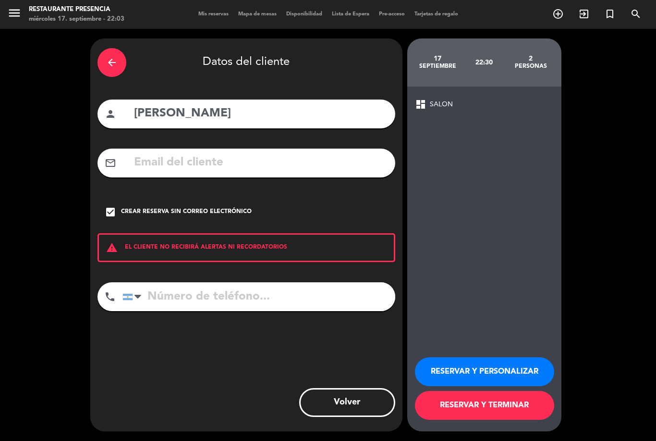
click at [519, 404] on button "RESERVAR Y TERMINAR" at bounding box center [484, 405] width 139 height 29
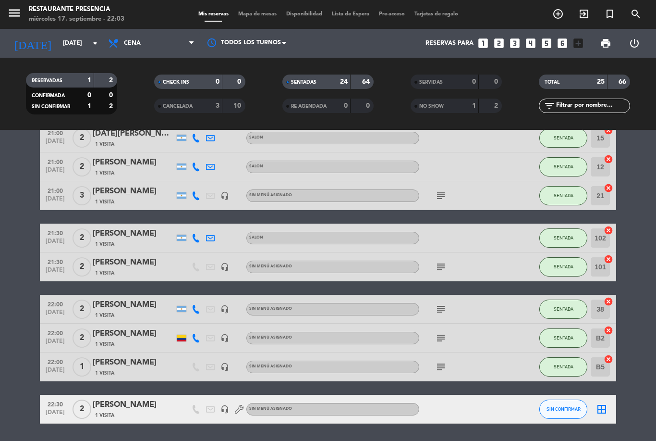
click at [263, 12] on span "Mapa de mesas" at bounding box center [257, 14] width 48 height 5
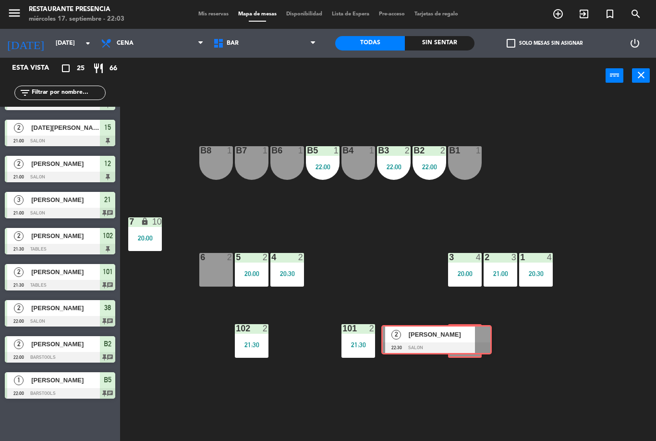
scroll to position [568, 0]
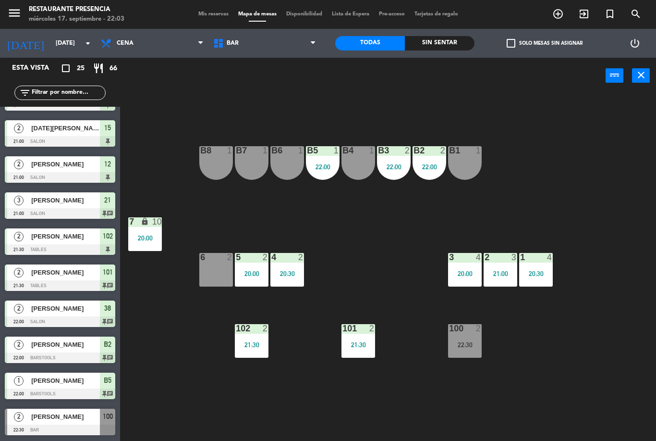
click at [455, 341] on div "22:30" at bounding box center [465, 344] width 34 height 7
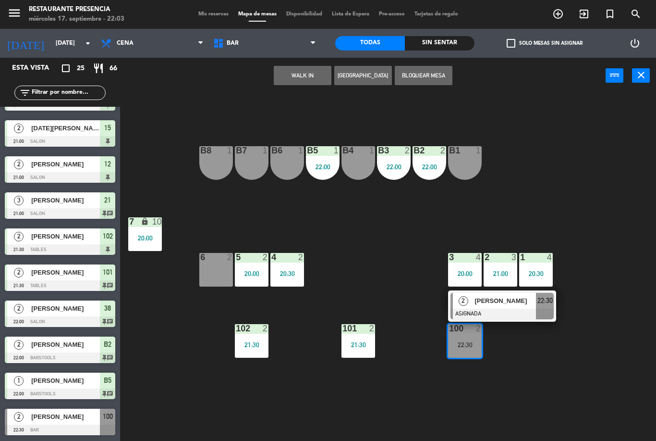
click at [501, 312] on div at bounding box center [502, 313] width 103 height 11
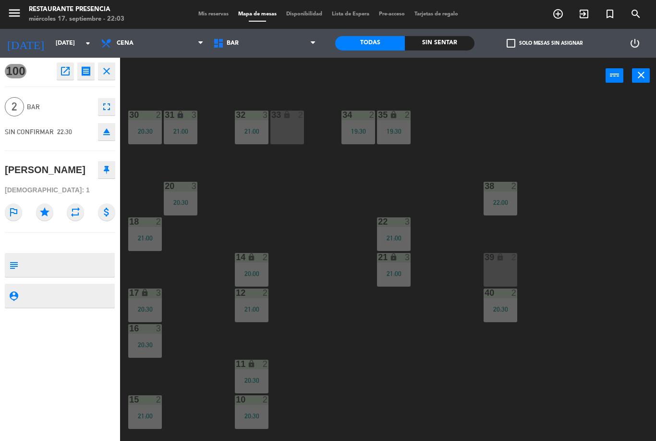
click at [50, 257] on textarea at bounding box center [68, 265] width 92 height 20
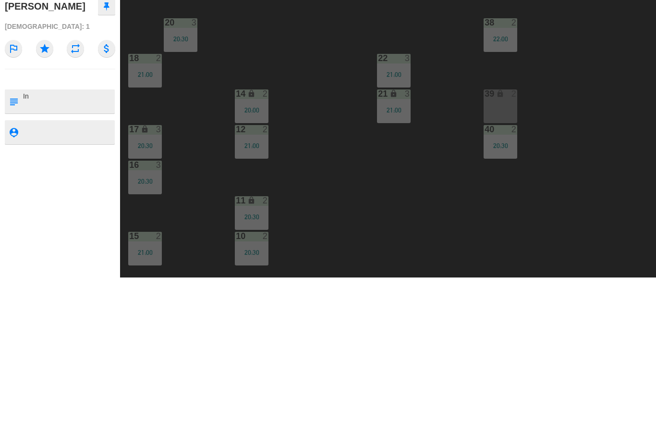
type textarea "I"
type textarea "W"
type textarea "Walk in / invitación"
click at [100, 255] on textarea at bounding box center [68, 265] width 92 height 20
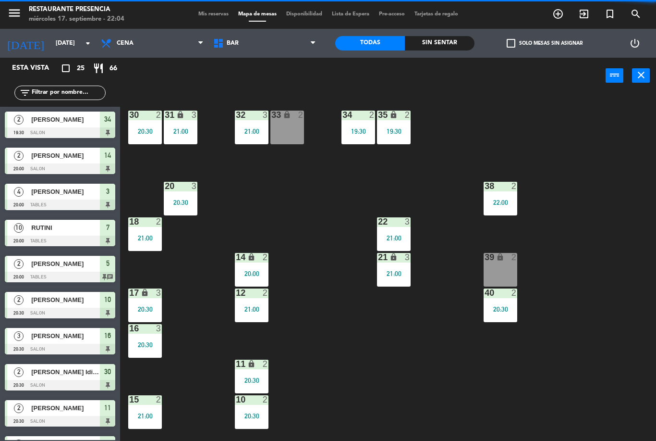
scroll to position [283, 0]
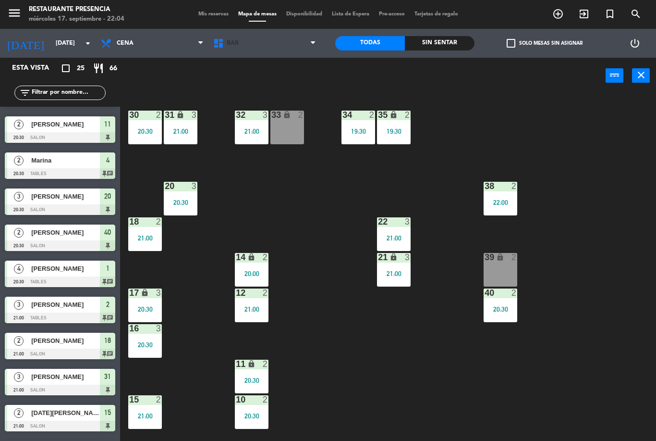
click at [269, 39] on span "BAR" at bounding box center [264, 43] width 112 height 21
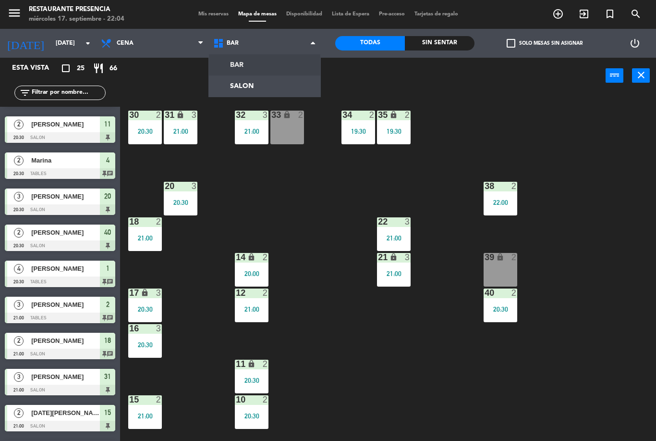
click at [259, 72] on ng-component "menu Restaurante Presencia [DATE] 17. septiembre - 22:04 Mis reservas Mapa de m…" at bounding box center [328, 220] width 656 height 441
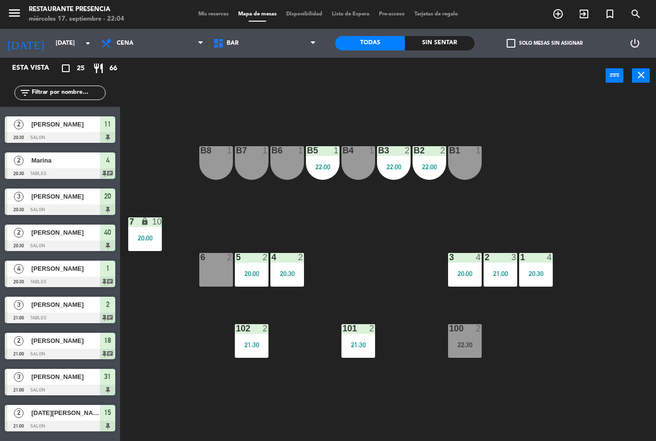
click at [468, 338] on div "100 2 22:30" at bounding box center [465, 341] width 34 height 34
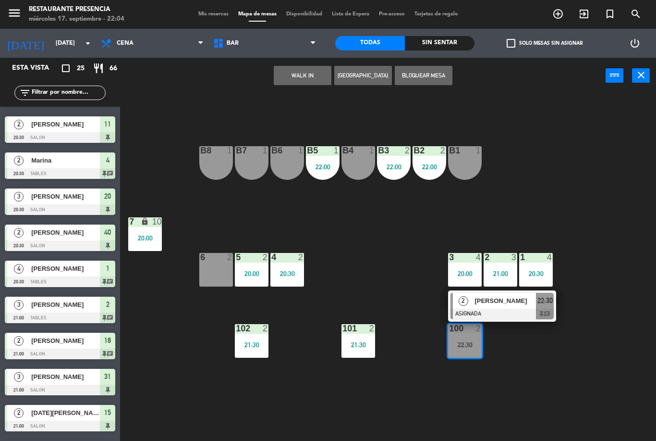
click at [527, 293] on div "[PERSON_NAME]" at bounding box center [505, 301] width 62 height 16
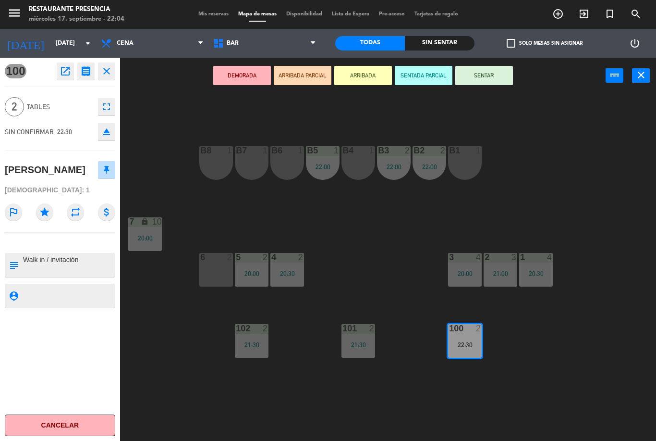
click at [490, 85] on button "SENTAR" at bounding box center [484, 75] width 58 height 19
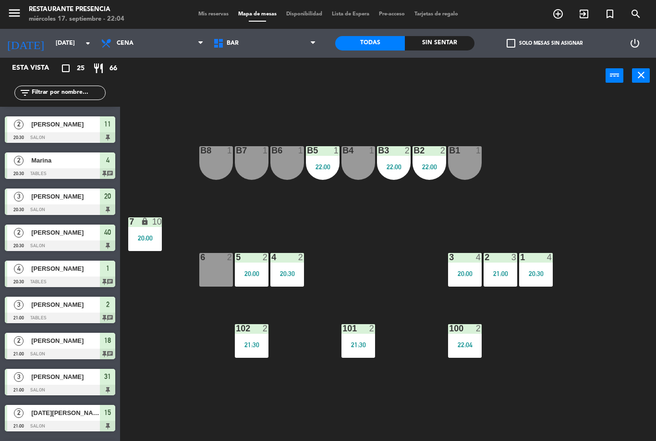
click at [471, 343] on div "22:04" at bounding box center [465, 344] width 34 height 7
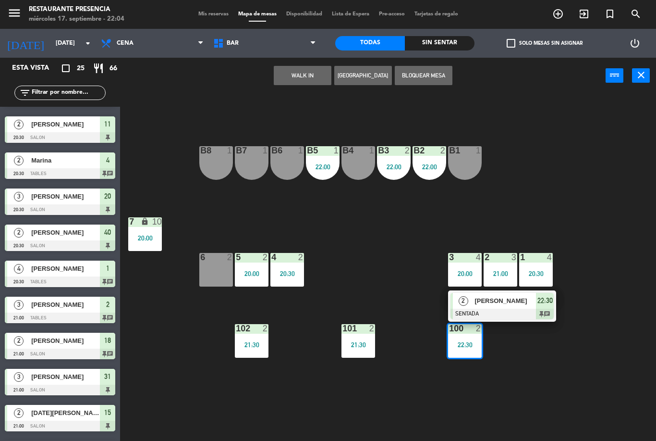
click at [482, 357] on div "100 2 22:30 2 [PERSON_NAME] SENTADA 22:30 chat" at bounding box center [465, 341] width 34 height 34
